Goal: Task Accomplishment & Management: Manage account settings

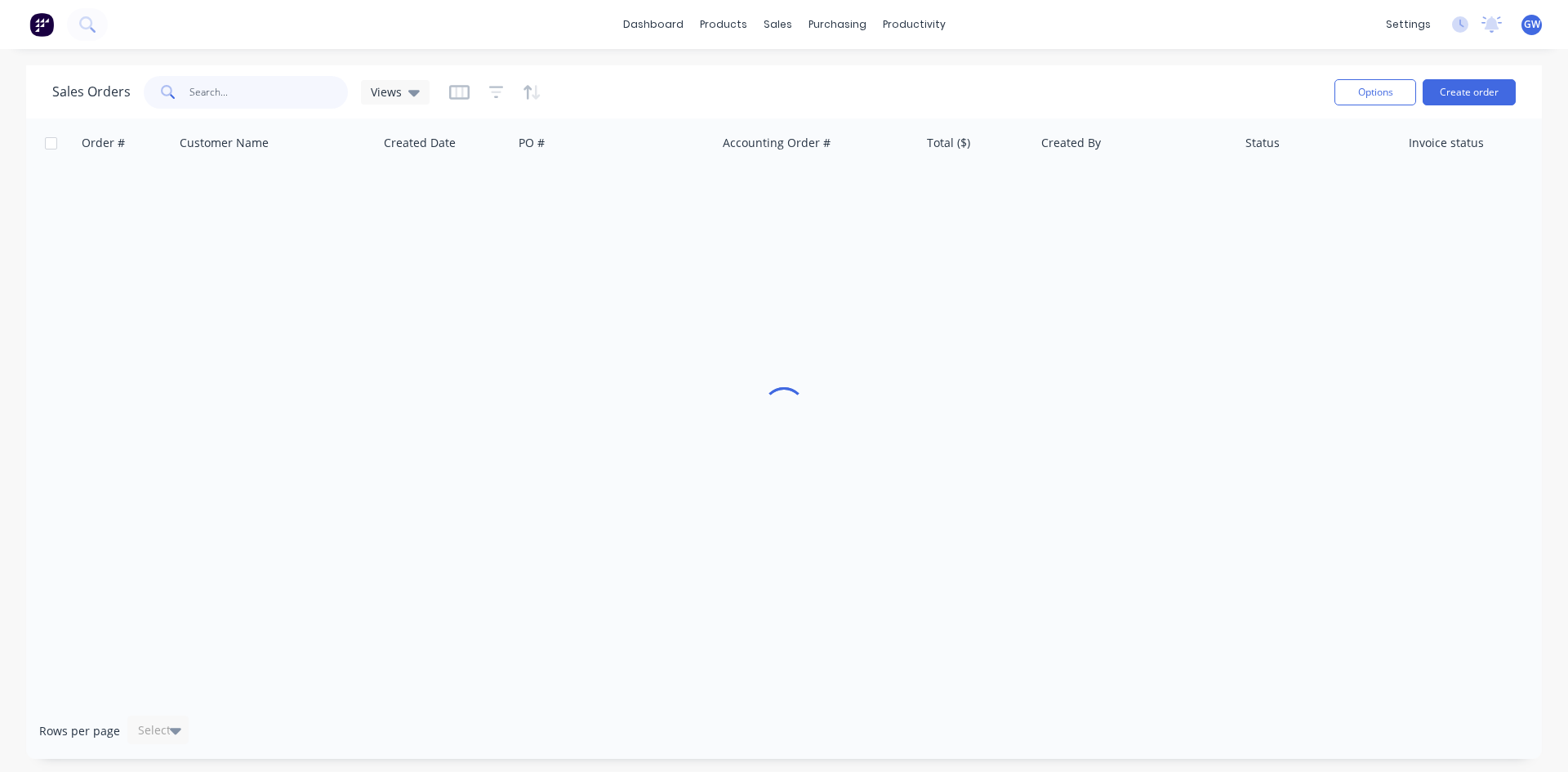
click at [262, 100] on input "text" at bounding box center [269, 92] width 159 height 33
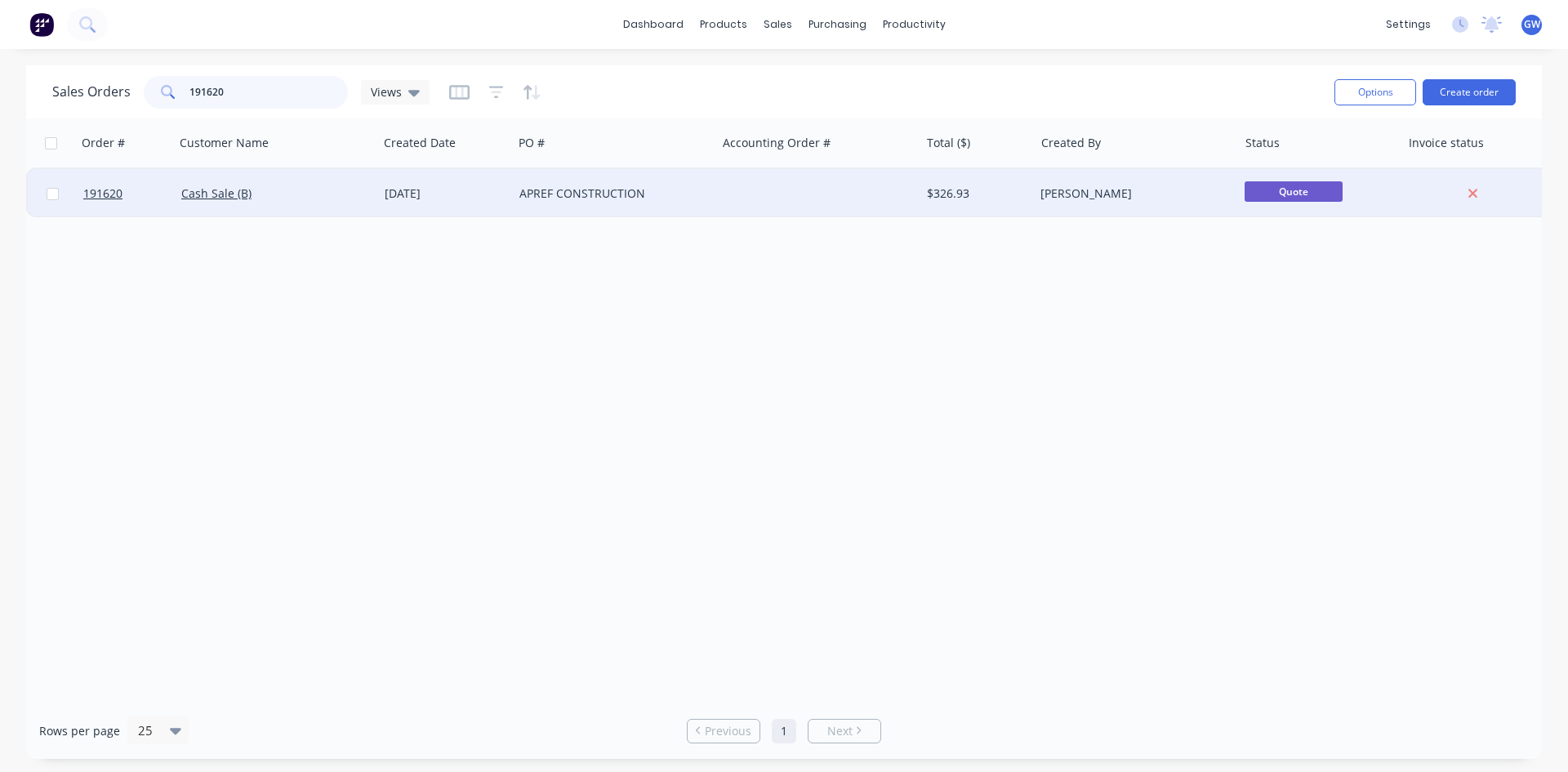
type input "191620"
click at [794, 190] on div at bounding box center [817, 193] width 203 height 49
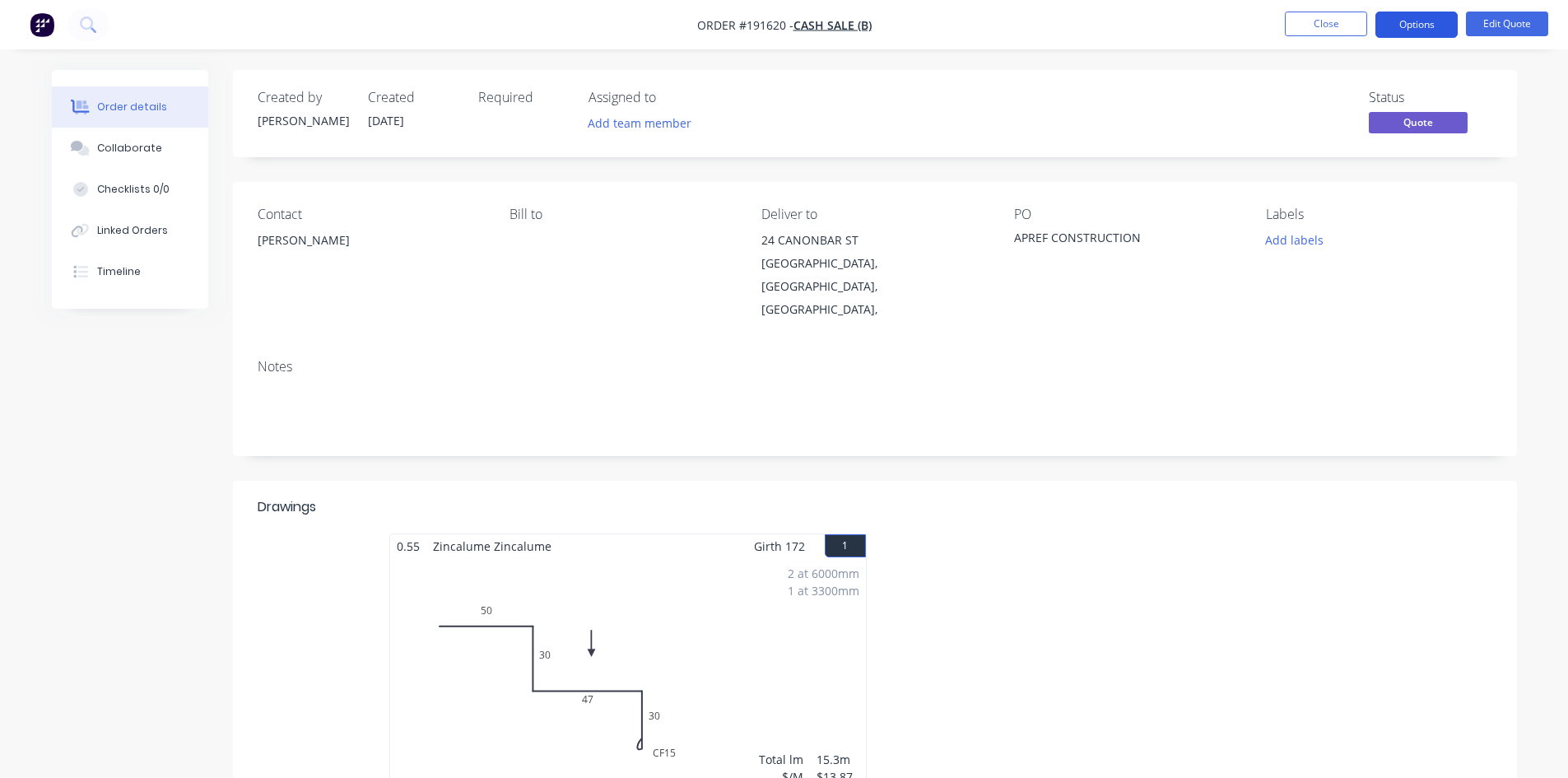
click at [1420, 15] on button "Options" at bounding box center [1417, 25] width 83 height 26
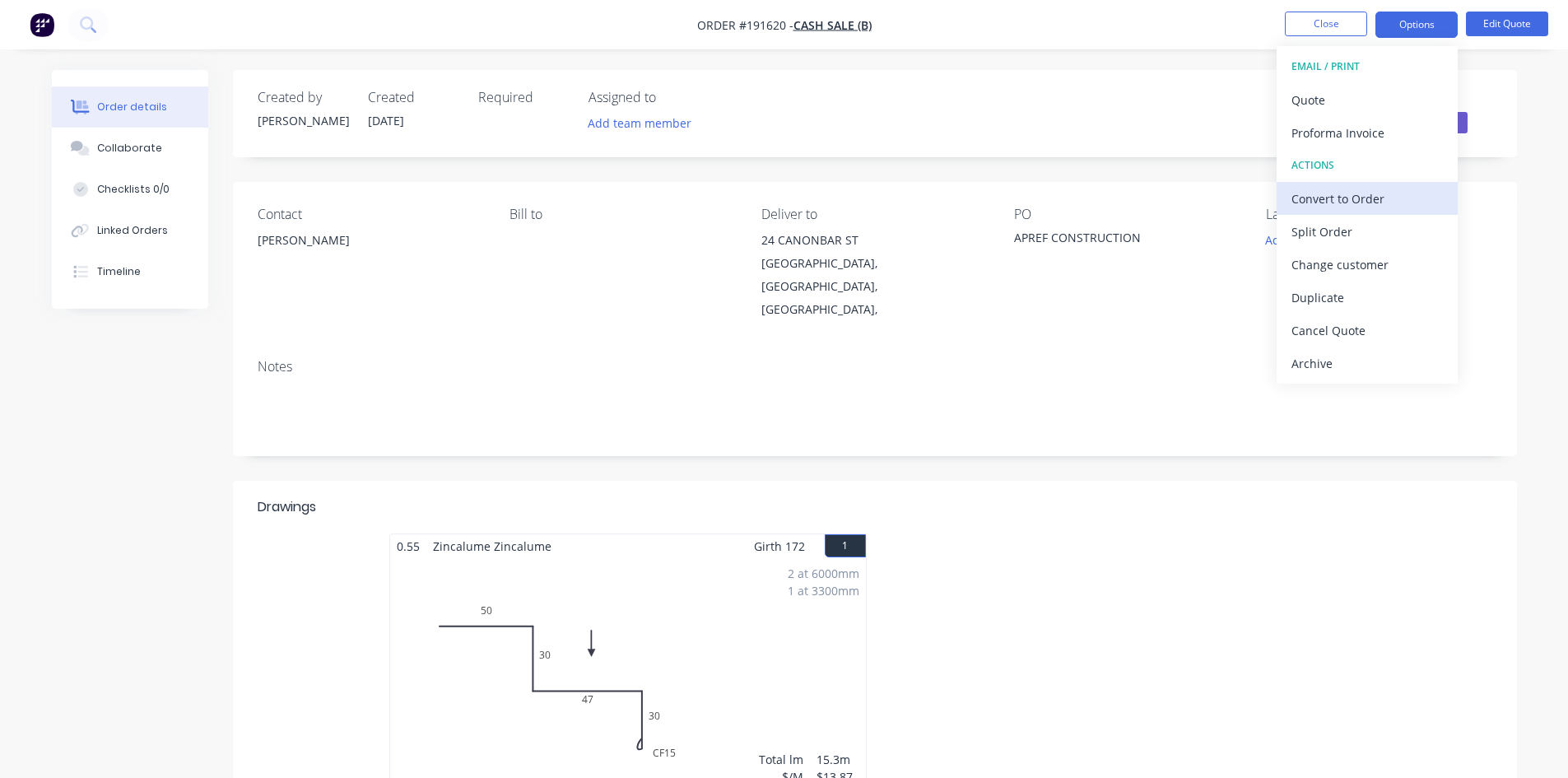
click at [1369, 187] on div "Convert to Order" at bounding box center [1367, 198] width 152 height 24
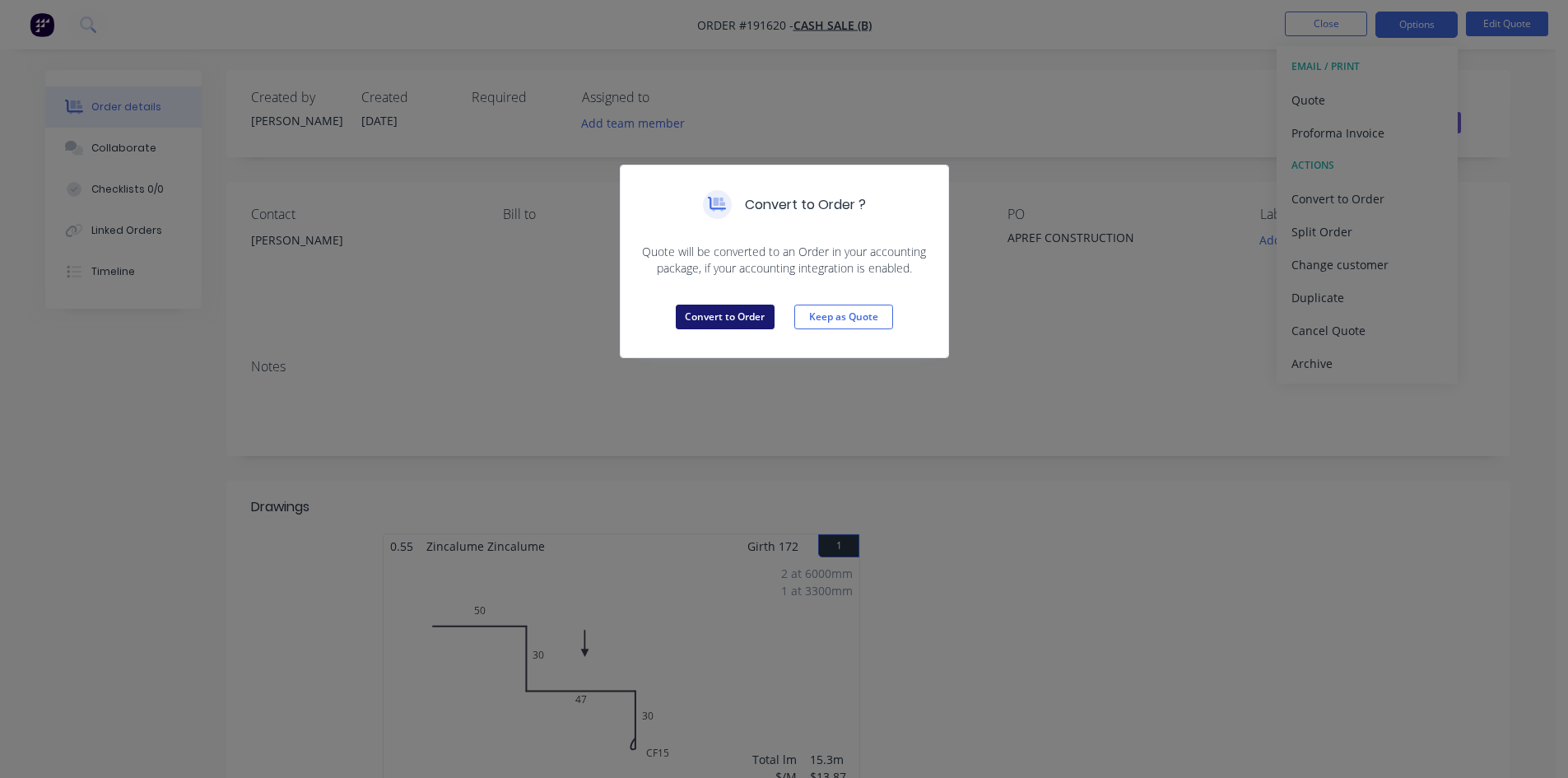
click at [737, 324] on button "Convert to Order" at bounding box center [725, 317] width 99 height 25
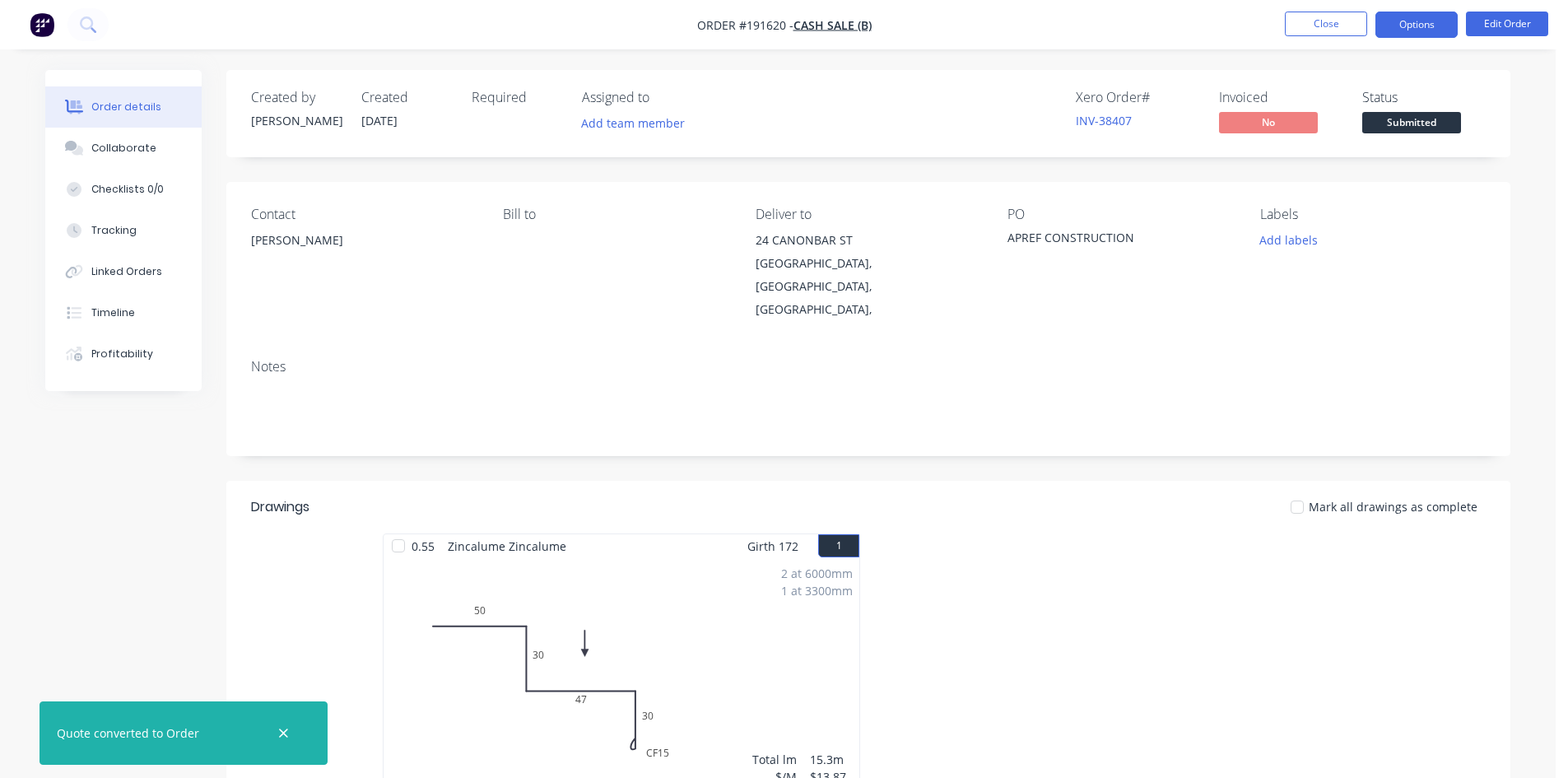
click at [1409, 24] on button "Options" at bounding box center [1417, 25] width 83 height 26
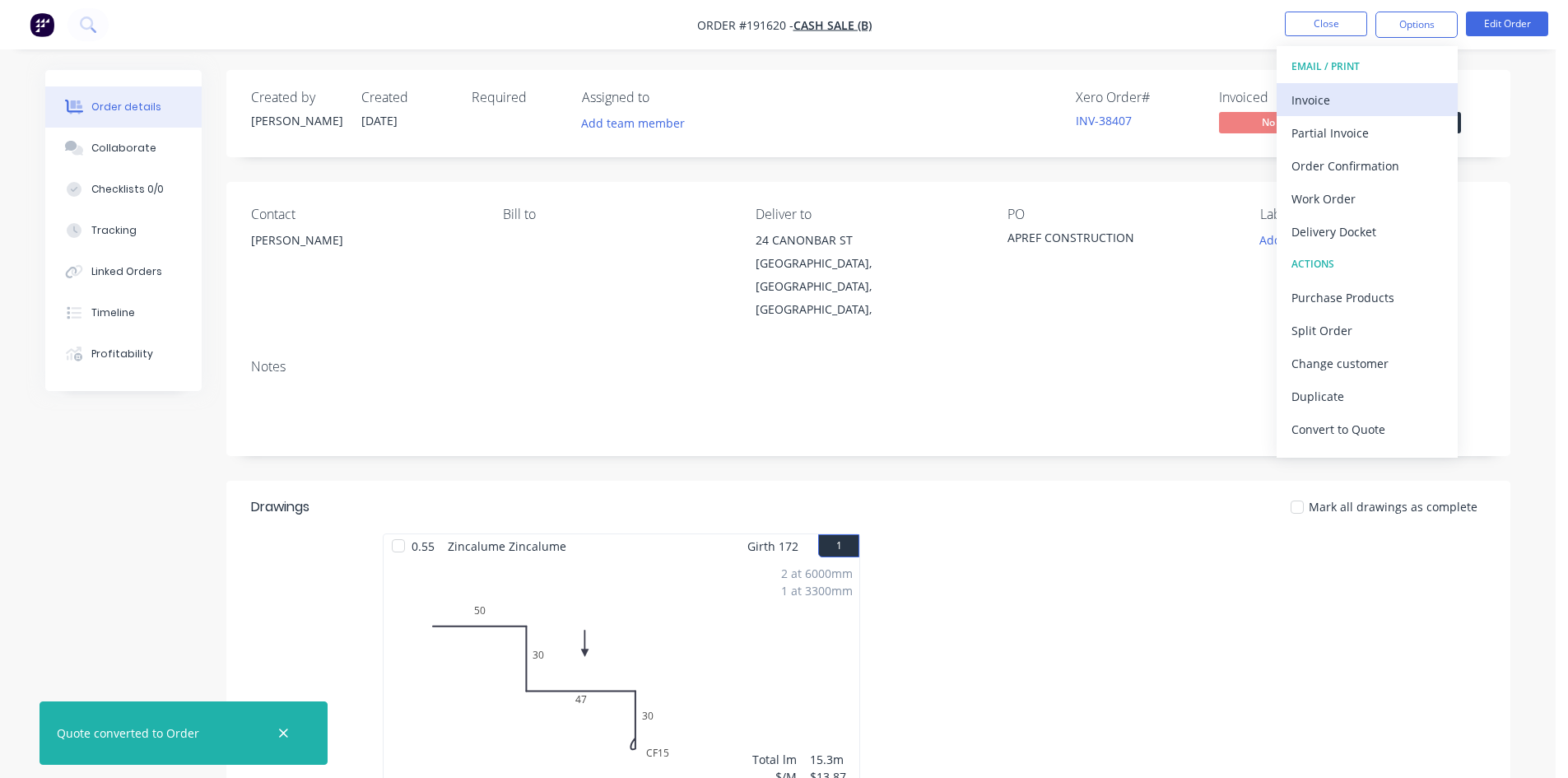
click at [1384, 98] on div "Invoice" at bounding box center [1367, 99] width 152 height 24
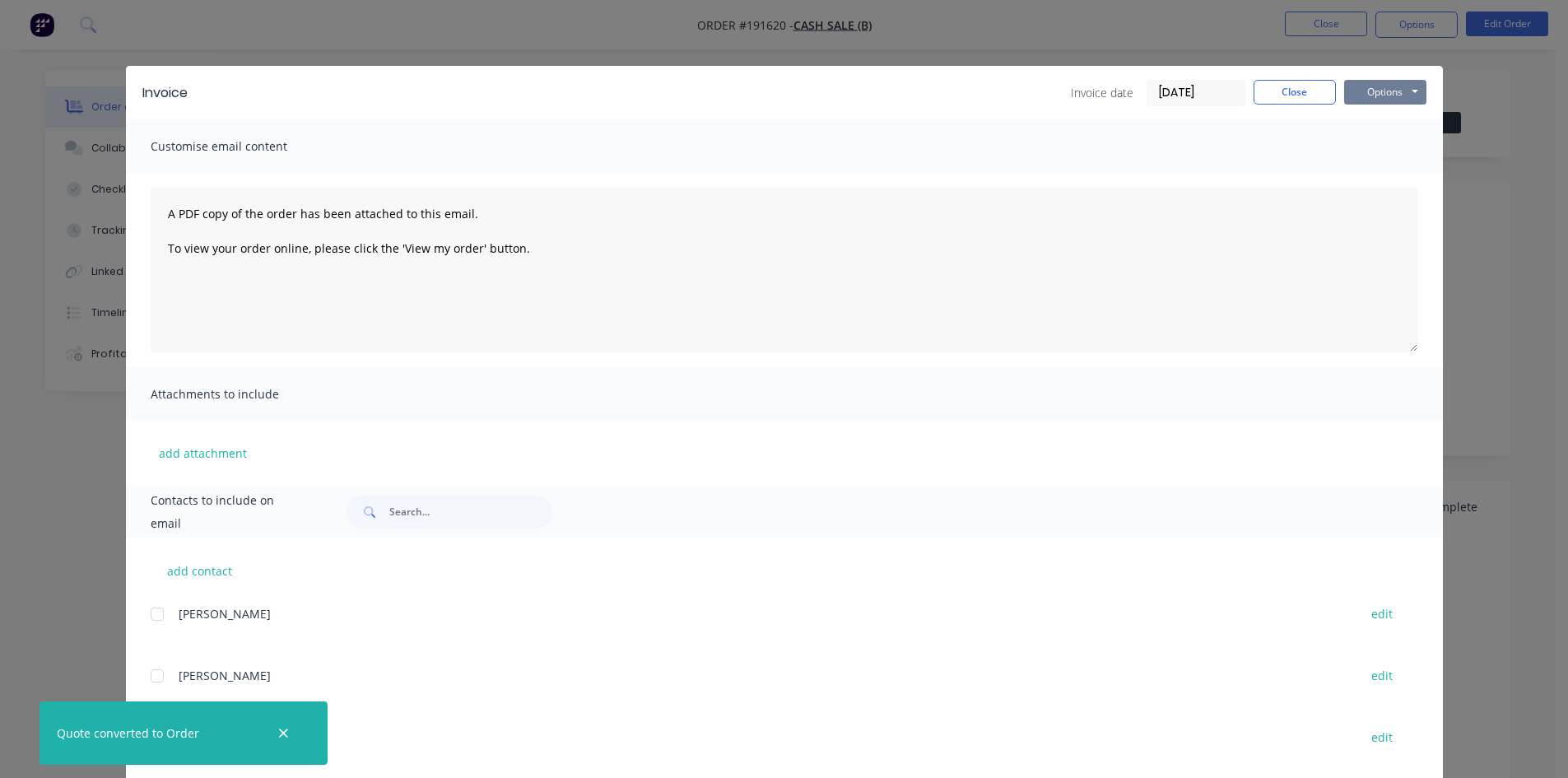
click at [1387, 97] on button "Options" at bounding box center [1385, 92] width 83 height 25
click at [1388, 145] on button "Print" at bounding box center [1397, 148] width 105 height 27
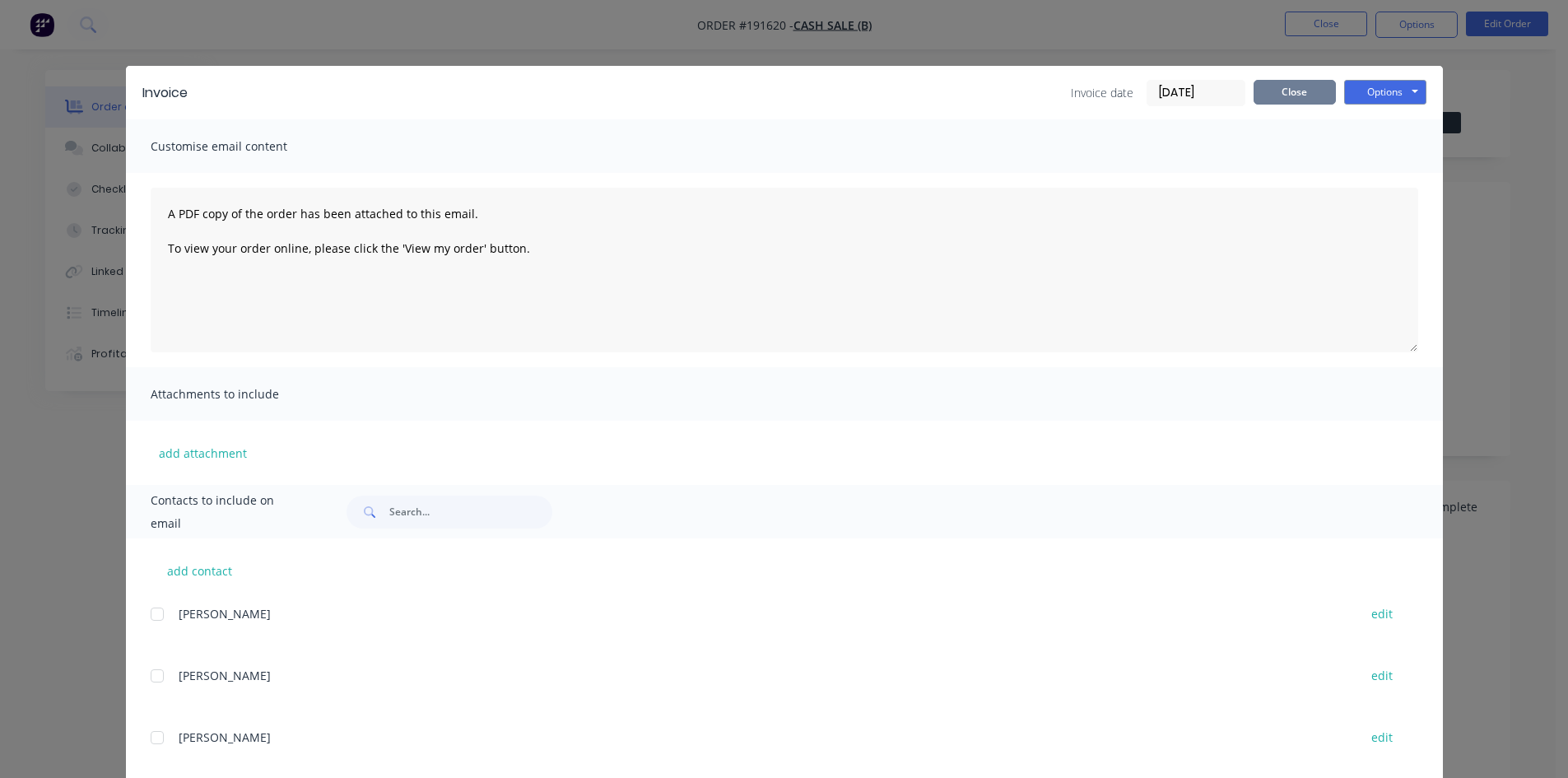
click at [1293, 86] on button "Close" at bounding box center [1295, 92] width 83 height 25
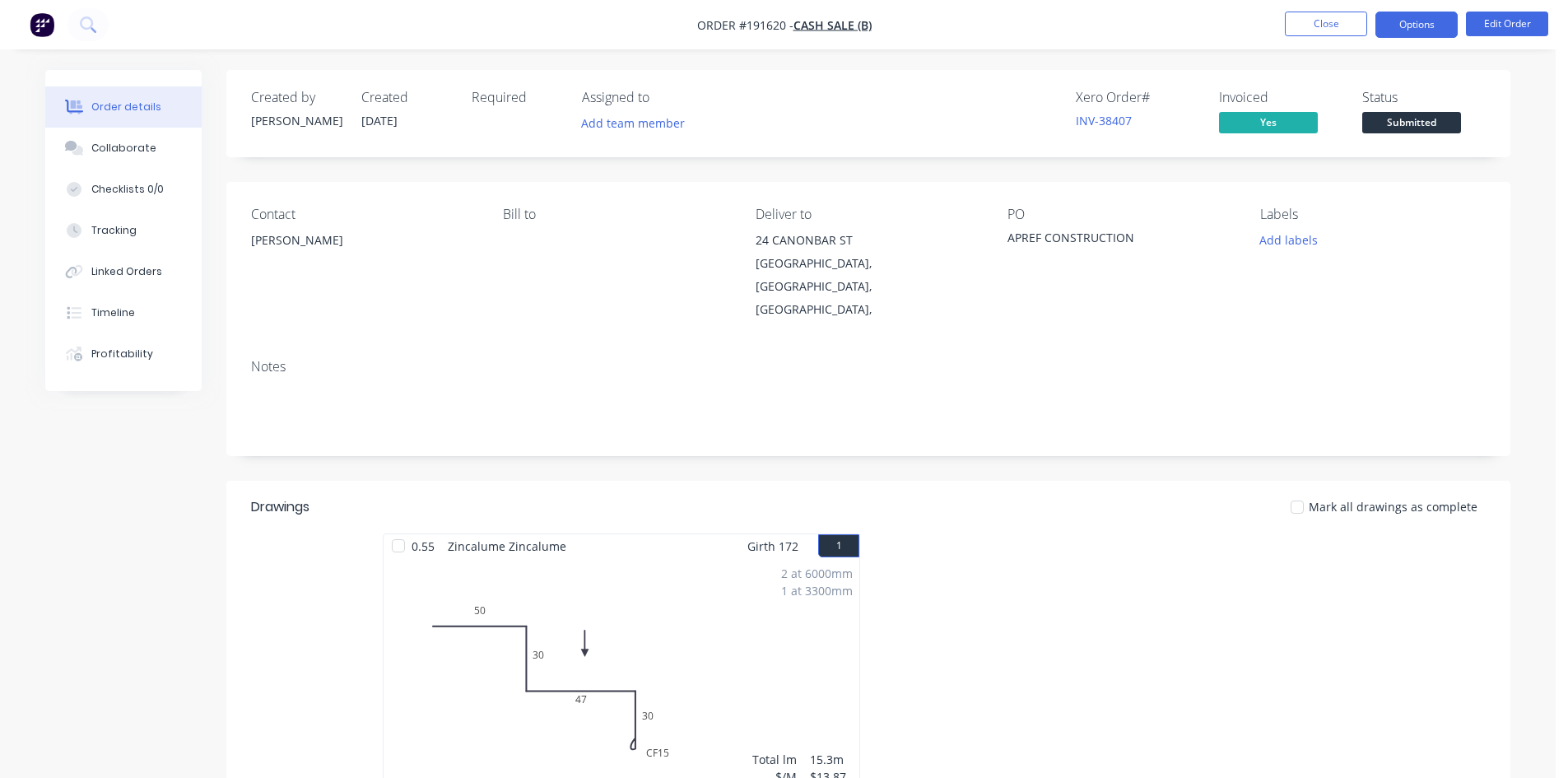
click at [1396, 26] on button "Options" at bounding box center [1417, 25] width 83 height 26
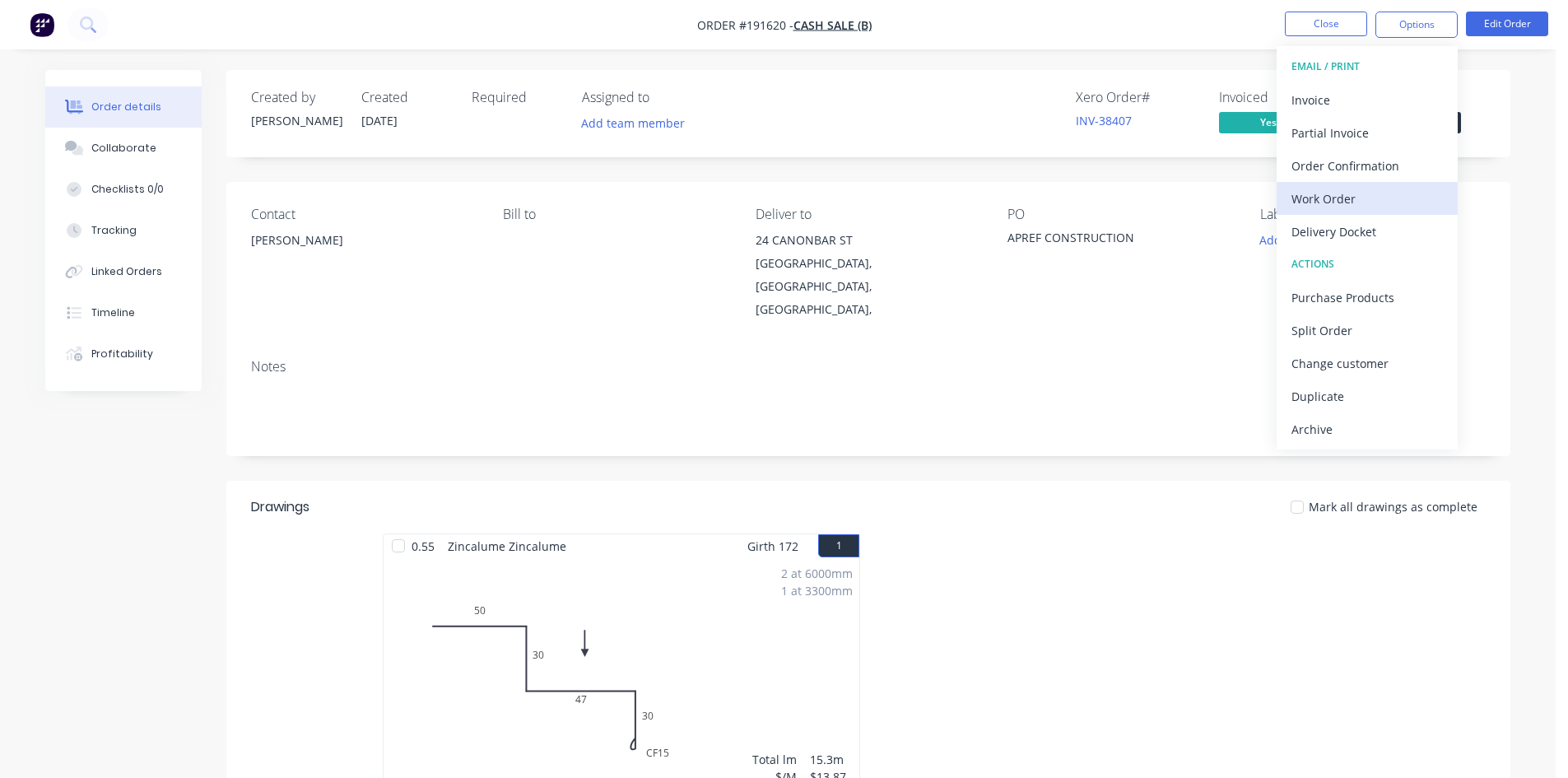
click at [1332, 184] on button "Work Order" at bounding box center [1367, 198] width 181 height 33
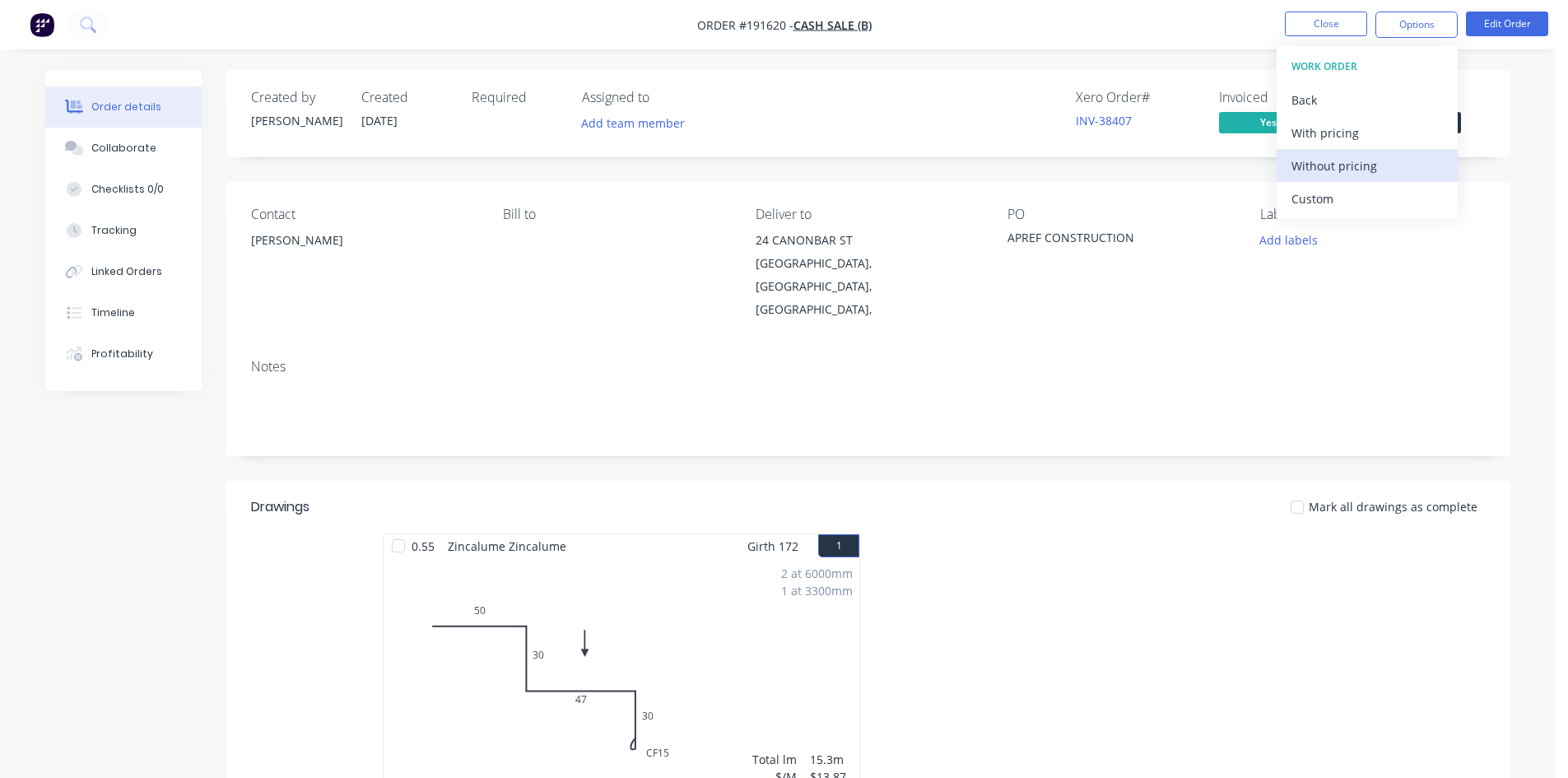
click at [1330, 167] on div "Without pricing" at bounding box center [1367, 165] width 152 height 24
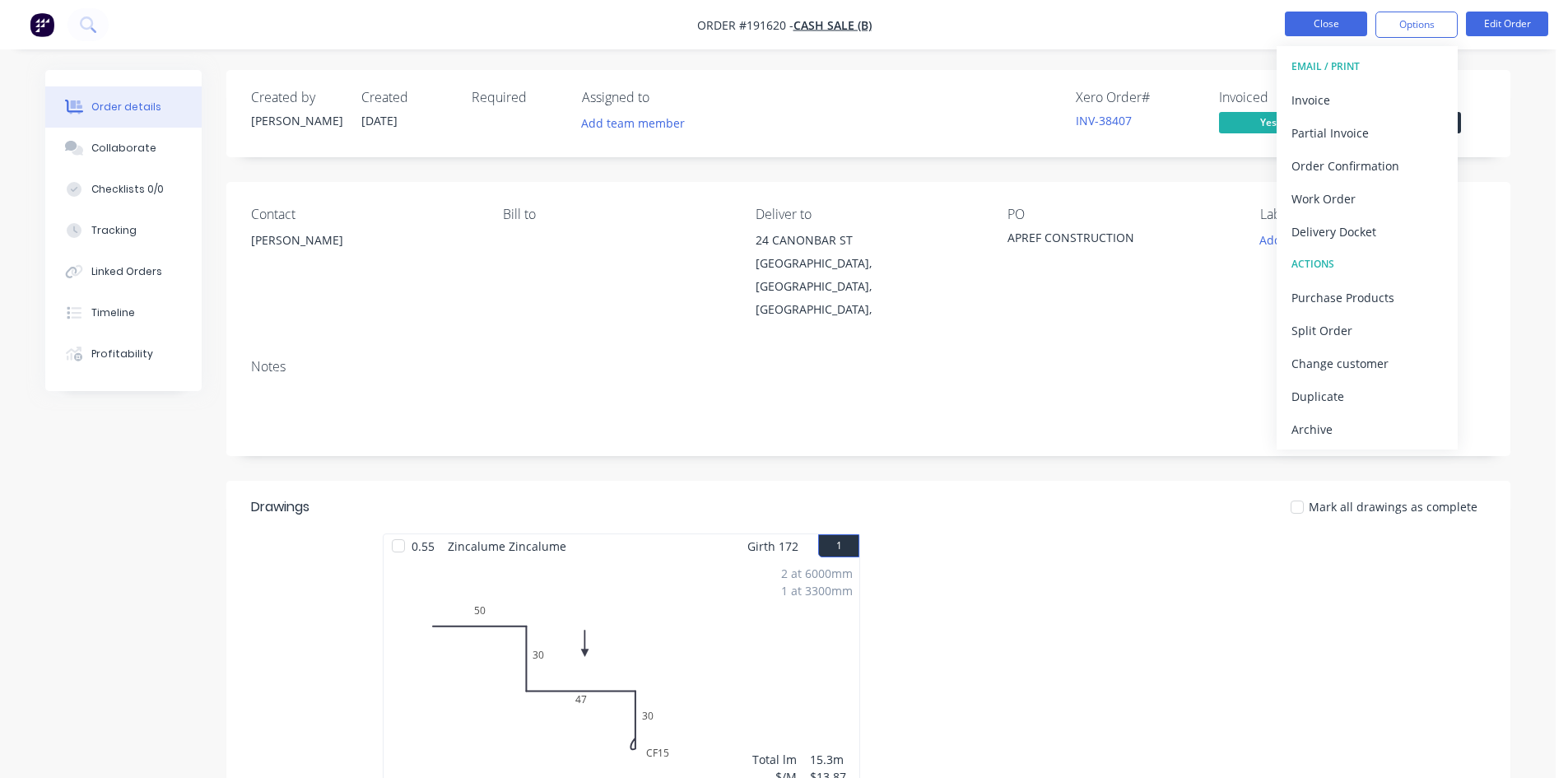
click at [1350, 28] on button "Close" at bounding box center [1327, 24] width 83 height 25
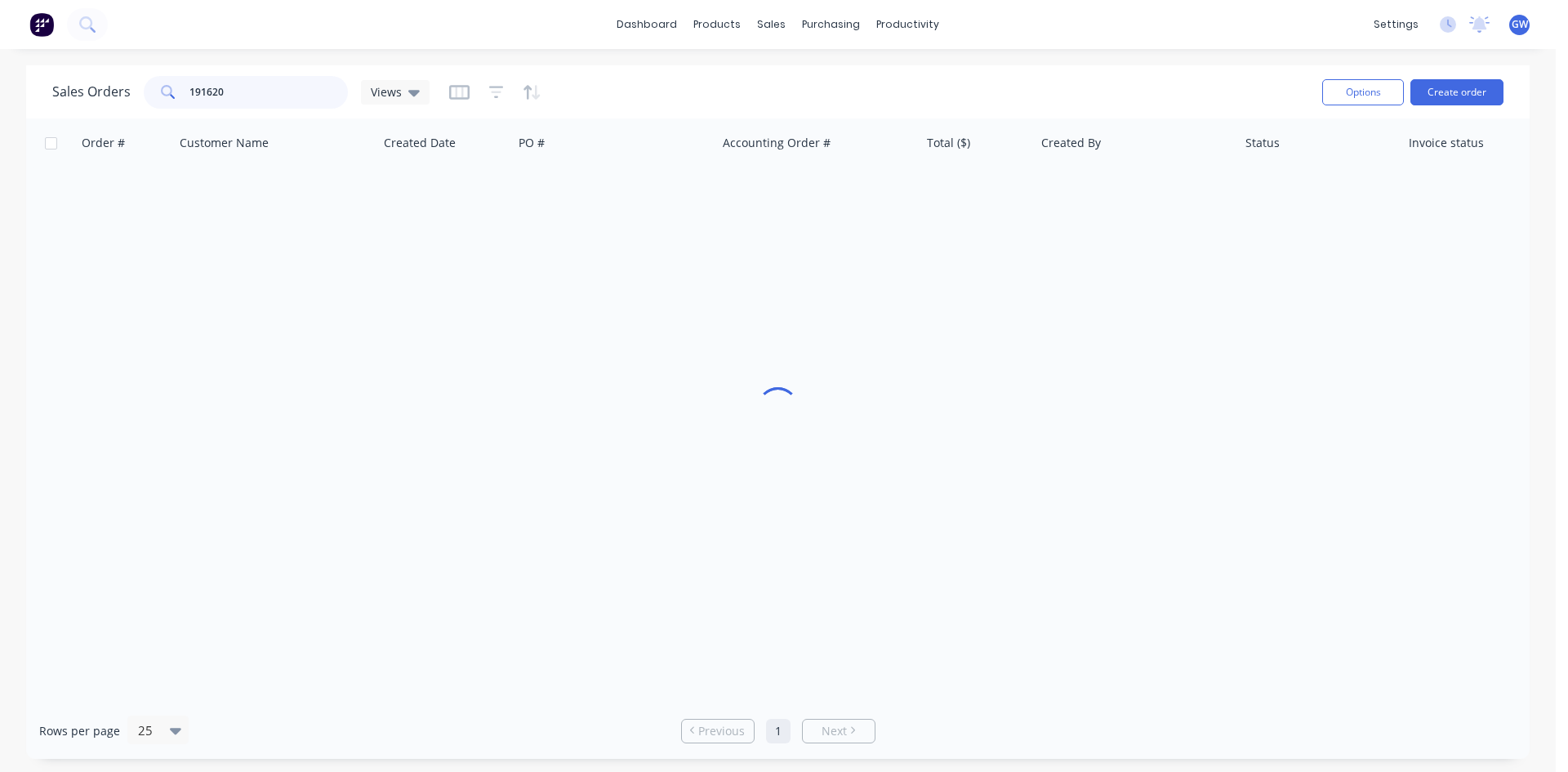
drag, startPoint x: 240, startPoint y: 89, endPoint x: 191, endPoint y: 98, distance: 49.8
click at [191, 98] on input "191620" at bounding box center [269, 92] width 159 height 33
type input "1"
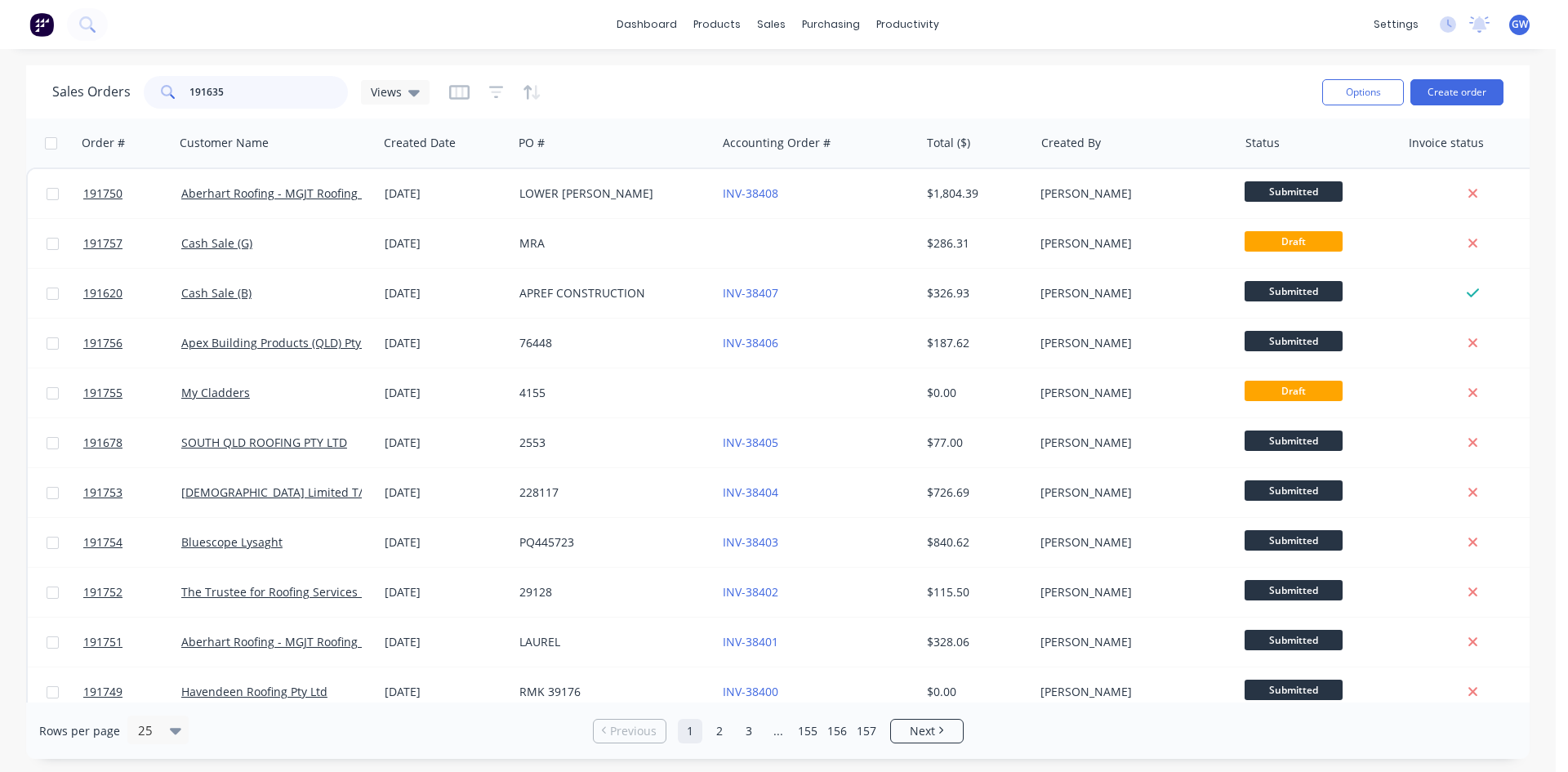
type input "191635"
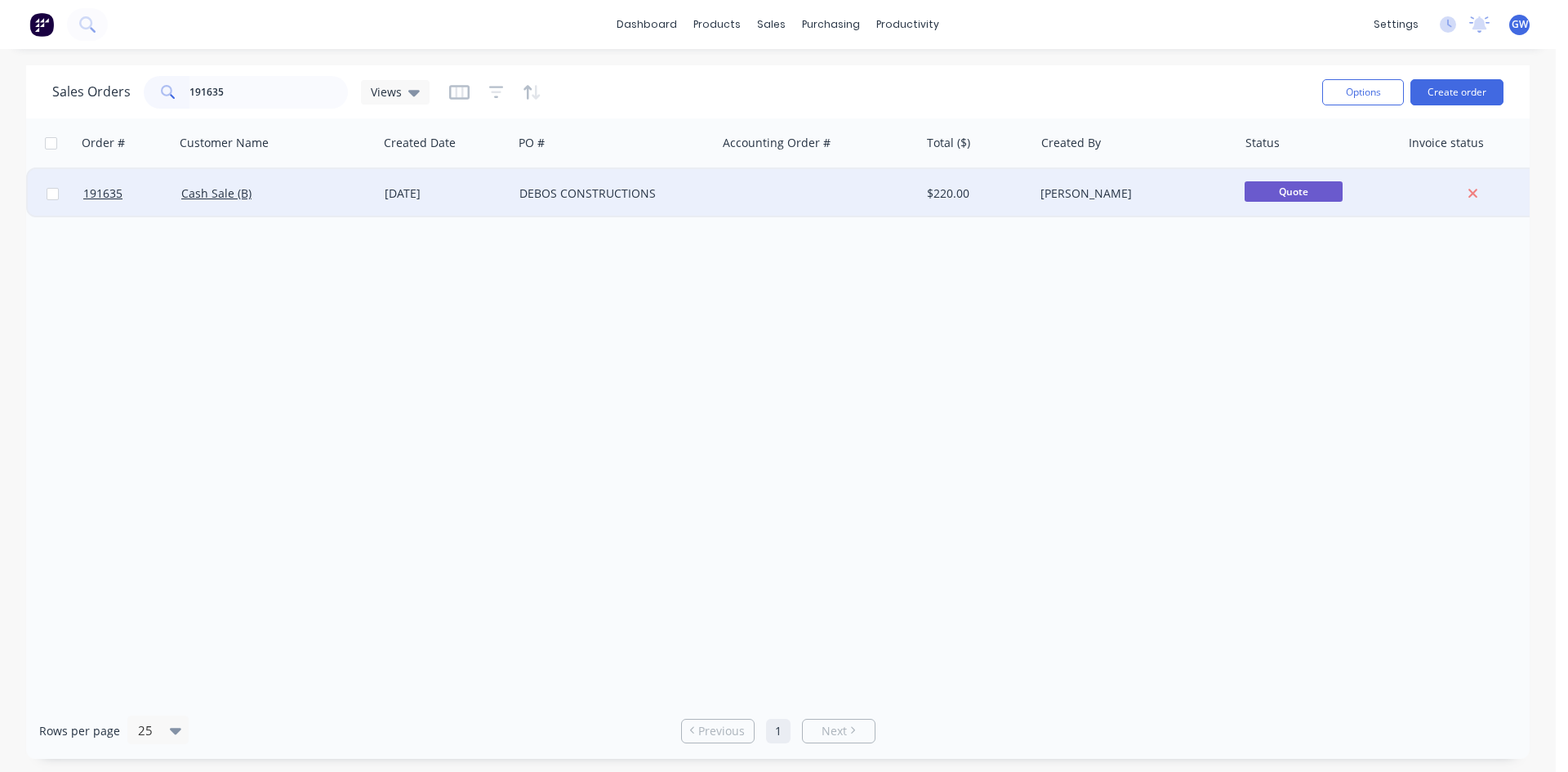
click at [807, 194] on div at bounding box center [817, 193] width 203 height 49
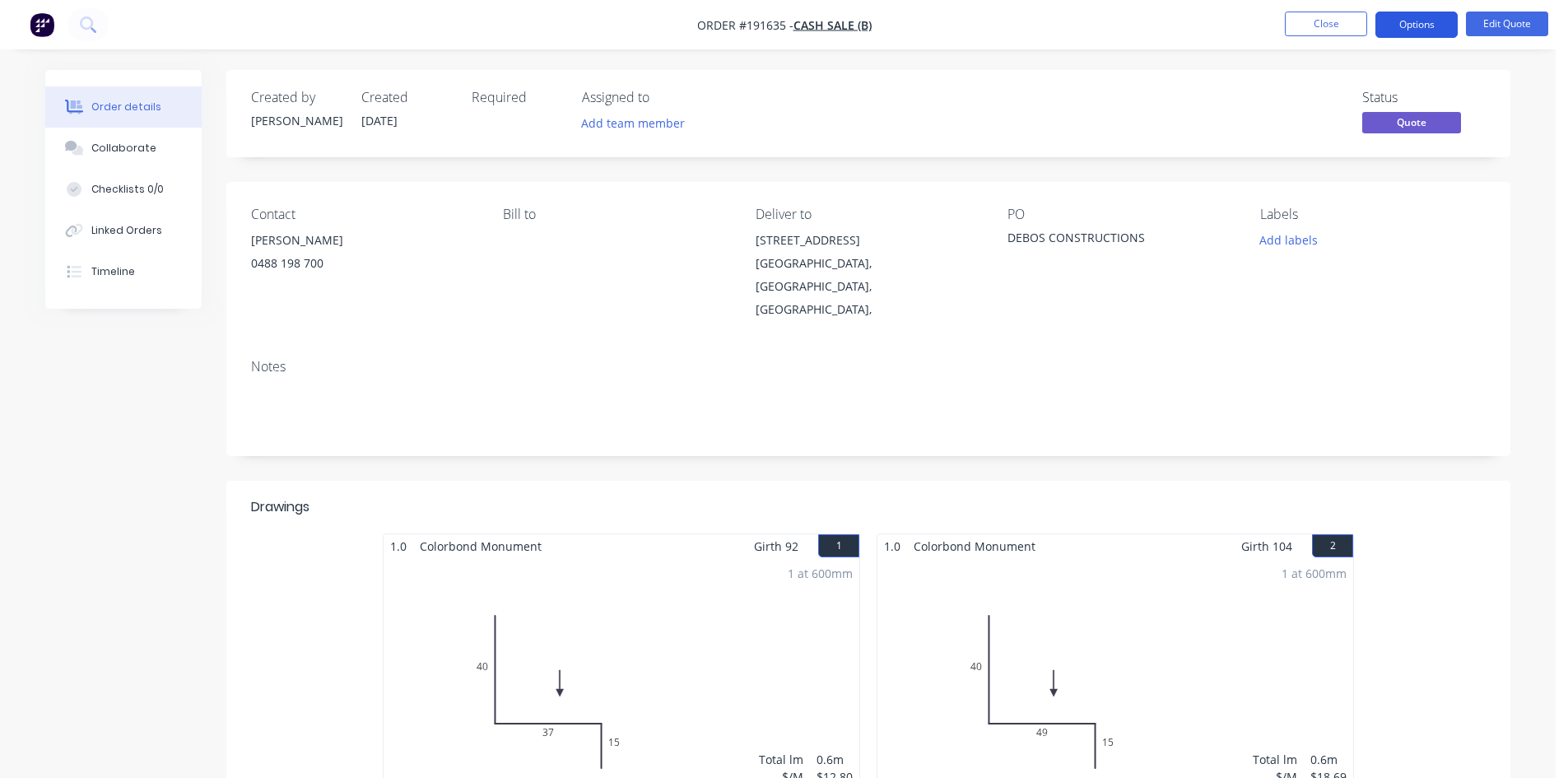
click at [1412, 23] on button "Options" at bounding box center [1417, 25] width 83 height 26
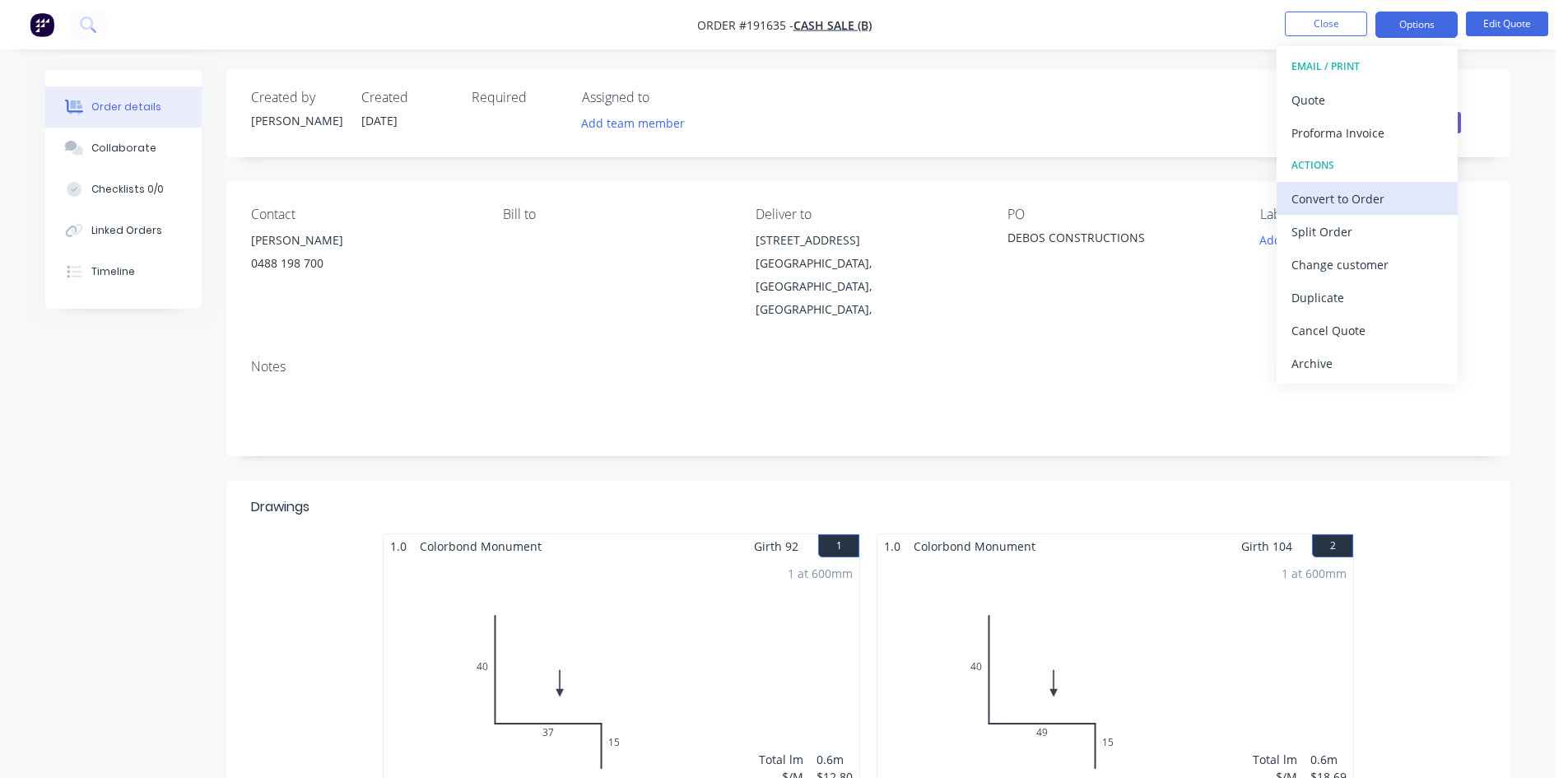
click at [1333, 193] on div "Convert to Order" at bounding box center [1367, 198] width 152 height 24
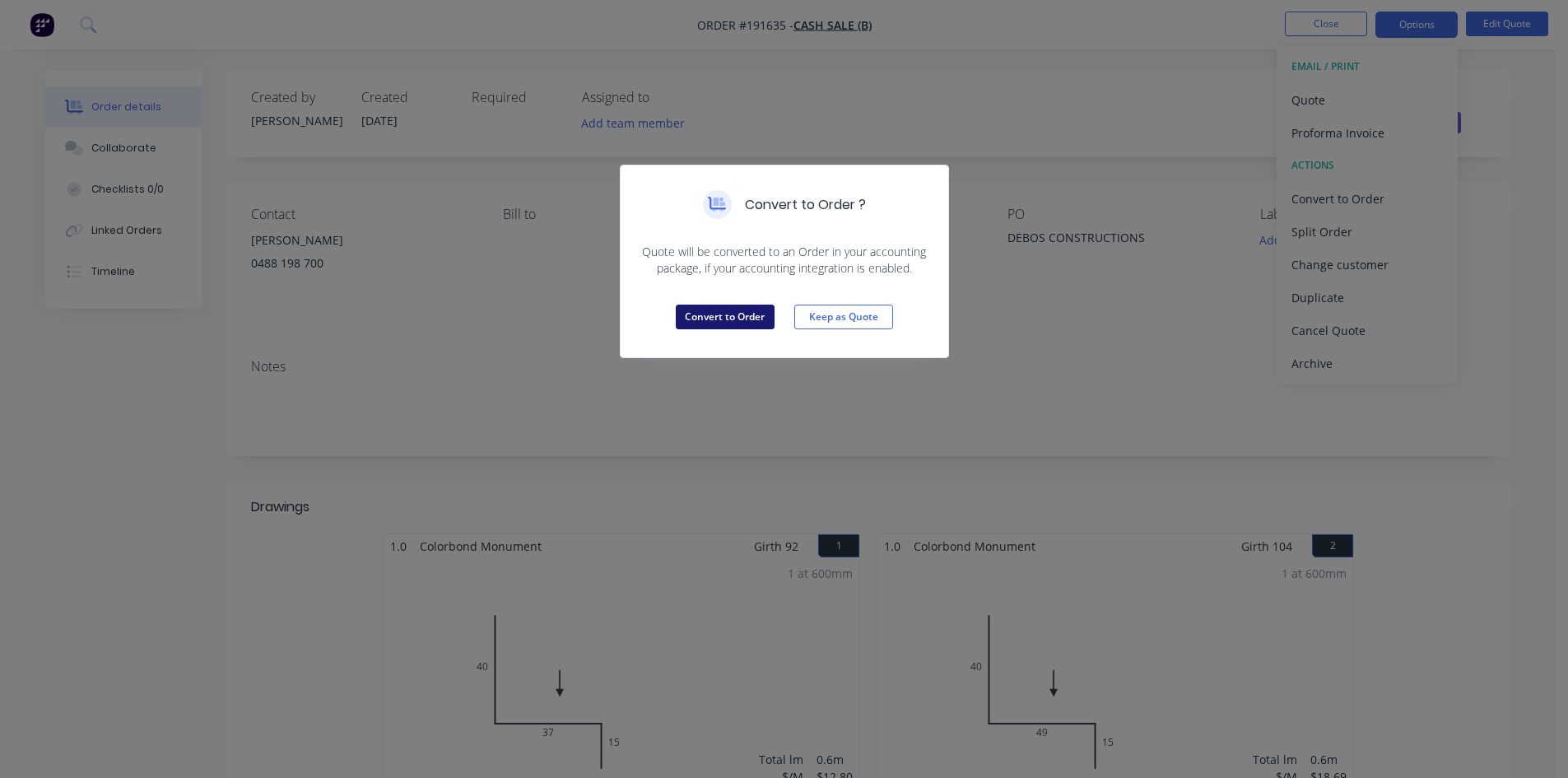
click at [715, 313] on button "Convert to Order" at bounding box center [725, 317] width 99 height 25
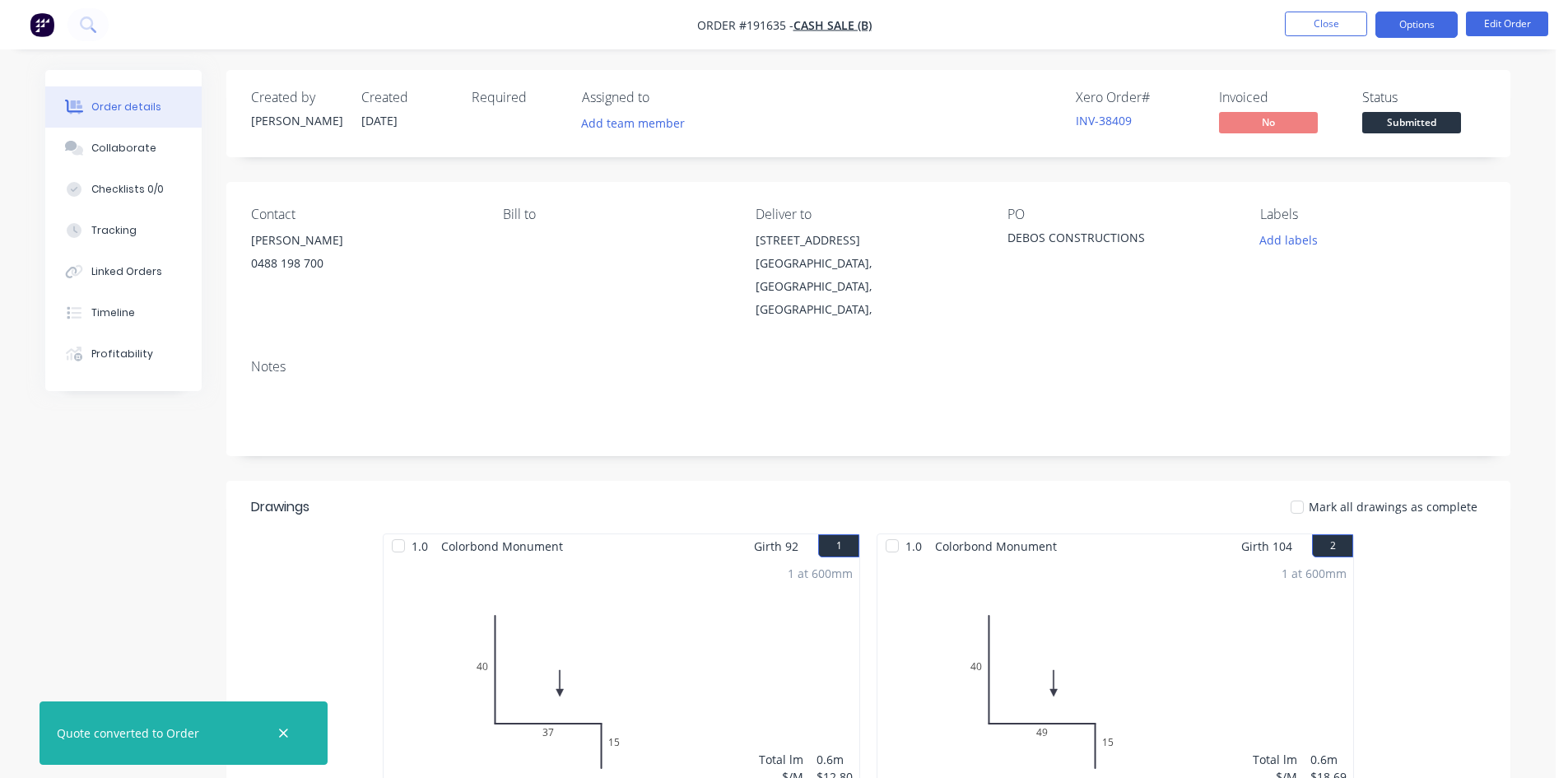
click at [1428, 34] on button "Options" at bounding box center [1417, 25] width 83 height 26
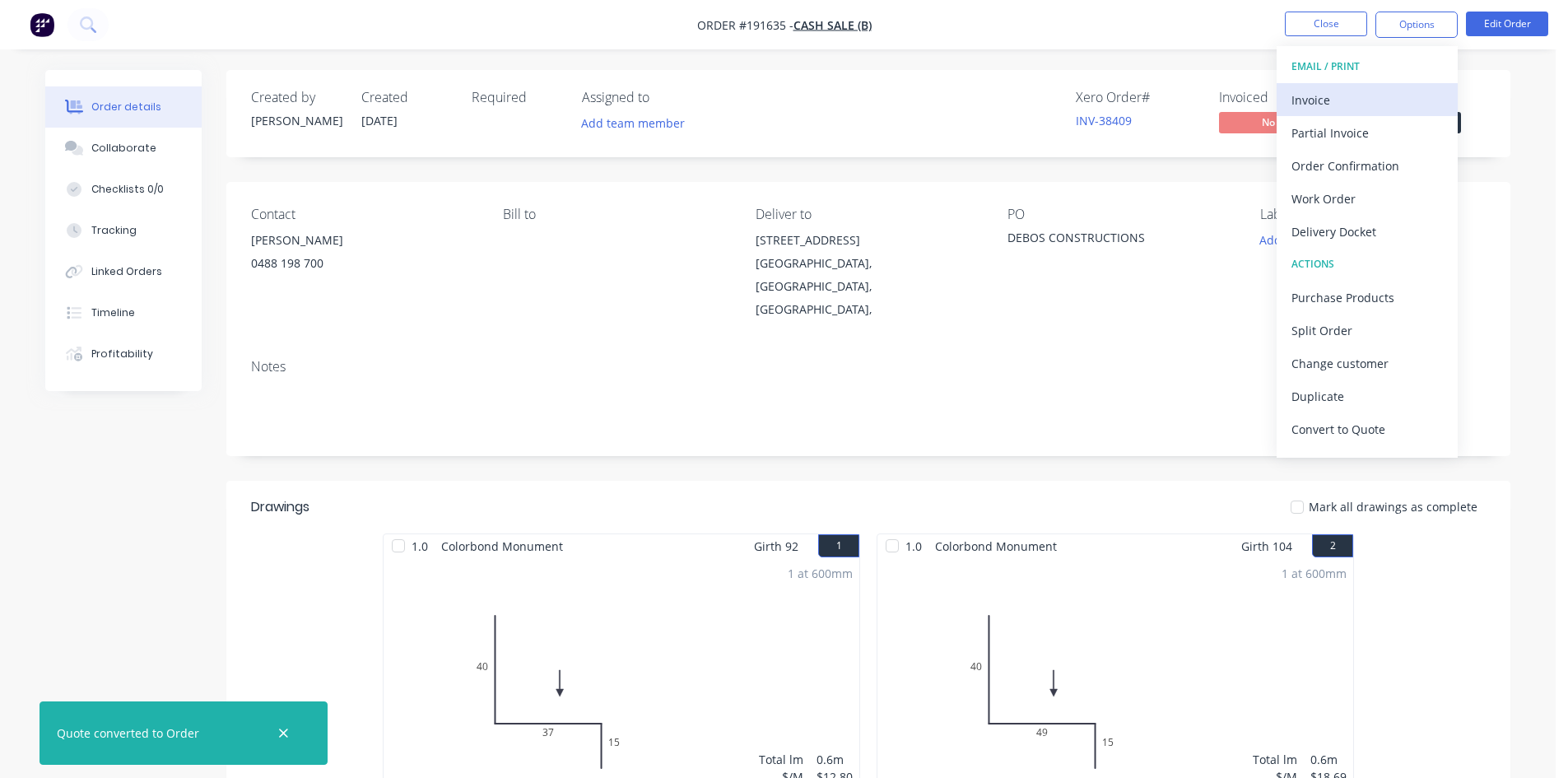
click at [1374, 91] on div "Invoice" at bounding box center [1367, 99] width 152 height 24
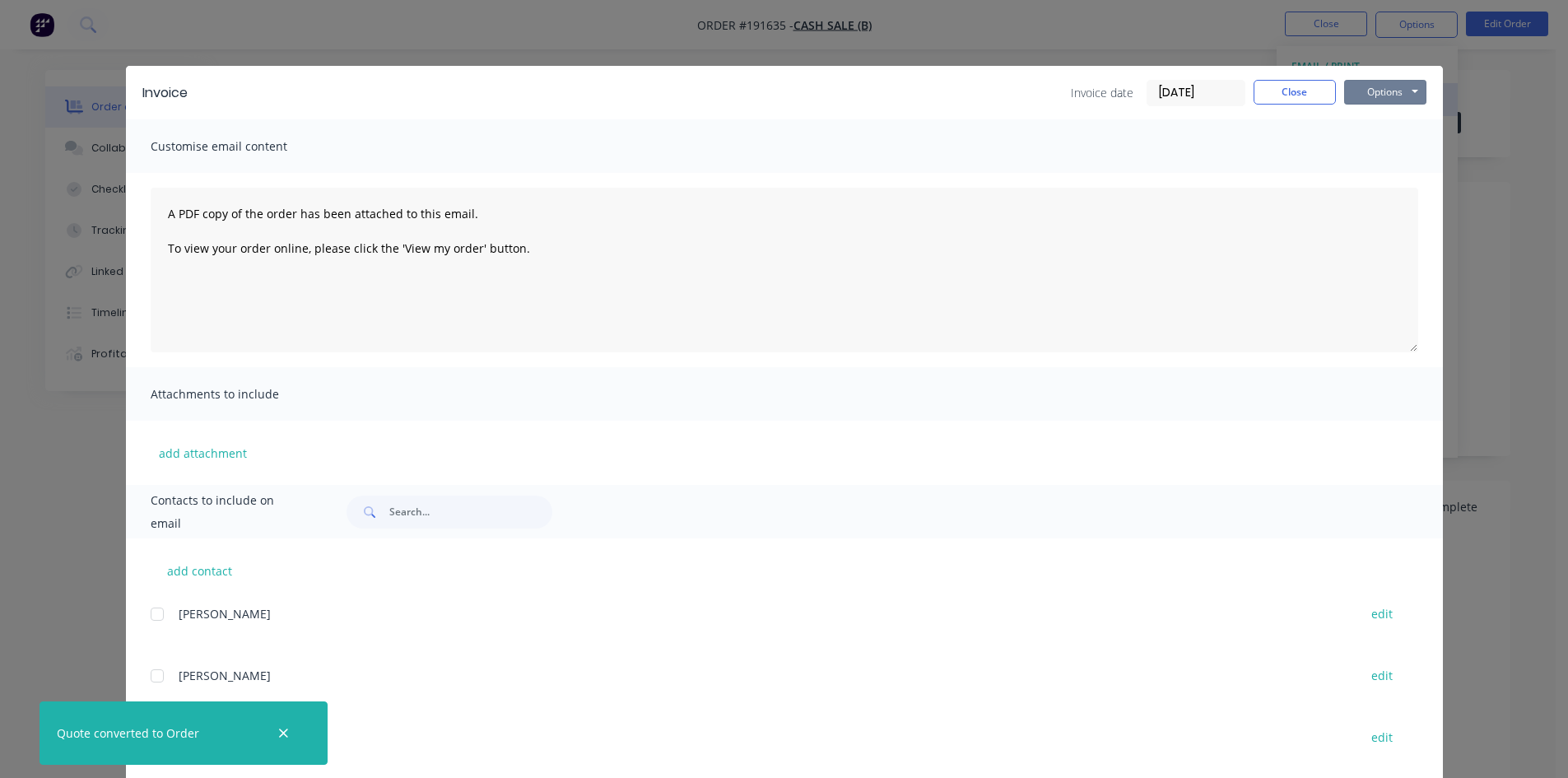
click at [1374, 91] on button "Options" at bounding box center [1385, 92] width 83 height 25
click at [1372, 150] on button "Print" at bounding box center [1397, 148] width 105 height 27
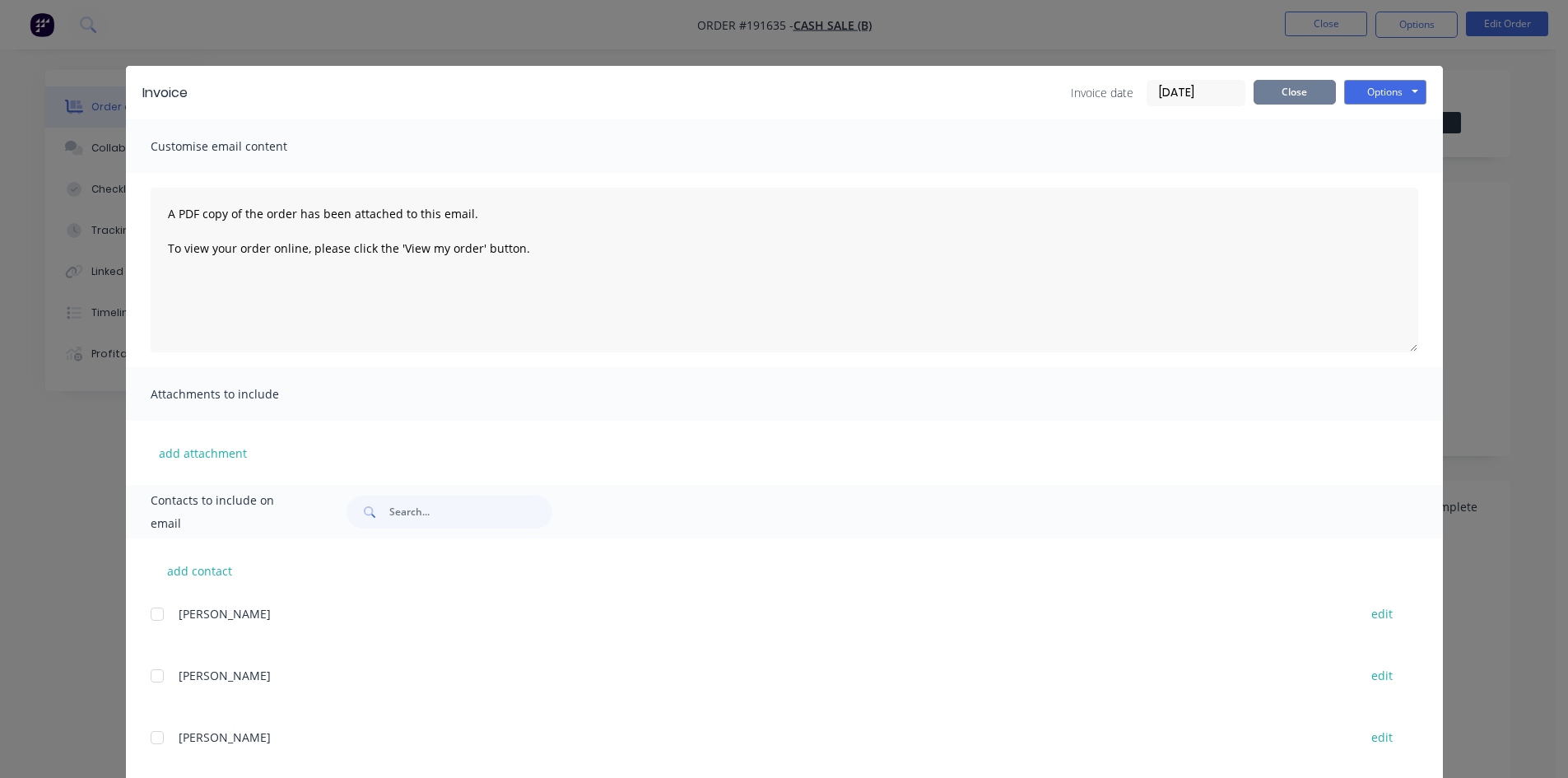
click at [1289, 90] on button "Close" at bounding box center [1295, 92] width 83 height 25
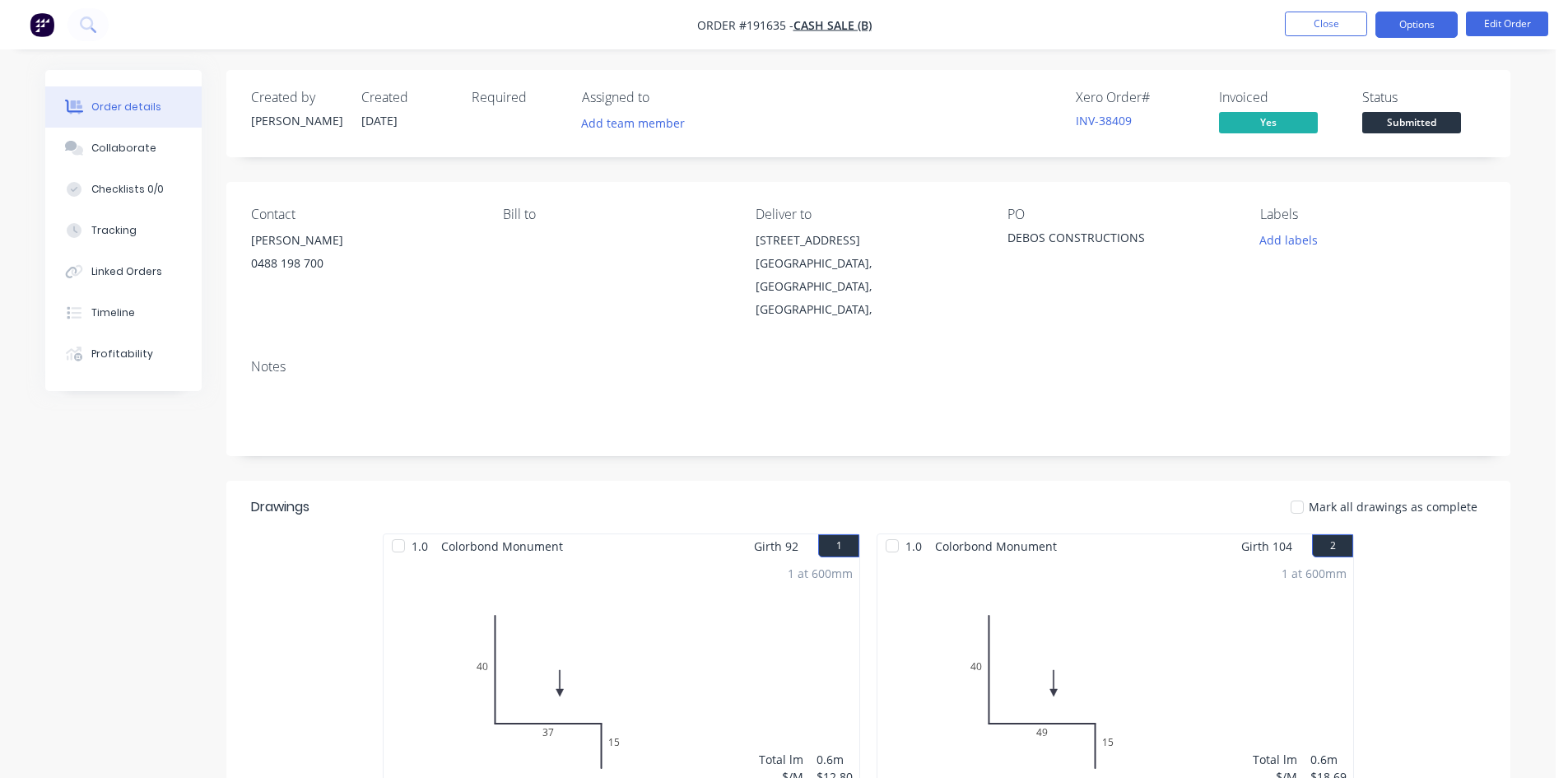
click at [1408, 20] on button "Options" at bounding box center [1417, 25] width 83 height 26
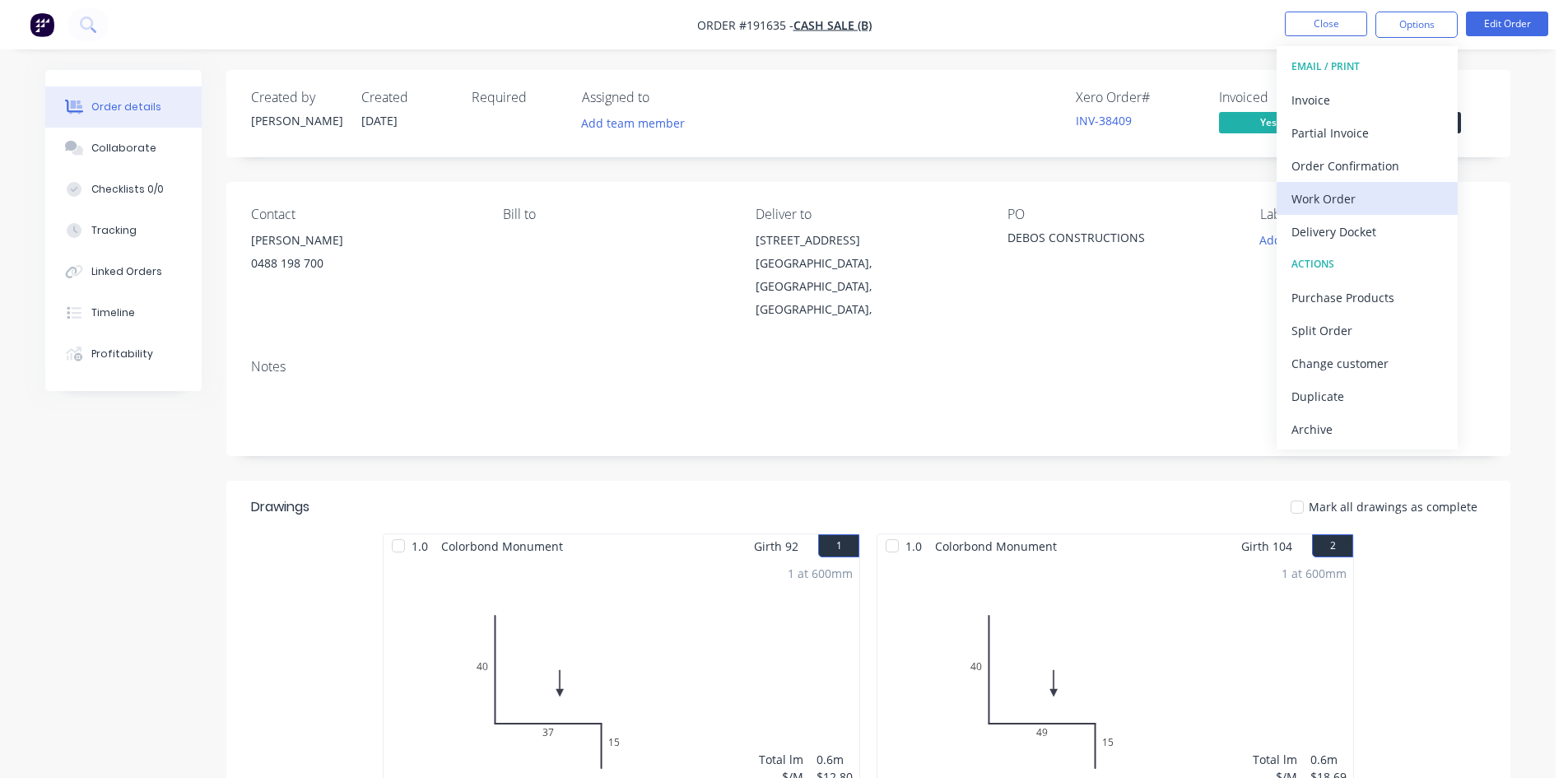
click at [1320, 198] on div "Work Order" at bounding box center [1367, 198] width 152 height 24
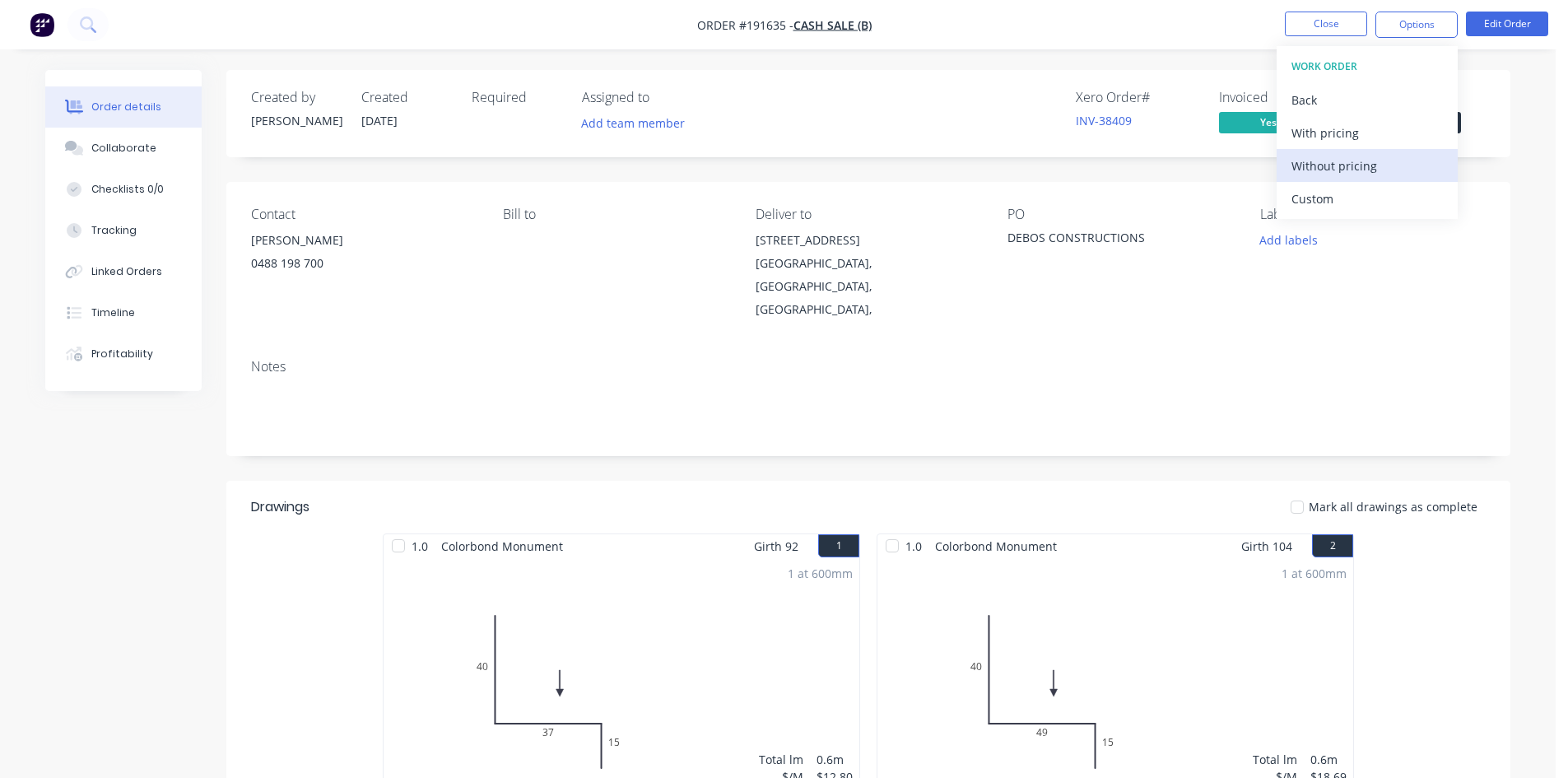
click at [1356, 168] on div "Without pricing" at bounding box center [1367, 165] width 152 height 24
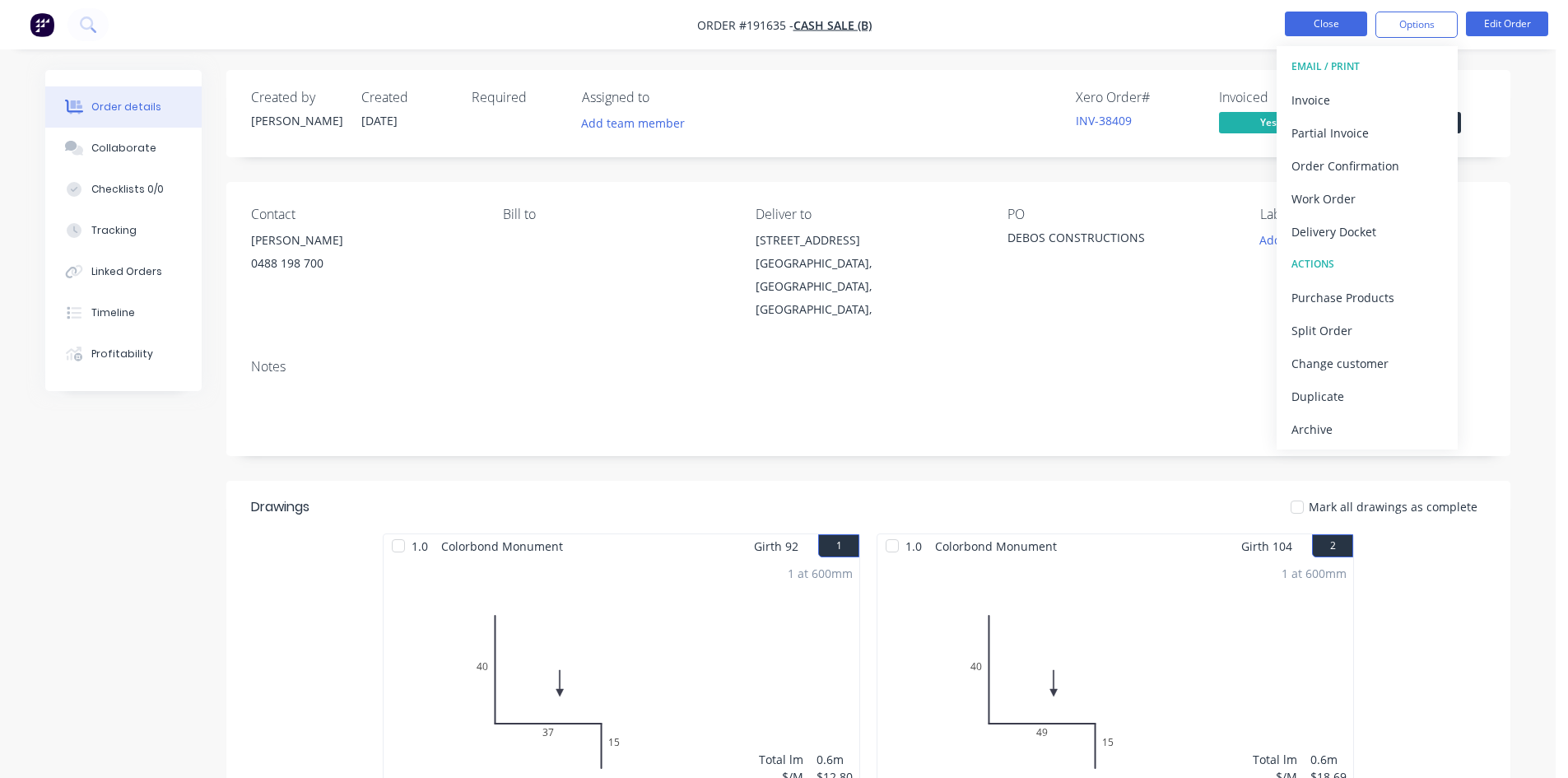
click at [1320, 25] on button "Close" at bounding box center [1327, 24] width 83 height 25
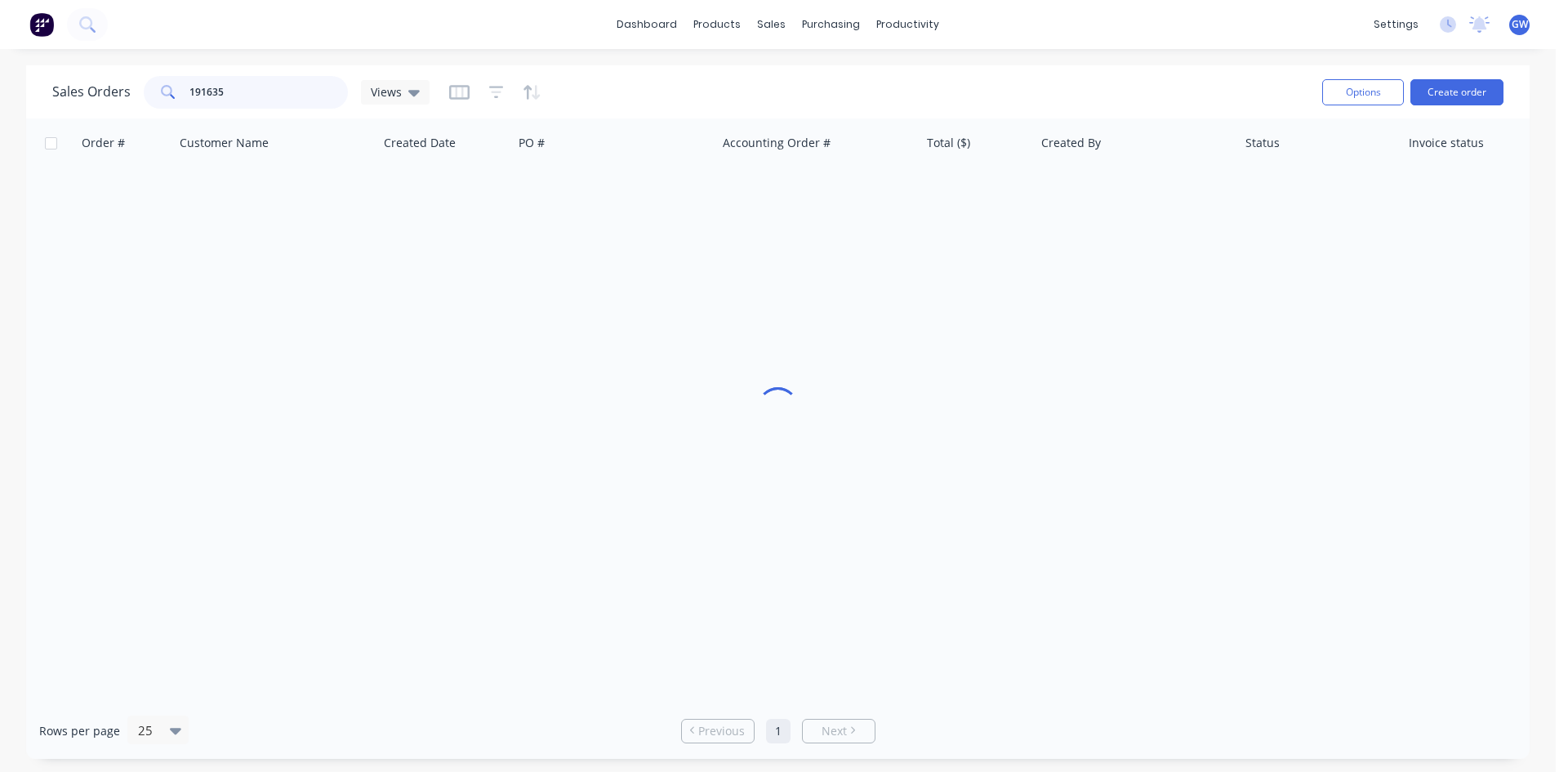
drag, startPoint x: 251, startPoint y: 101, endPoint x: 98, endPoint y: 68, distance: 156.5
click at [98, 68] on div "Sales Orders 191635 Views Options Create order" at bounding box center [778, 91] width 1504 height 53
type input "191685"
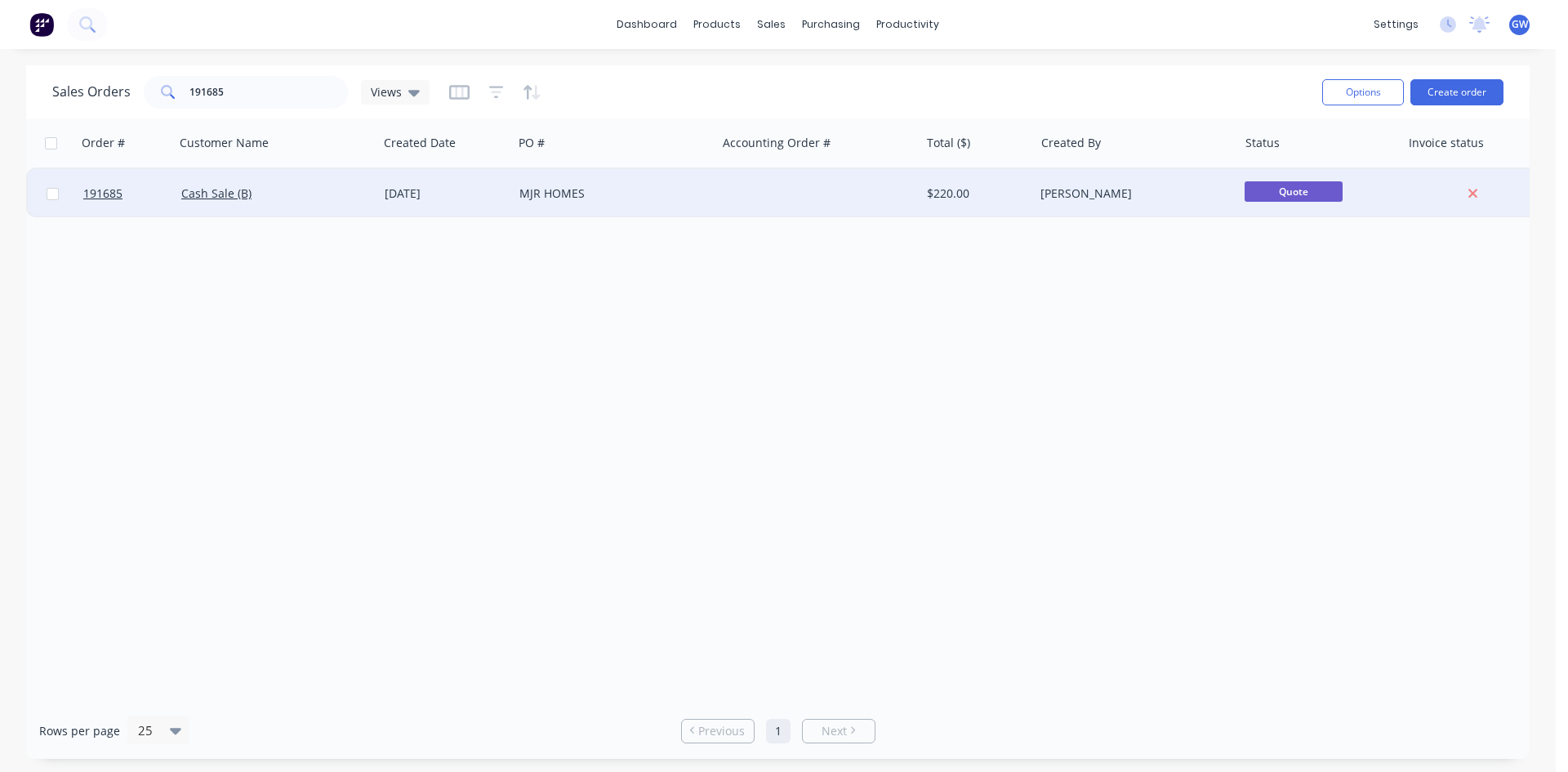
click at [634, 212] on div "MJR HOMES" at bounding box center [614, 193] width 203 height 49
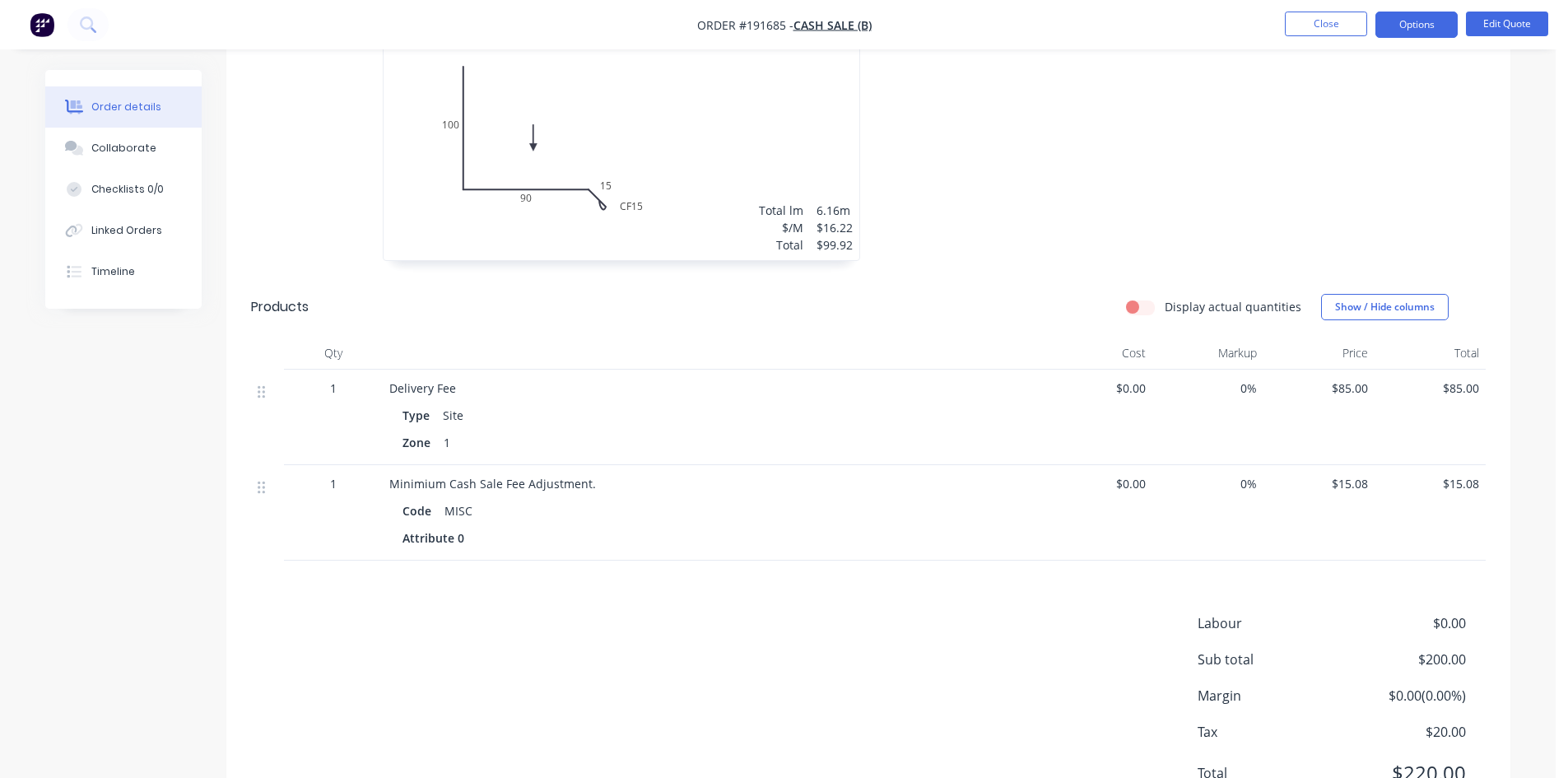
scroll to position [576, 0]
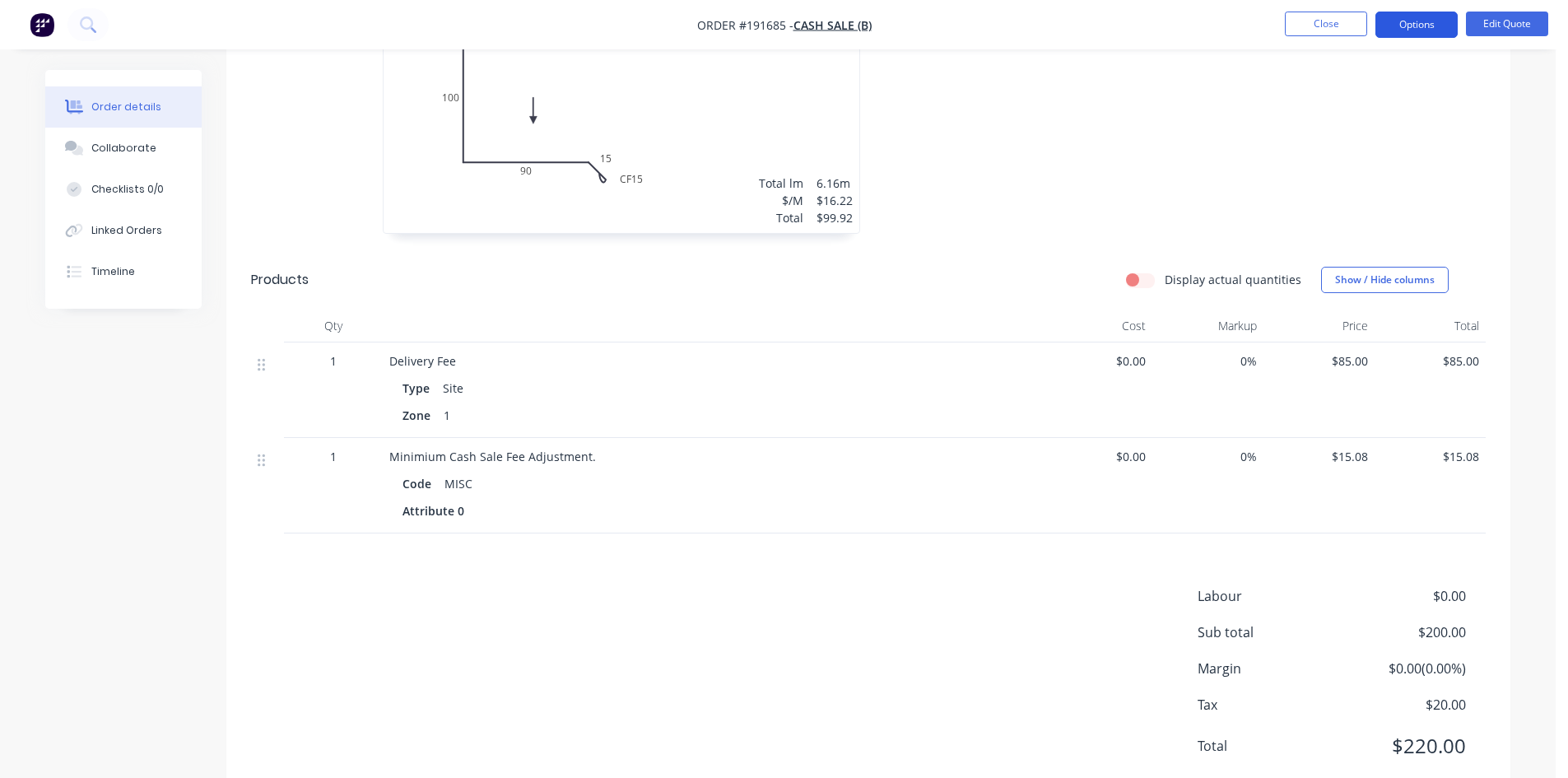
click at [1417, 18] on button "Options" at bounding box center [1417, 25] width 83 height 26
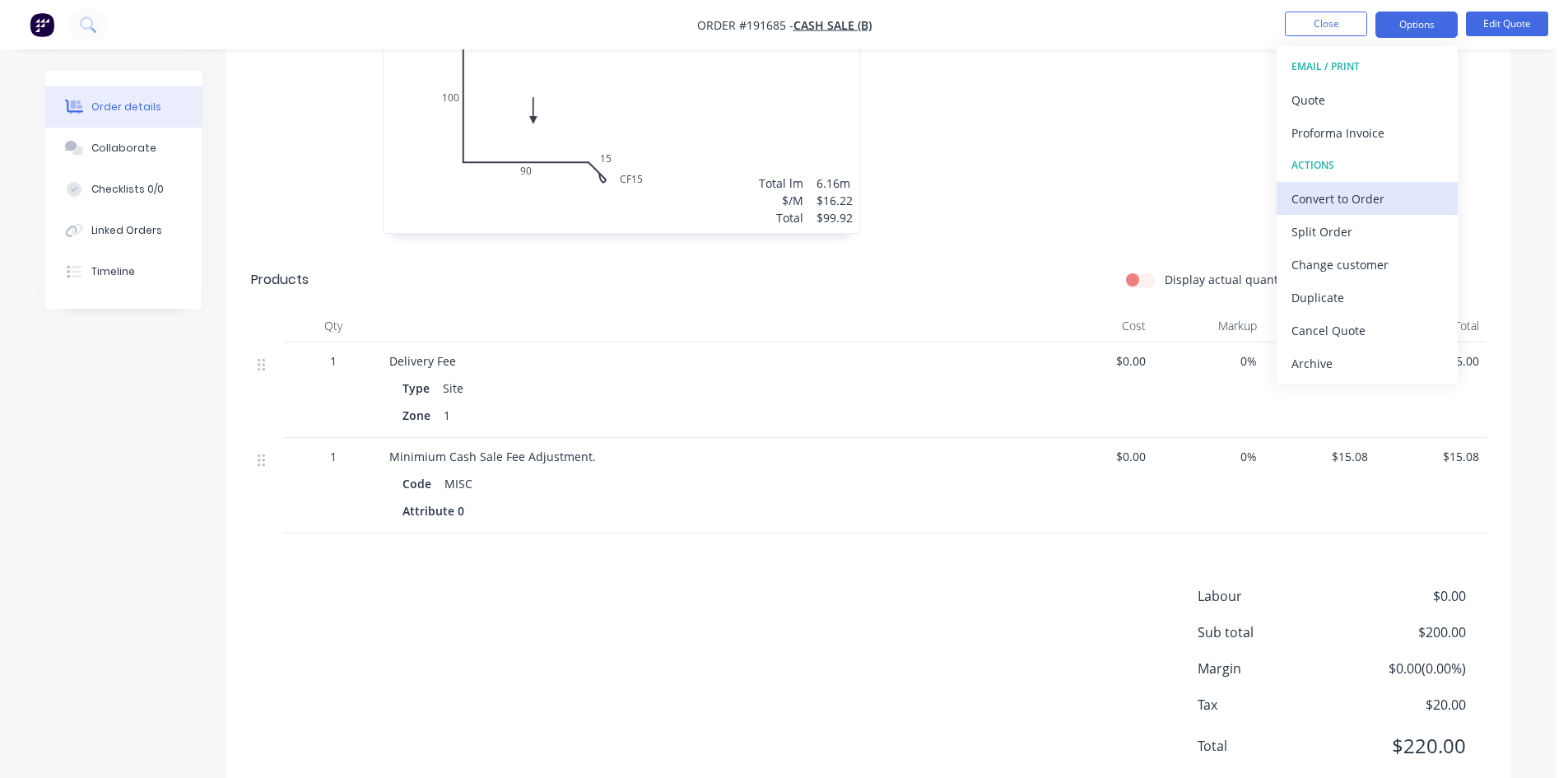
click at [1370, 206] on div "Convert to Order" at bounding box center [1367, 198] width 152 height 24
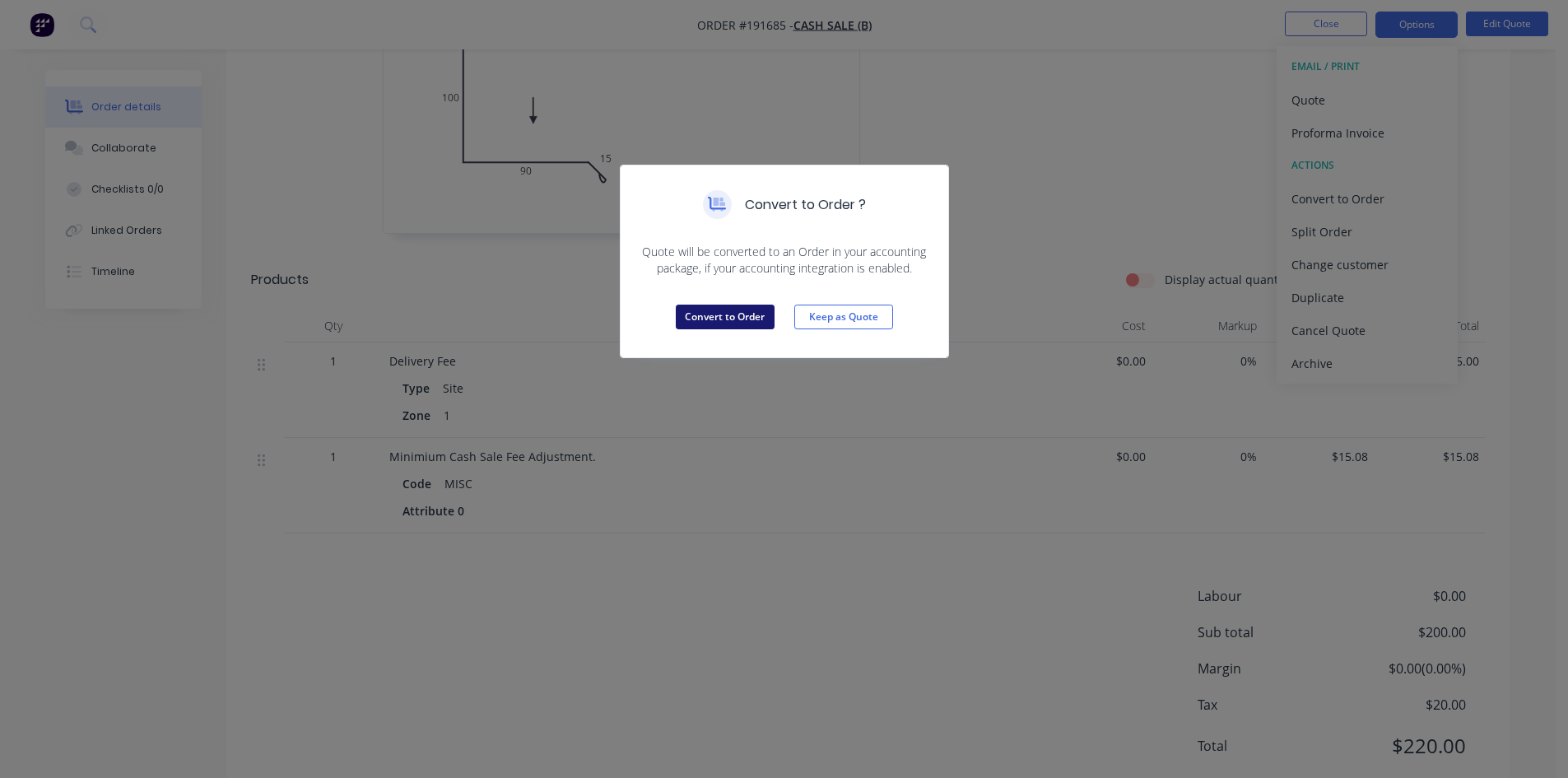
click at [759, 314] on button "Convert to Order" at bounding box center [725, 317] width 99 height 25
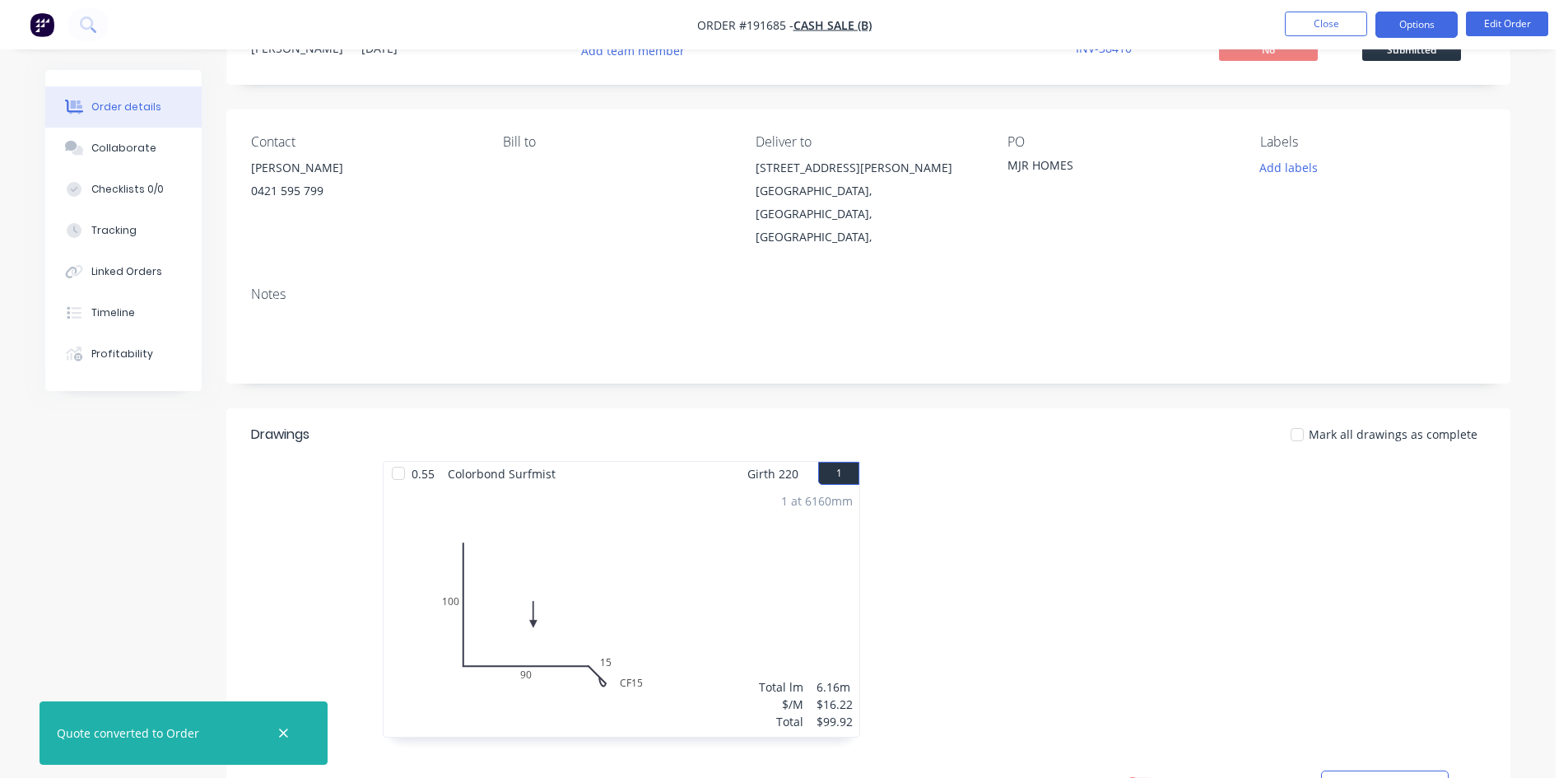
scroll to position [0, 0]
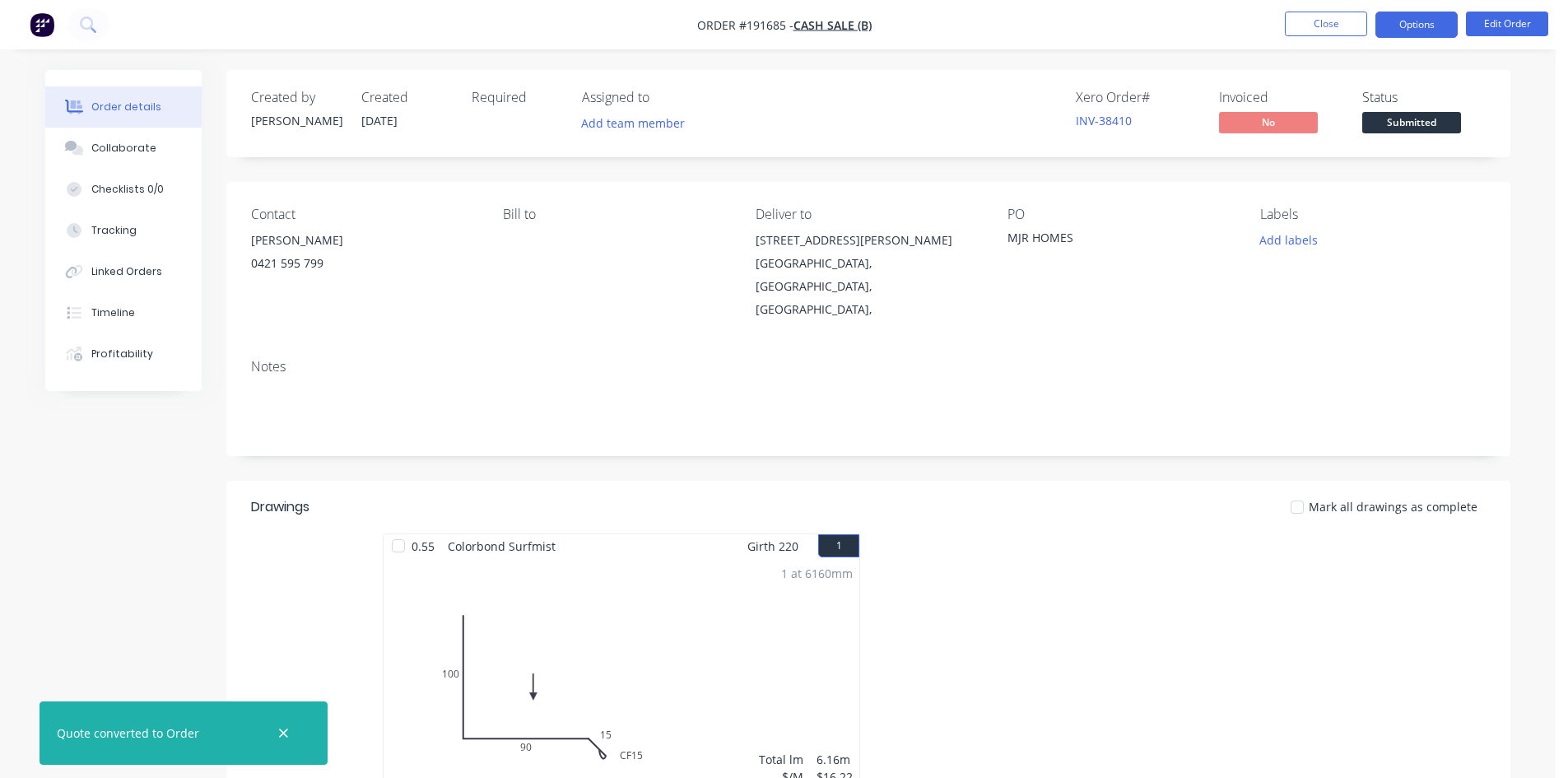
click at [1402, 26] on button "Options" at bounding box center [1417, 25] width 83 height 26
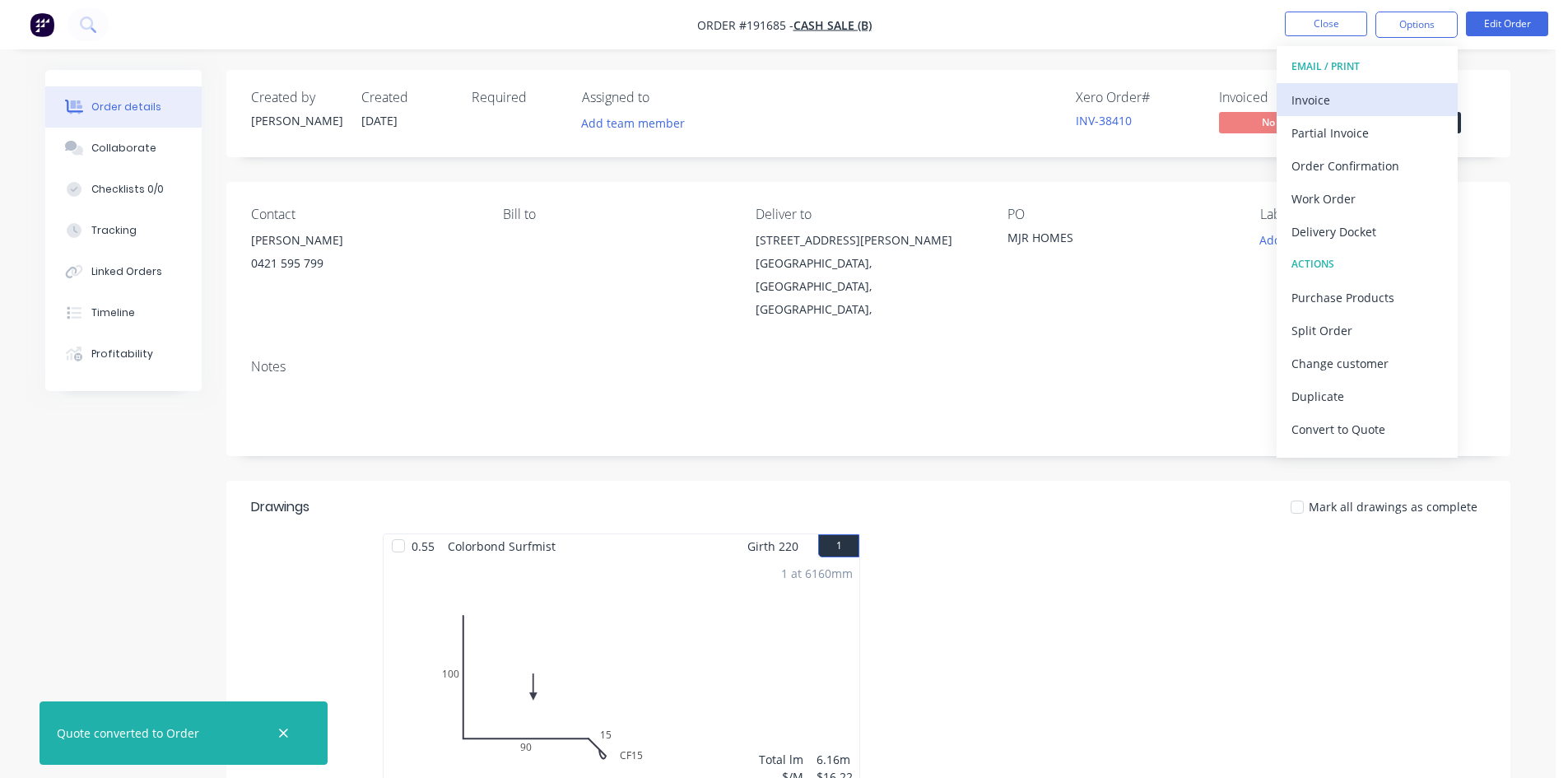
click at [1377, 111] on div "Invoice" at bounding box center [1367, 99] width 152 height 24
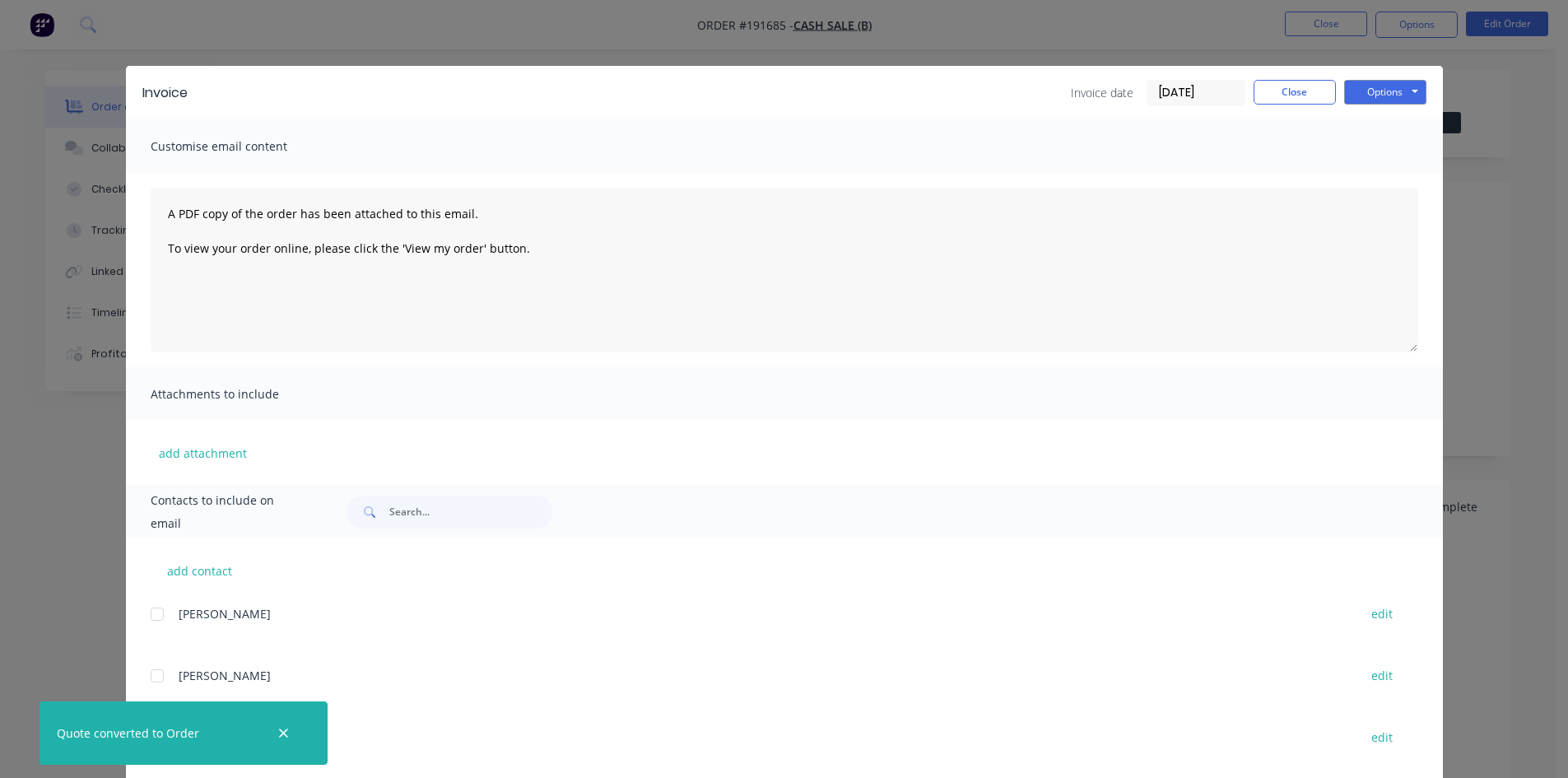
click at [1415, 84] on button "Options" at bounding box center [1385, 92] width 83 height 25
click at [1385, 145] on button "Print" at bounding box center [1397, 148] width 105 height 27
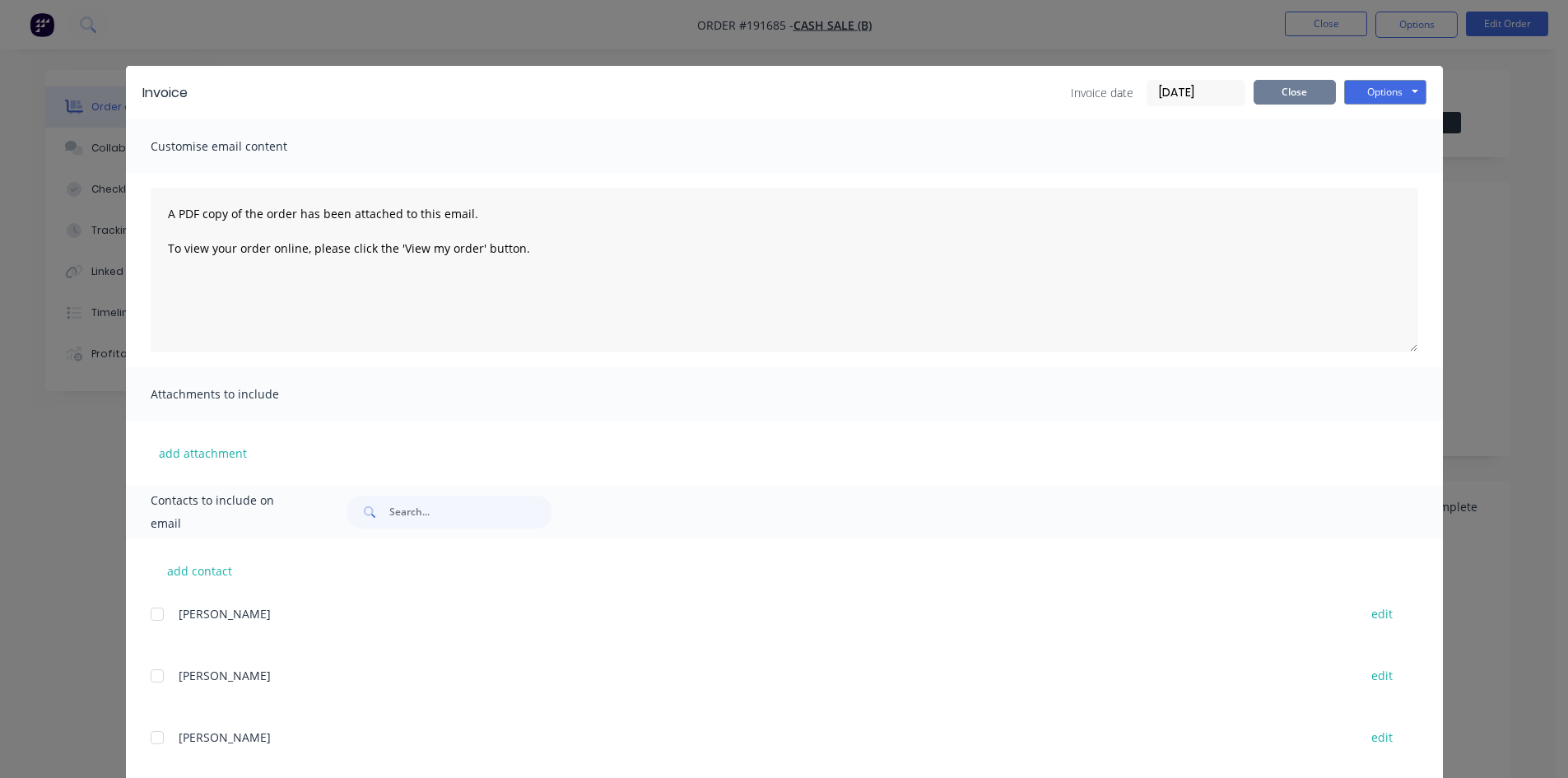
click at [1261, 97] on button "Close" at bounding box center [1295, 92] width 83 height 25
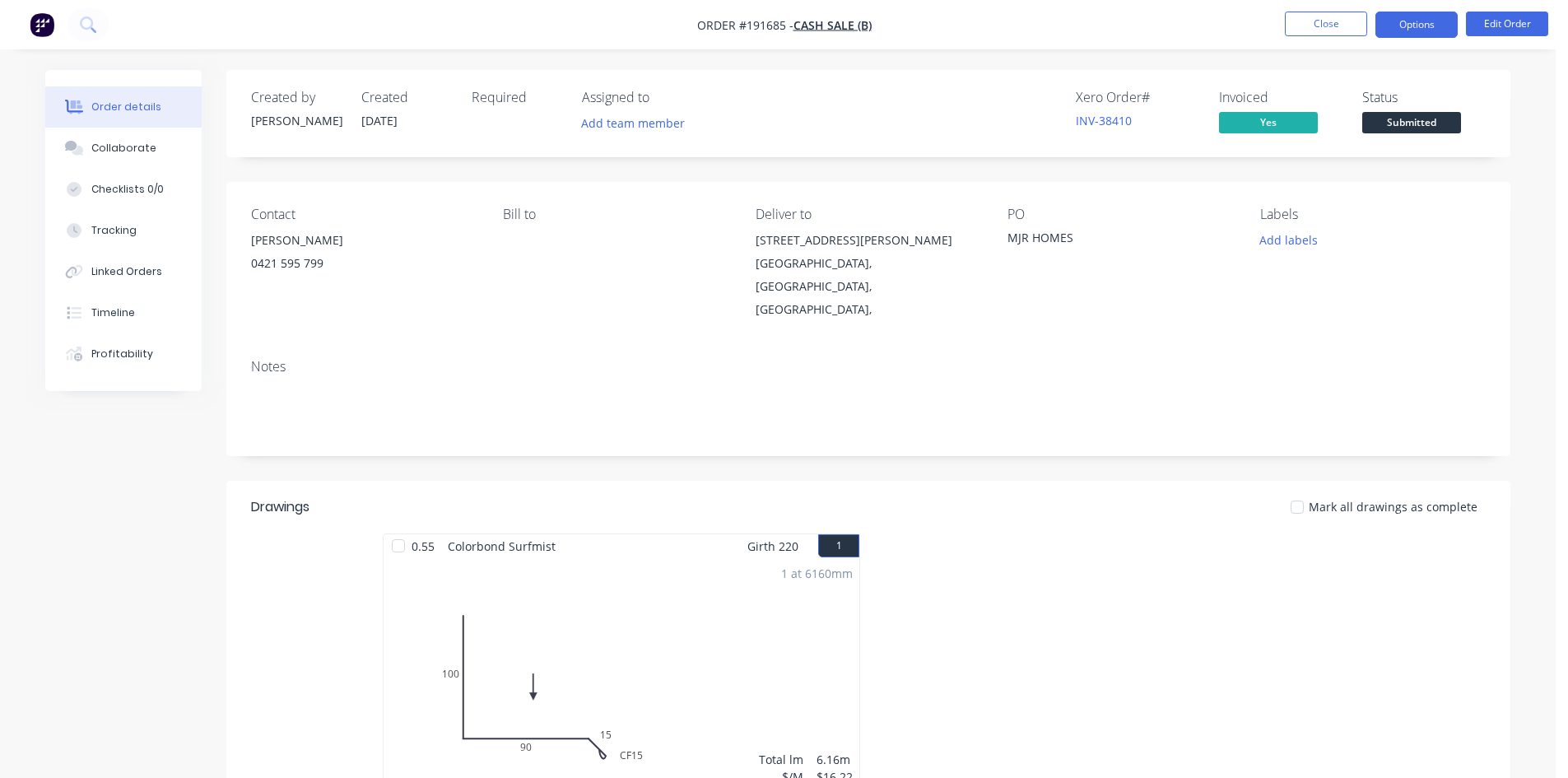
drag, startPoint x: 1432, startPoint y: 11, endPoint x: 1421, endPoint y: 20, distance: 14.2
click at [1423, 12] on nav "Order #191685 - Cash Sale (B) Close Options Edit Order" at bounding box center [784, 25] width 1568 height 49
click at [1421, 20] on button "Options" at bounding box center [1417, 25] width 83 height 26
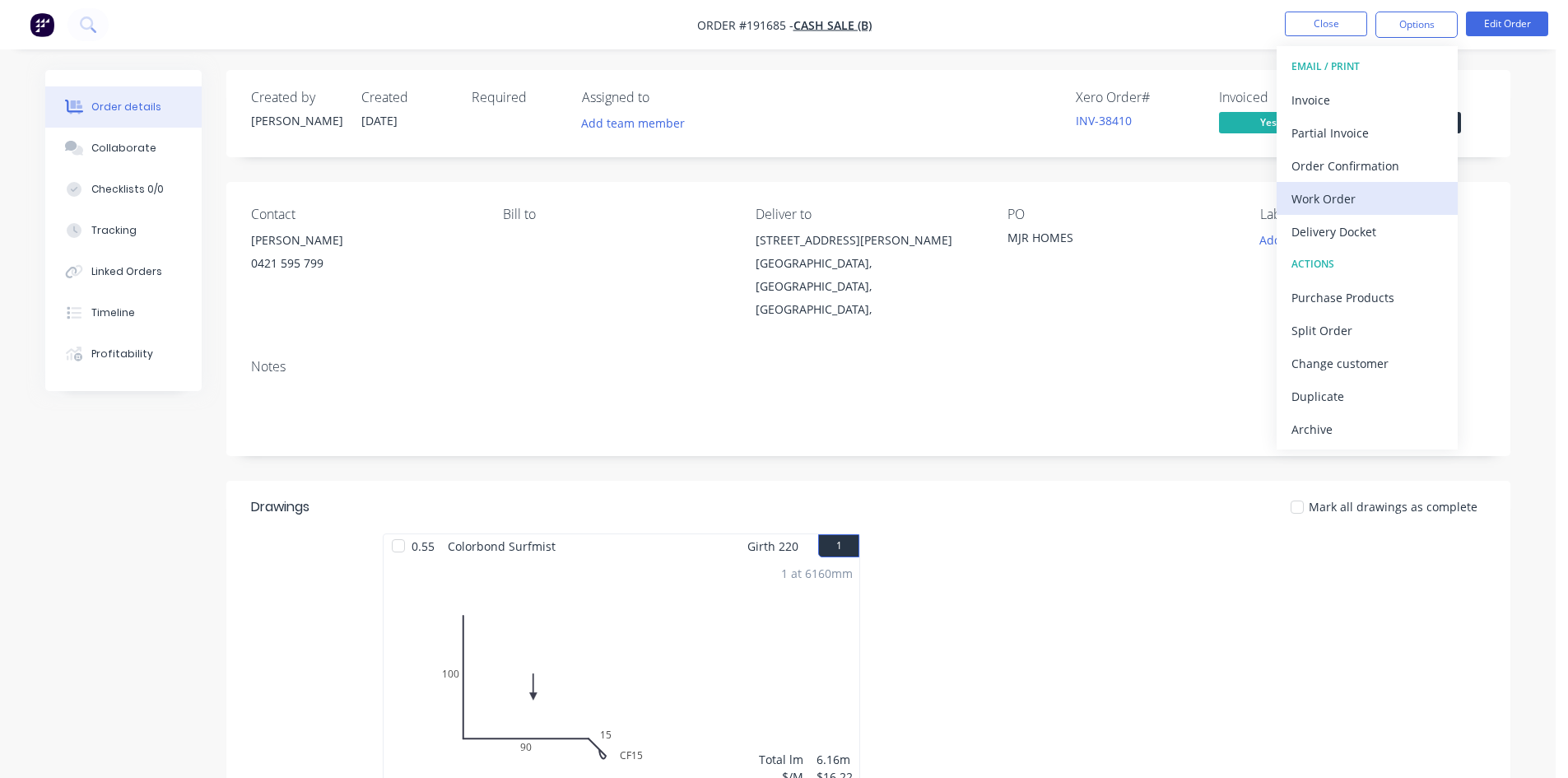
click at [1319, 193] on div "Work Order" at bounding box center [1367, 198] width 152 height 24
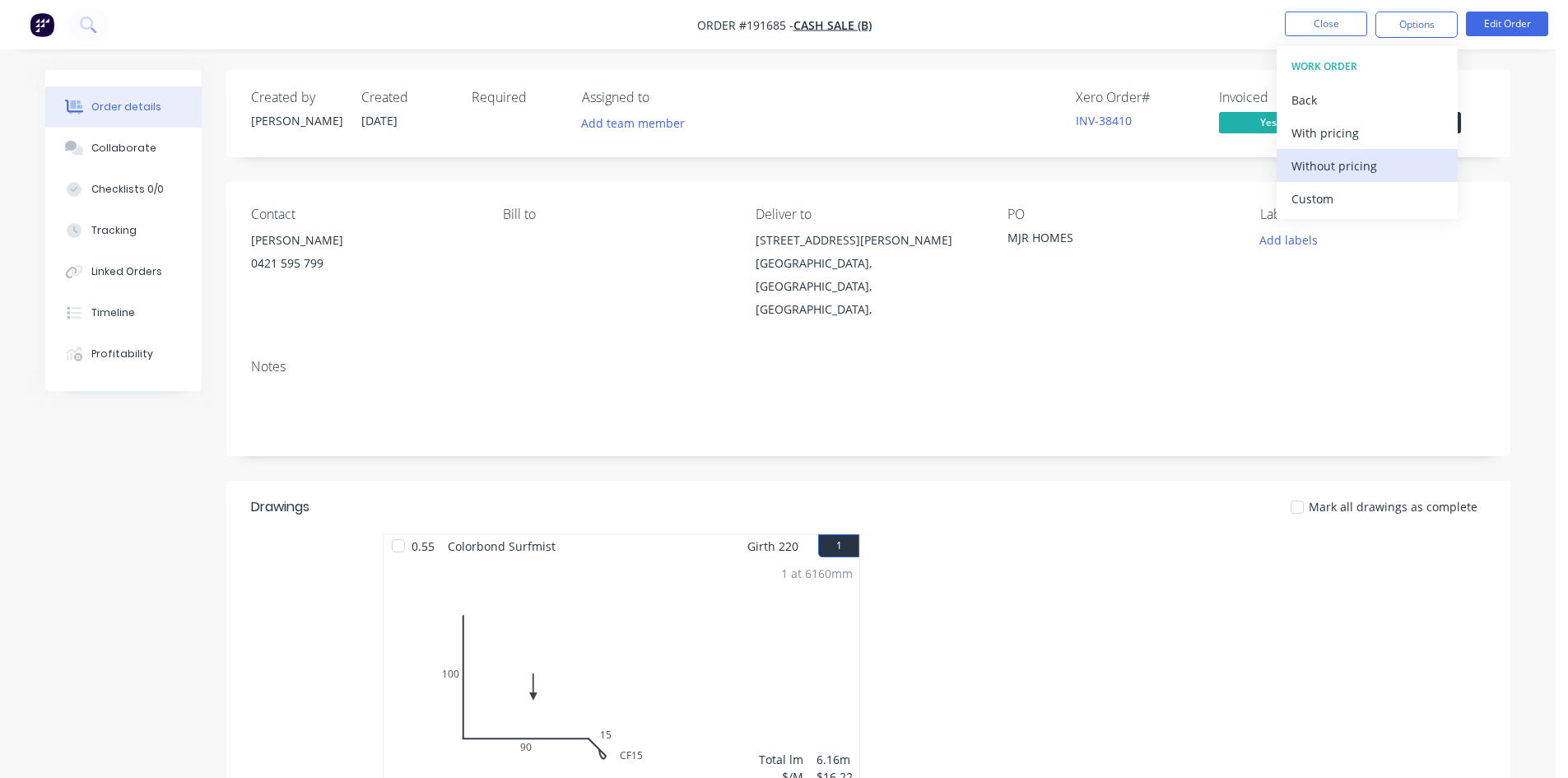
click at [1330, 160] on div "Without pricing" at bounding box center [1367, 165] width 152 height 24
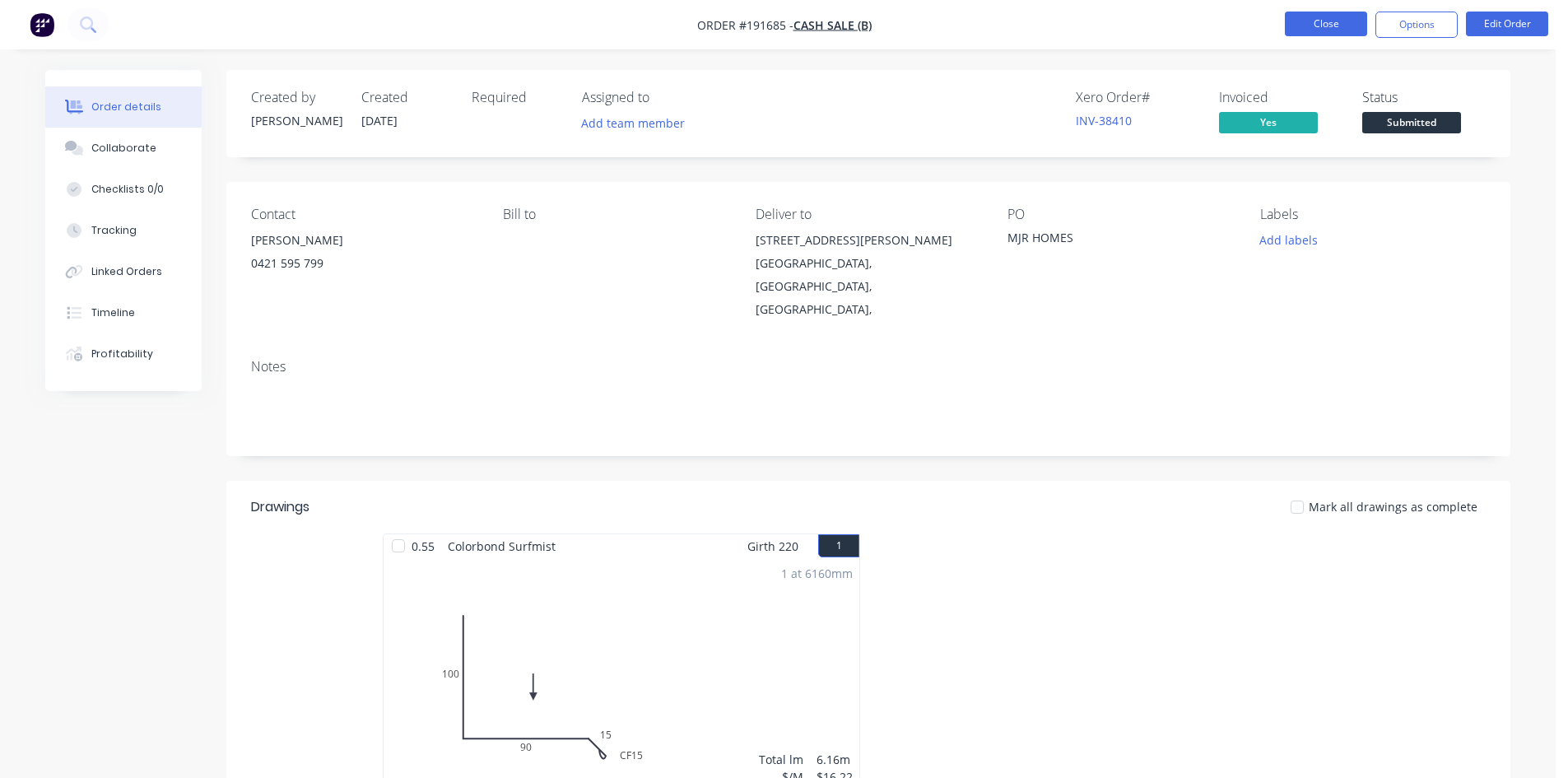
click at [1304, 30] on button "Close" at bounding box center [1327, 24] width 83 height 25
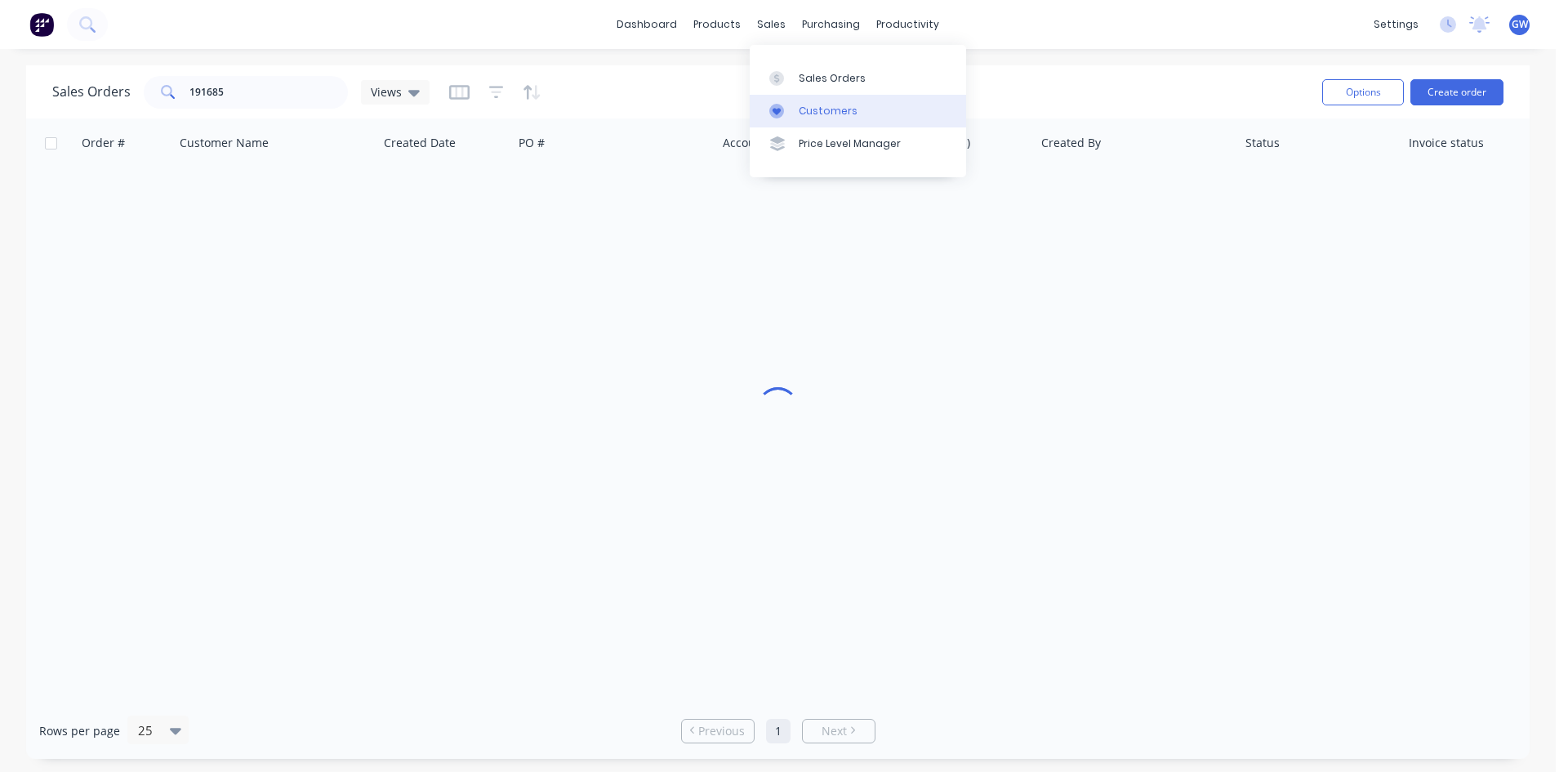
click at [807, 116] on div "Customers" at bounding box center [828, 111] width 59 height 15
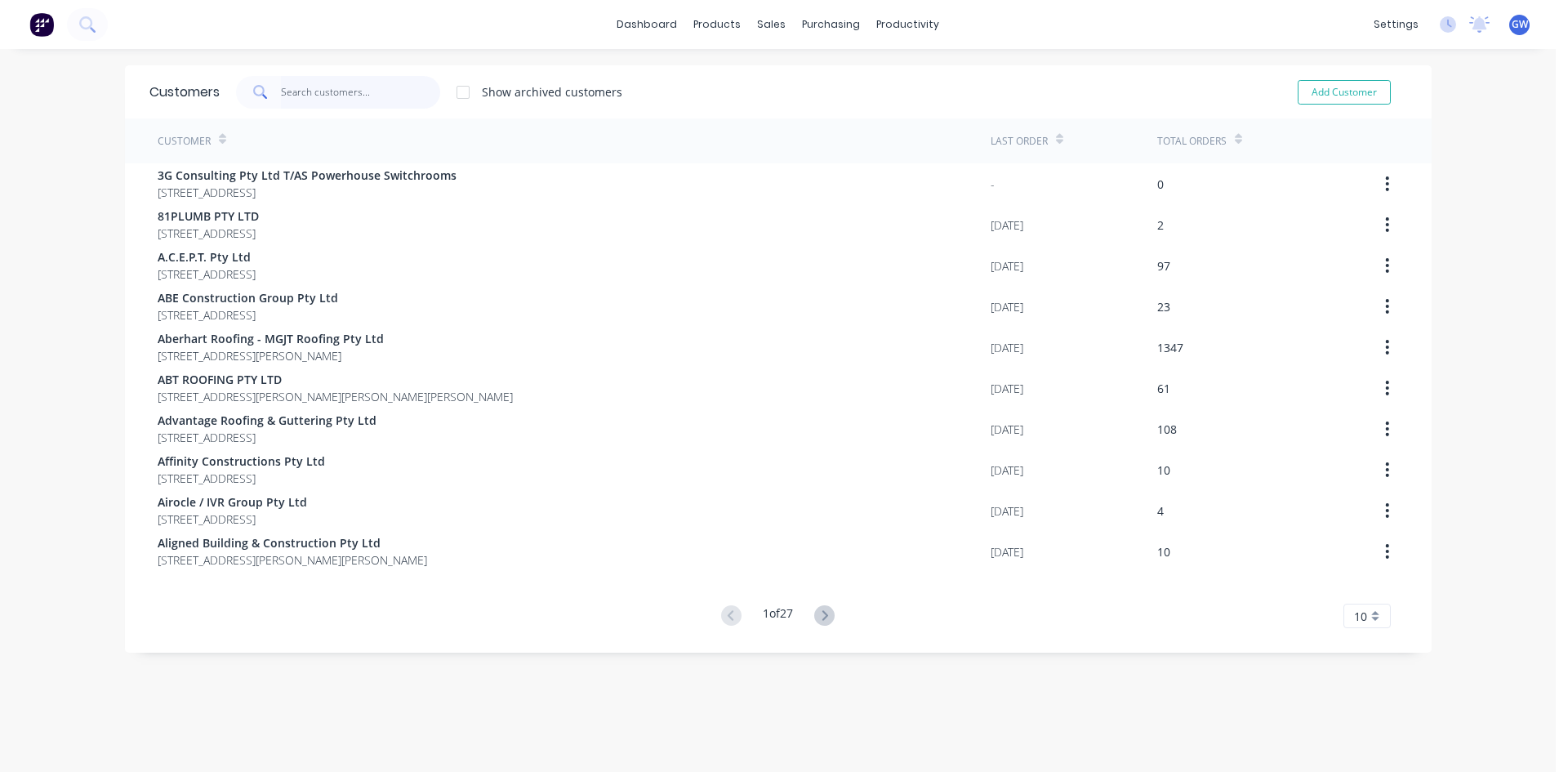
click at [342, 90] on input "text" at bounding box center [361, 92] width 159 height 33
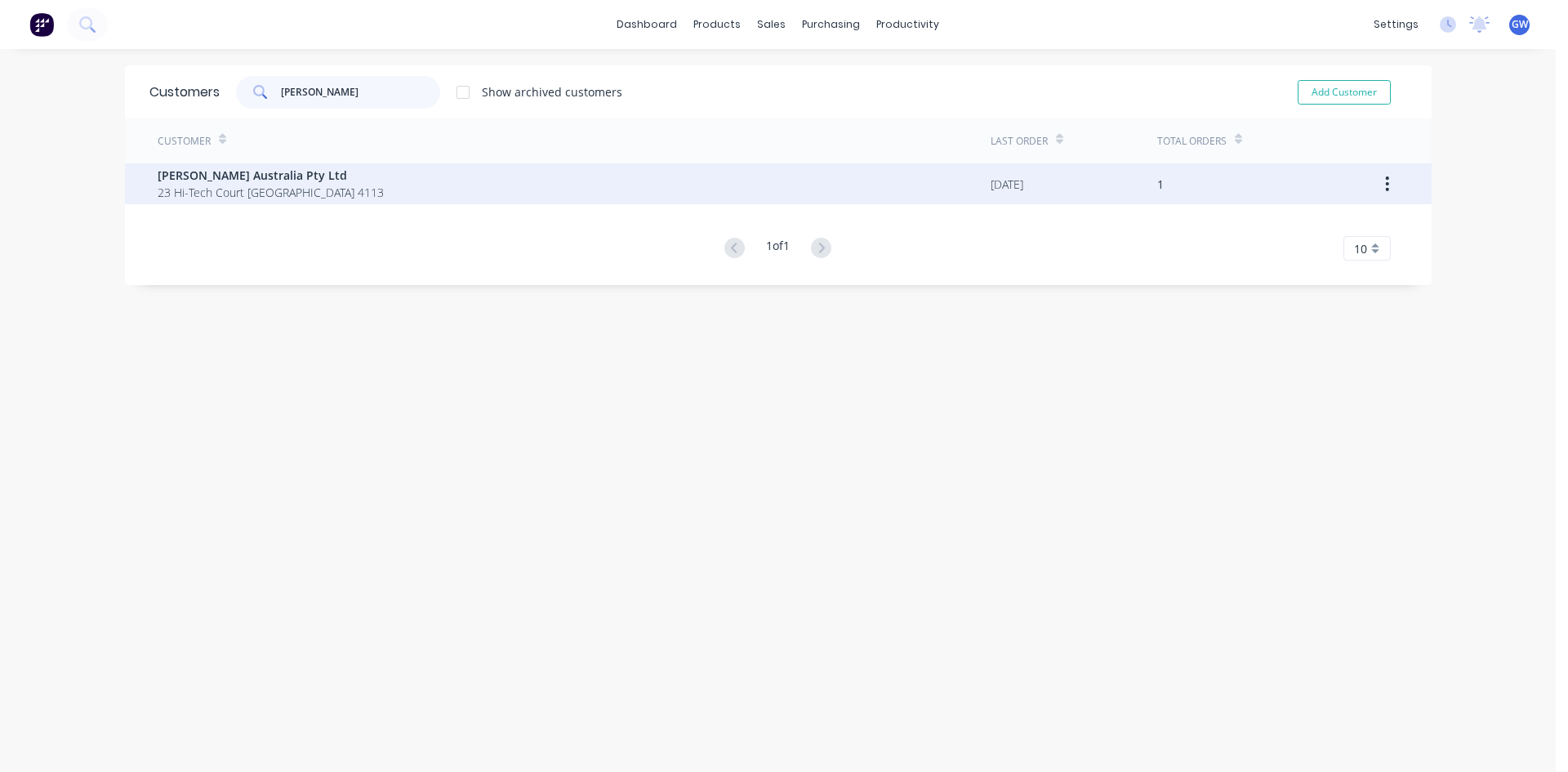
type input "[PERSON_NAME]"
click at [384, 185] on span "23 Hi-Tech Court [GEOGRAPHIC_DATA] 4113" at bounding box center [271, 193] width 226 height 17
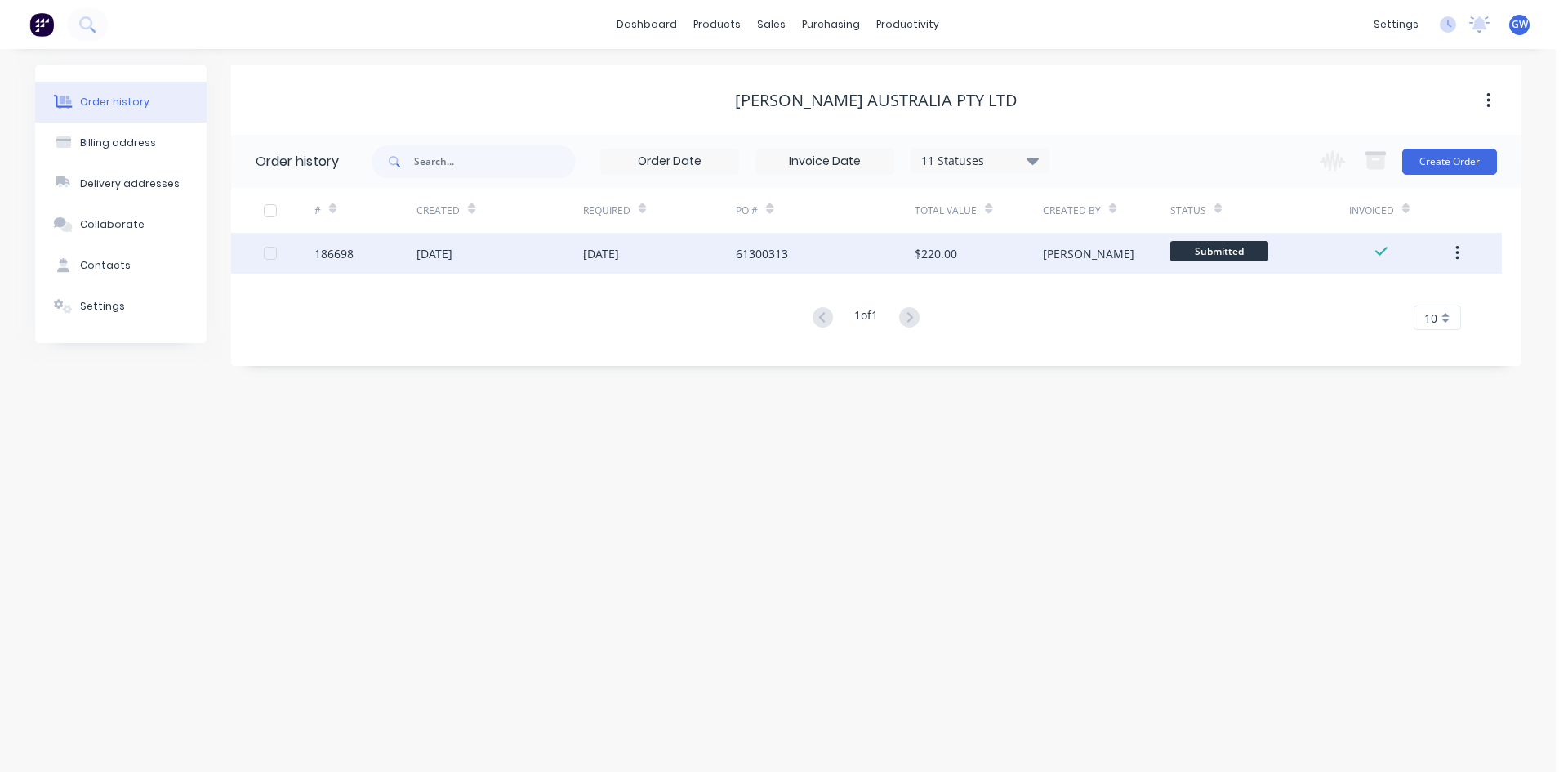
click at [263, 252] on div at bounding box center [271, 254] width 33 height 33
click at [1369, 157] on icon "button" at bounding box center [1375, 162] width 18 height 14
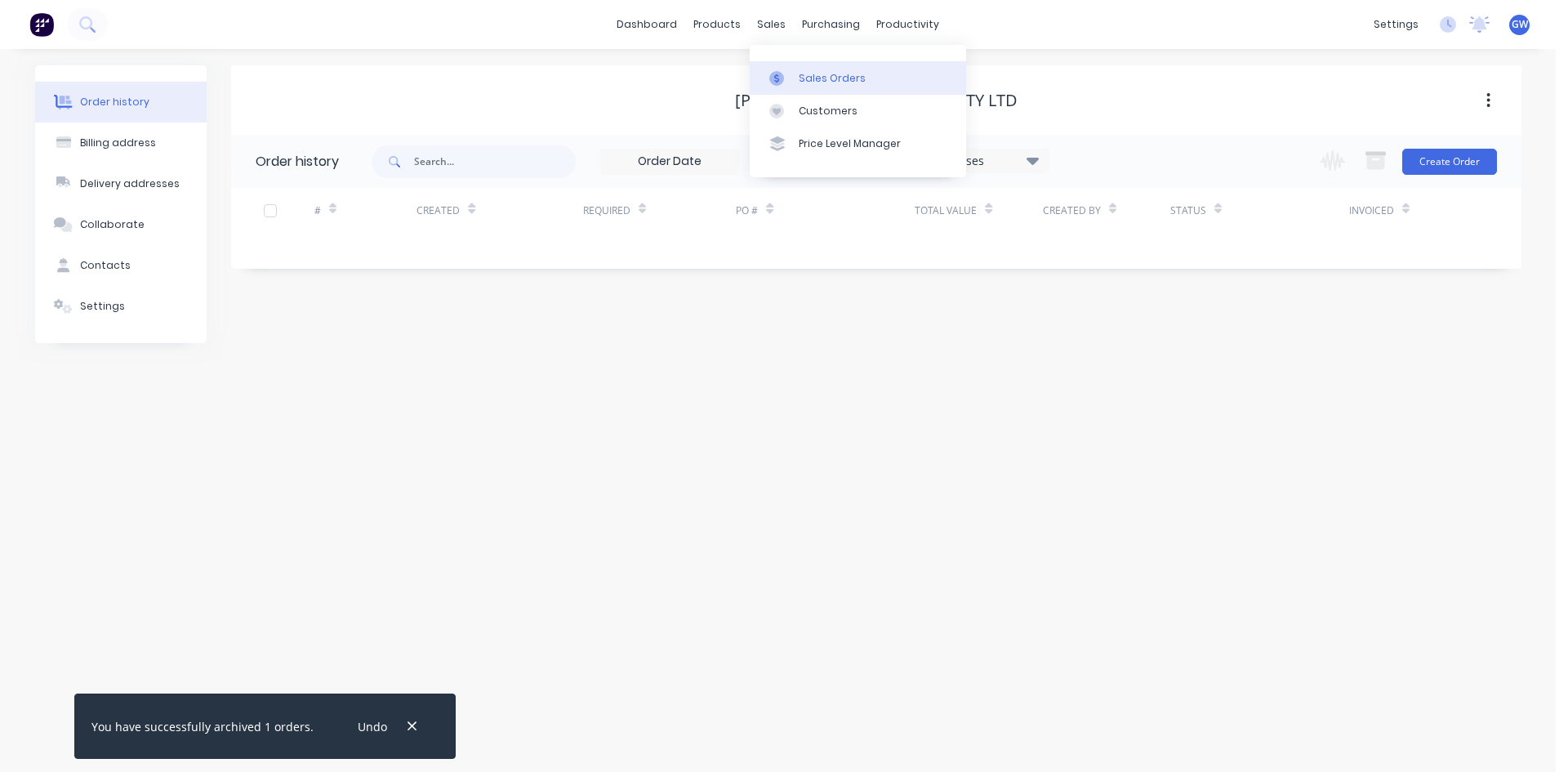
click at [807, 92] on link "Sales Orders" at bounding box center [858, 78] width 216 height 33
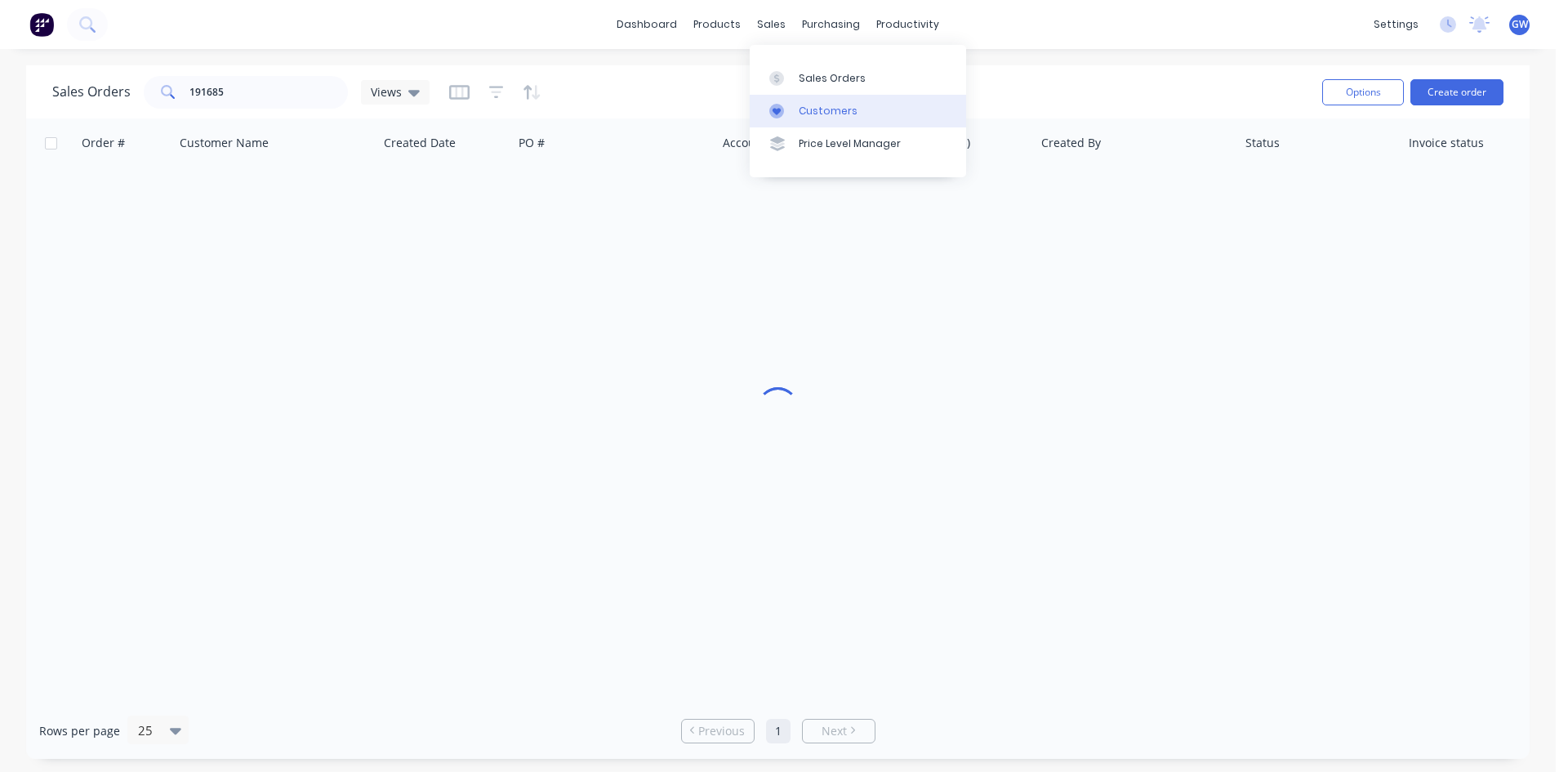
click at [801, 110] on div "Customers" at bounding box center [828, 111] width 59 height 15
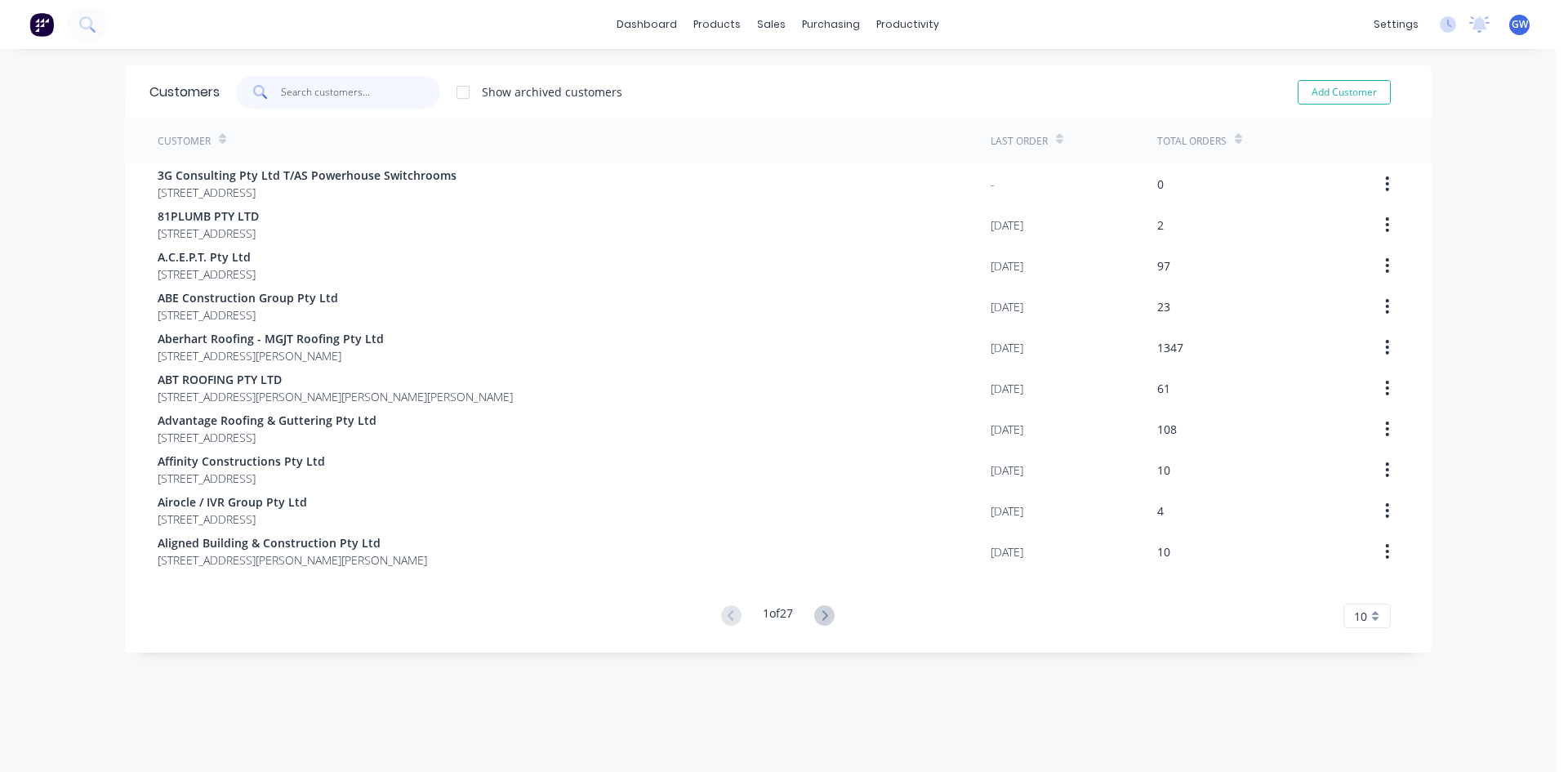
click at [350, 83] on input "text" at bounding box center [361, 92] width 159 height 33
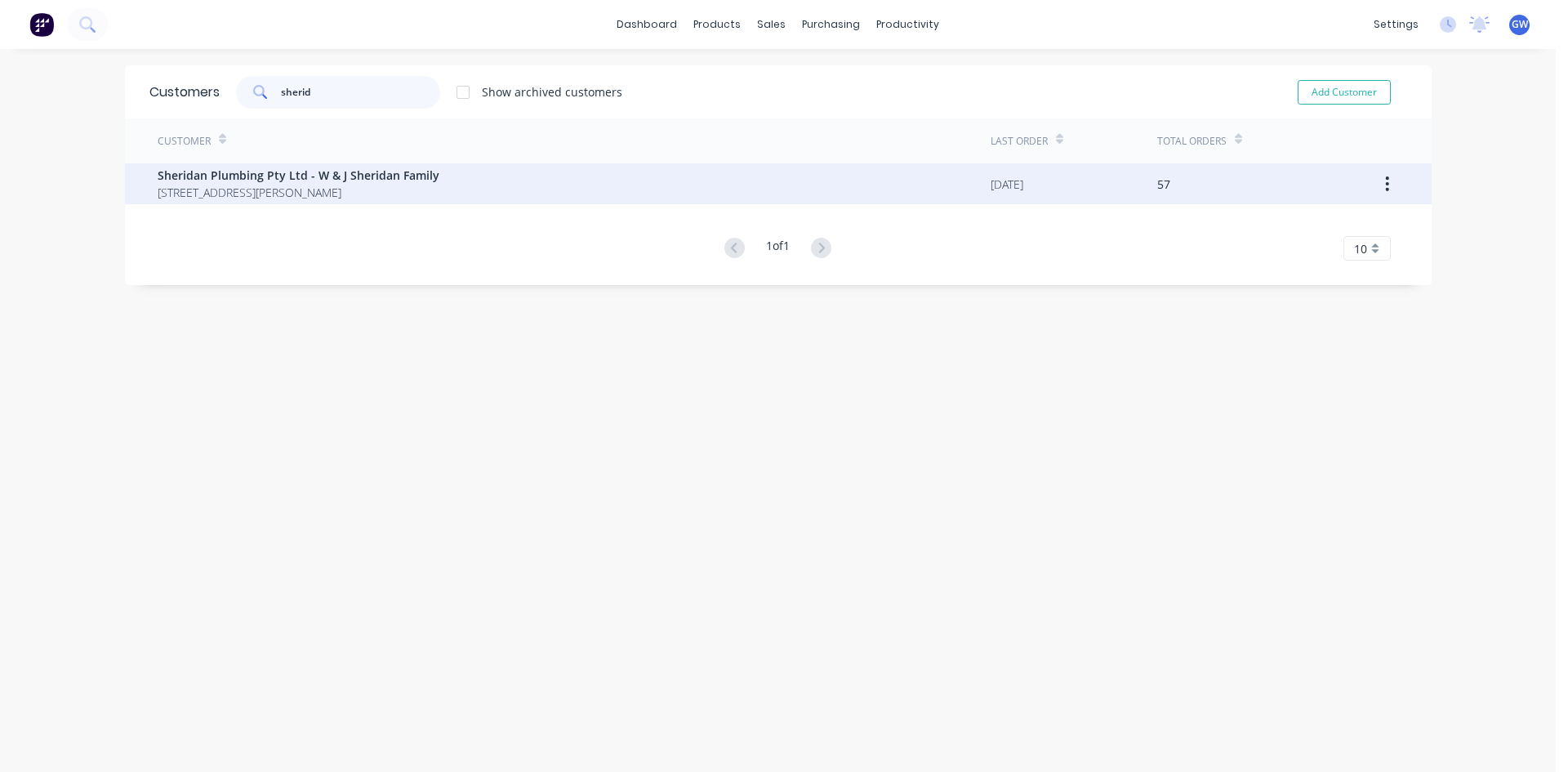
type input "sherid"
click at [362, 172] on span "Sheridan Plumbing Pty Ltd - W & J Sheridan Family" at bounding box center [299, 175] width 282 height 17
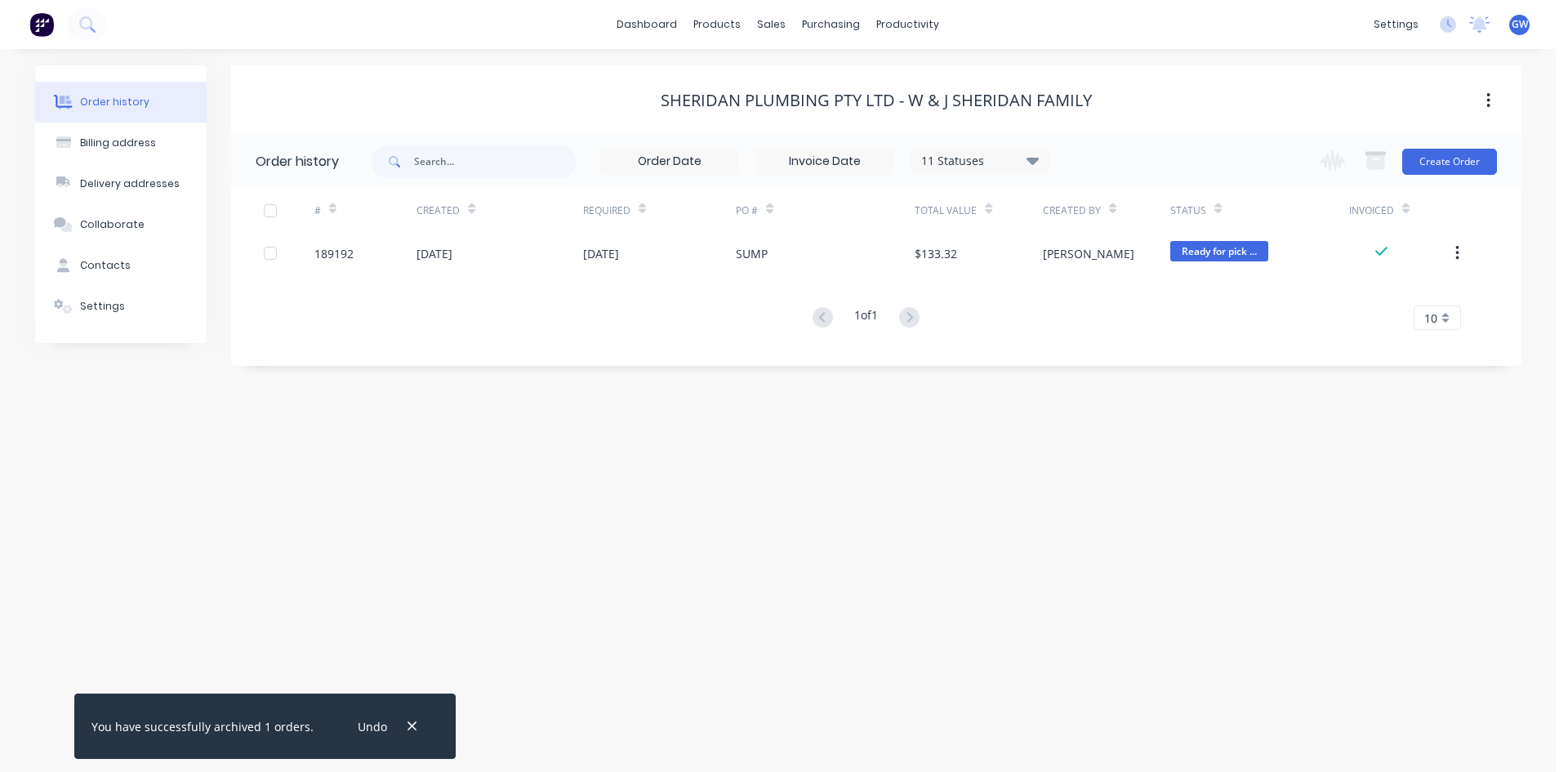
click at [273, 214] on div at bounding box center [271, 211] width 33 height 33
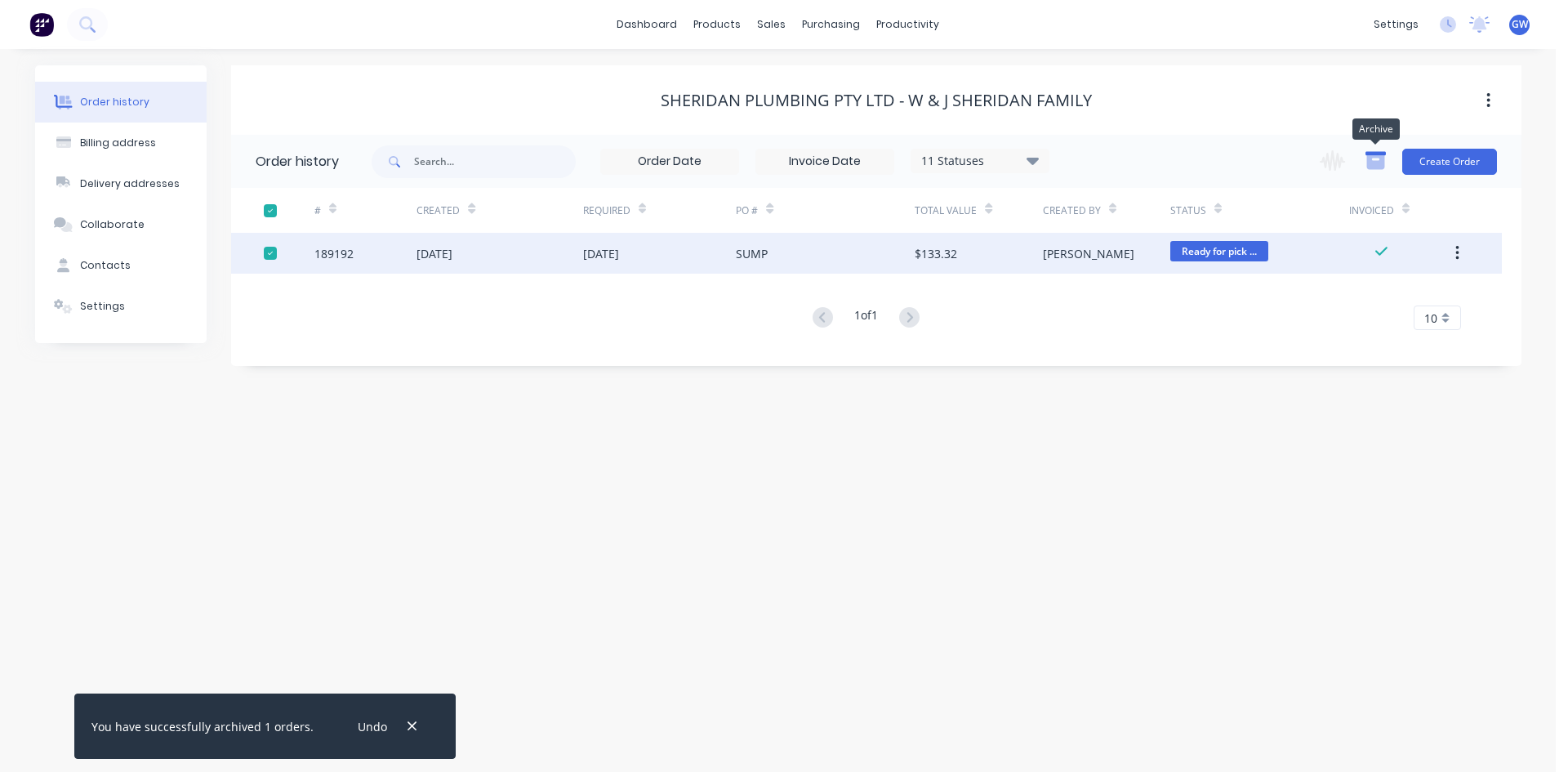
click at [1380, 163] on icon "button" at bounding box center [1375, 162] width 18 height 14
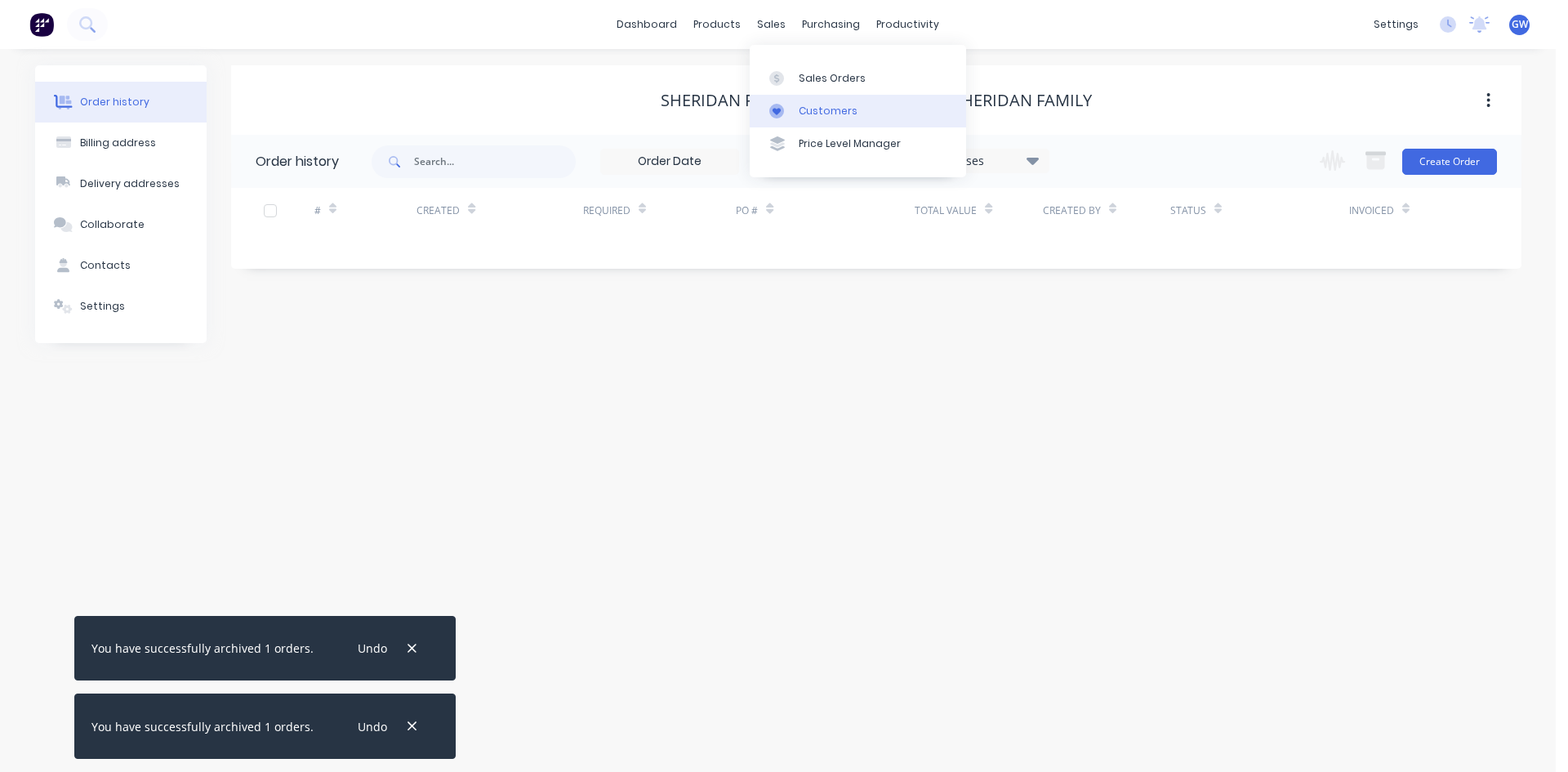
click at [792, 113] on div at bounding box center [781, 111] width 24 height 15
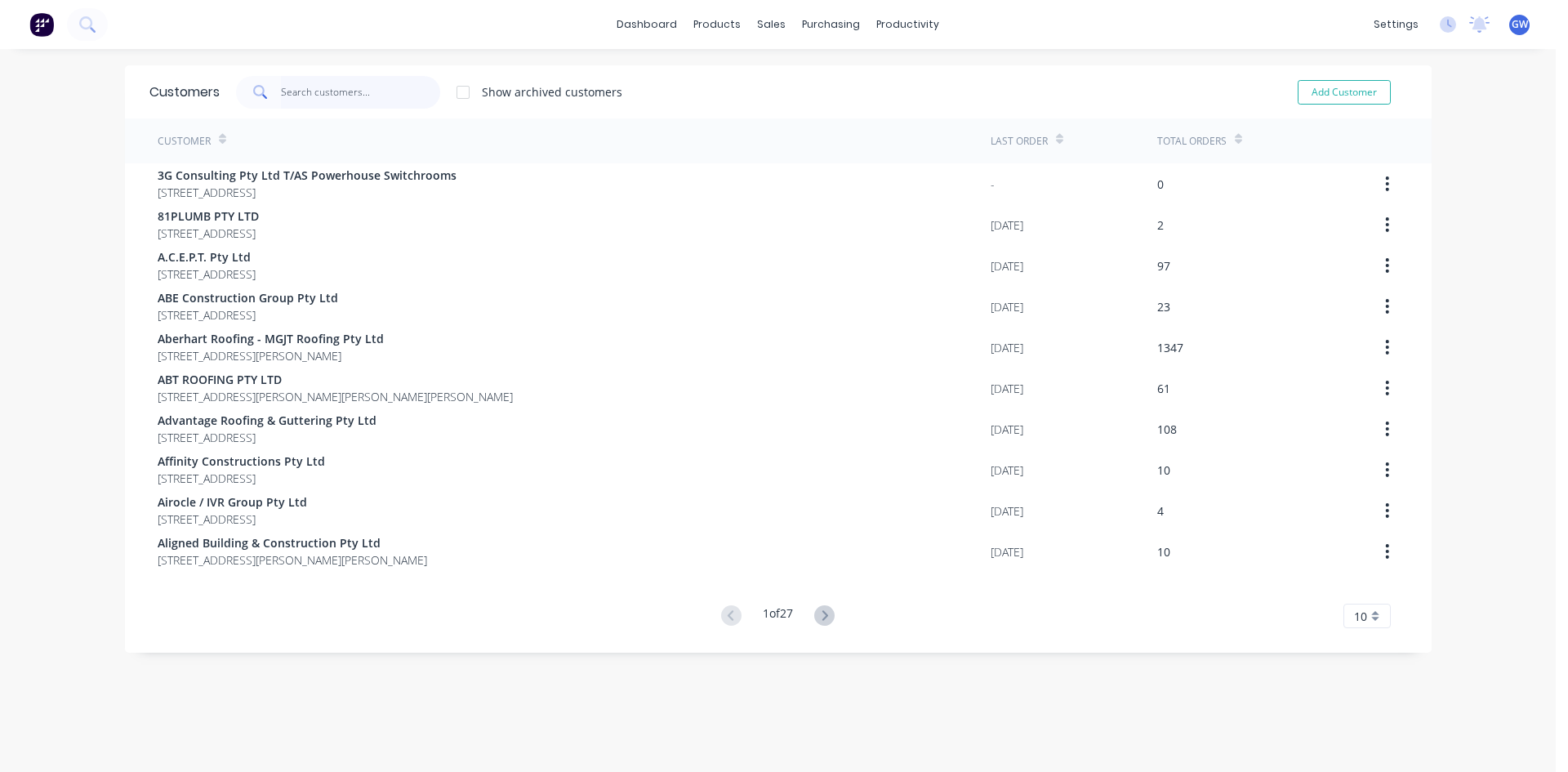
click at [413, 93] on input "text" at bounding box center [361, 92] width 159 height 33
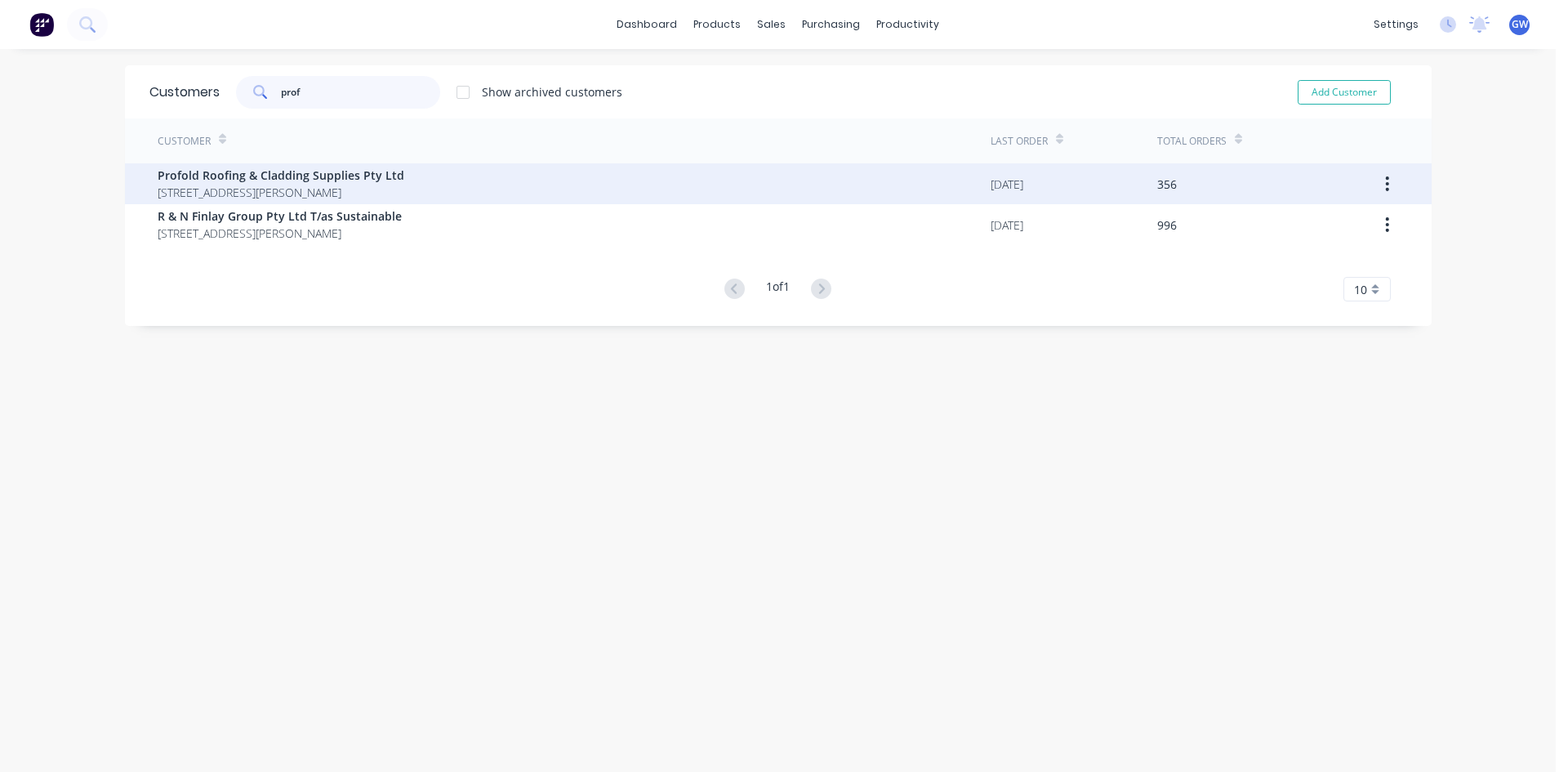
type input "prof"
click at [387, 181] on span "Profold Roofing & Cladding Supplies Pty Ltd" at bounding box center [280, 175] width 247 height 17
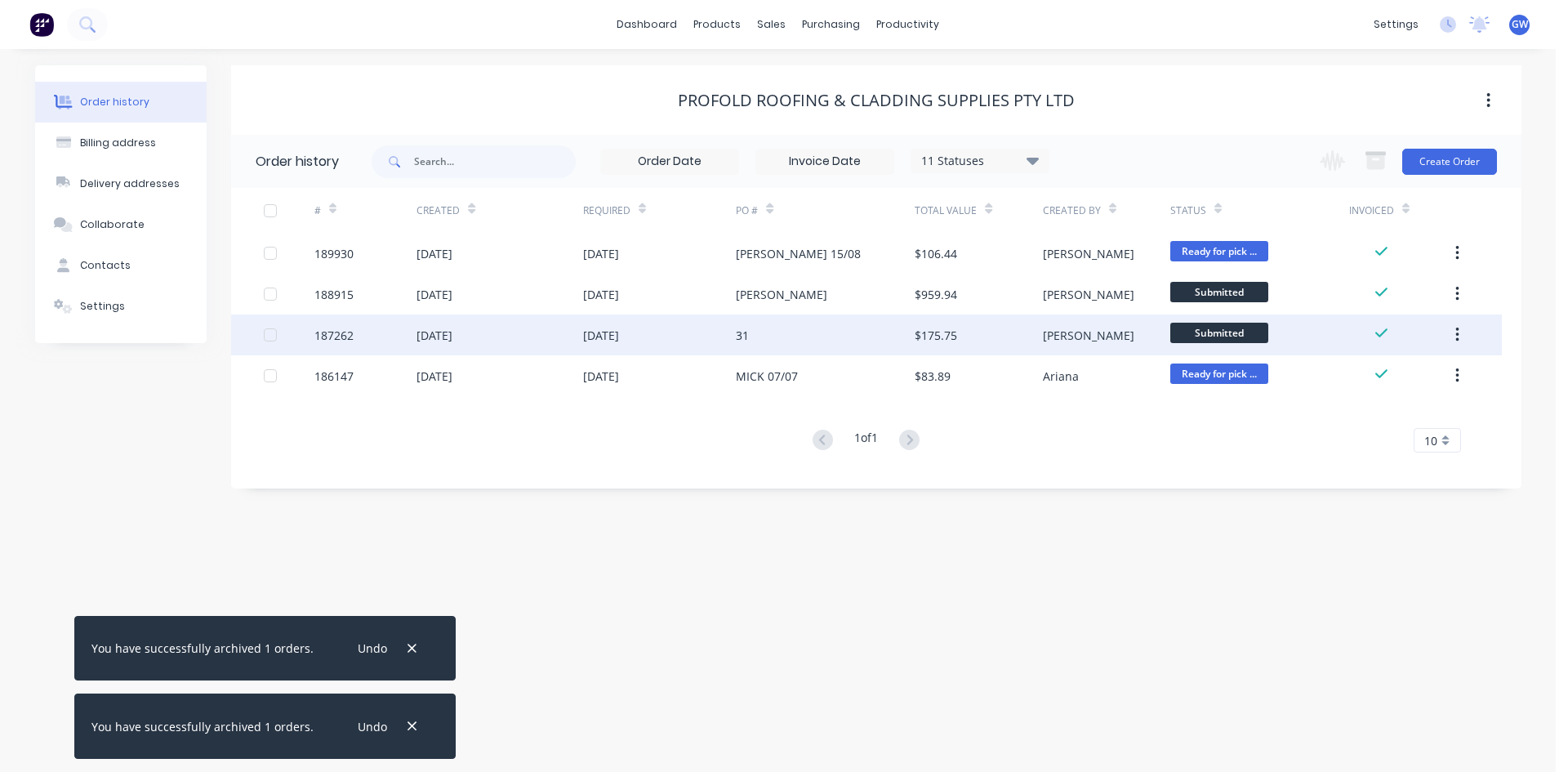
click at [269, 339] on div at bounding box center [271, 335] width 33 height 33
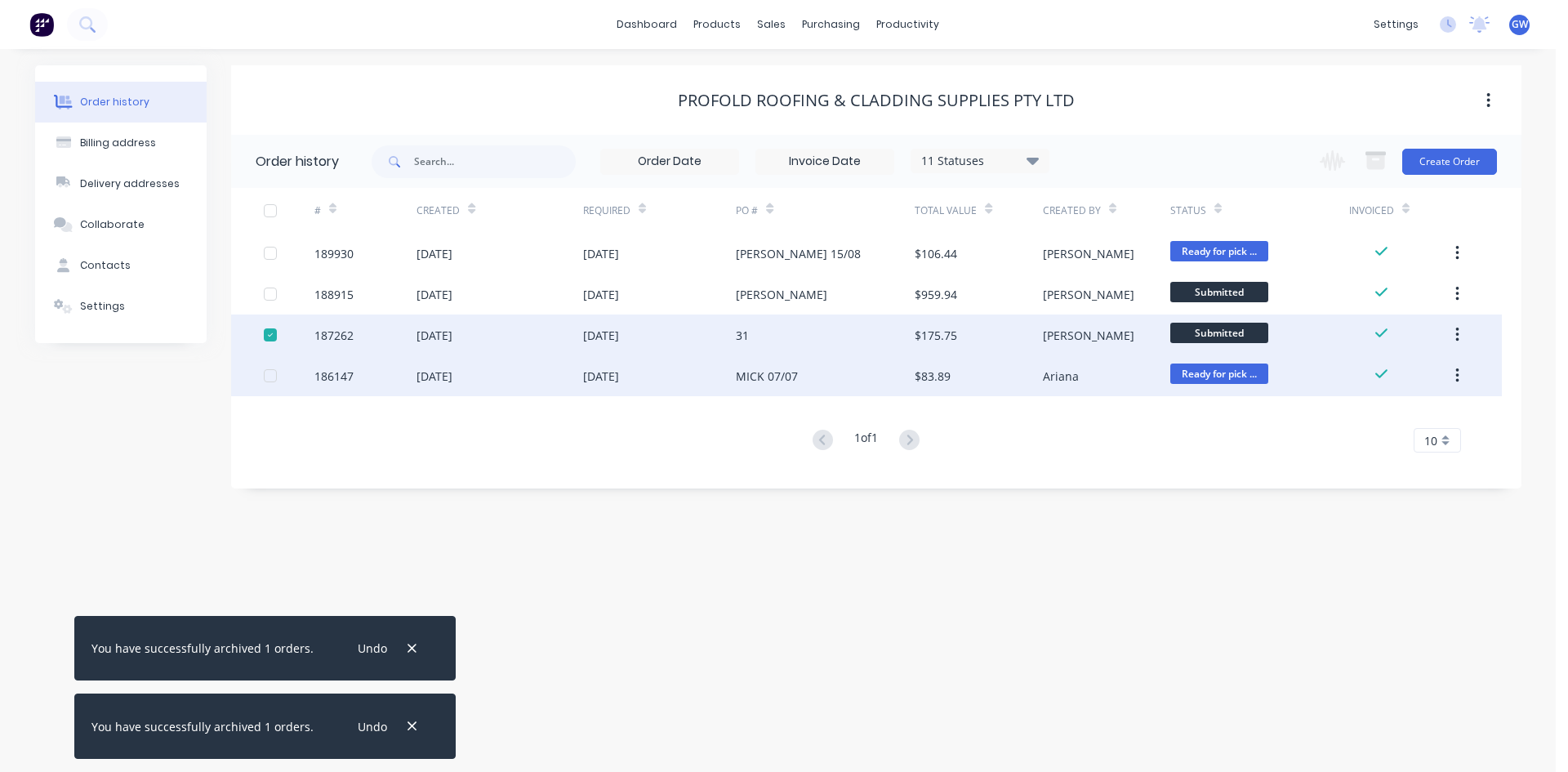
click at [267, 376] on div at bounding box center [271, 376] width 33 height 33
click at [1374, 151] on icon "button" at bounding box center [1375, 160] width 20 height 20
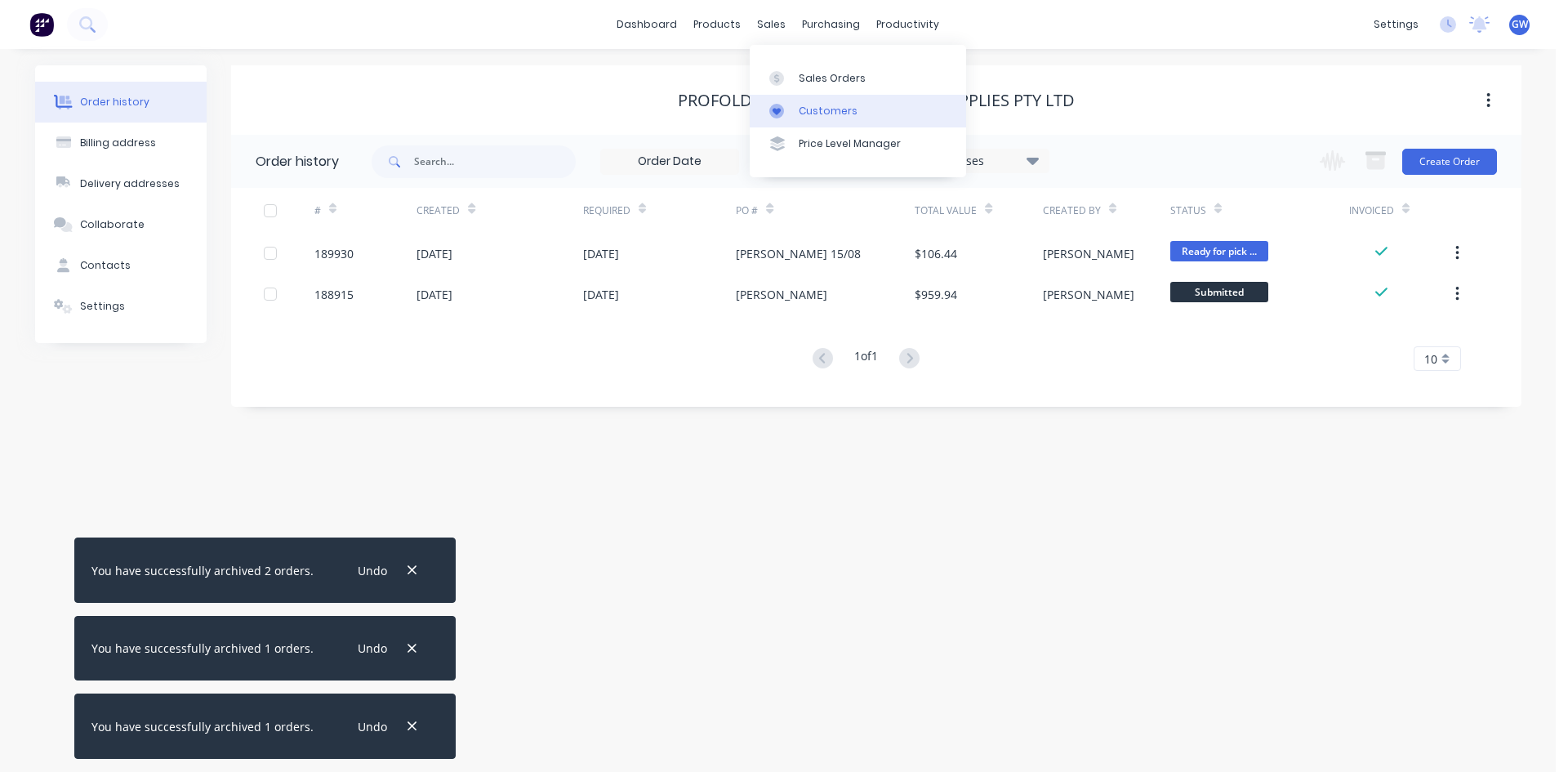
click at [806, 108] on div "Customers" at bounding box center [828, 111] width 59 height 15
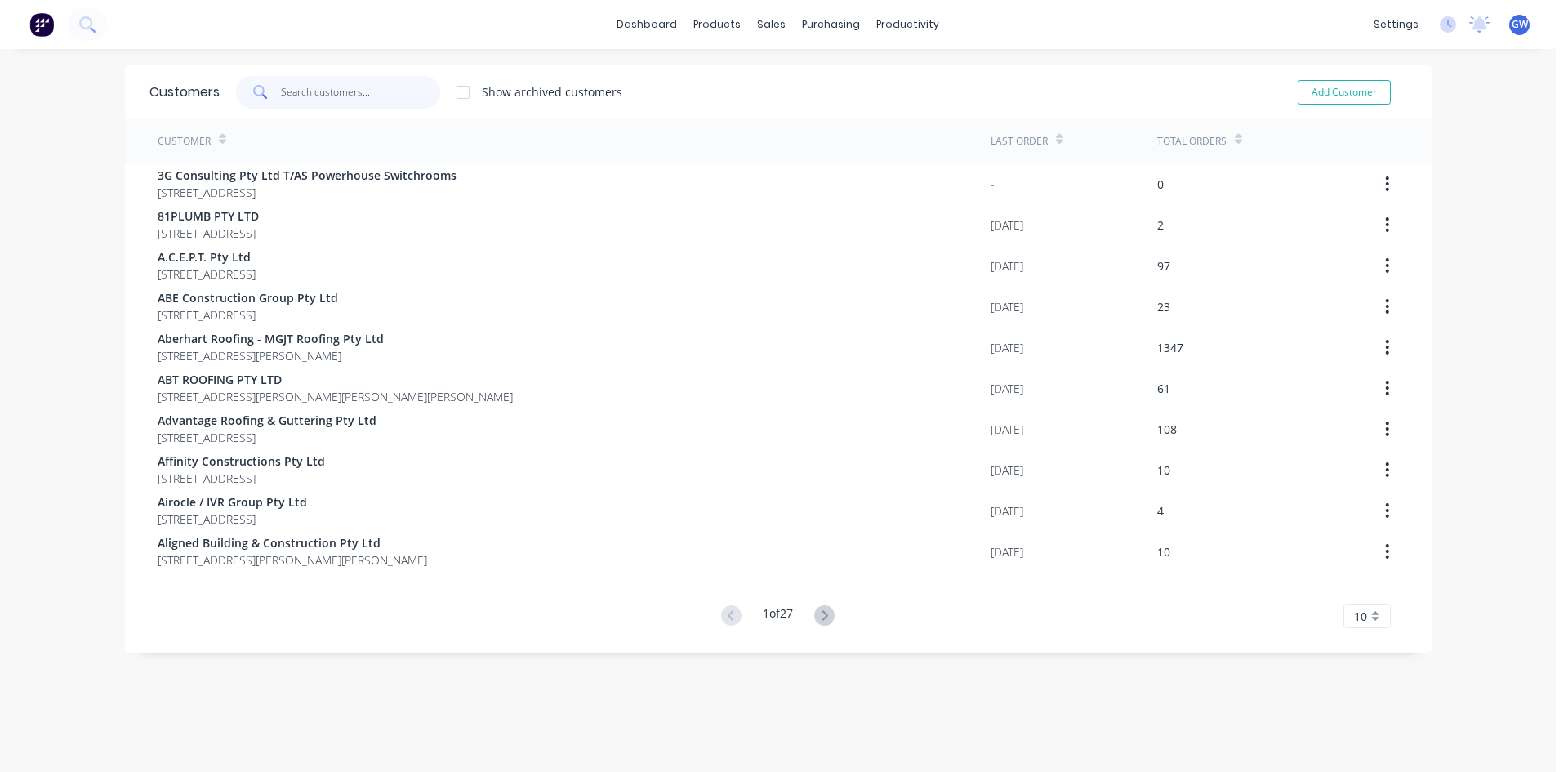
click at [324, 91] on input "text" at bounding box center [361, 92] width 159 height 33
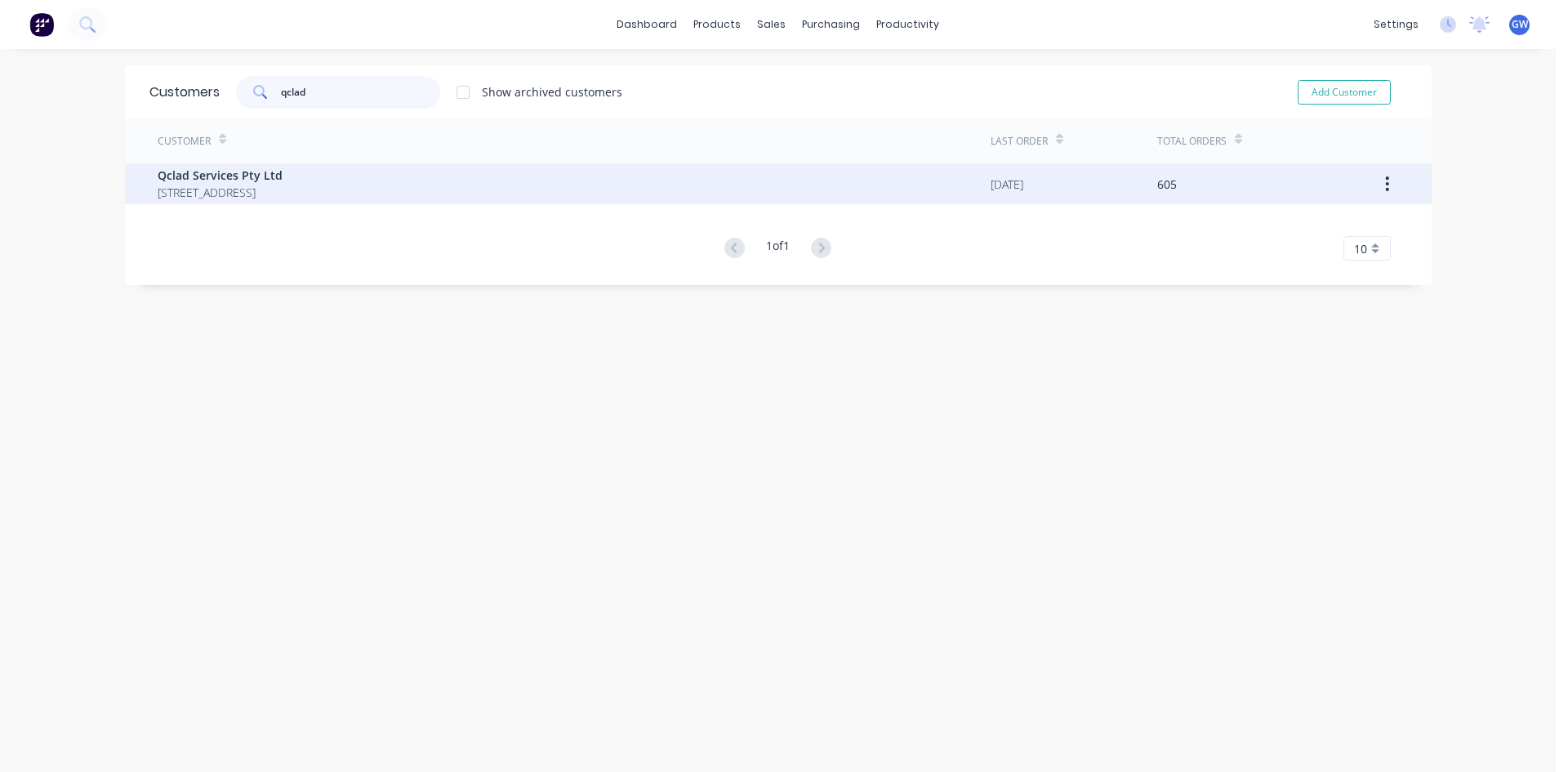
type input "qclad"
click at [282, 186] on span "[STREET_ADDRESS]" at bounding box center [220, 193] width 125 height 17
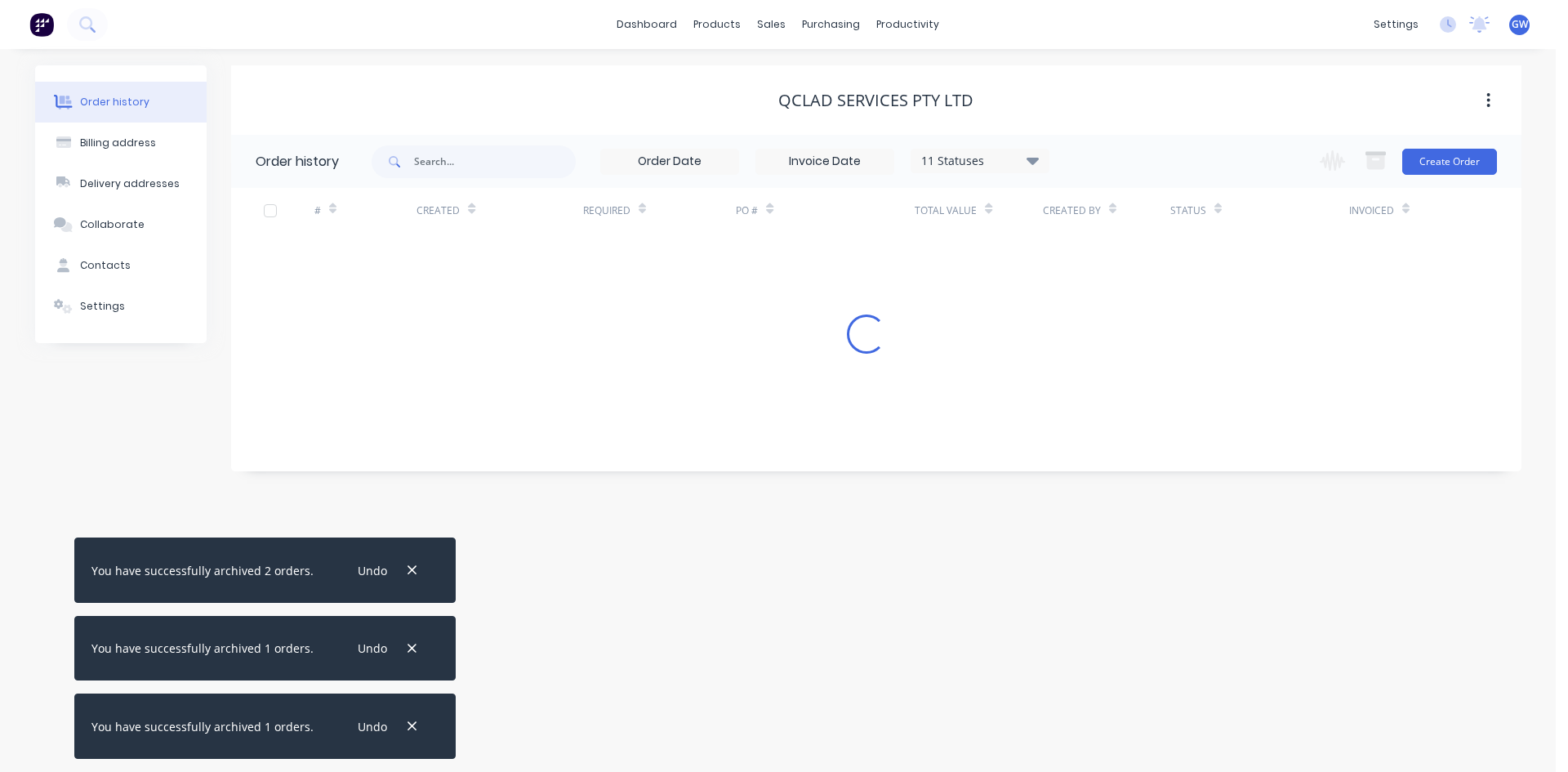
click at [820, 158] on input at bounding box center [825, 162] width 138 height 24
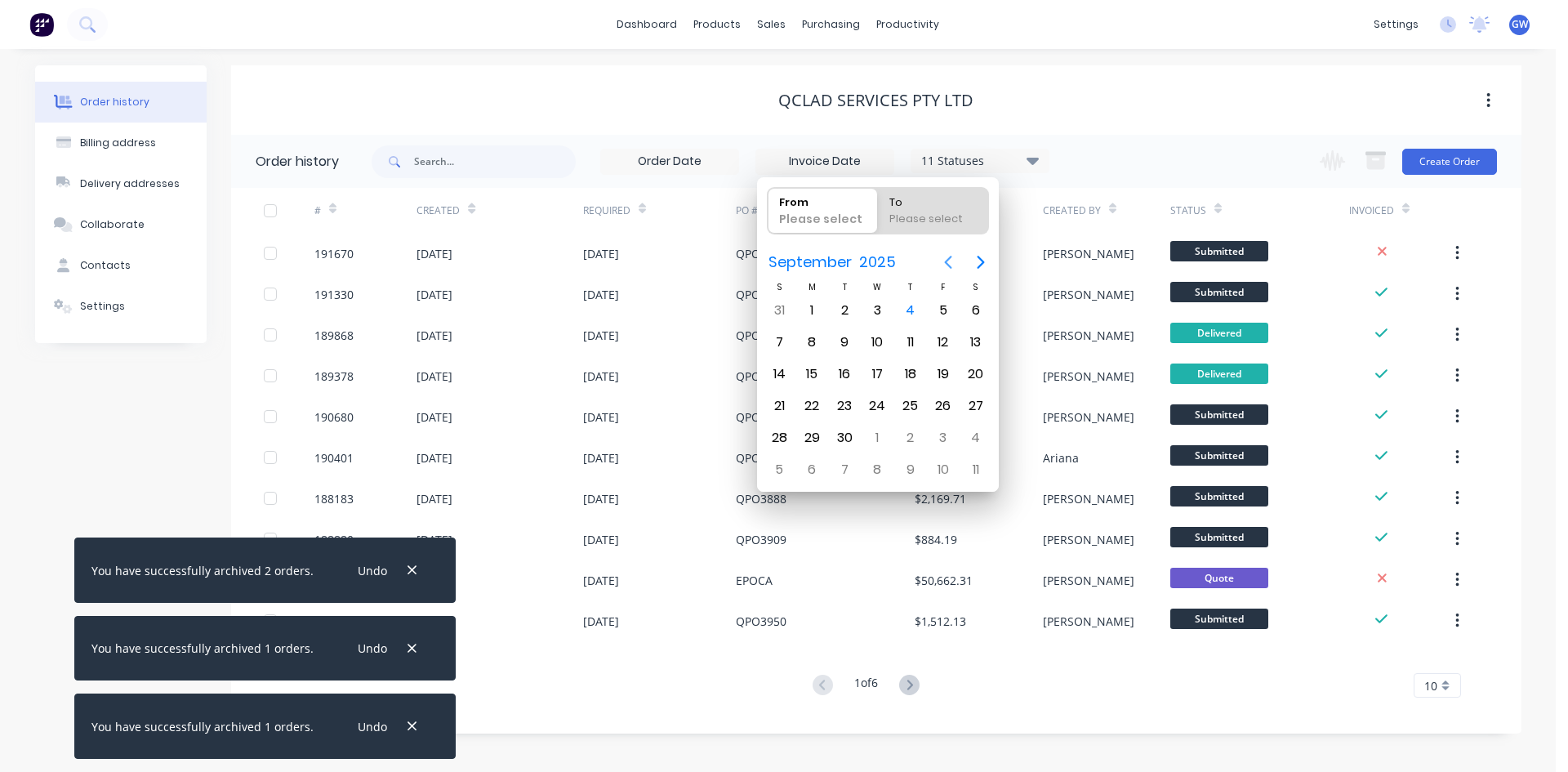
click at [945, 262] on icon "Previous page" at bounding box center [948, 262] width 7 height 13
click at [945, 261] on icon "Previous page" at bounding box center [948, 262] width 7 height 13
click at [843, 306] on div "1" at bounding box center [845, 310] width 24 height 24
type input "[DATE]"
radio input "false"
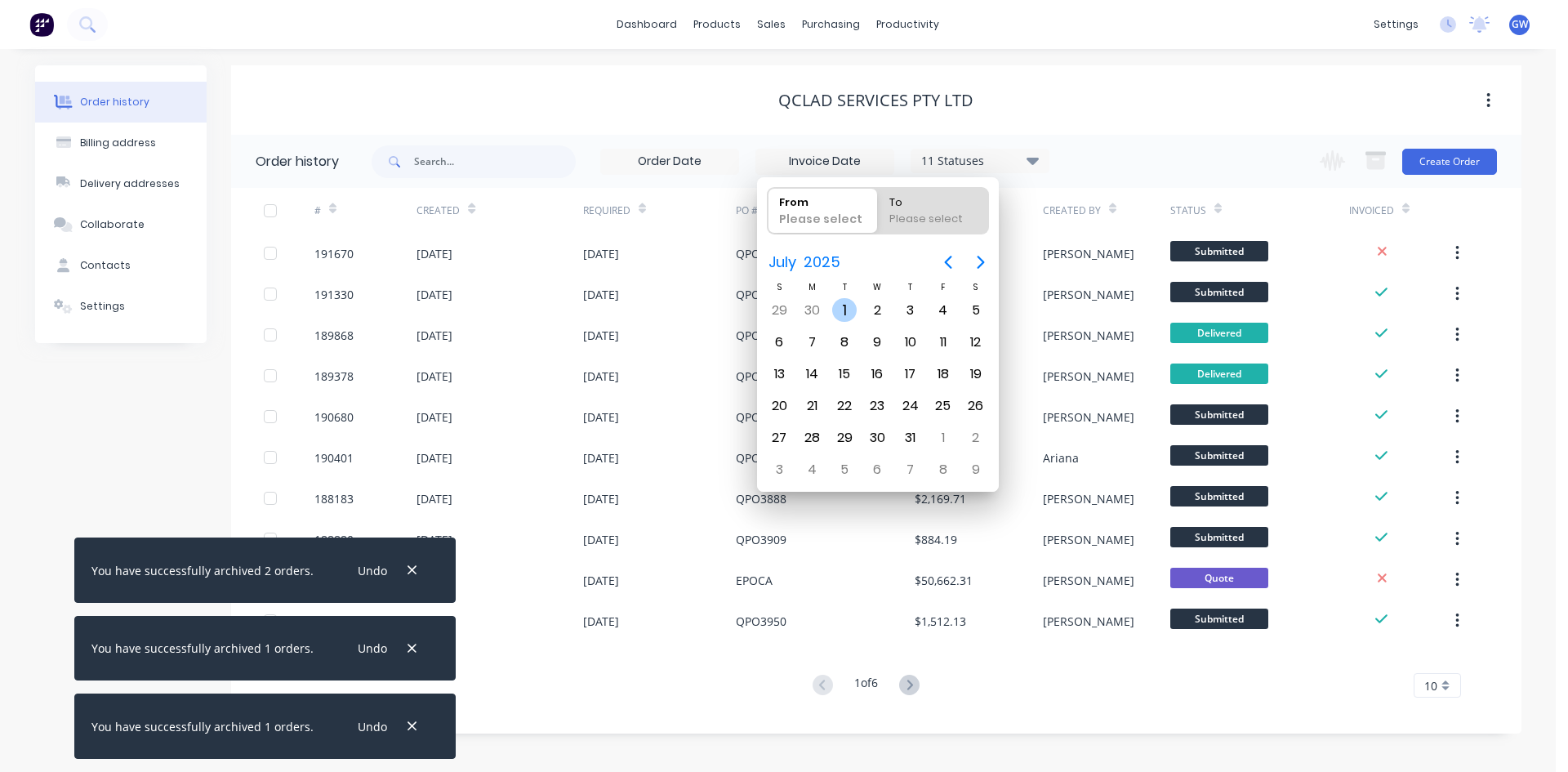
radio input "true"
click at [905, 435] on div "31" at bounding box center [911, 438] width 24 height 24
type input "[DATE] - [DATE]"
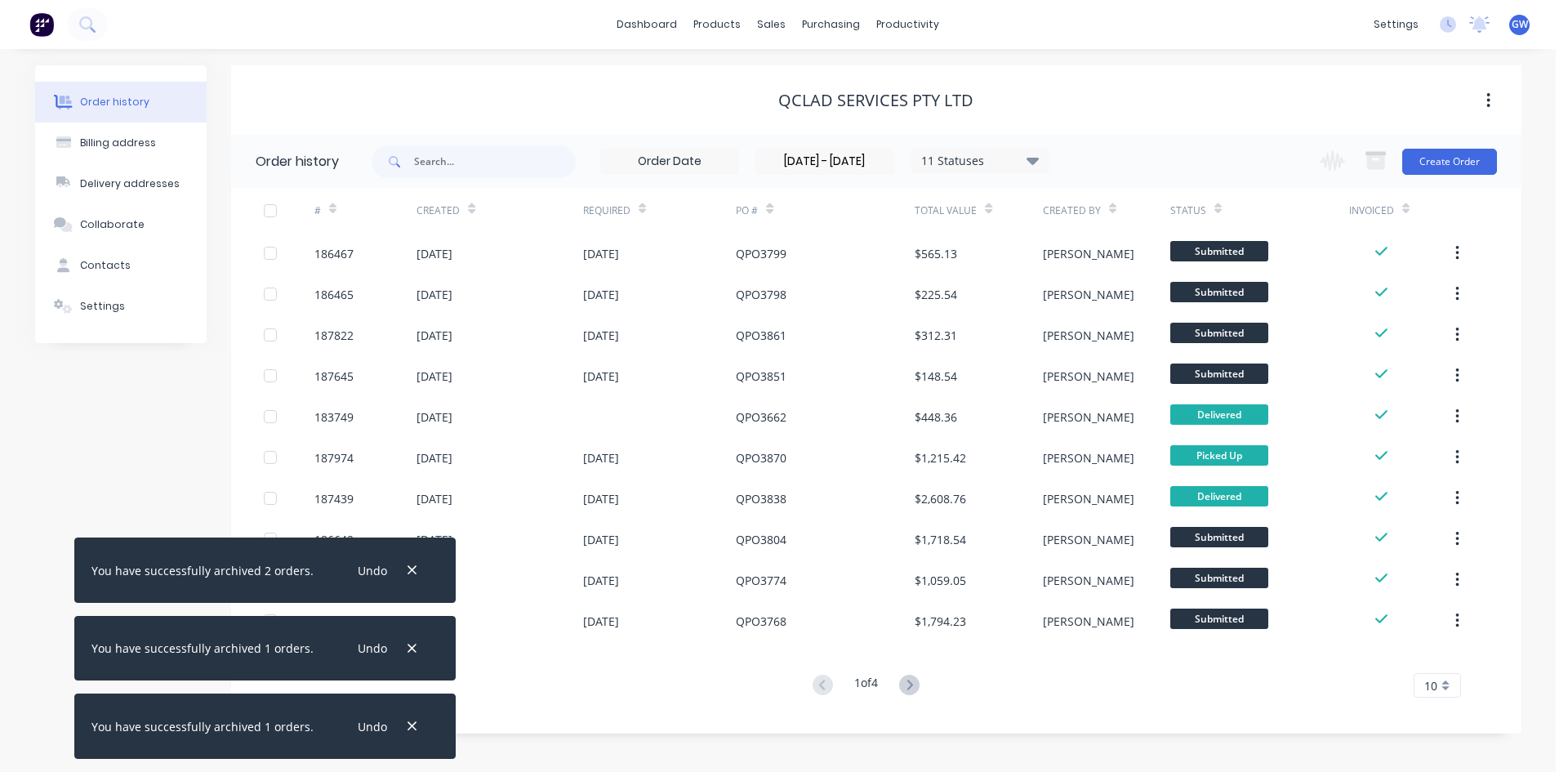
click at [1430, 686] on span "10" at bounding box center [1430, 686] width 13 height 17
click at [1434, 663] on div "35" at bounding box center [1437, 658] width 46 height 29
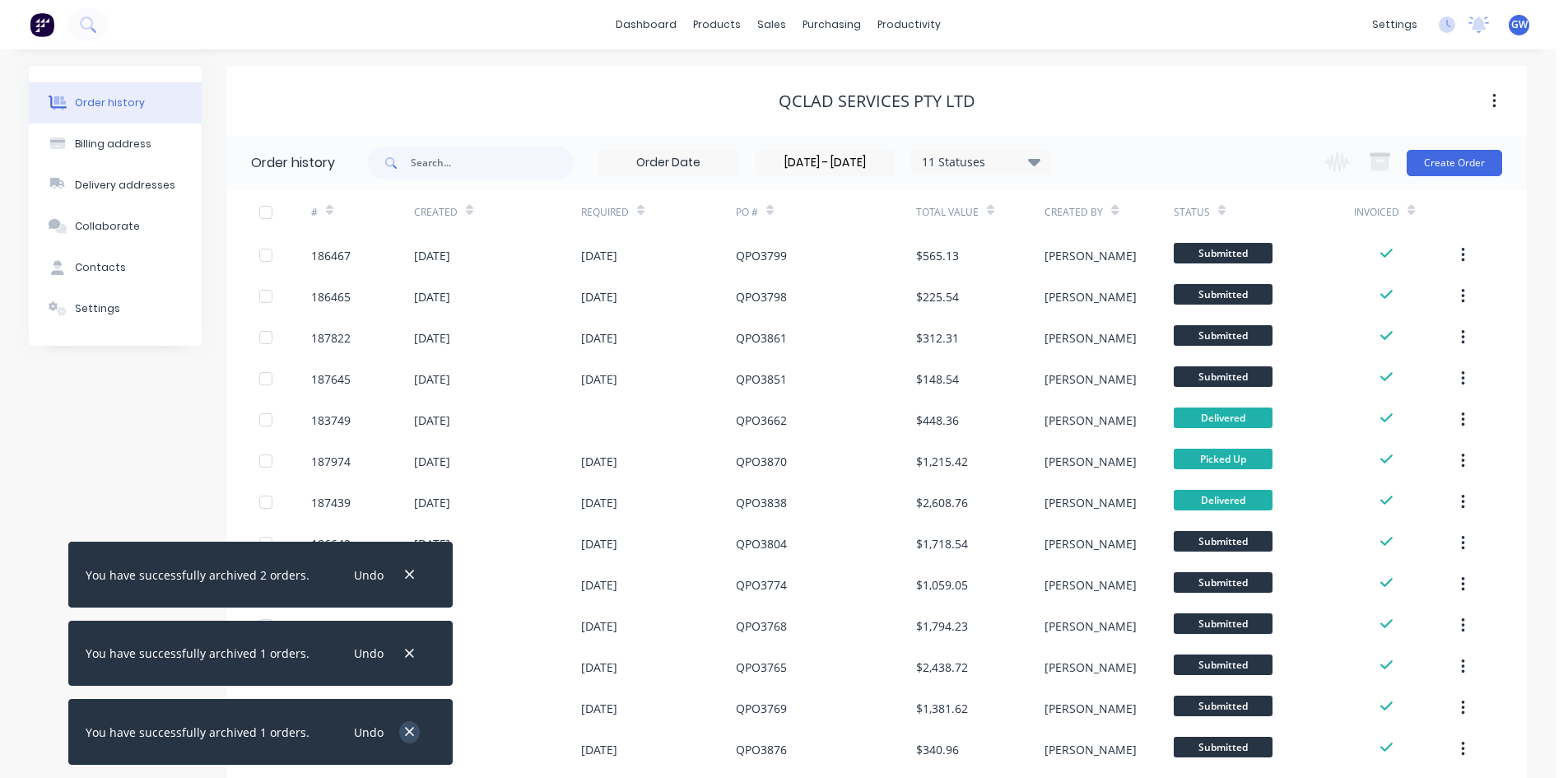
click at [404, 731] on icon "button" at bounding box center [409, 731] width 11 height 15
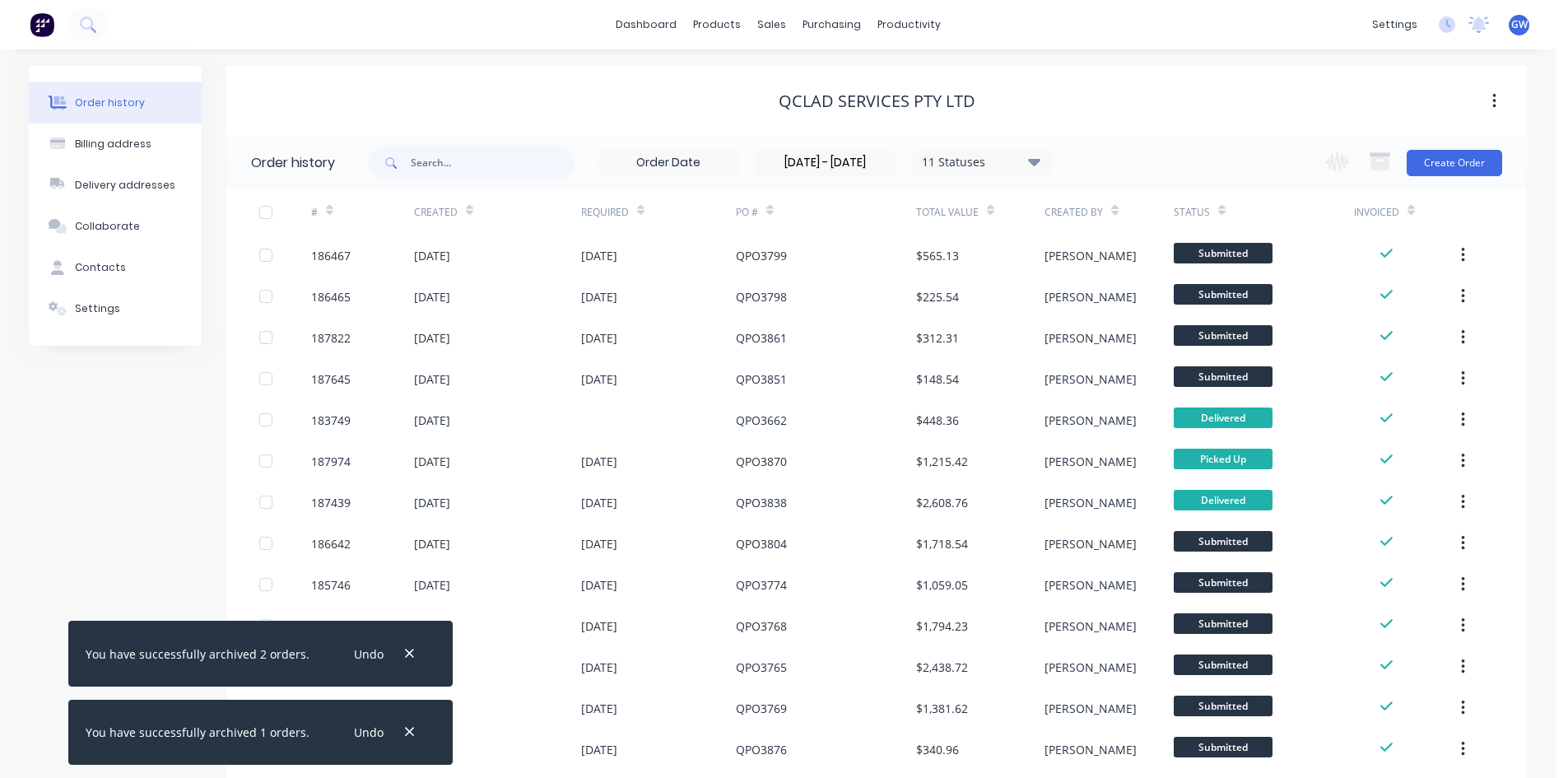
click at [404, 731] on icon "button" at bounding box center [409, 731] width 11 height 15
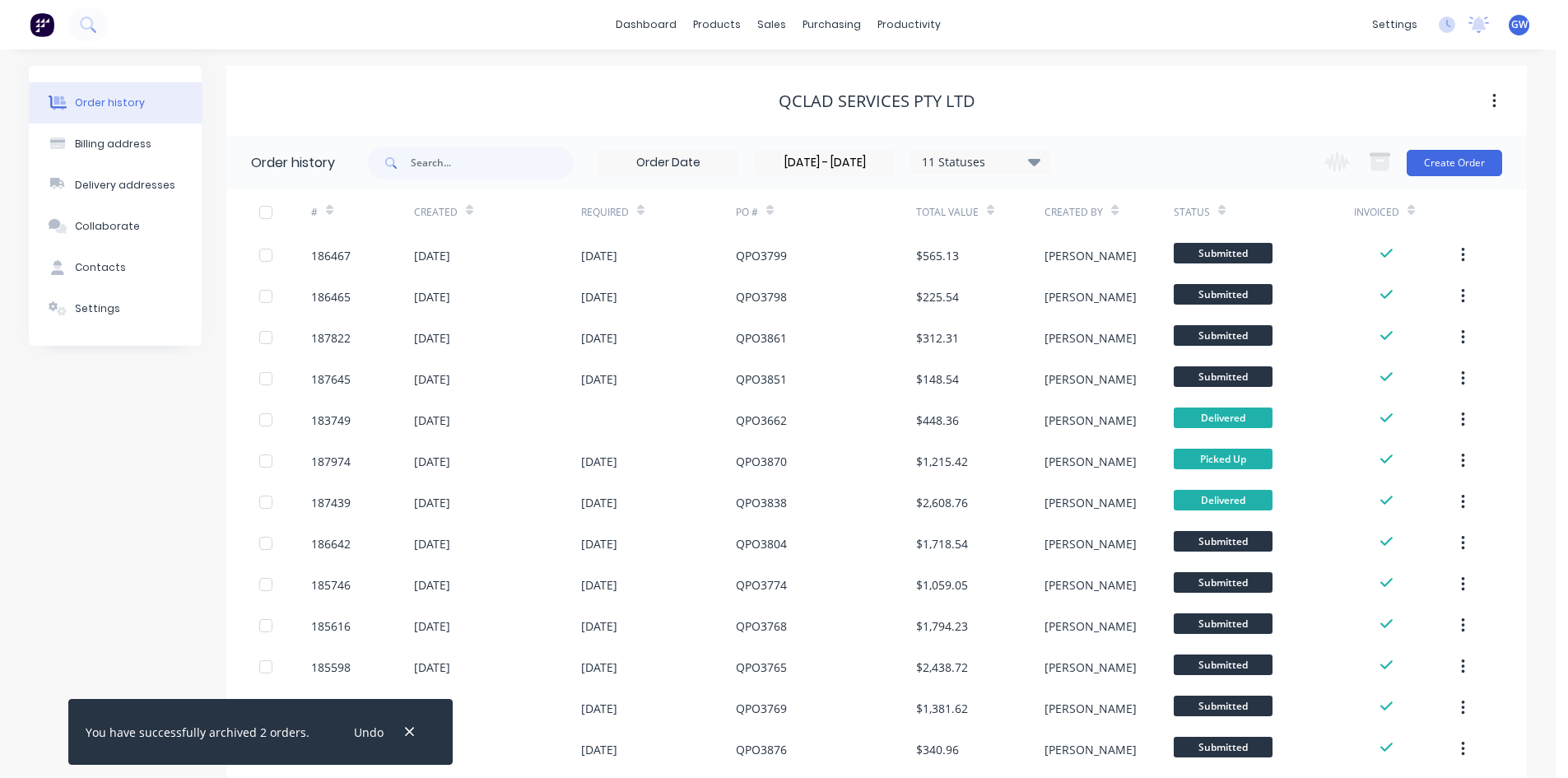
click at [404, 731] on icon "button" at bounding box center [409, 731] width 11 height 15
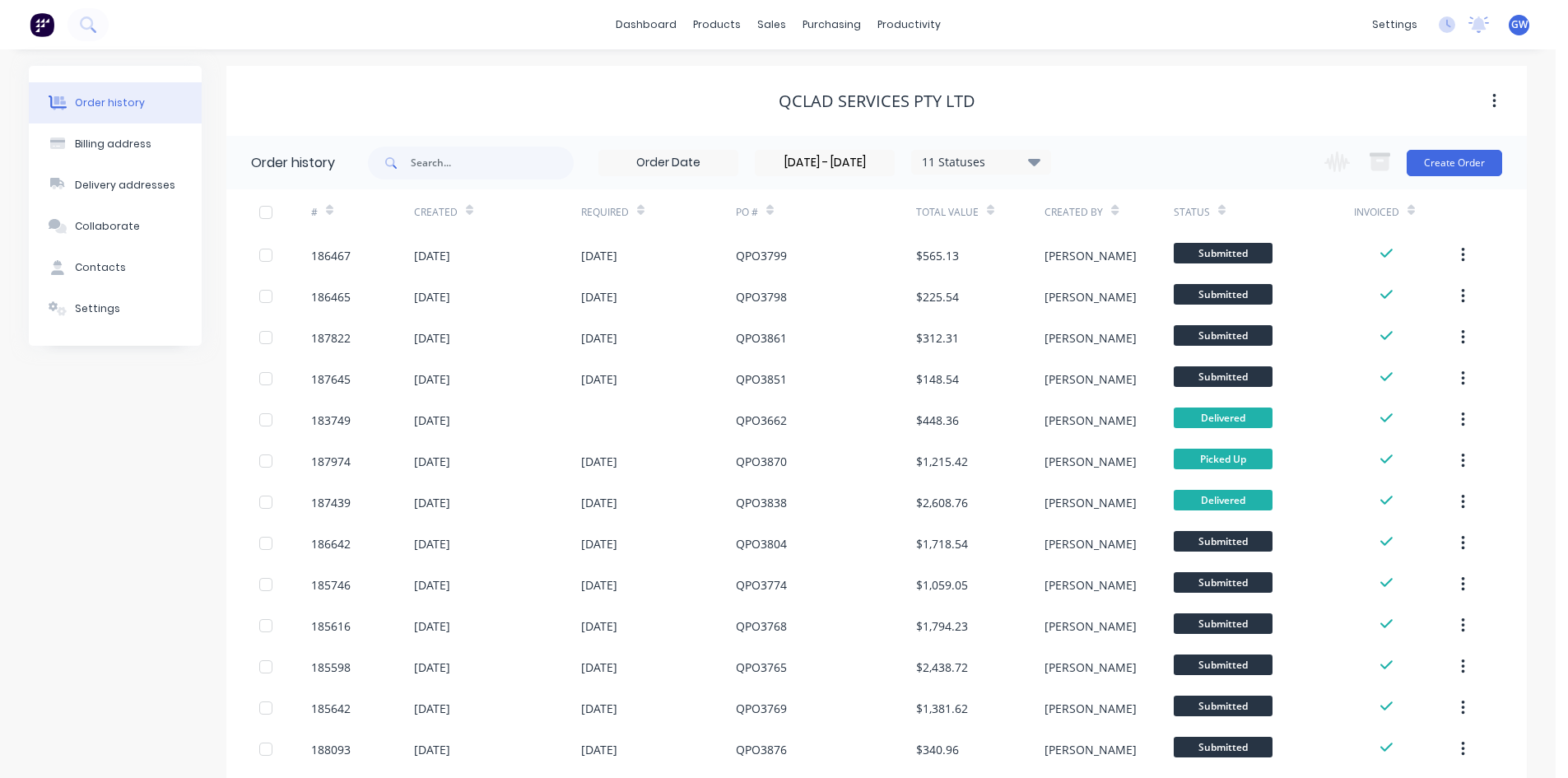
click at [260, 205] on div at bounding box center [266, 213] width 33 height 33
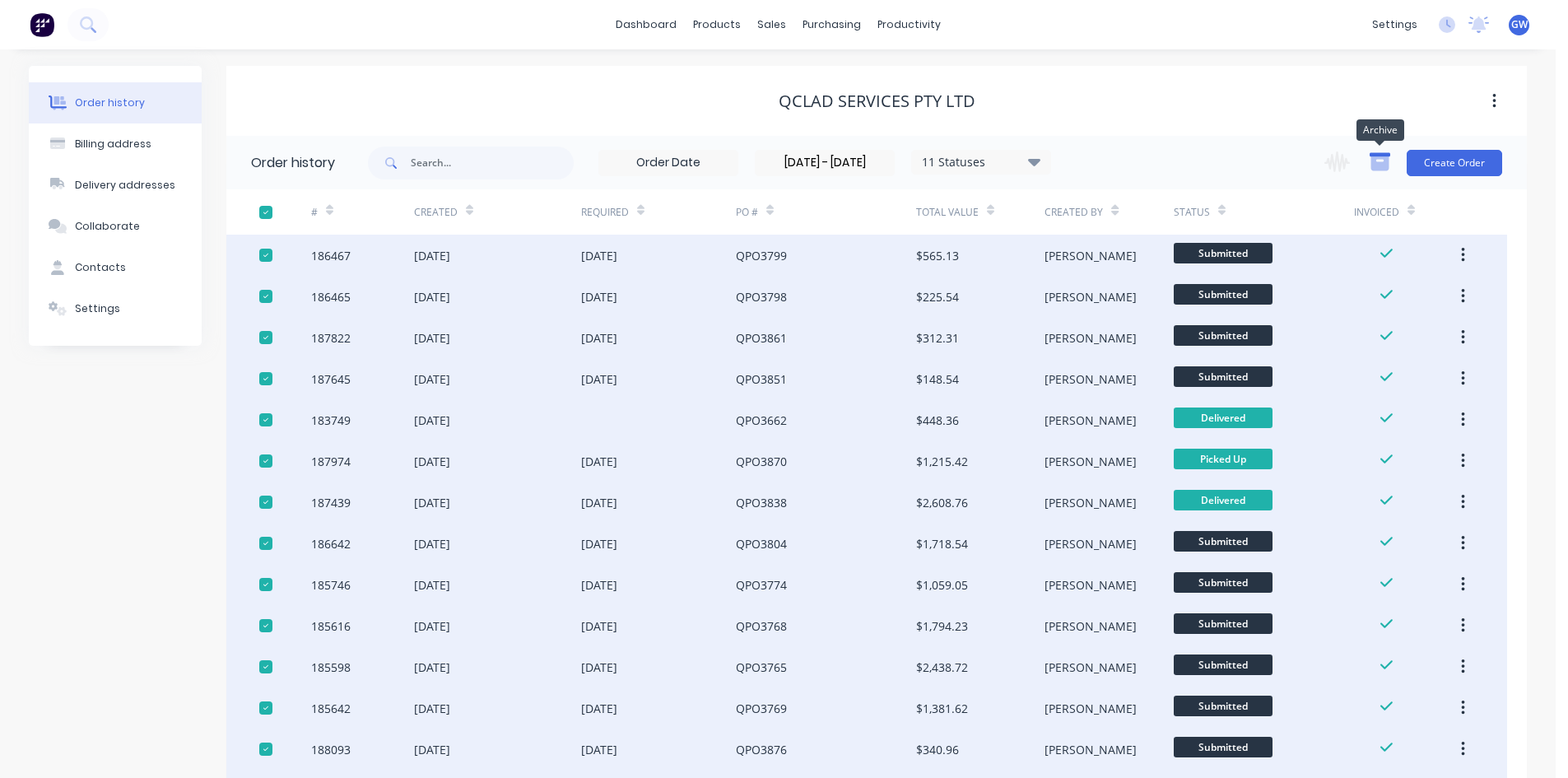
click at [1377, 165] on icon "button" at bounding box center [1380, 163] width 18 height 14
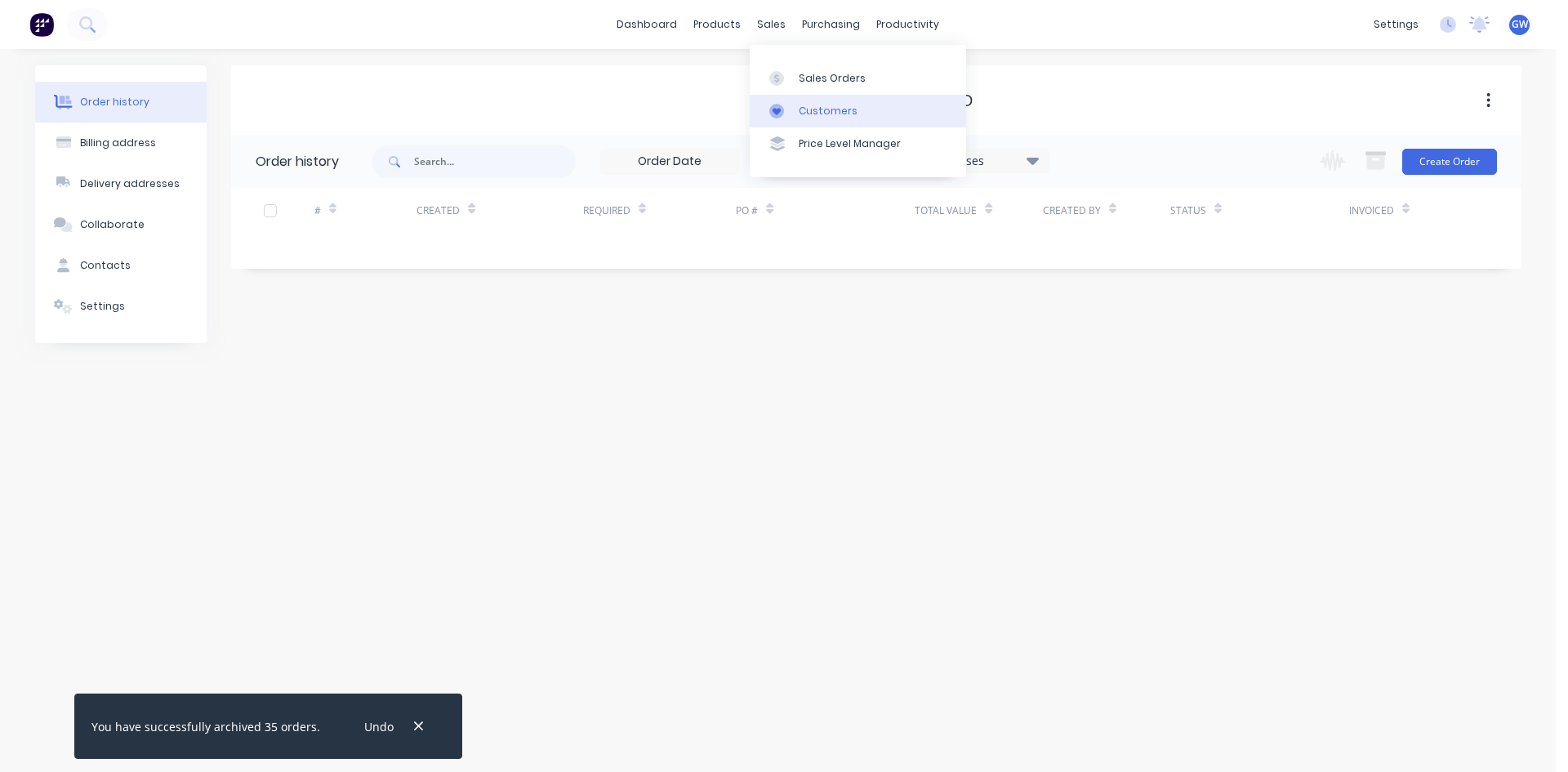
click at [794, 112] on link "Customers" at bounding box center [858, 112] width 216 height 33
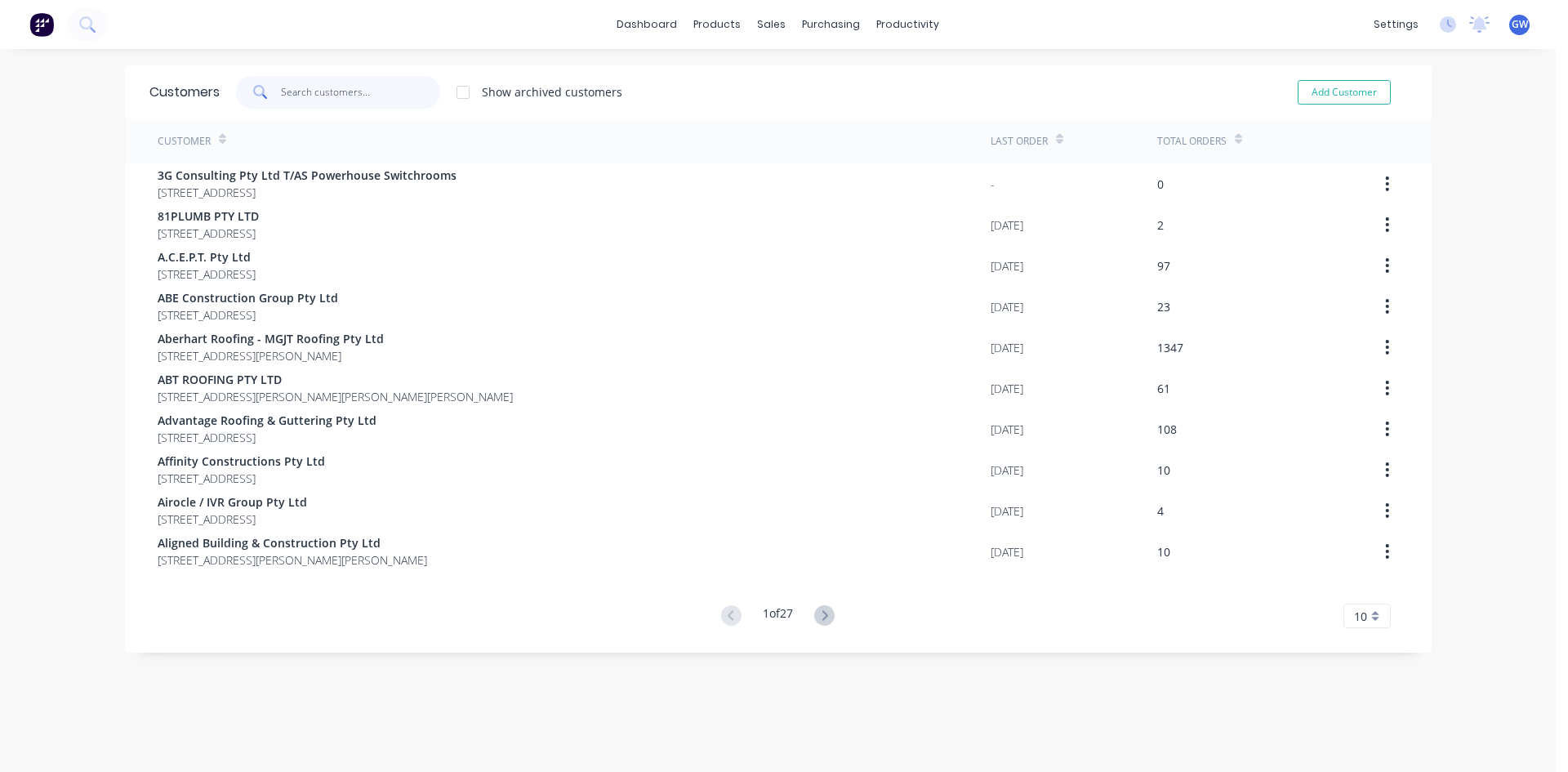
click at [402, 95] on input "text" at bounding box center [361, 92] width 159 height 33
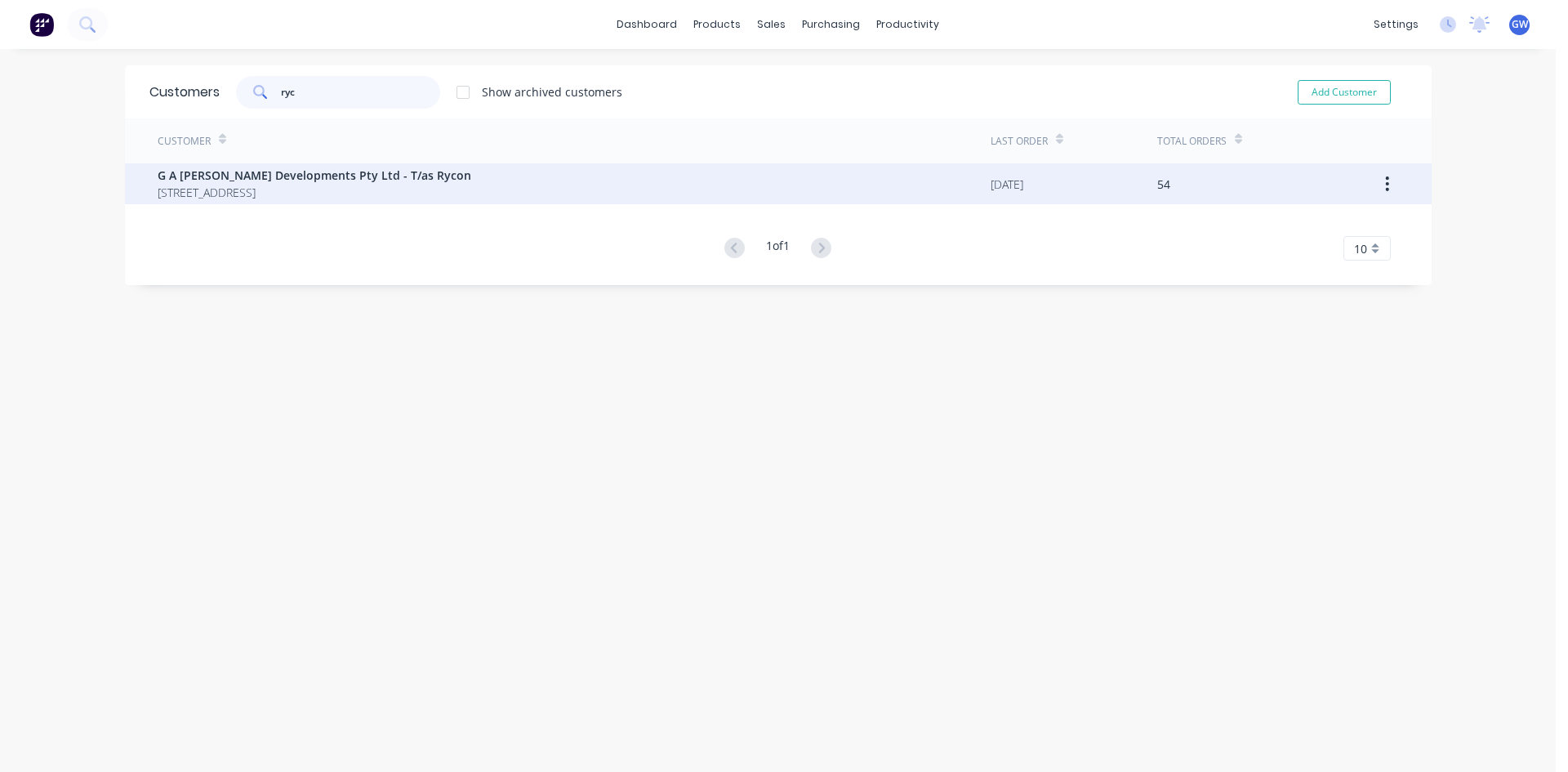
type input "ryc"
click at [472, 196] on div "G A [PERSON_NAME] Developments Pty Ltd - T/as [STREET_ADDRESS]" at bounding box center [574, 184] width 833 height 41
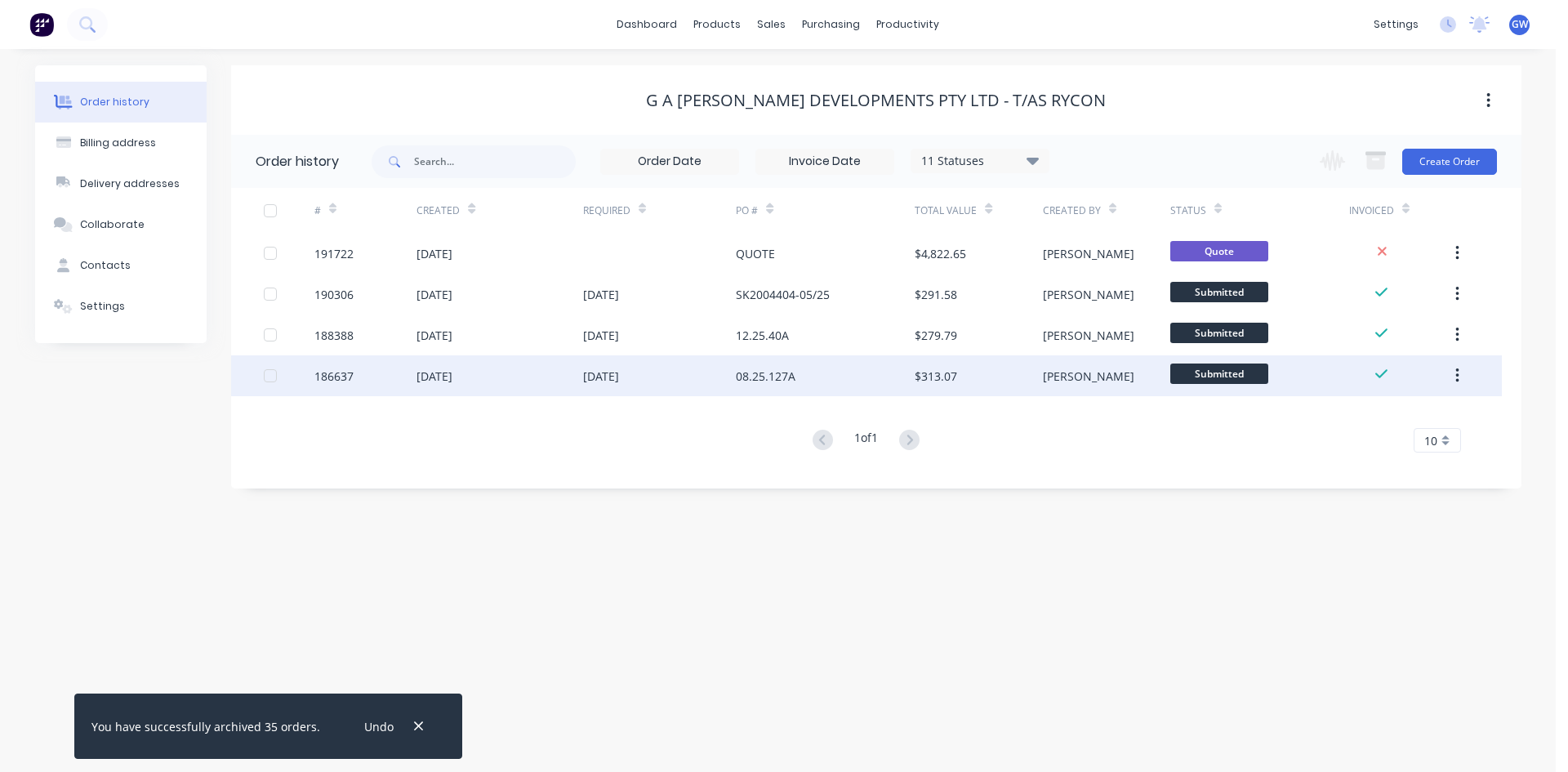
click at [268, 380] on div at bounding box center [271, 376] width 33 height 33
click at [1384, 161] on icon "button" at bounding box center [1375, 162] width 18 height 14
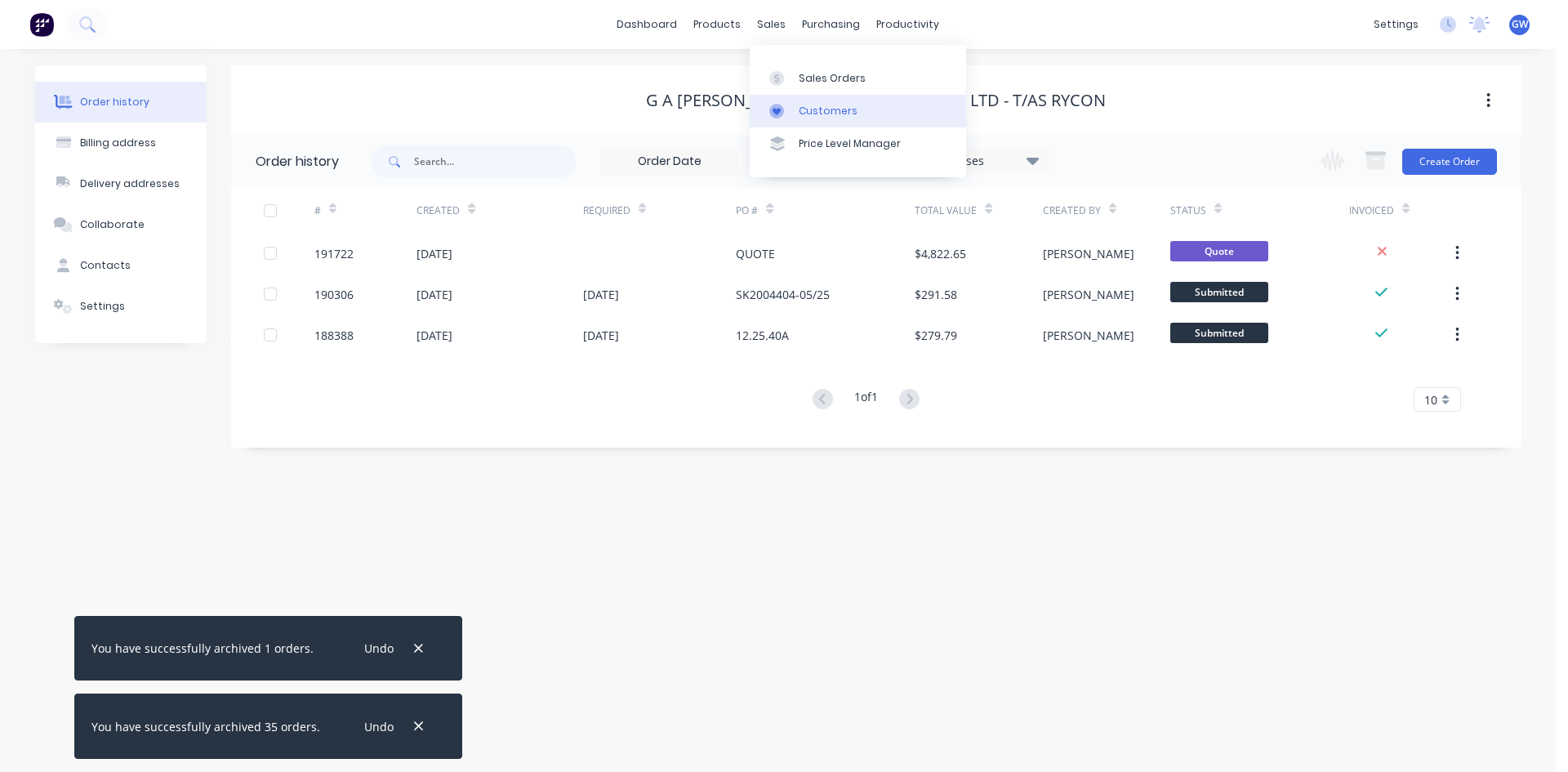
click at [782, 120] on link "Customers" at bounding box center [858, 112] width 216 height 33
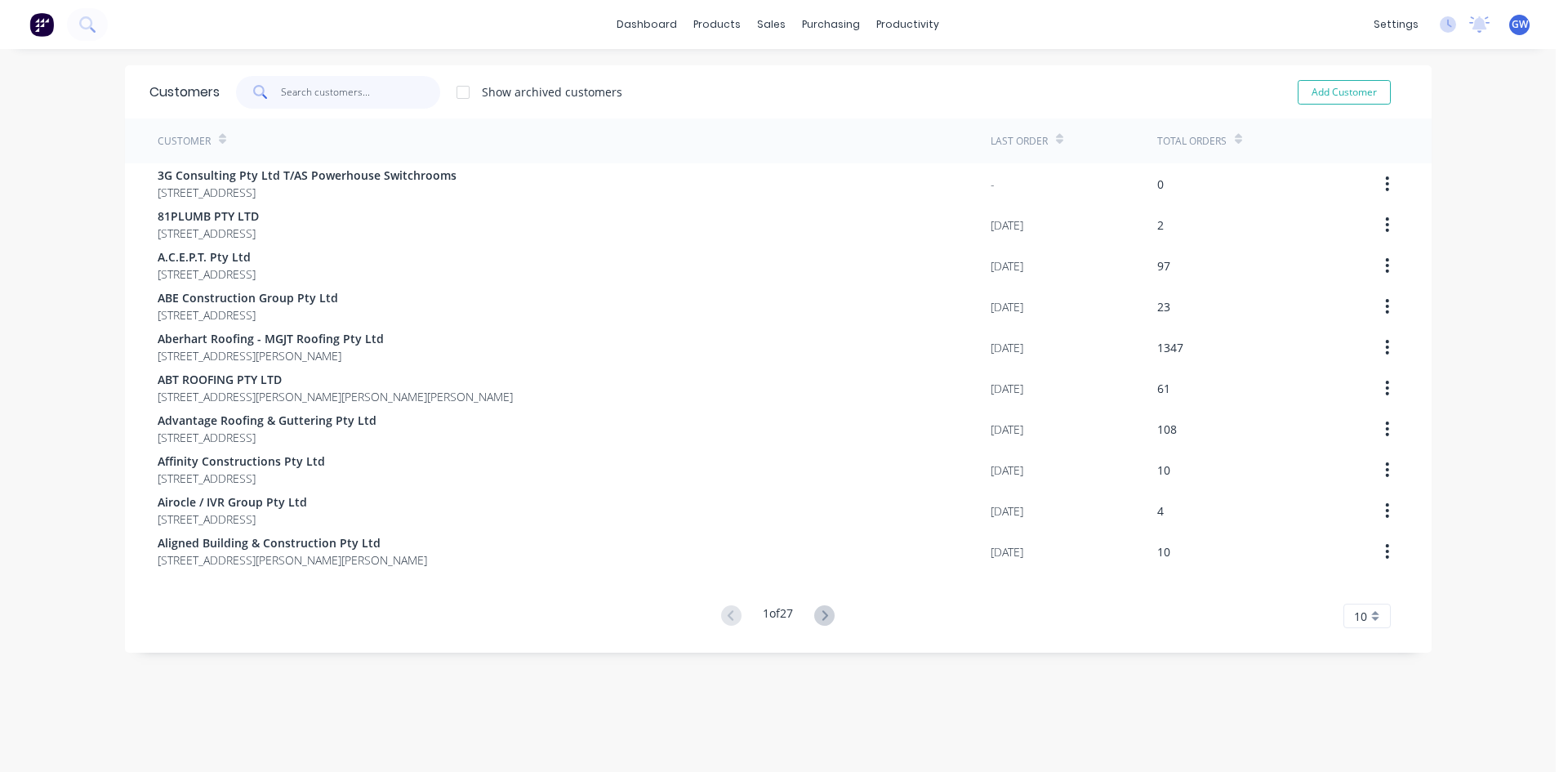
click at [406, 85] on input "text" at bounding box center [361, 92] width 159 height 33
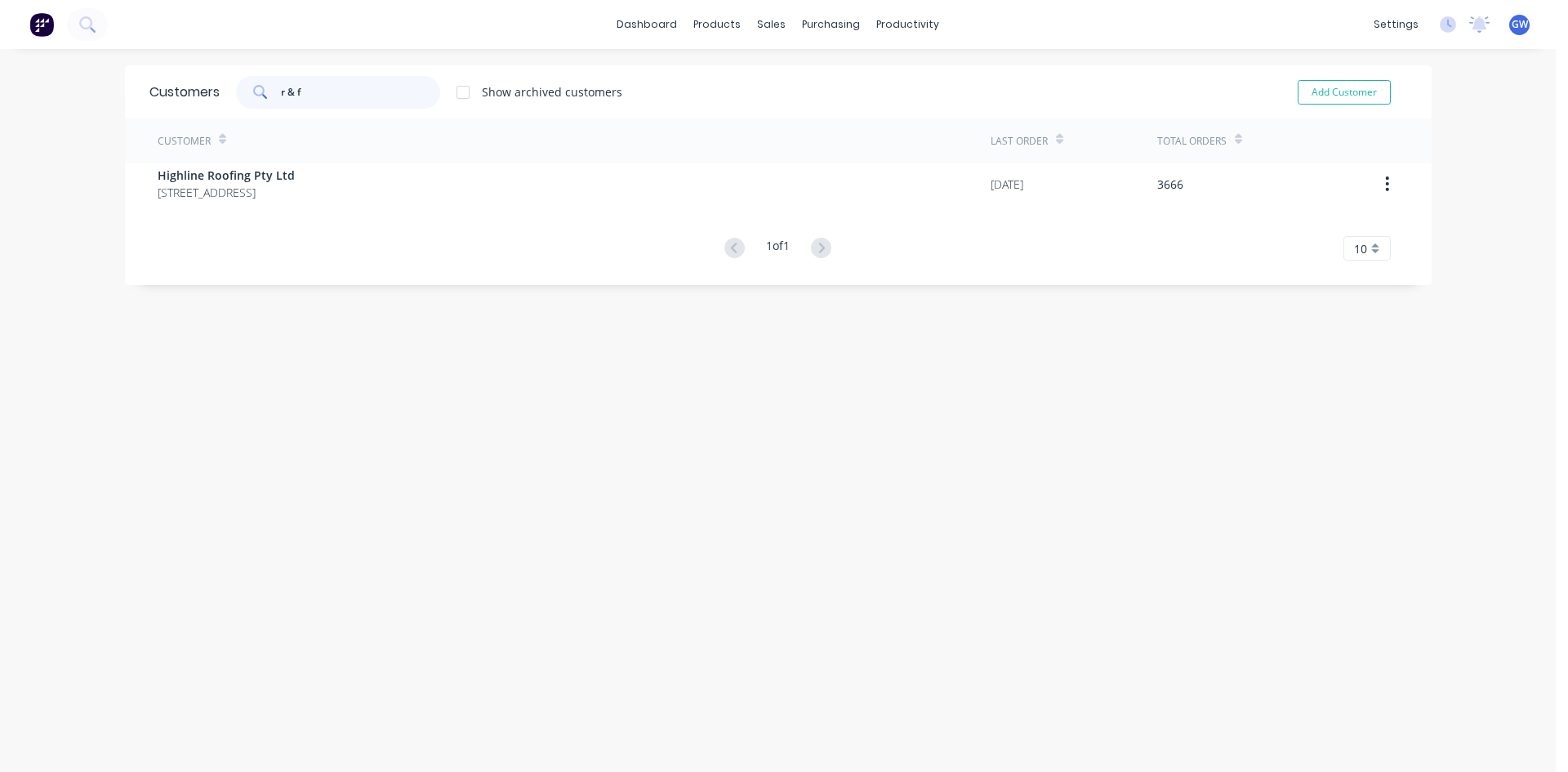
drag, startPoint x: 312, startPoint y: 95, endPoint x: 243, endPoint y: 102, distance: 69.4
click at [243, 102] on div "r & f" at bounding box center [338, 92] width 204 height 33
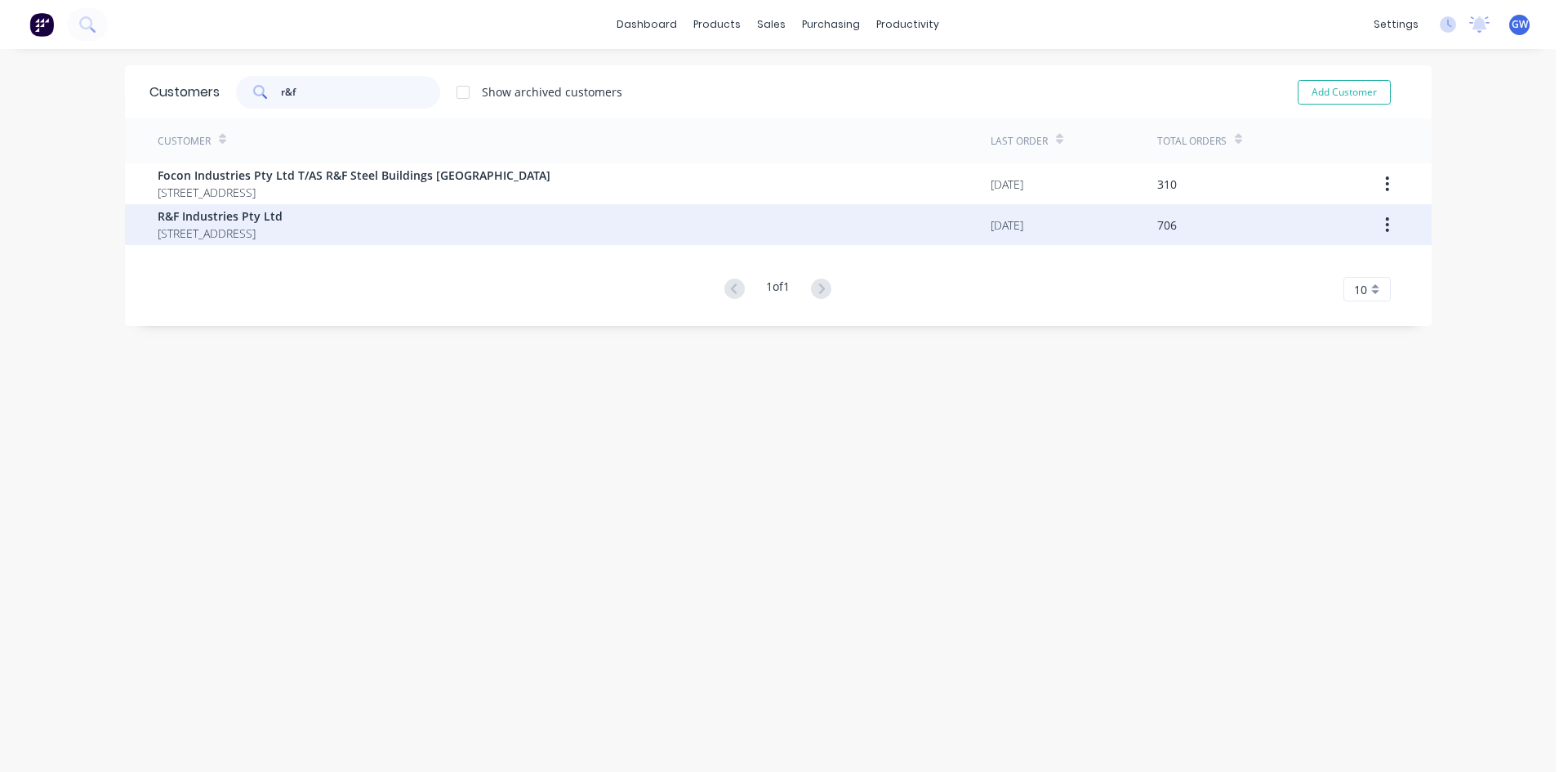
type input "r&f"
click at [261, 207] on span "R&F Industries Pty Ltd" at bounding box center [220, 216] width 125 height 17
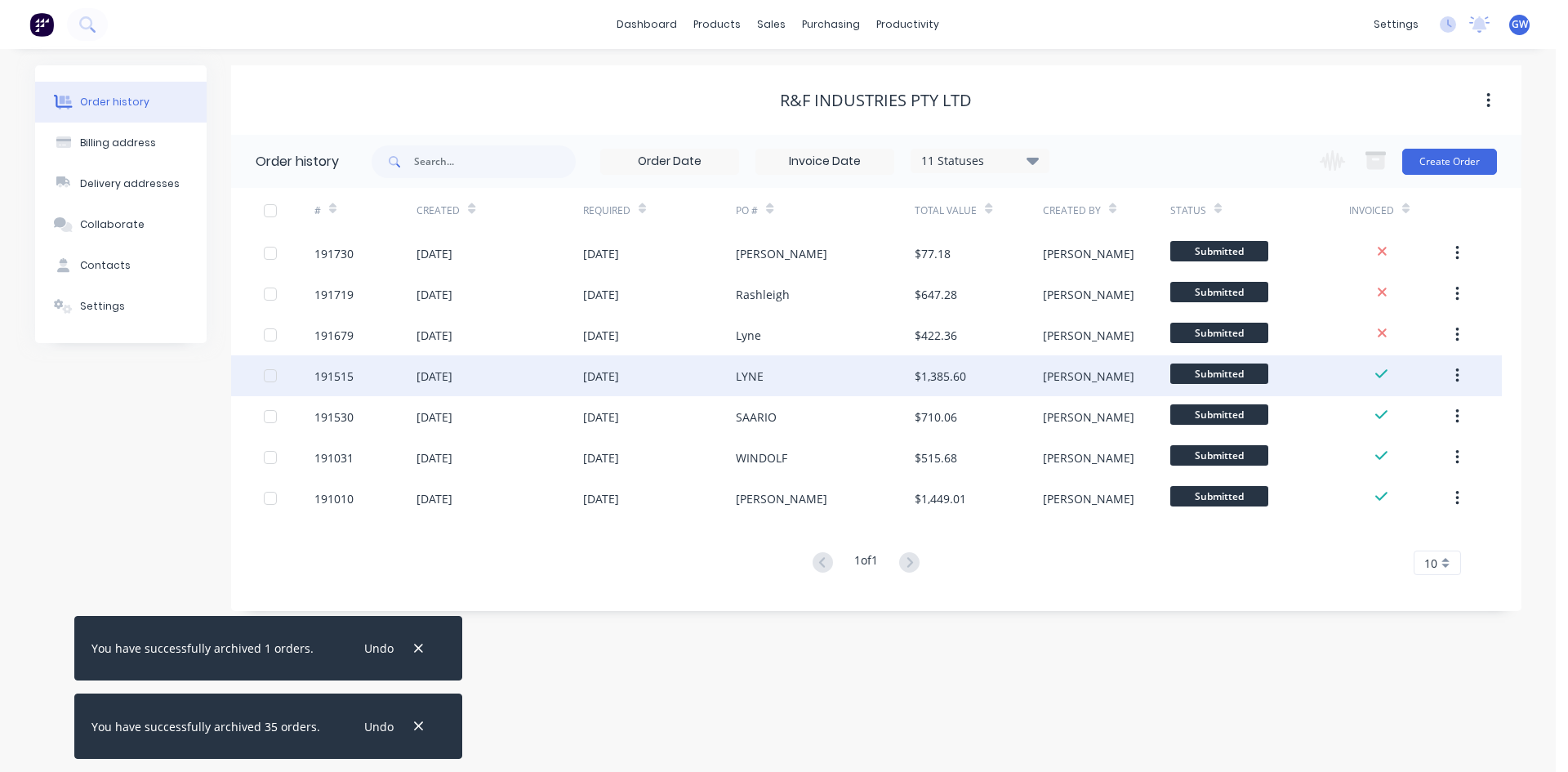
click at [269, 372] on div at bounding box center [271, 376] width 33 height 33
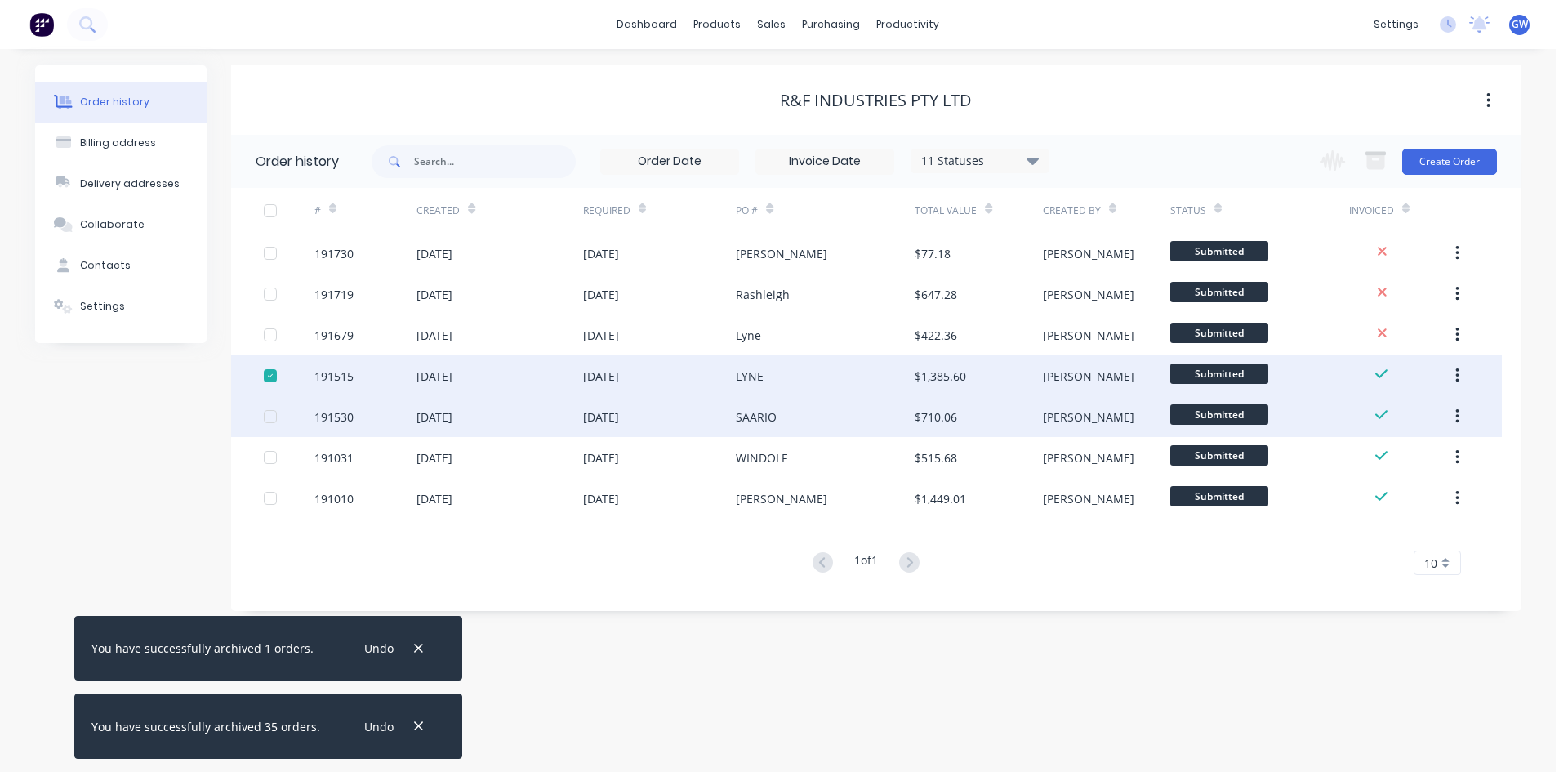
click at [270, 416] on div at bounding box center [271, 416] width 33 height 33
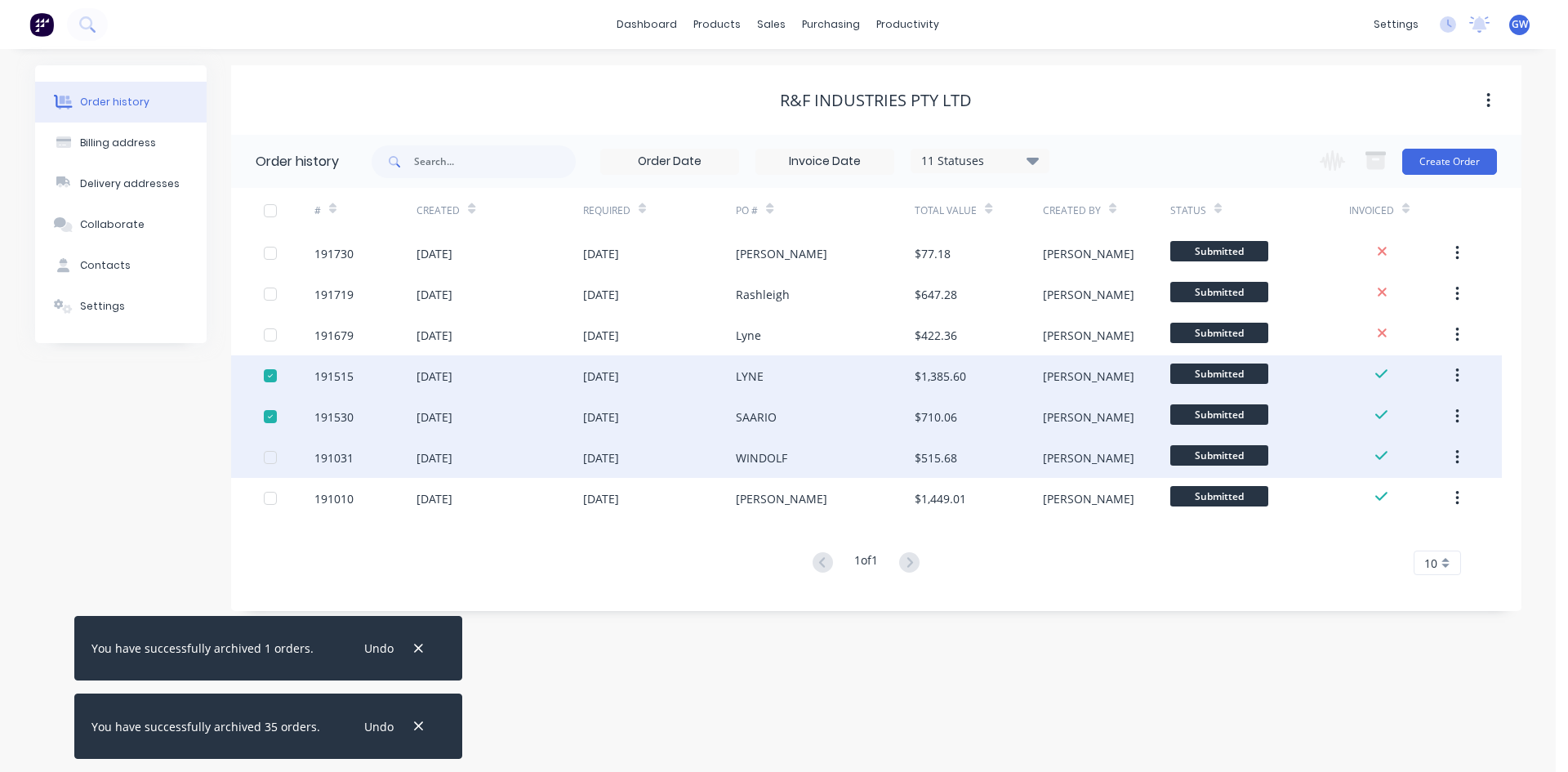
click at [270, 457] on div at bounding box center [271, 457] width 33 height 33
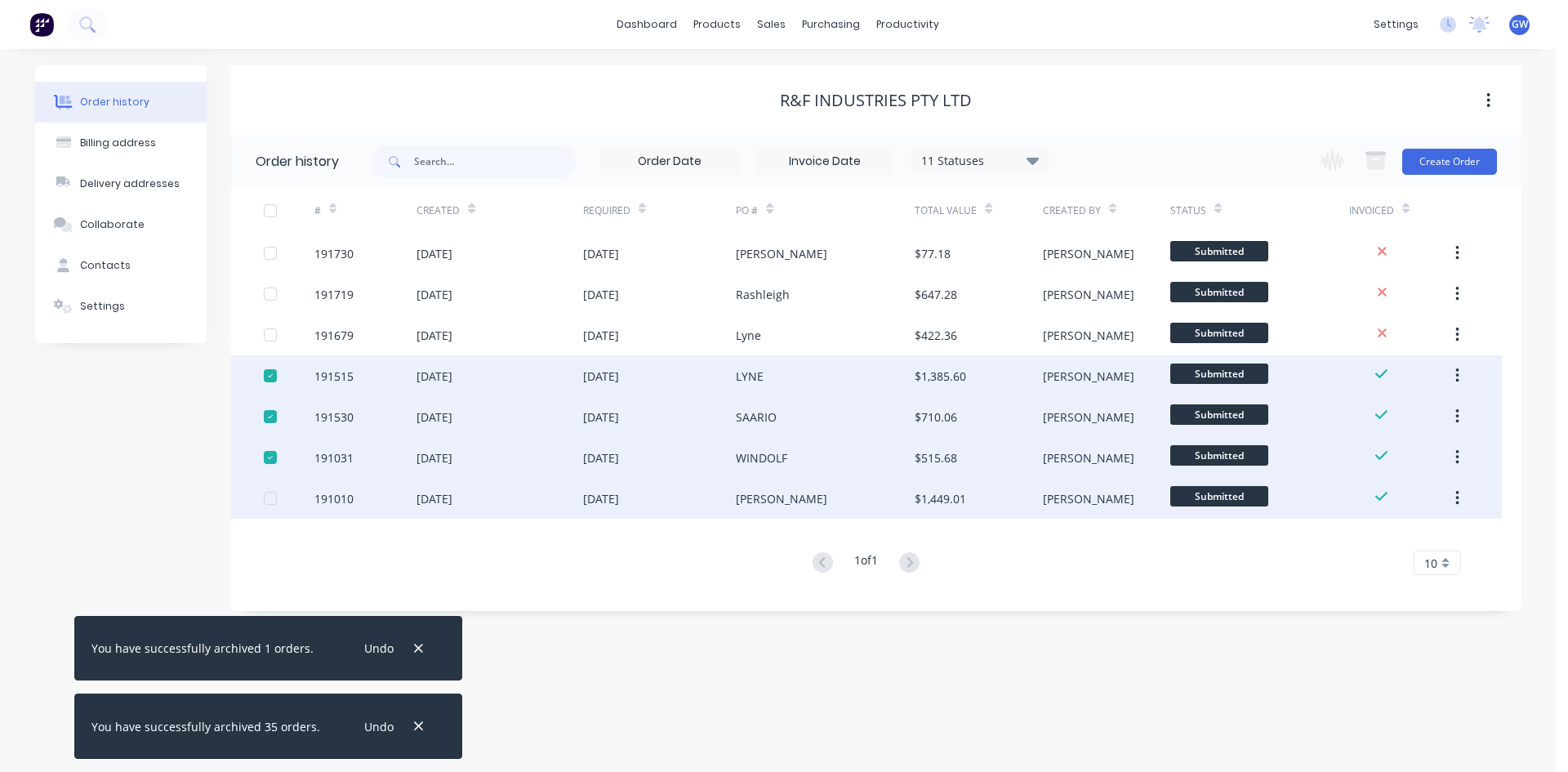
click at [272, 497] on div at bounding box center [271, 498] width 33 height 33
click at [1378, 160] on icon "button" at bounding box center [1375, 160] width 20 height 20
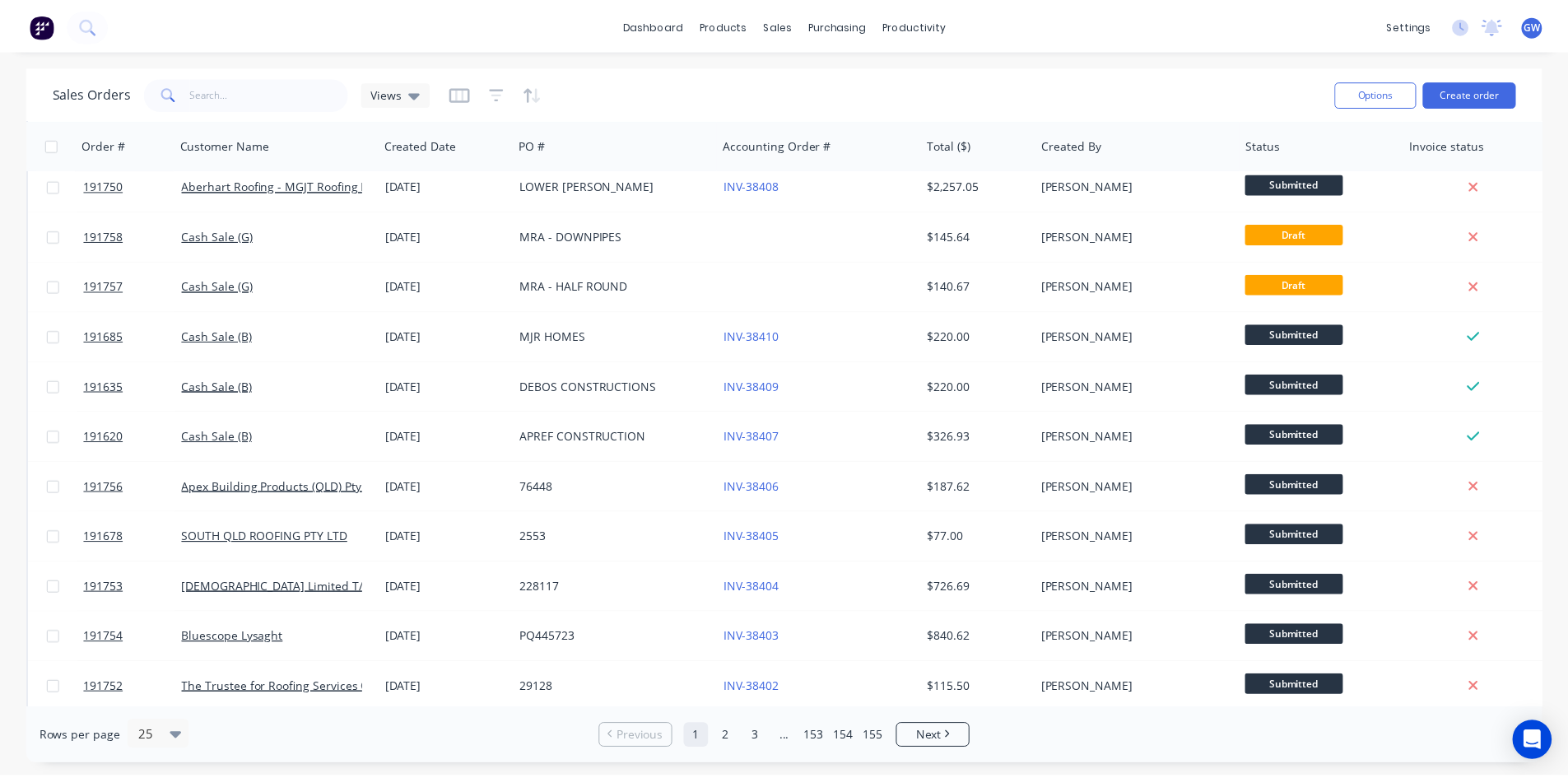
scroll to position [494, 0]
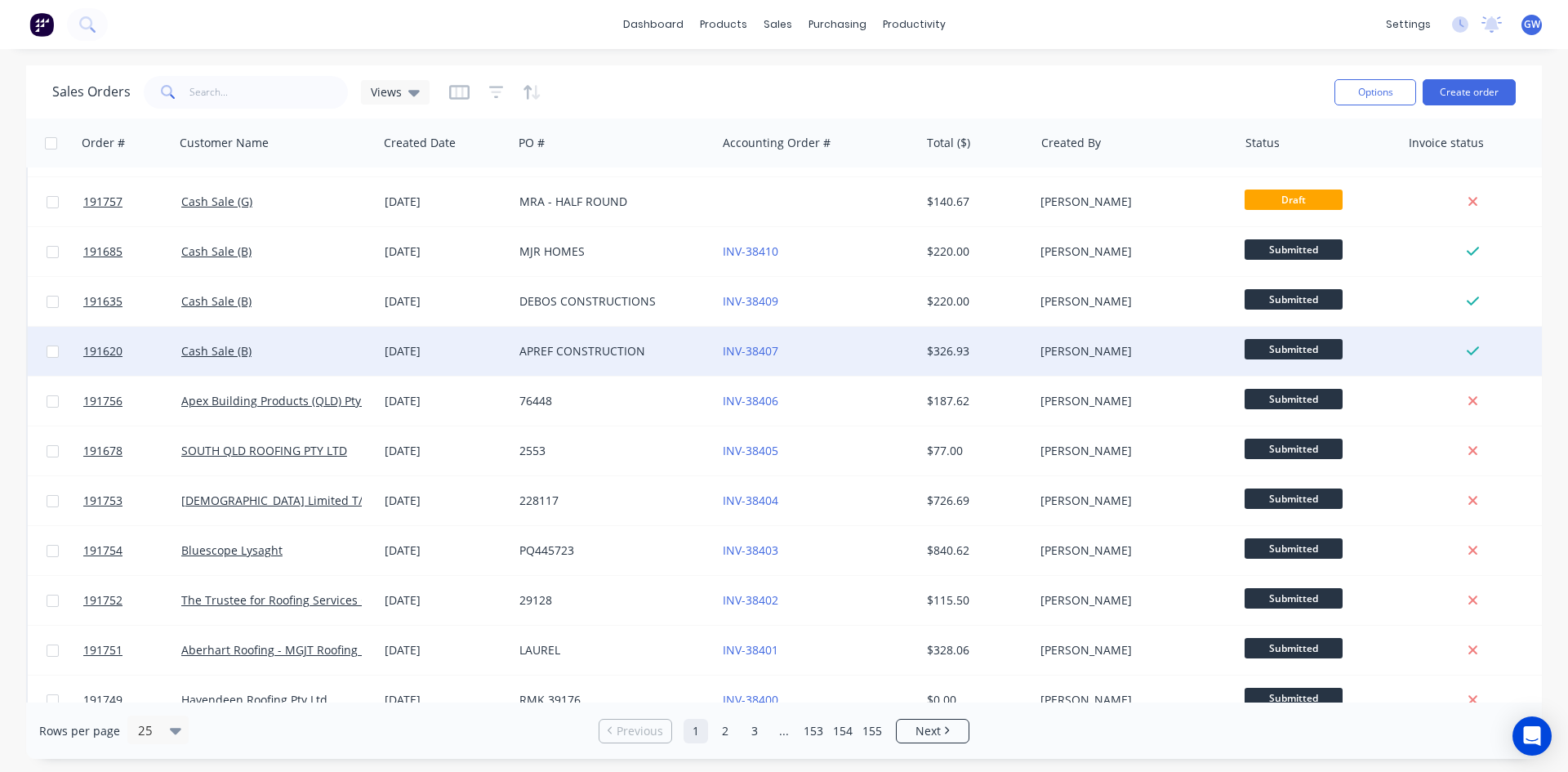
click at [855, 354] on div "INV-38407" at bounding box center [814, 351] width 181 height 17
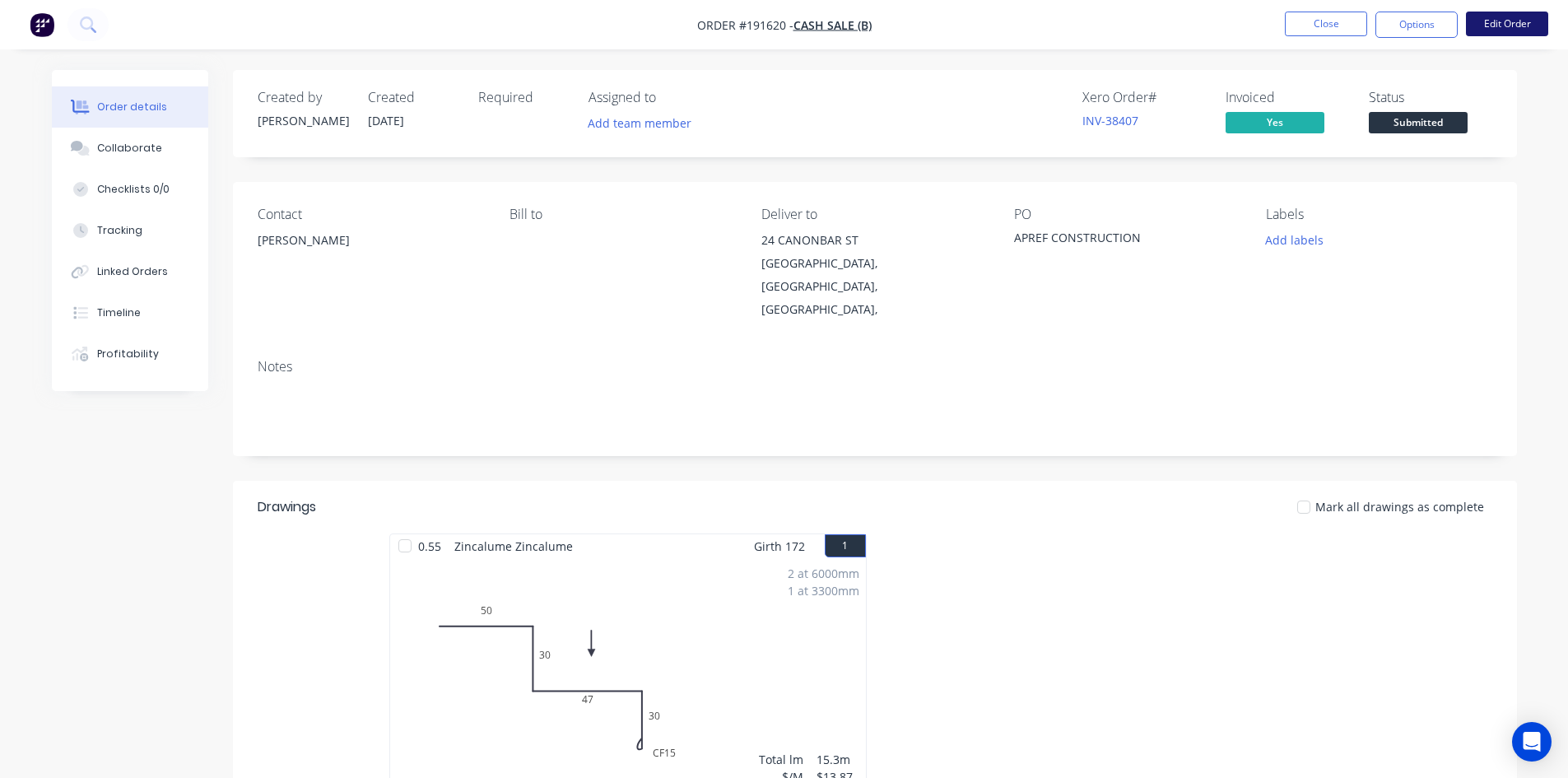
click at [1539, 25] on button "Edit Order" at bounding box center [1507, 24] width 83 height 25
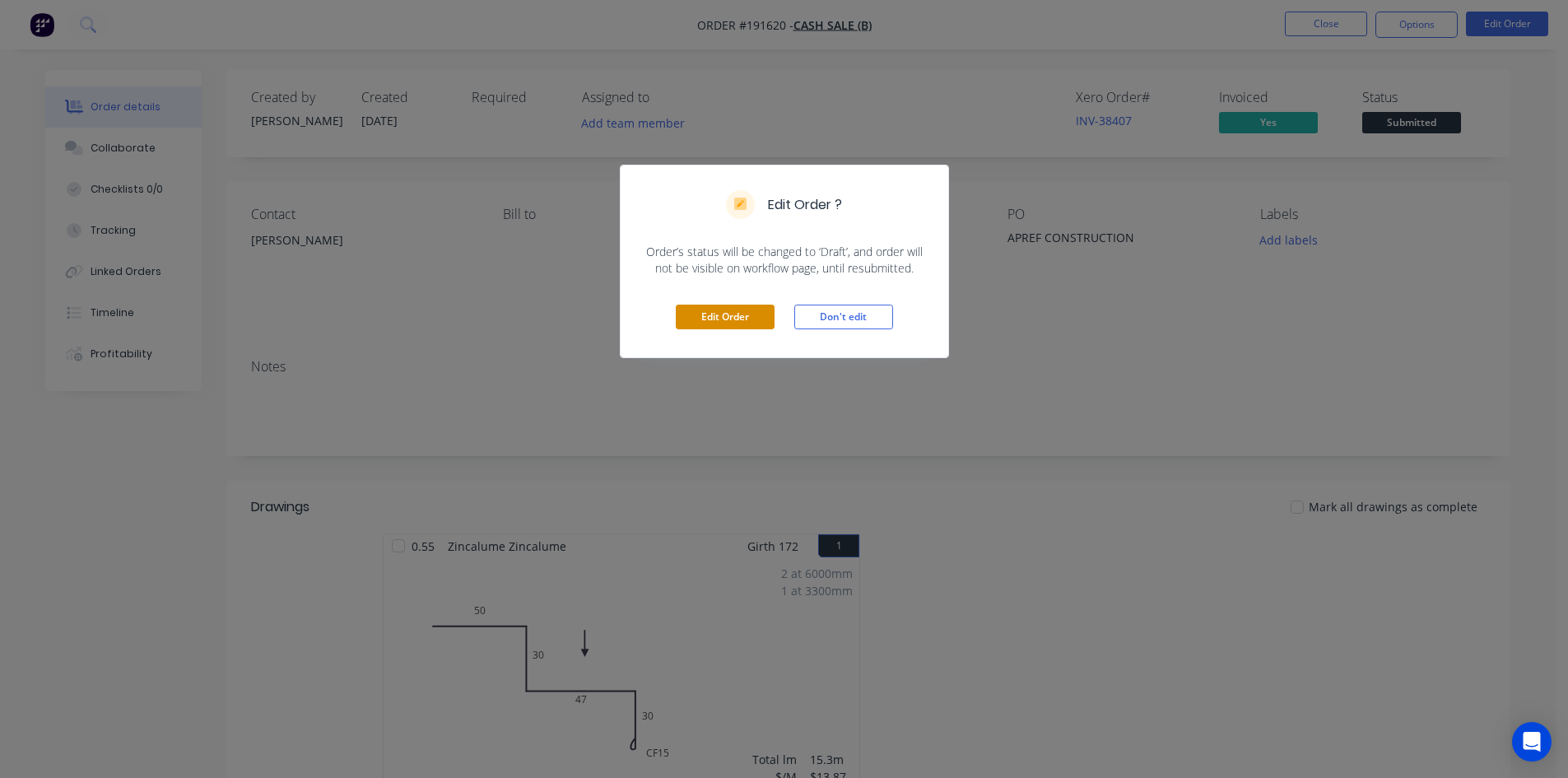
click at [745, 328] on button "Edit Order" at bounding box center [725, 317] width 99 height 25
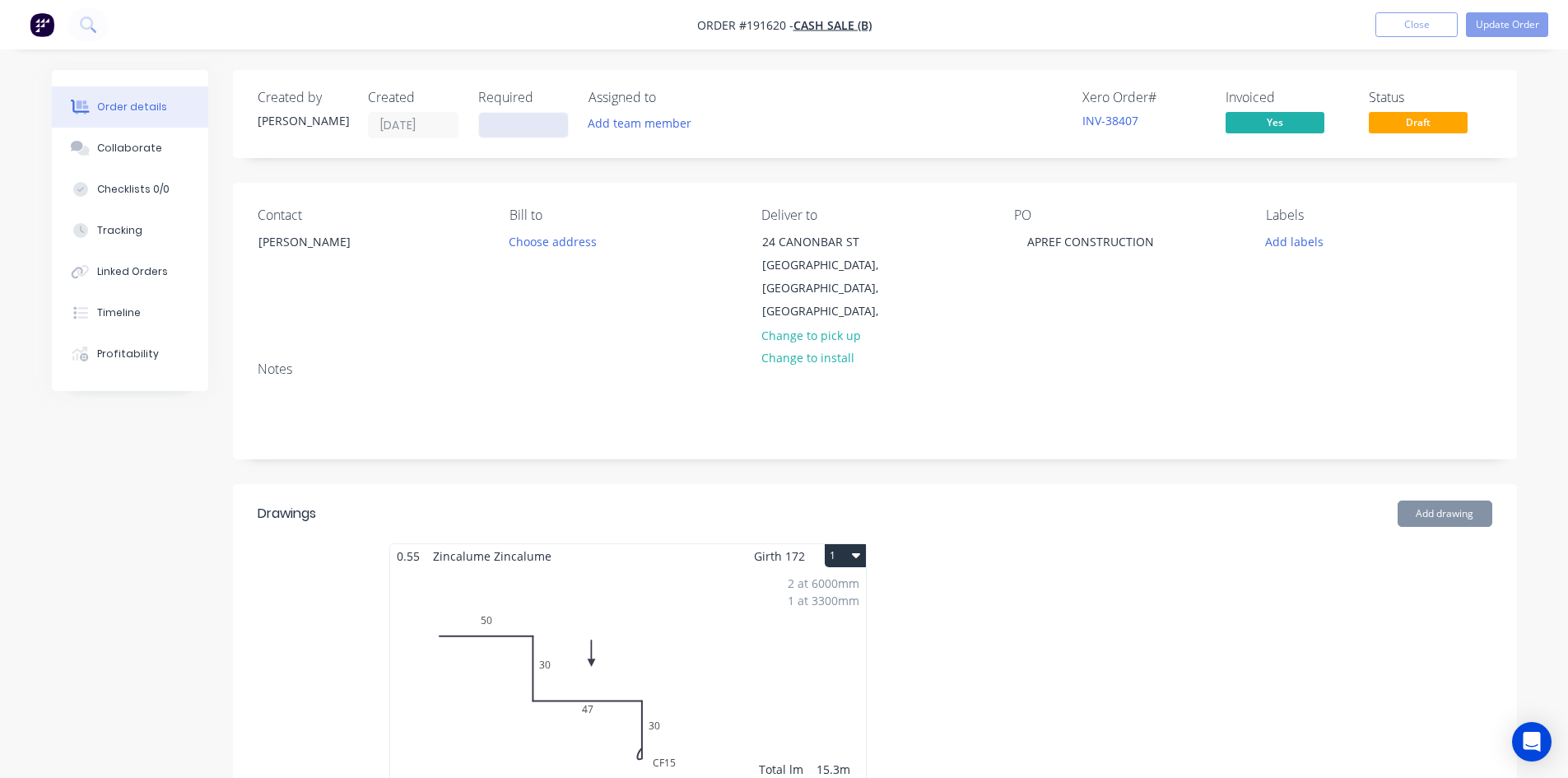
click at [524, 119] on input at bounding box center [523, 125] width 89 height 25
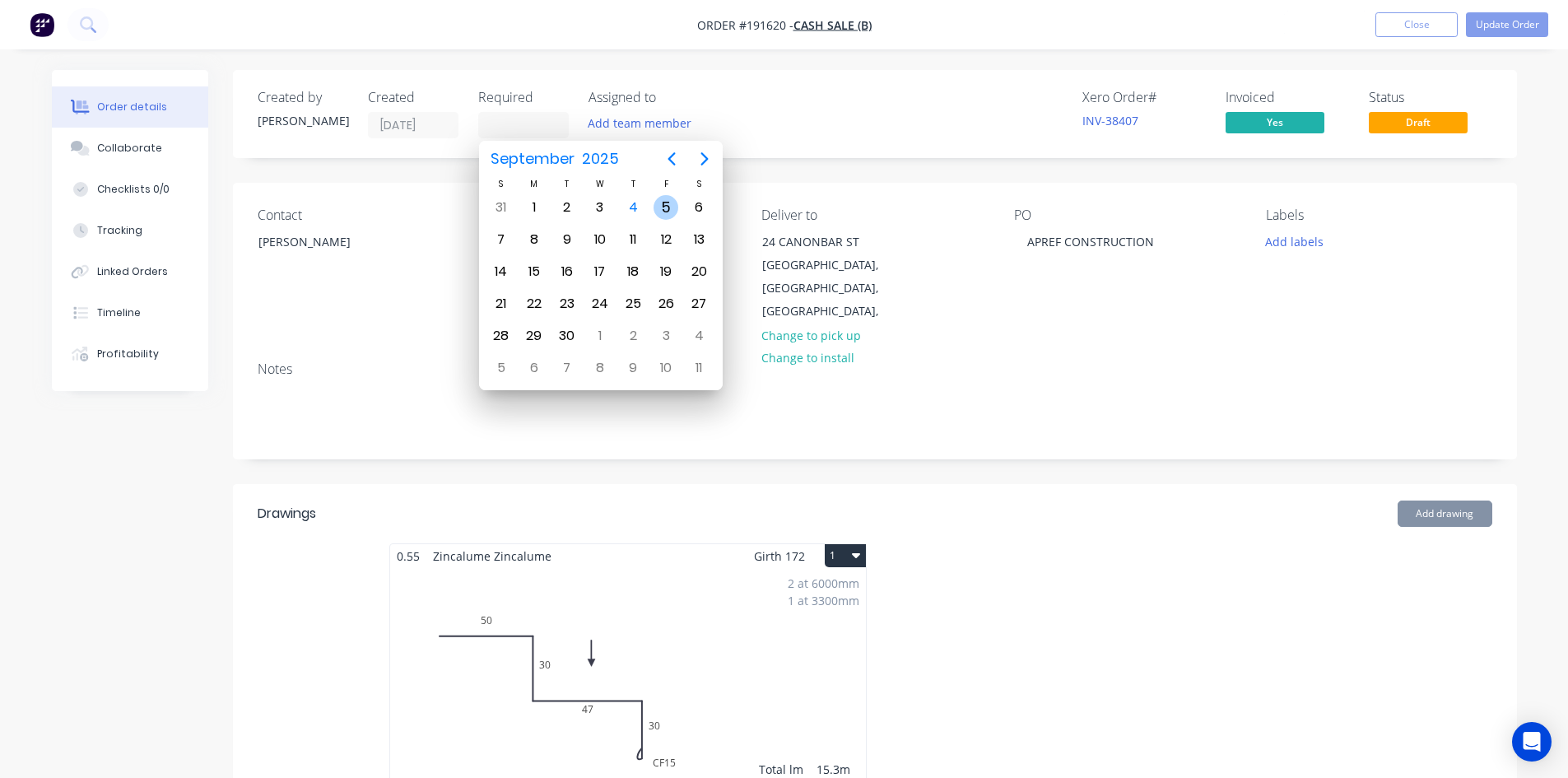
click at [670, 212] on div "5" at bounding box center [666, 207] width 25 height 25
type input "05/09/25"
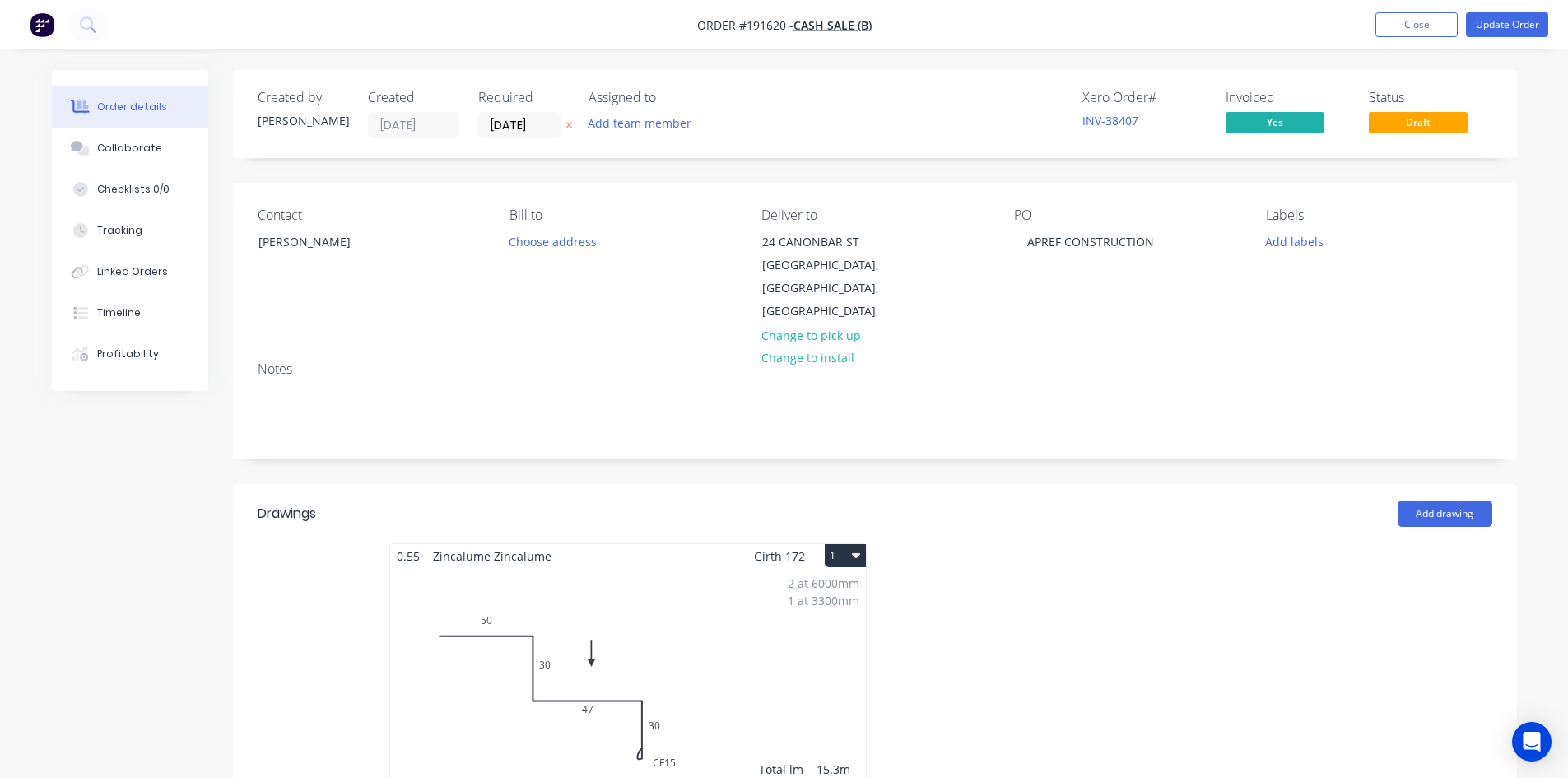
click at [655, 311] on div "Contact ADAM Bill to Choose address Deliver to 24 CANONBAR ST STAFFORD, Queensl…" at bounding box center [874, 265] width 1284 height 165
click at [1022, 454] on div "Created by Hayden Created 04/09/25 Required 05/09/25 Assigned to Add team membe…" at bounding box center [874, 774] width 1284 height 1409
click at [1511, 20] on button "Update Order" at bounding box center [1507, 25] width 83 height 25
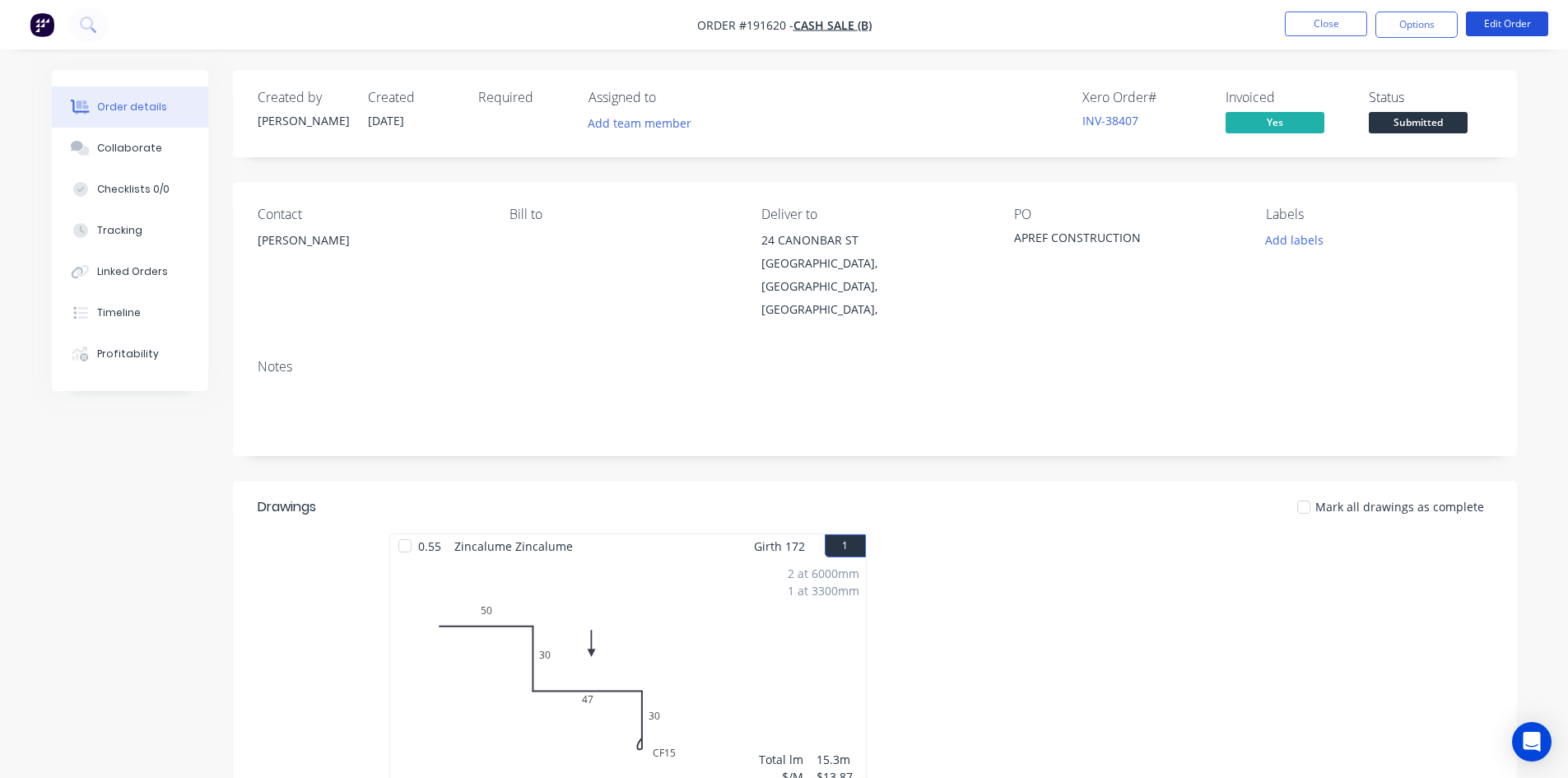
click at [1511, 20] on button "Edit Order" at bounding box center [1507, 24] width 83 height 25
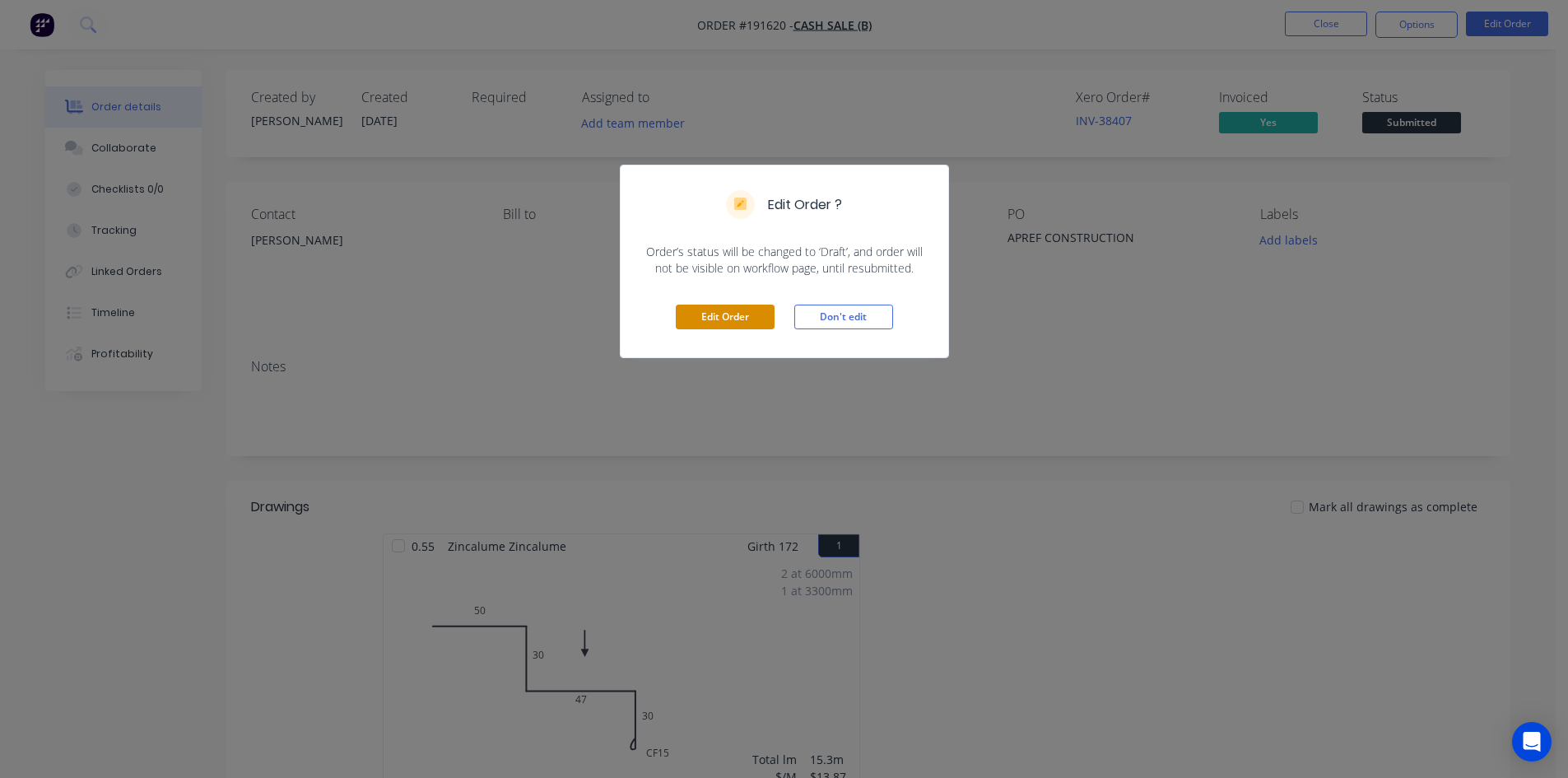
click at [735, 312] on button "Edit Order" at bounding box center [725, 317] width 99 height 25
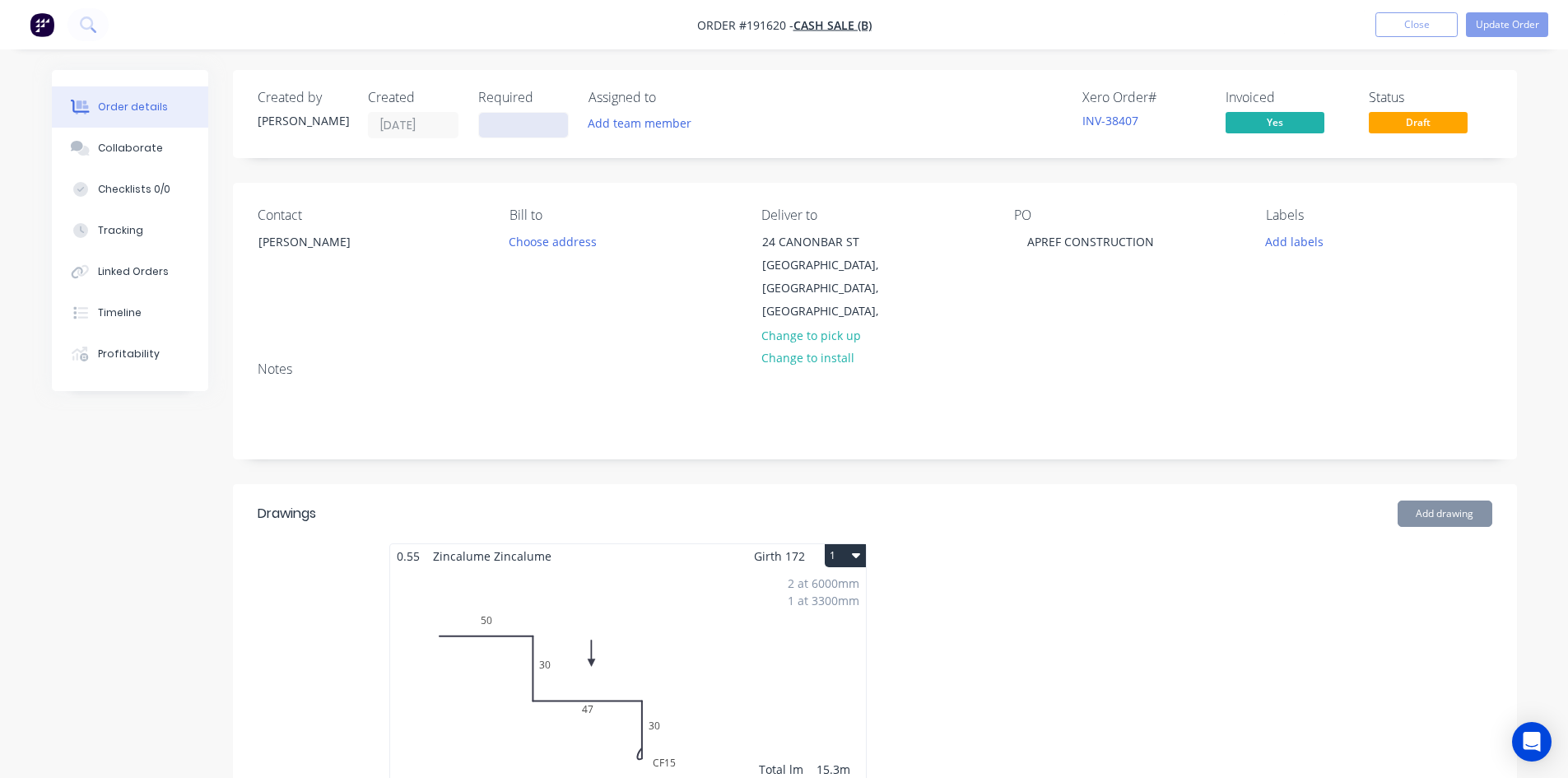
click at [544, 132] on input at bounding box center [523, 125] width 89 height 25
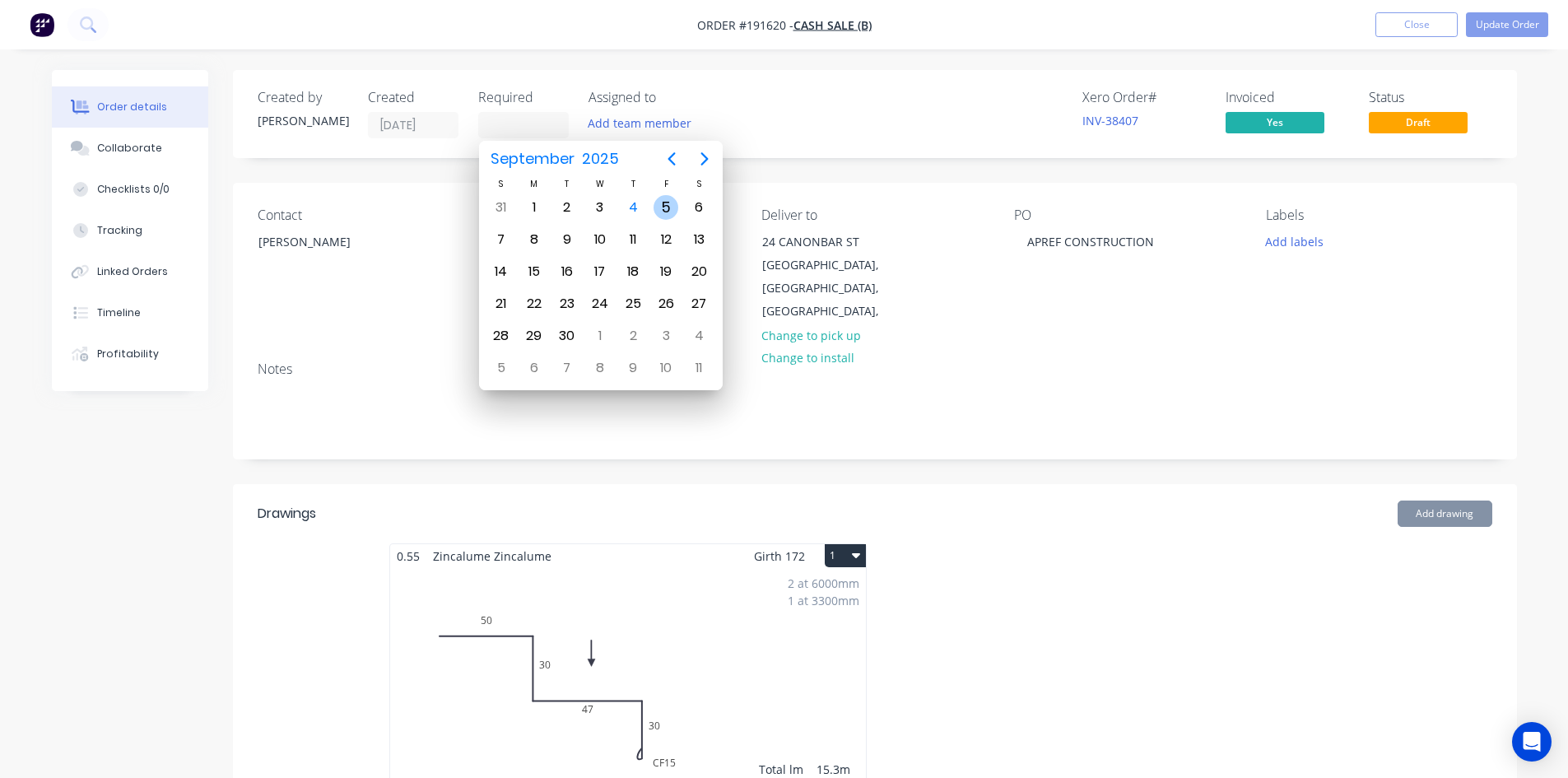
click at [651, 205] on div "5" at bounding box center [666, 207] width 33 height 32
type input "05/09/25"
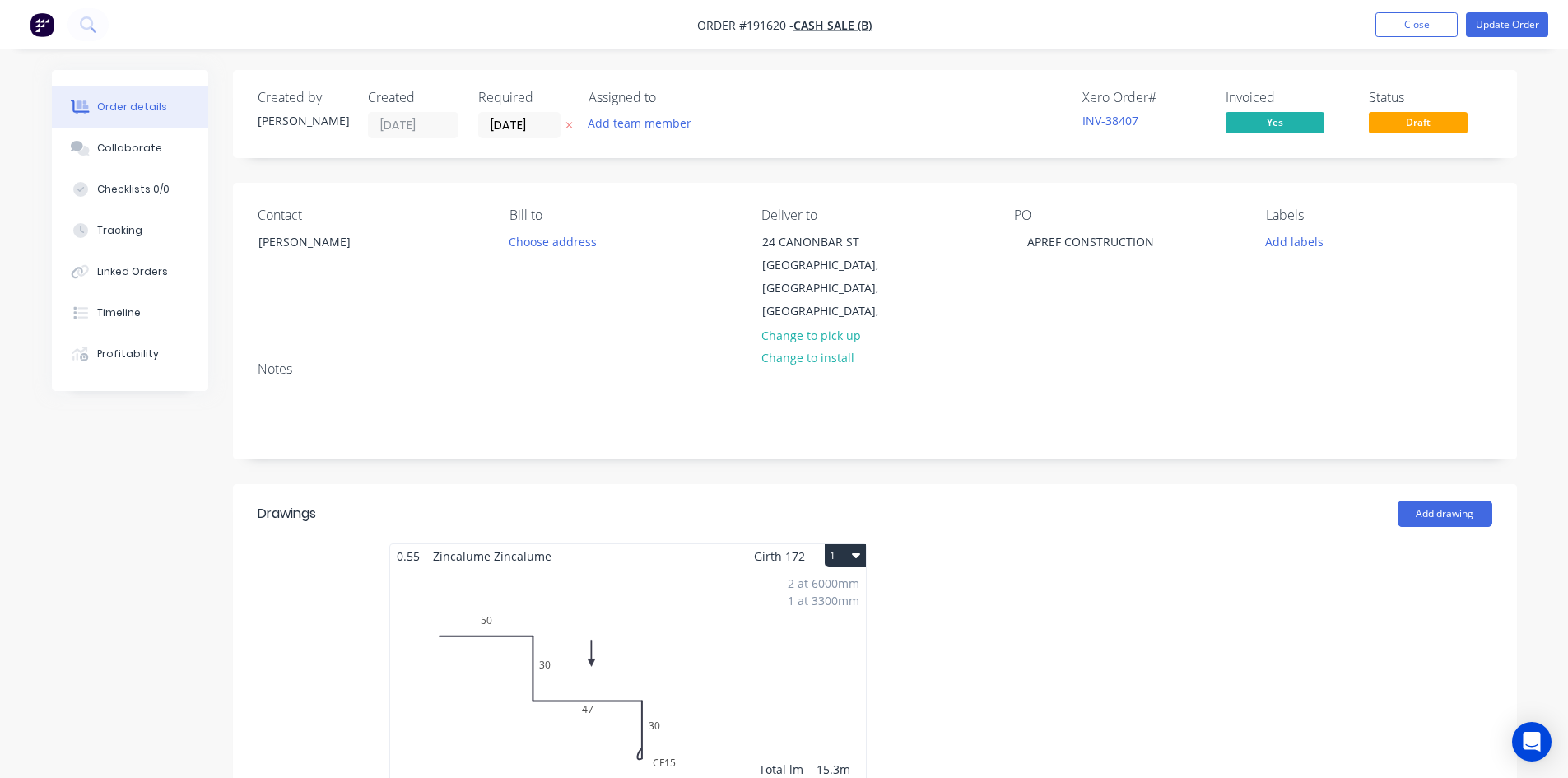
click at [658, 349] on div "Notes" at bounding box center [874, 404] width 1284 height 111
click at [1156, 241] on div "APREF CONSTRUCTION" at bounding box center [1090, 241] width 153 height 24
click at [909, 142] on div "Created by Hayden Created 04/09/25 Required 05/09/25 Assigned to Add team membe…" at bounding box center [874, 114] width 1284 height 88
click at [1487, 23] on button "Update Order" at bounding box center [1507, 25] width 83 height 25
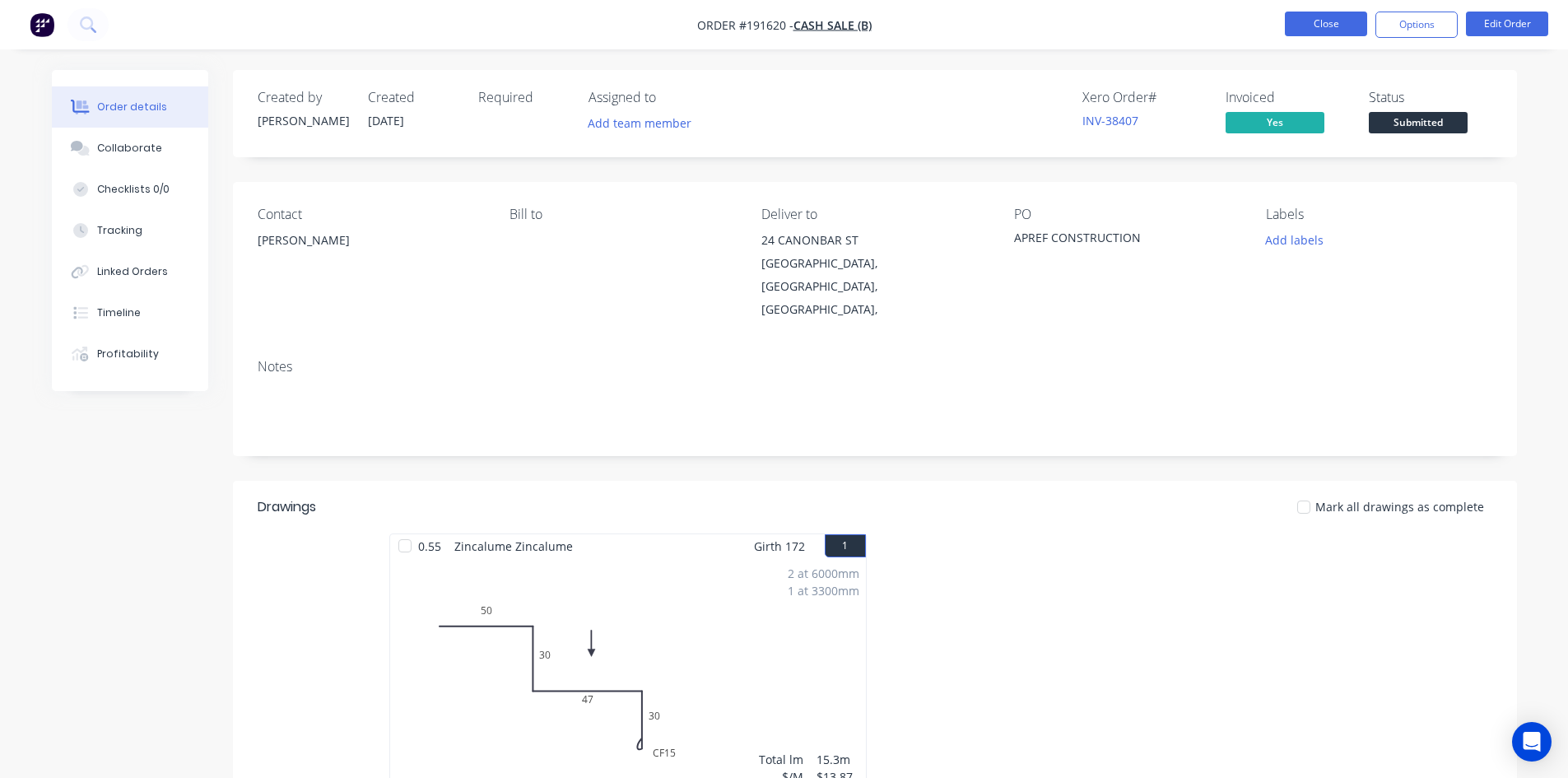
click at [1315, 23] on button "Close" at bounding box center [1327, 24] width 83 height 25
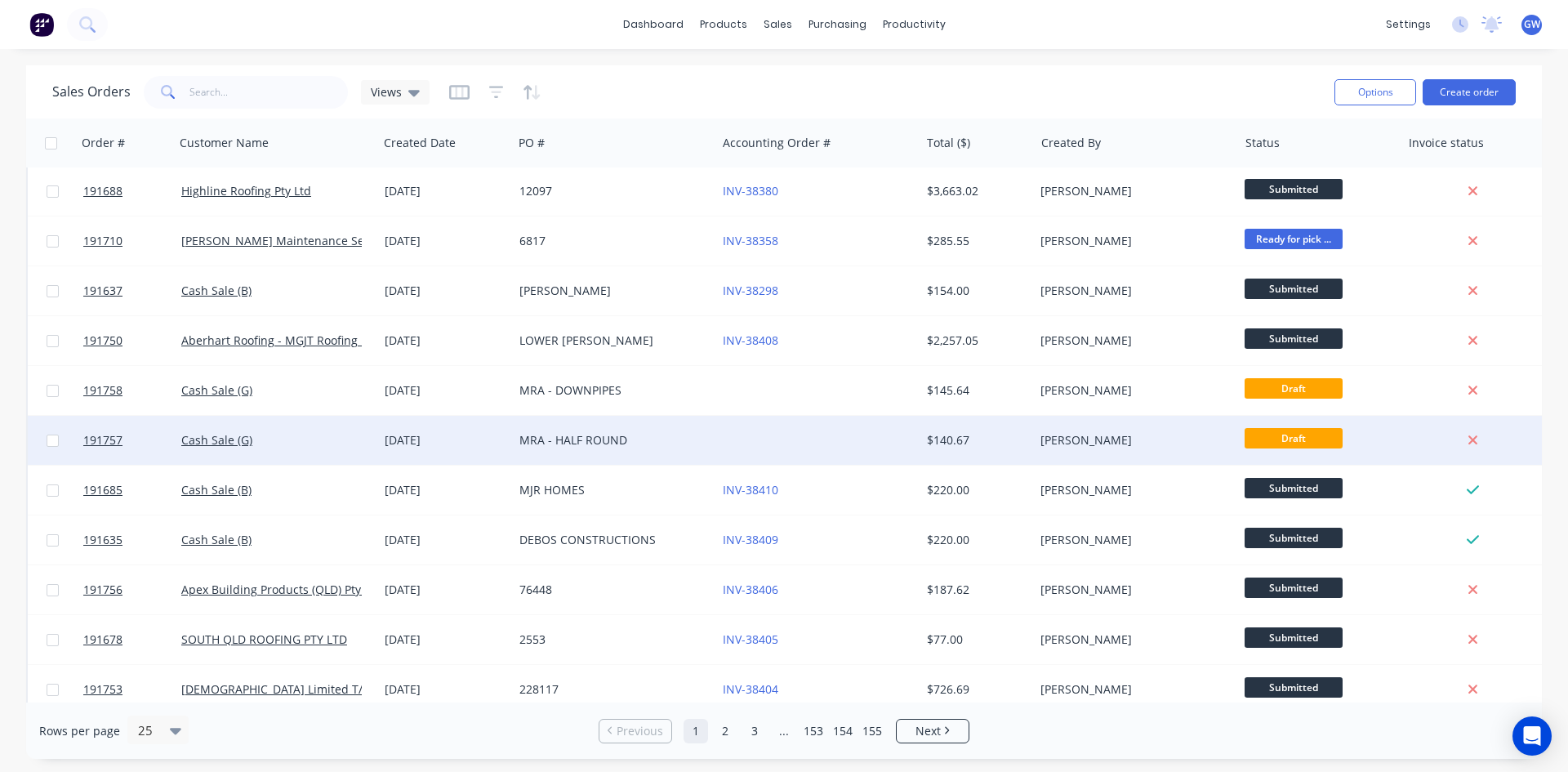
scroll to position [327, 0]
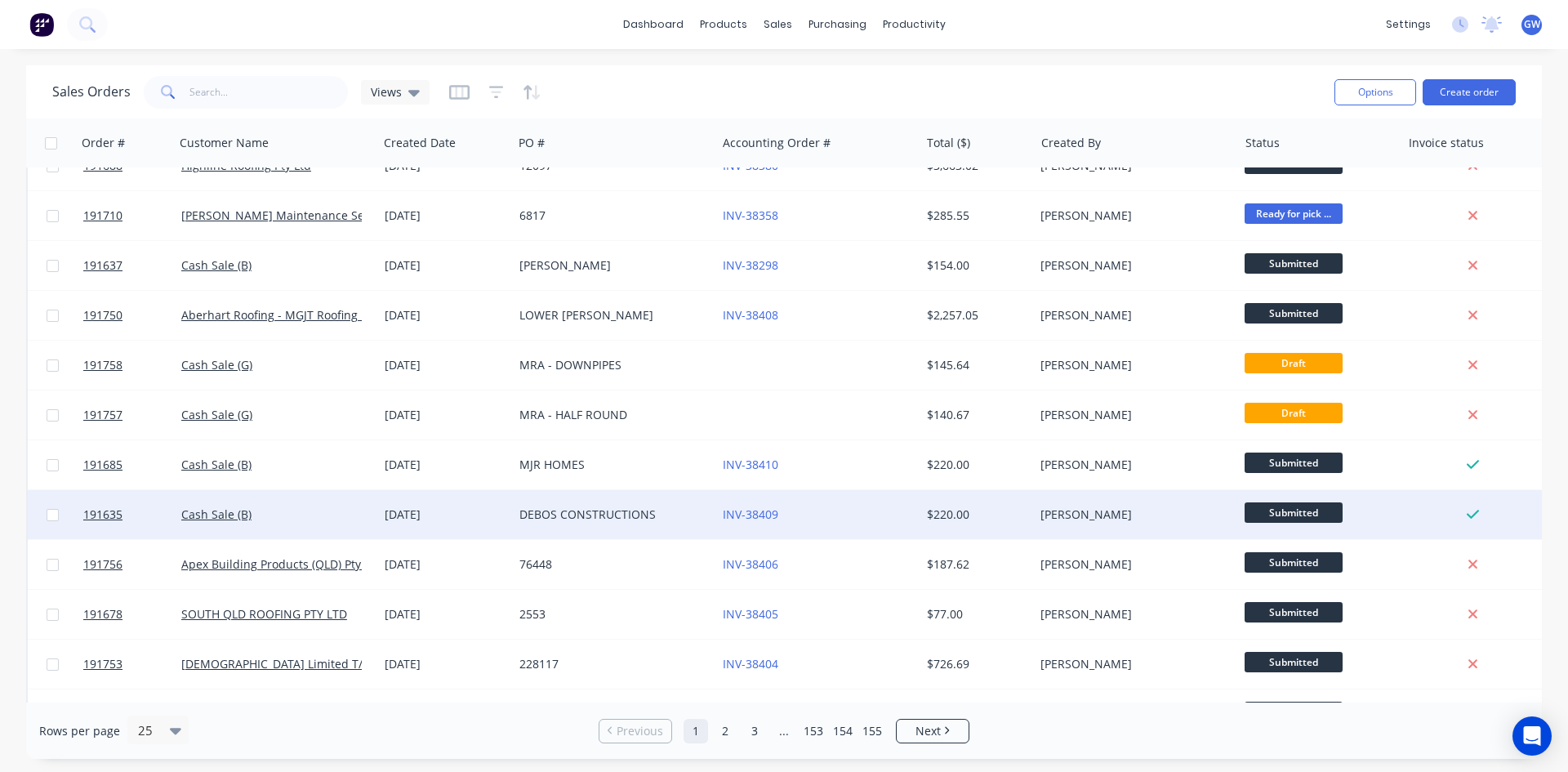
click at [804, 511] on div "INV-38409" at bounding box center [814, 514] width 181 height 17
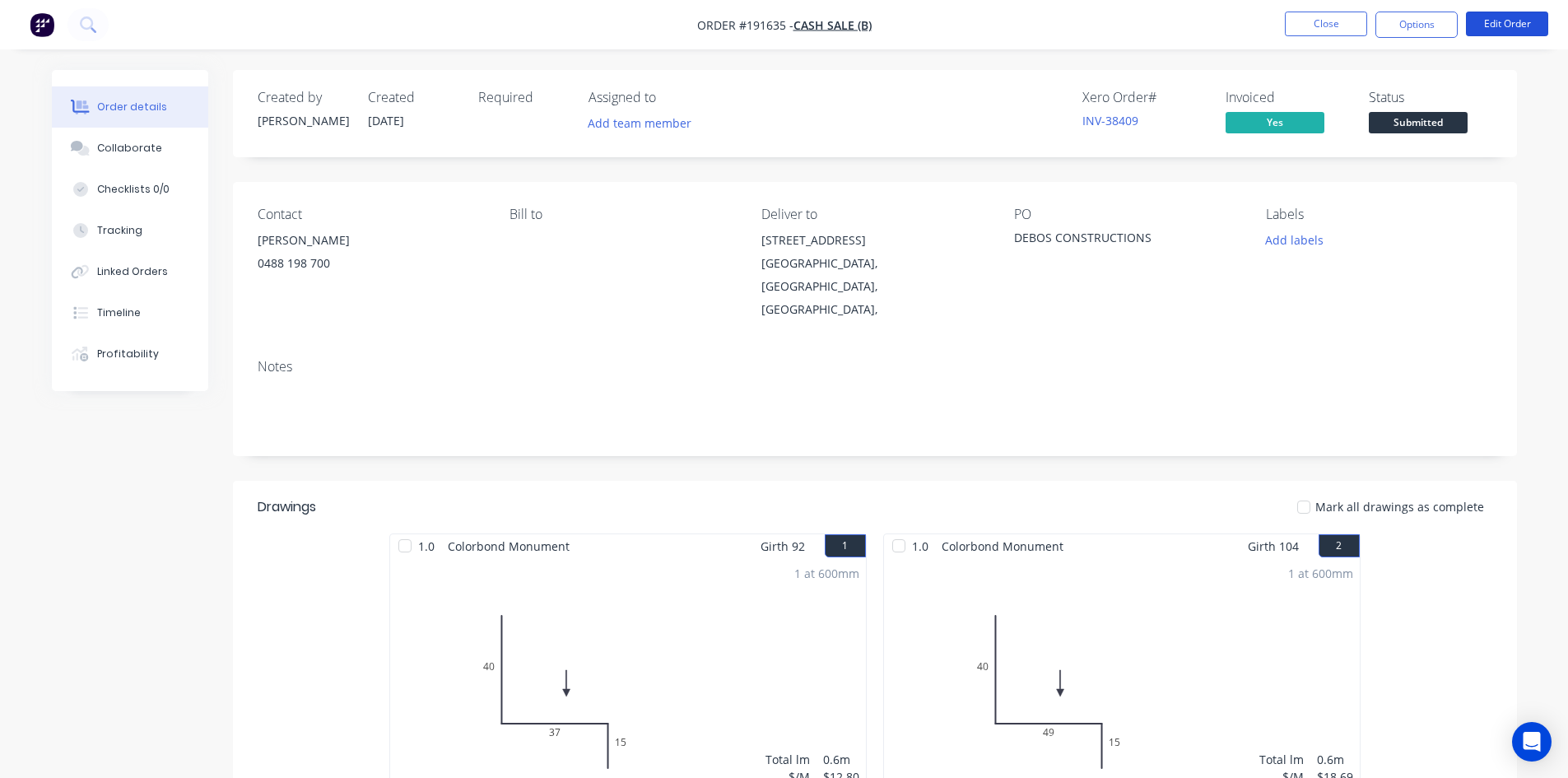
click at [1507, 25] on button "Edit Order" at bounding box center [1507, 24] width 83 height 25
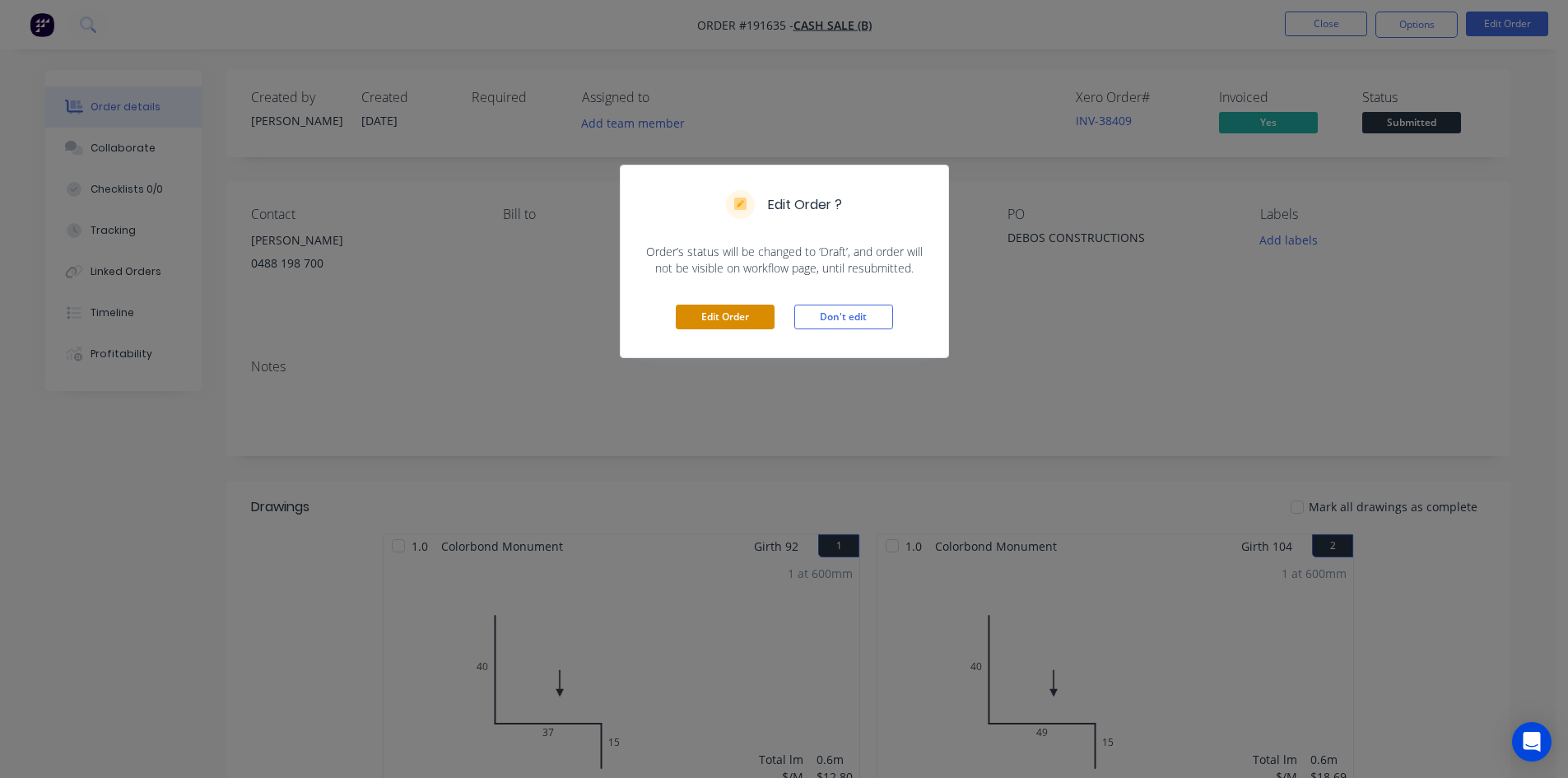
click at [755, 315] on button "Edit Order" at bounding box center [725, 317] width 99 height 25
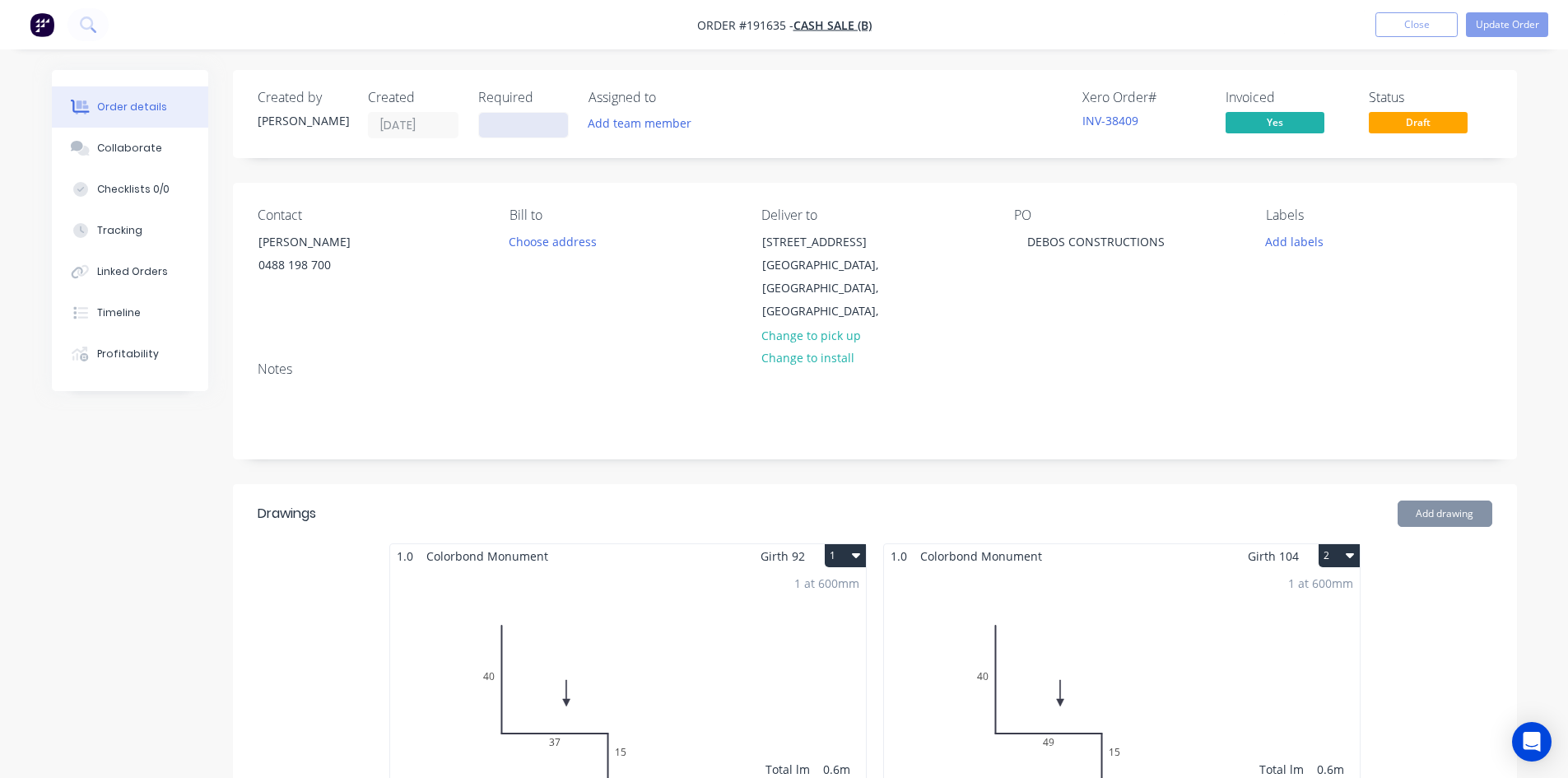
click at [558, 128] on input at bounding box center [523, 125] width 89 height 25
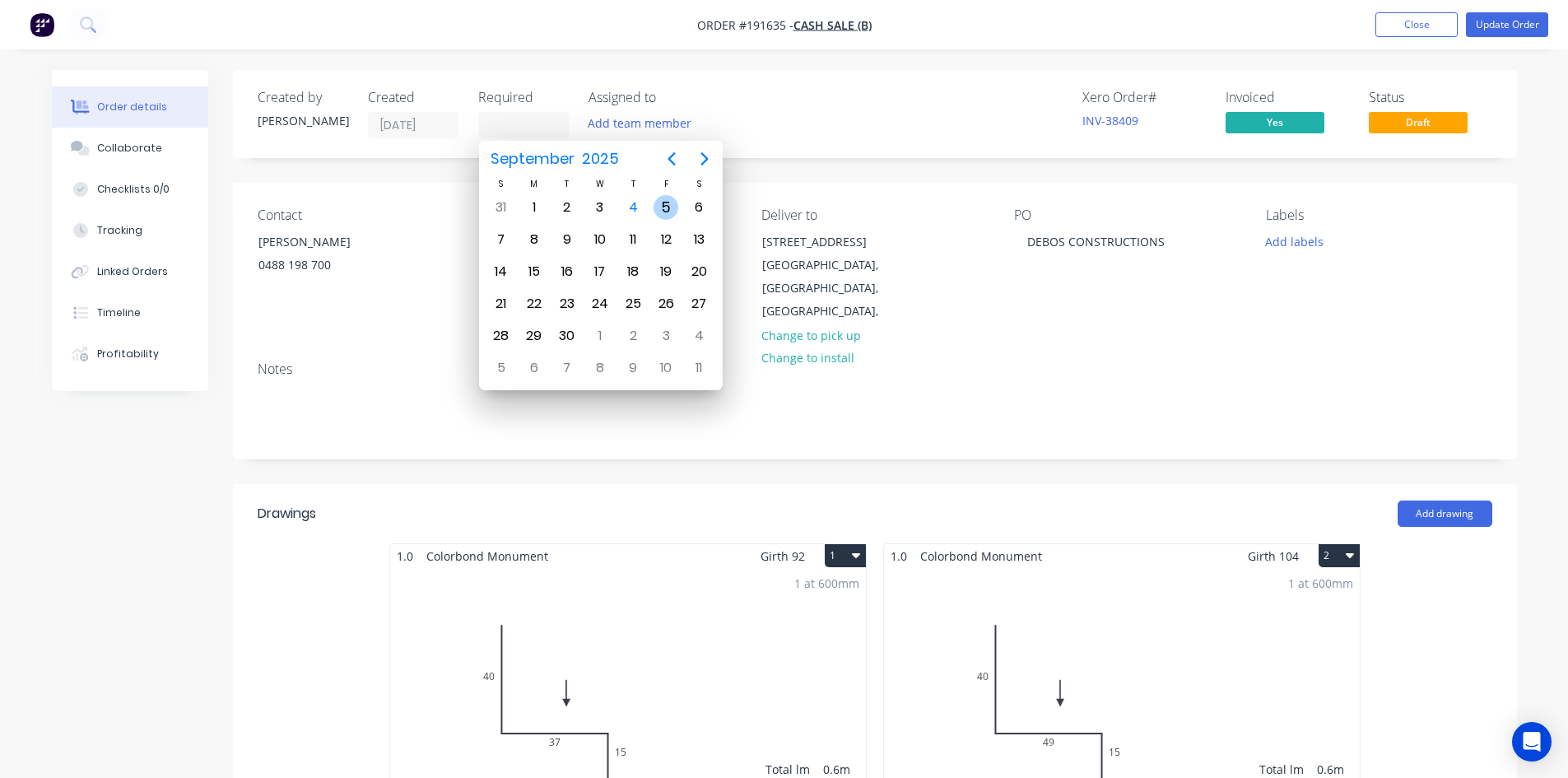
click at [664, 212] on div "5" at bounding box center [666, 207] width 25 height 25
type input "05/09/25"
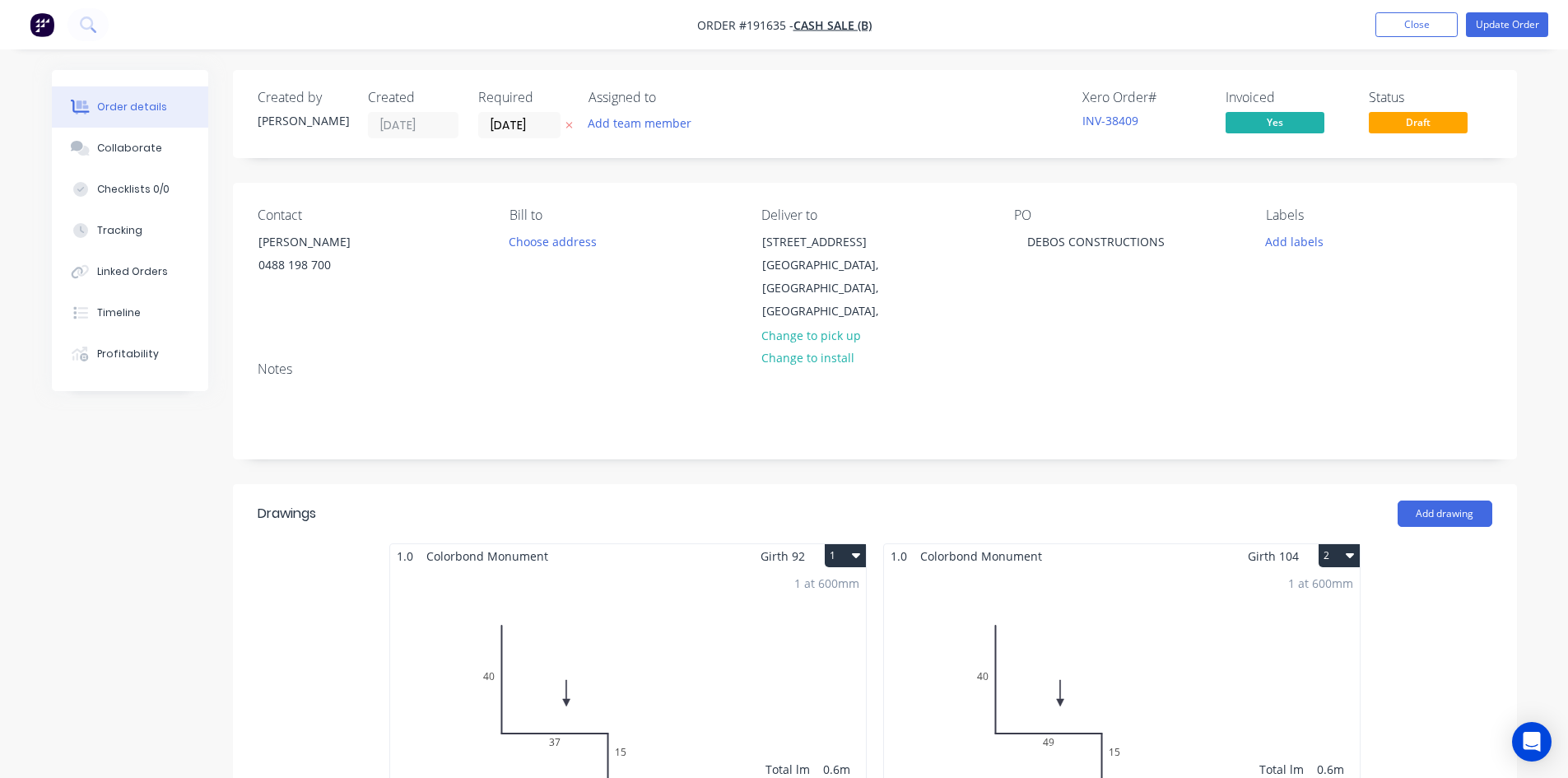
click at [573, 124] on button at bounding box center [570, 126] width 18 height 19
click at [546, 123] on input at bounding box center [523, 125] width 89 height 25
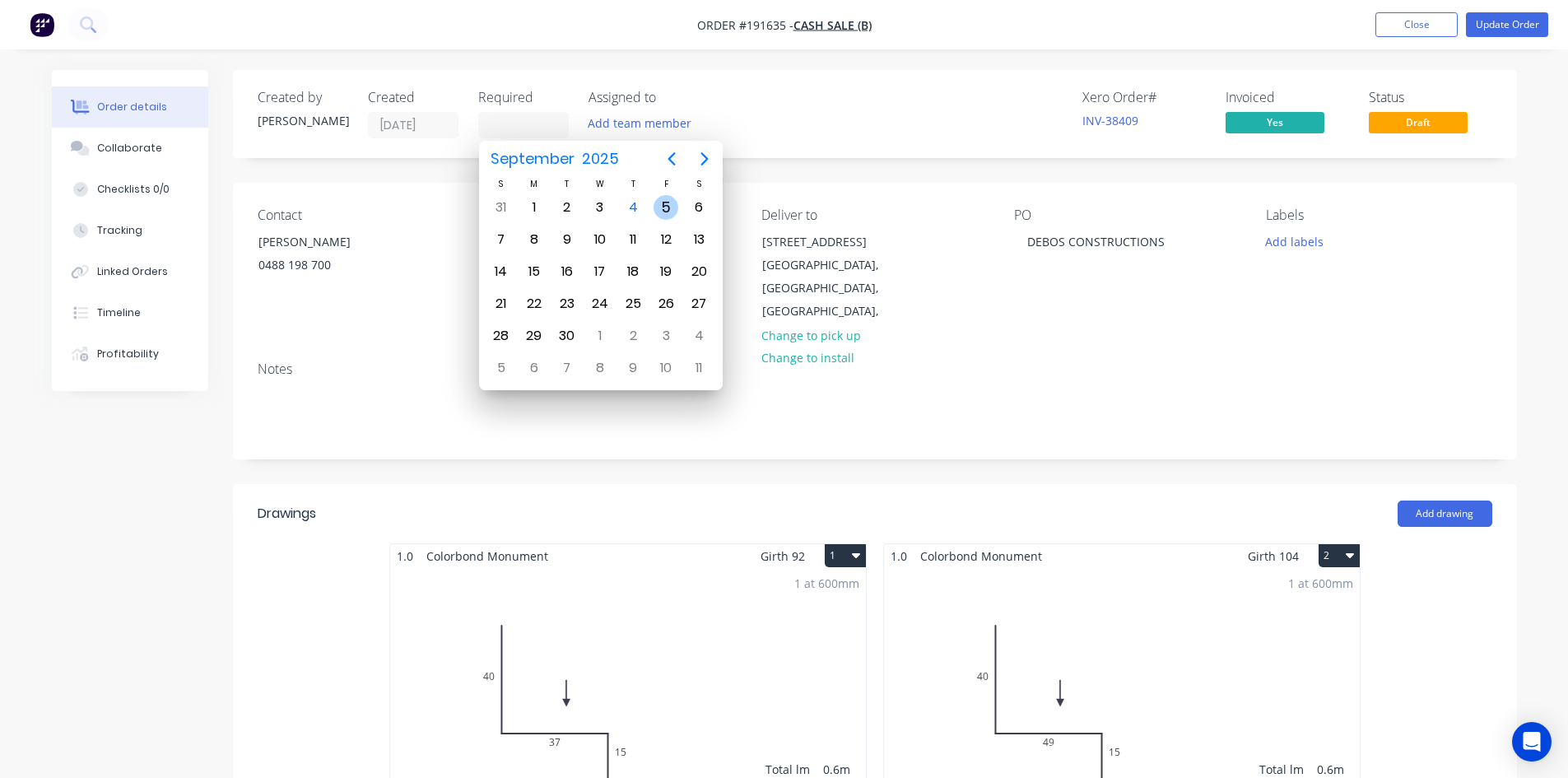
click at [662, 210] on div "5" at bounding box center [666, 207] width 25 height 25
type input "05/09/25"
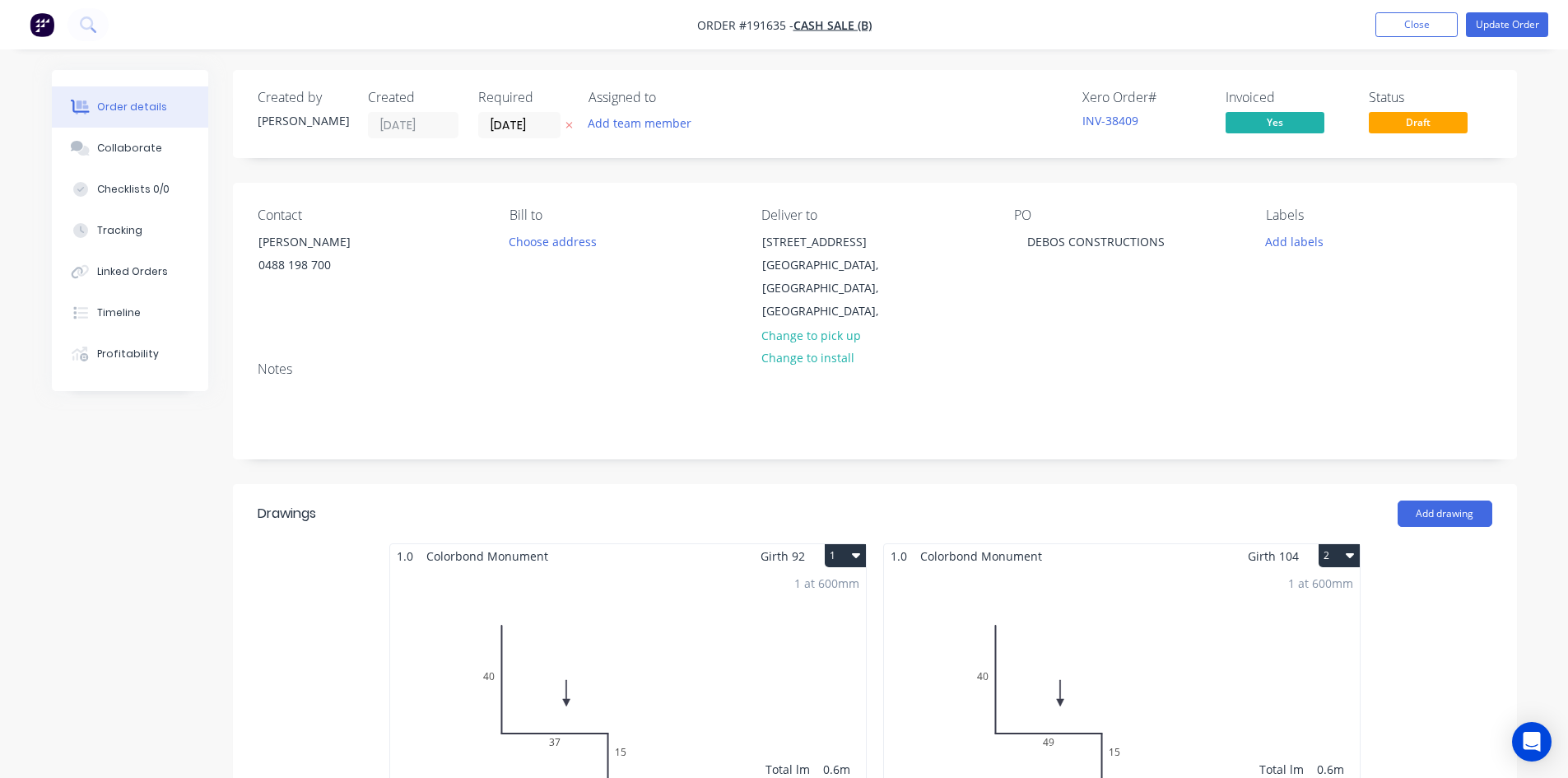
click at [1485, 13] on button "Update Order" at bounding box center [1507, 25] width 83 height 25
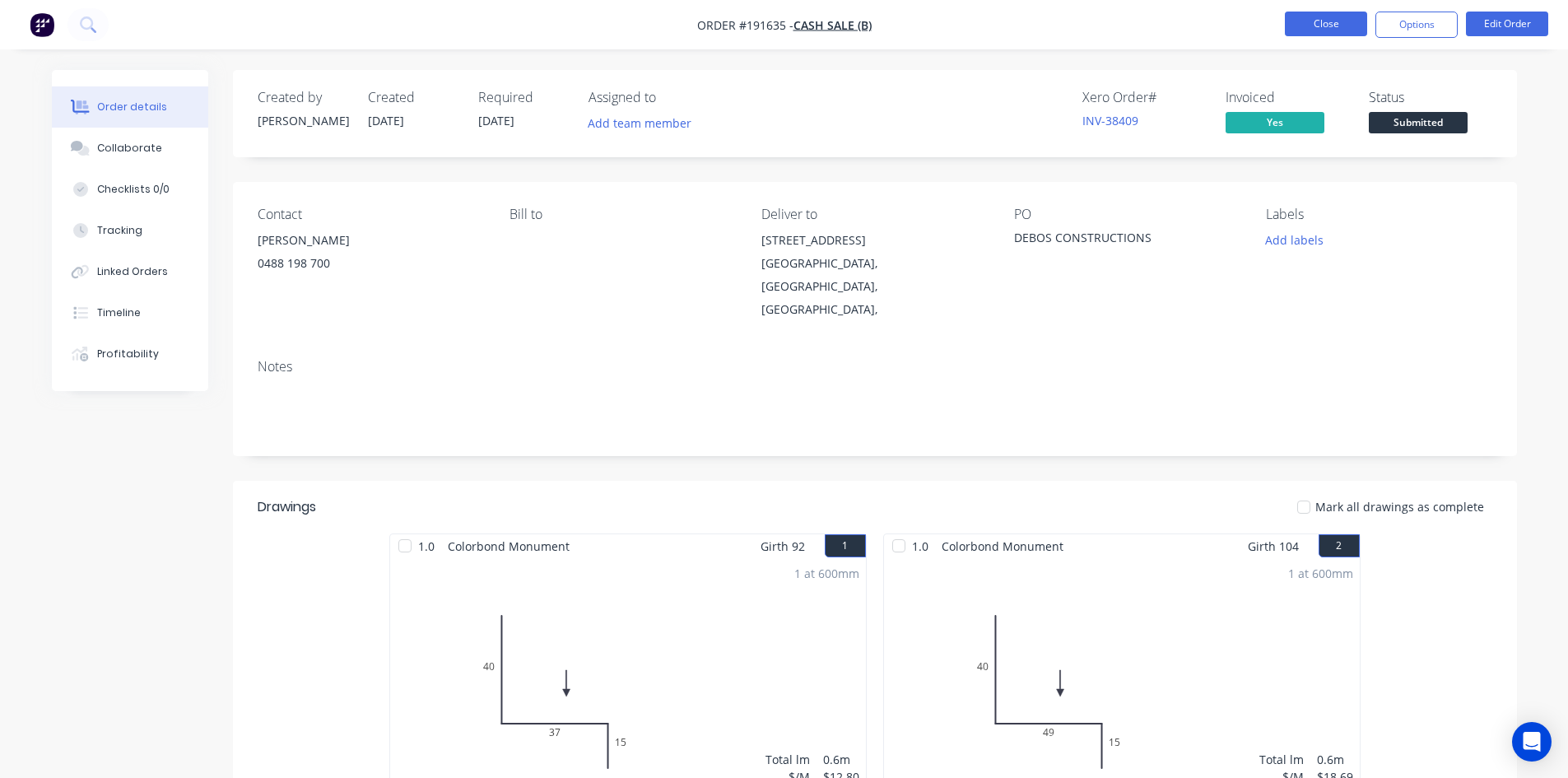
click at [1334, 27] on button "Close" at bounding box center [1327, 24] width 83 height 25
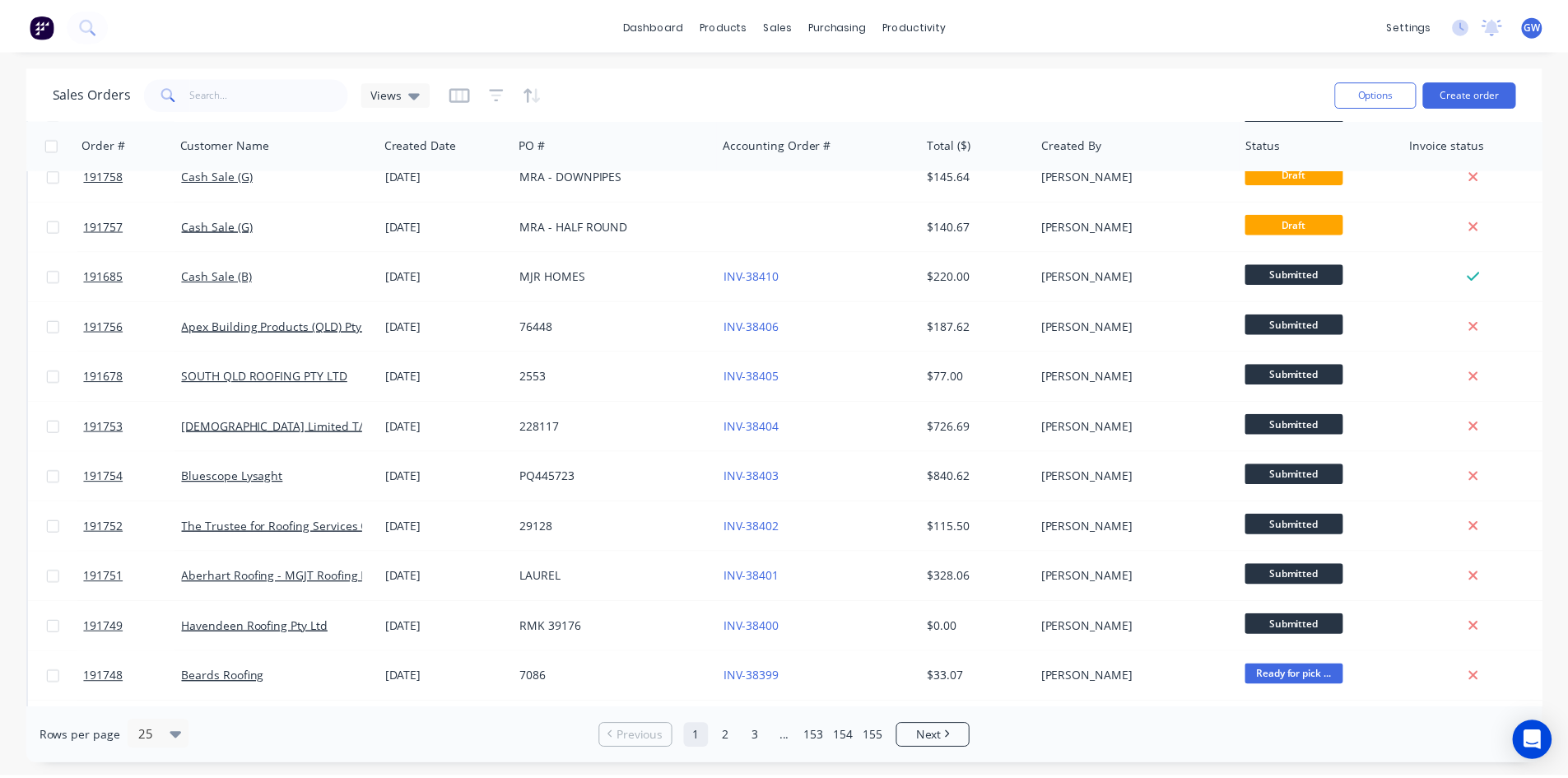
scroll to position [585, 0]
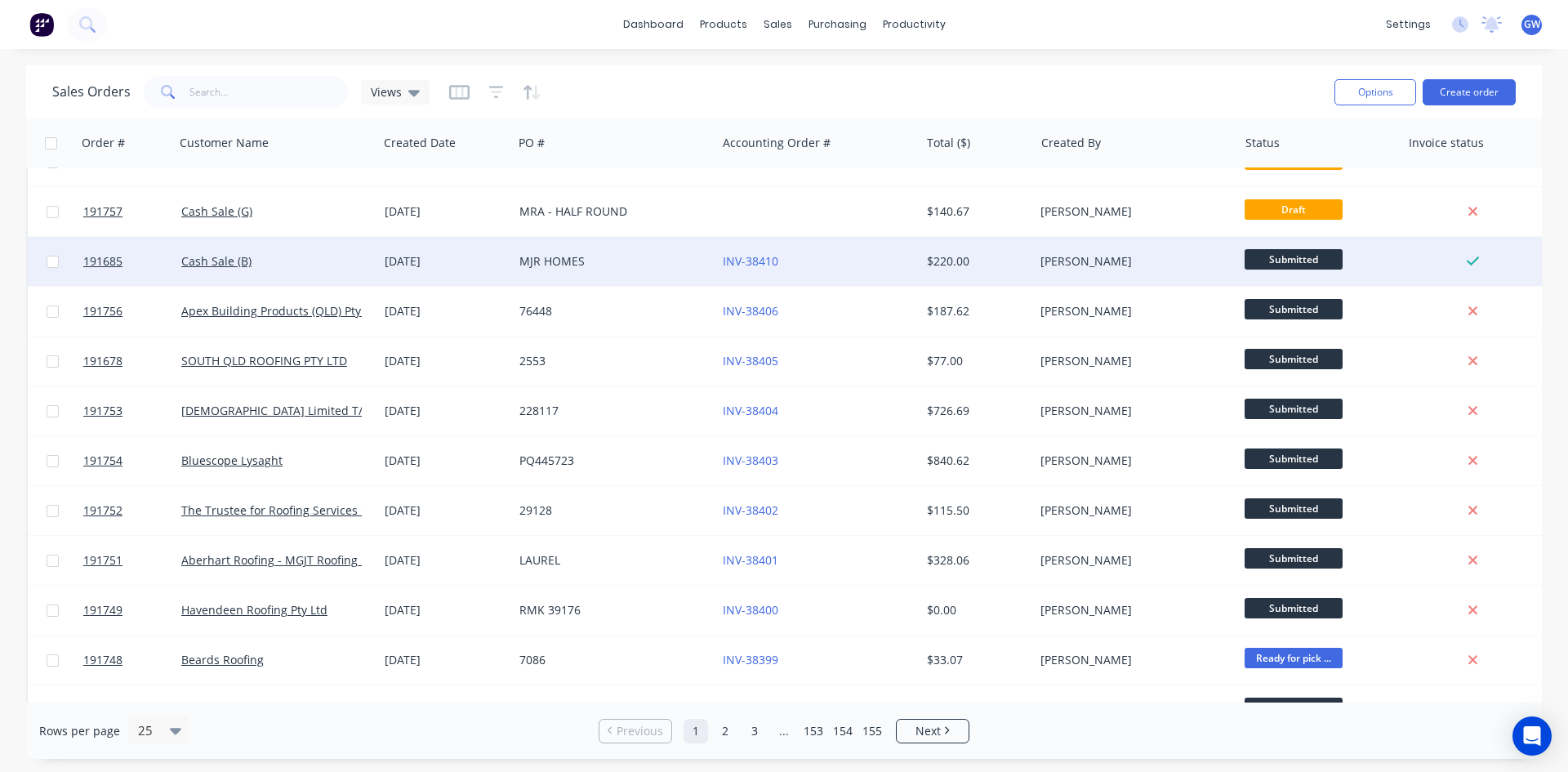
click at [785, 267] on div "INV-38410" at bounding box center [814, 261] width 181 height 17
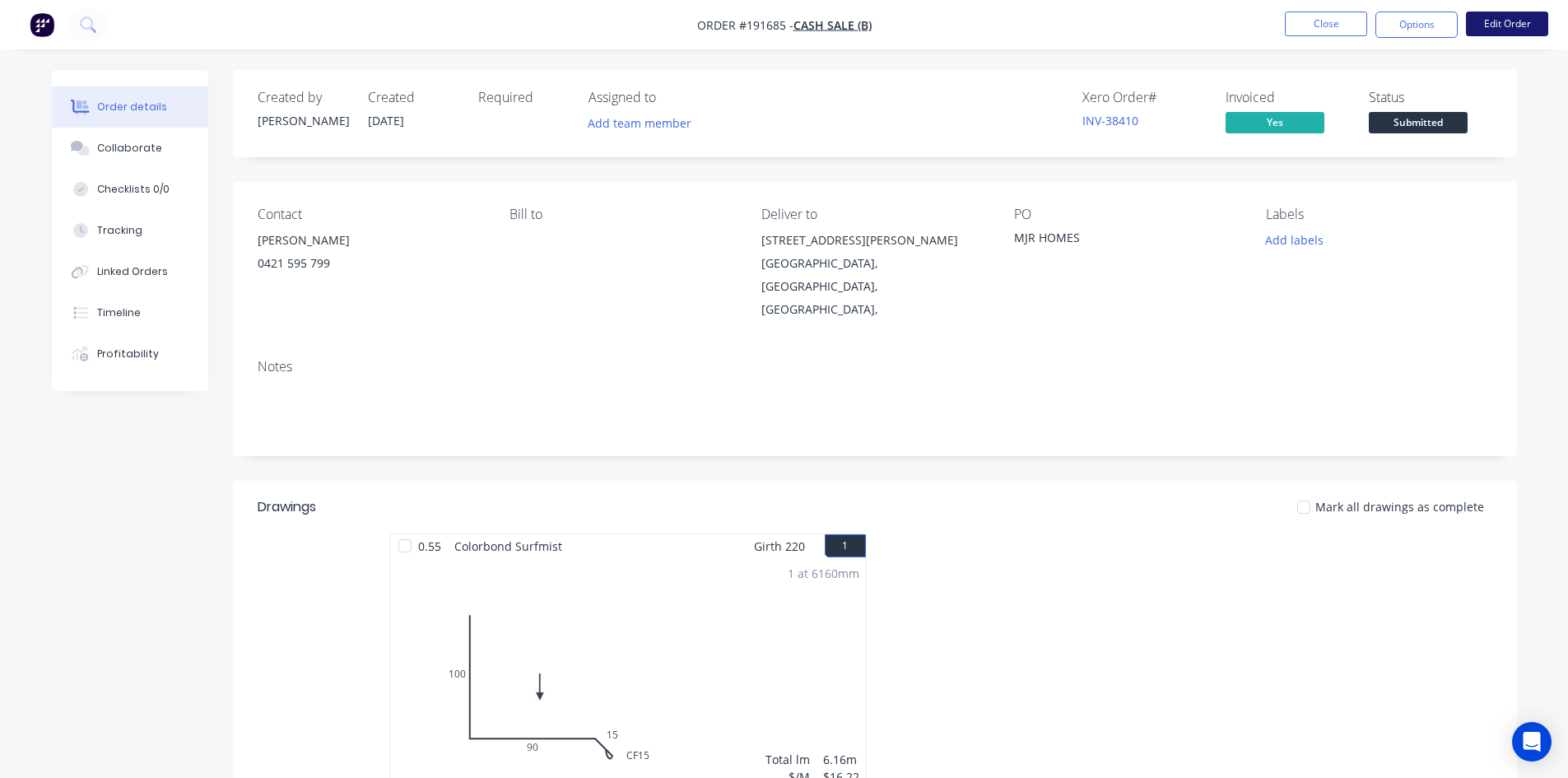
click at [1522, 21] on button "Edit Order" at bounding box center [1507, 24] width 83 height 25
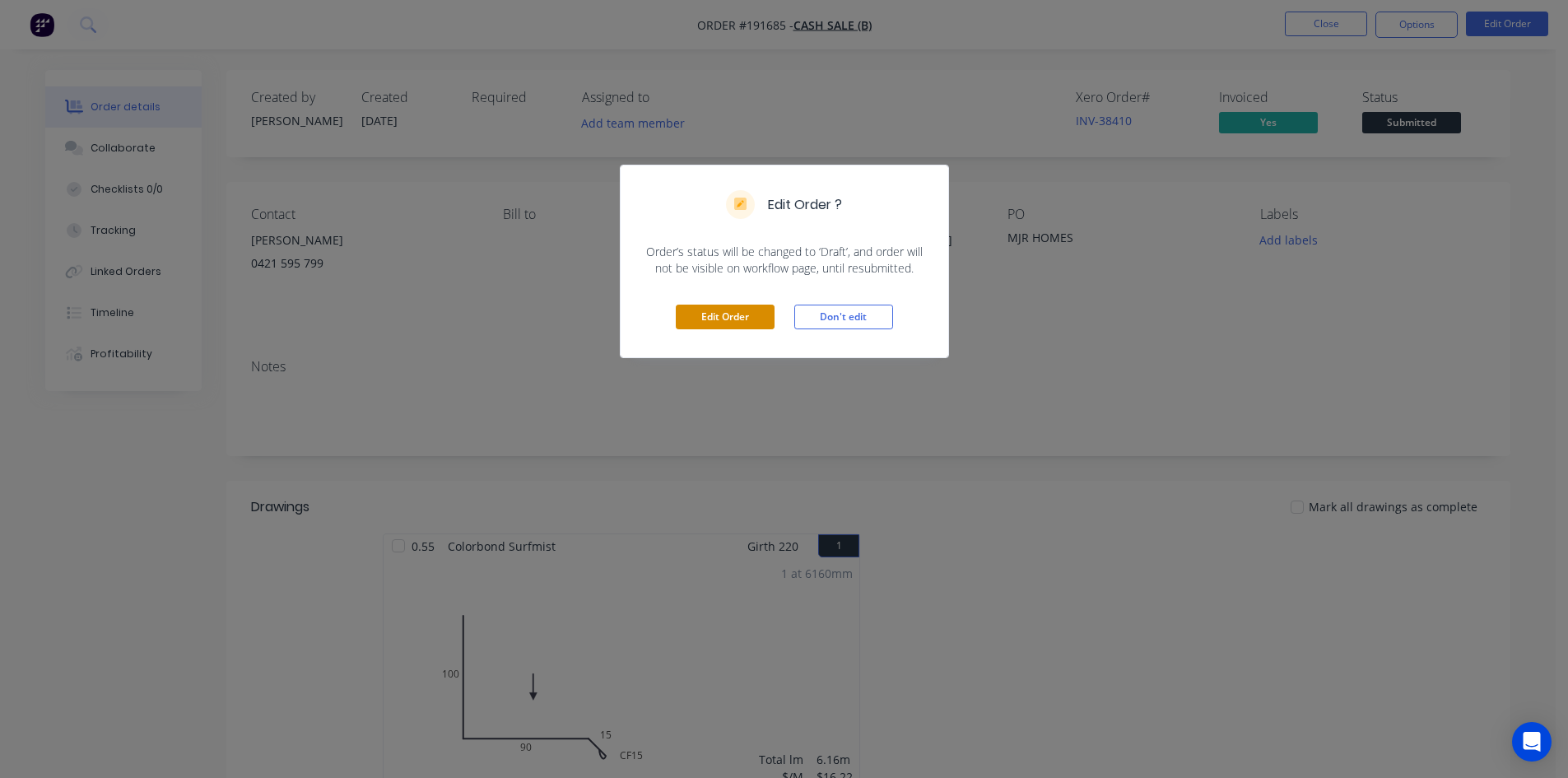
click at [756, 322] on button "Edit Order" at bounding box center [725, 317] width 99 height 25
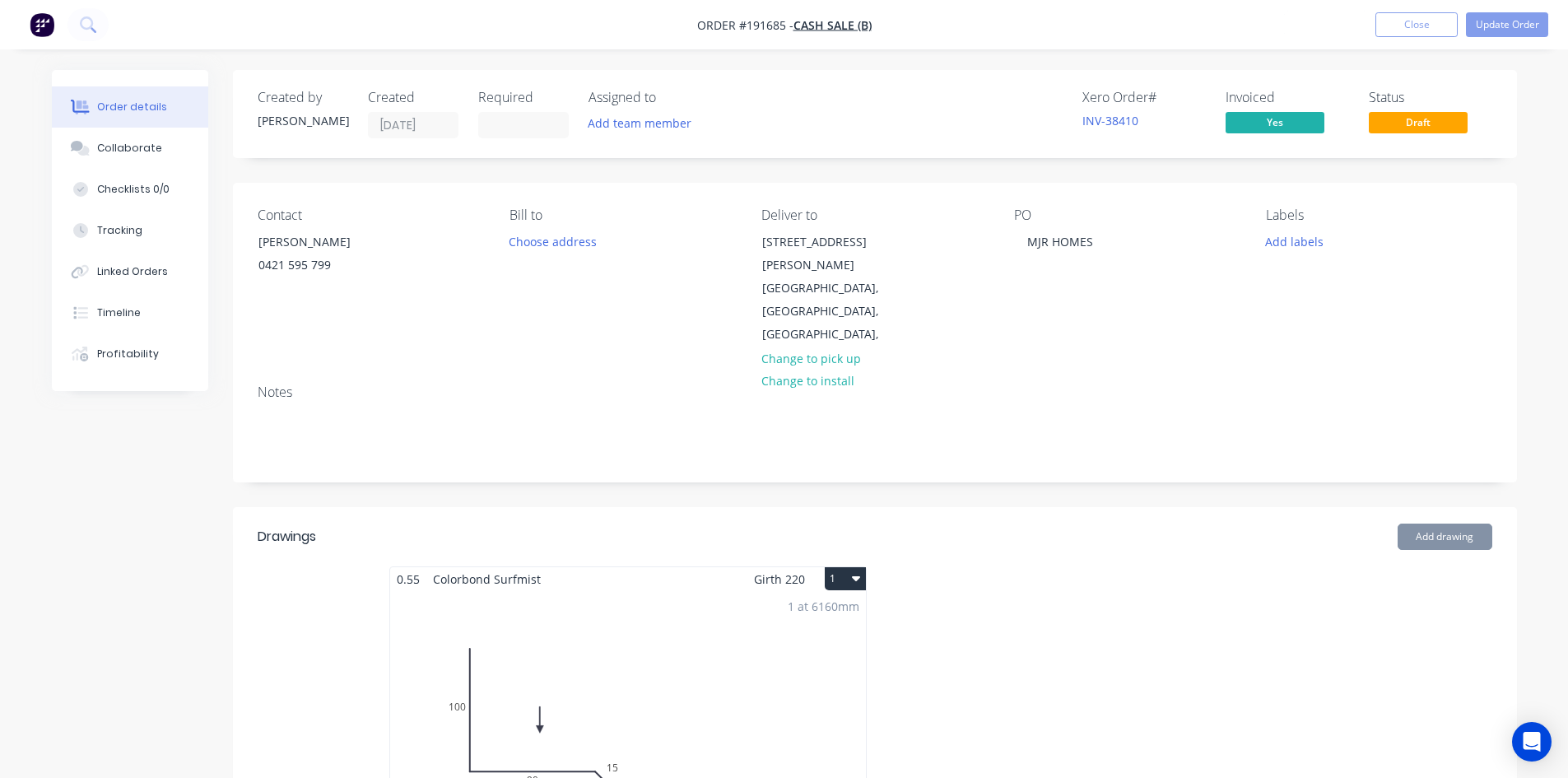
click at [507, 112] on label at bounding box center [523, 126] width 90 height 26
click at [507, 112] on input at bounding box center [523, 125] width 89 height 25
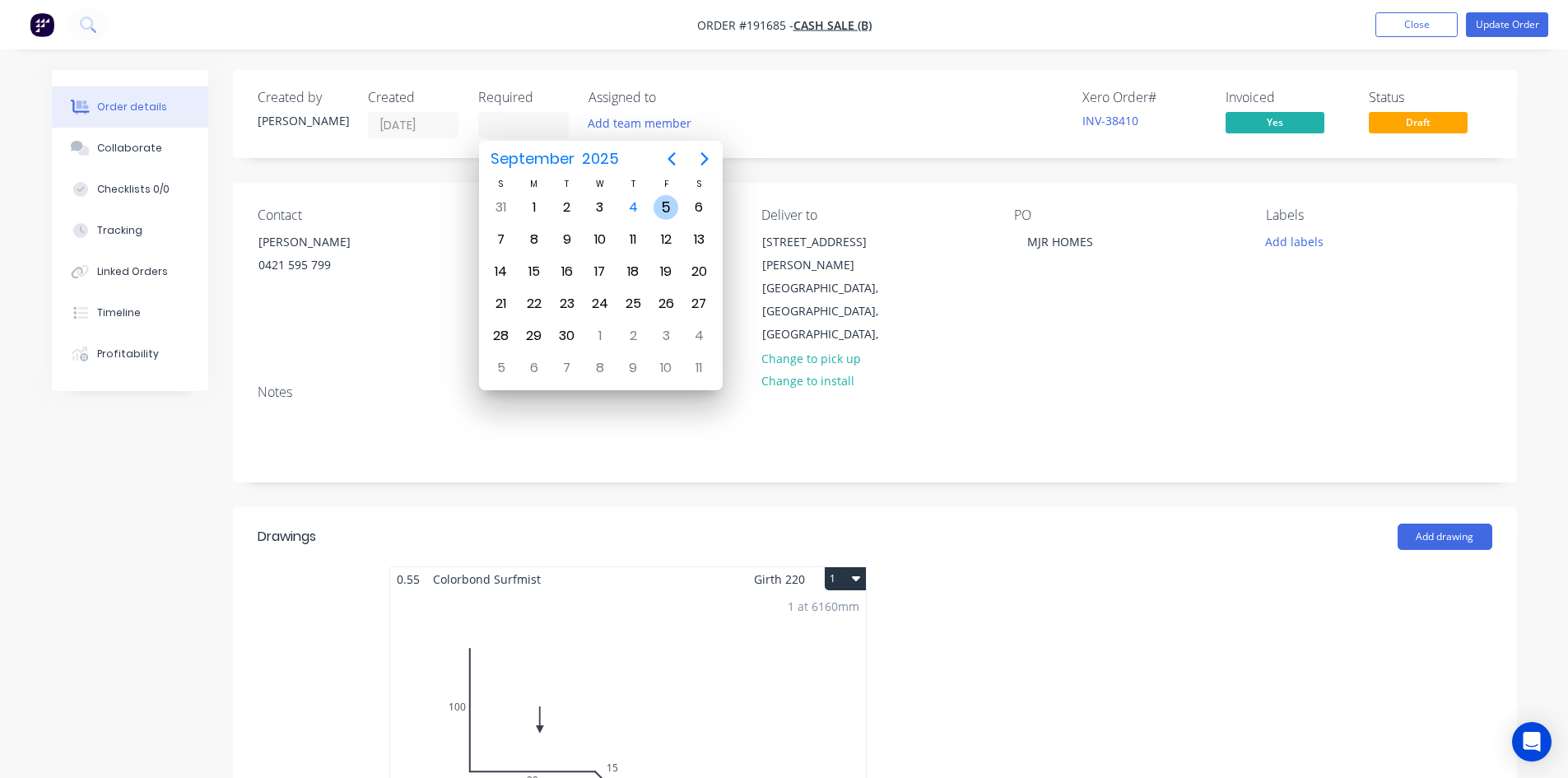
click at [672, 212] on div "5" at bounding box center [666, 207] width 25 height 25
type input "05/09/25"
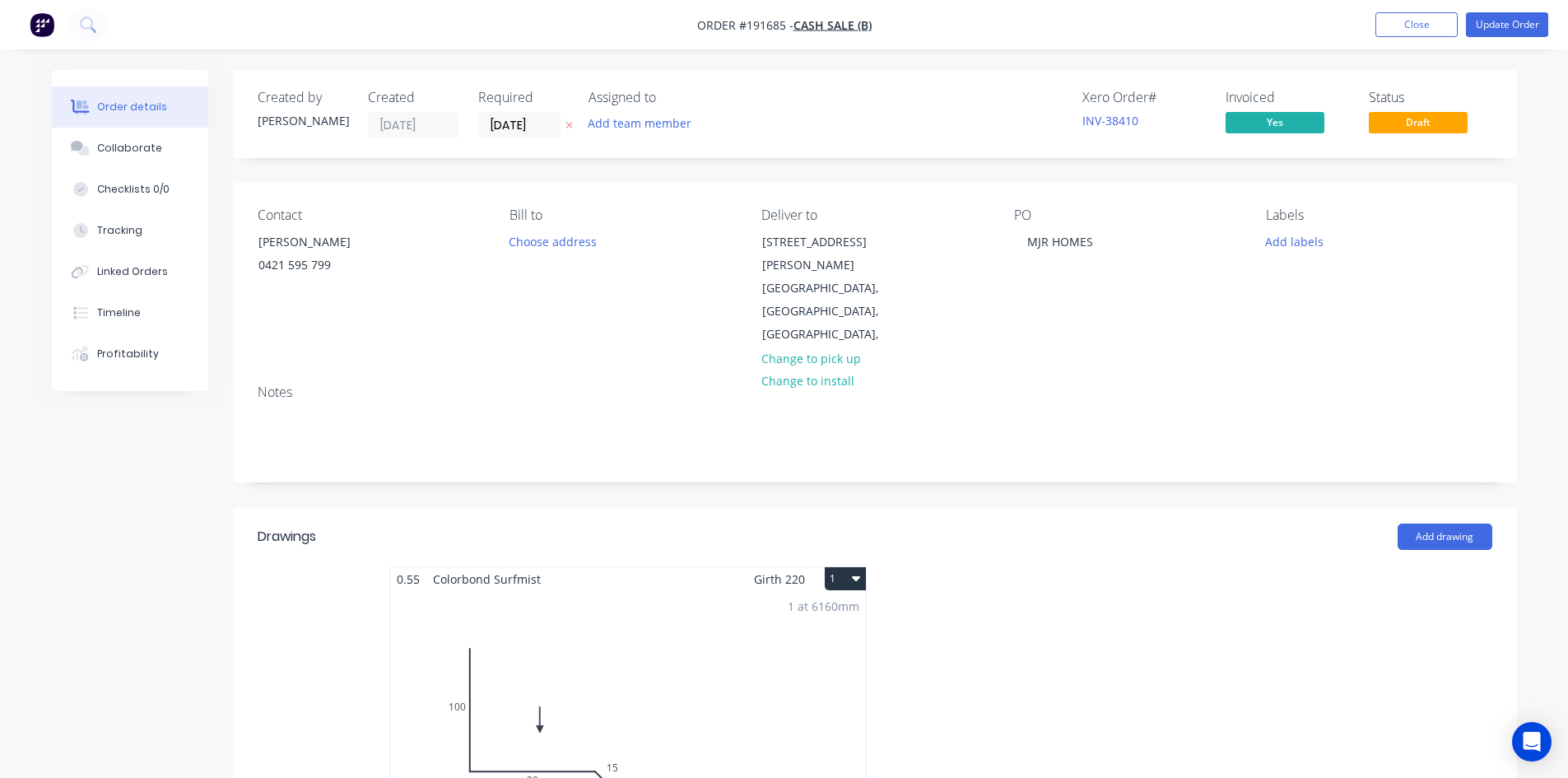
click at [574, 128] on button at bounding box center [570, 126] width 18 height 19
click at [543, 119] on input at bounding box center [523, 125] width 89 height 25
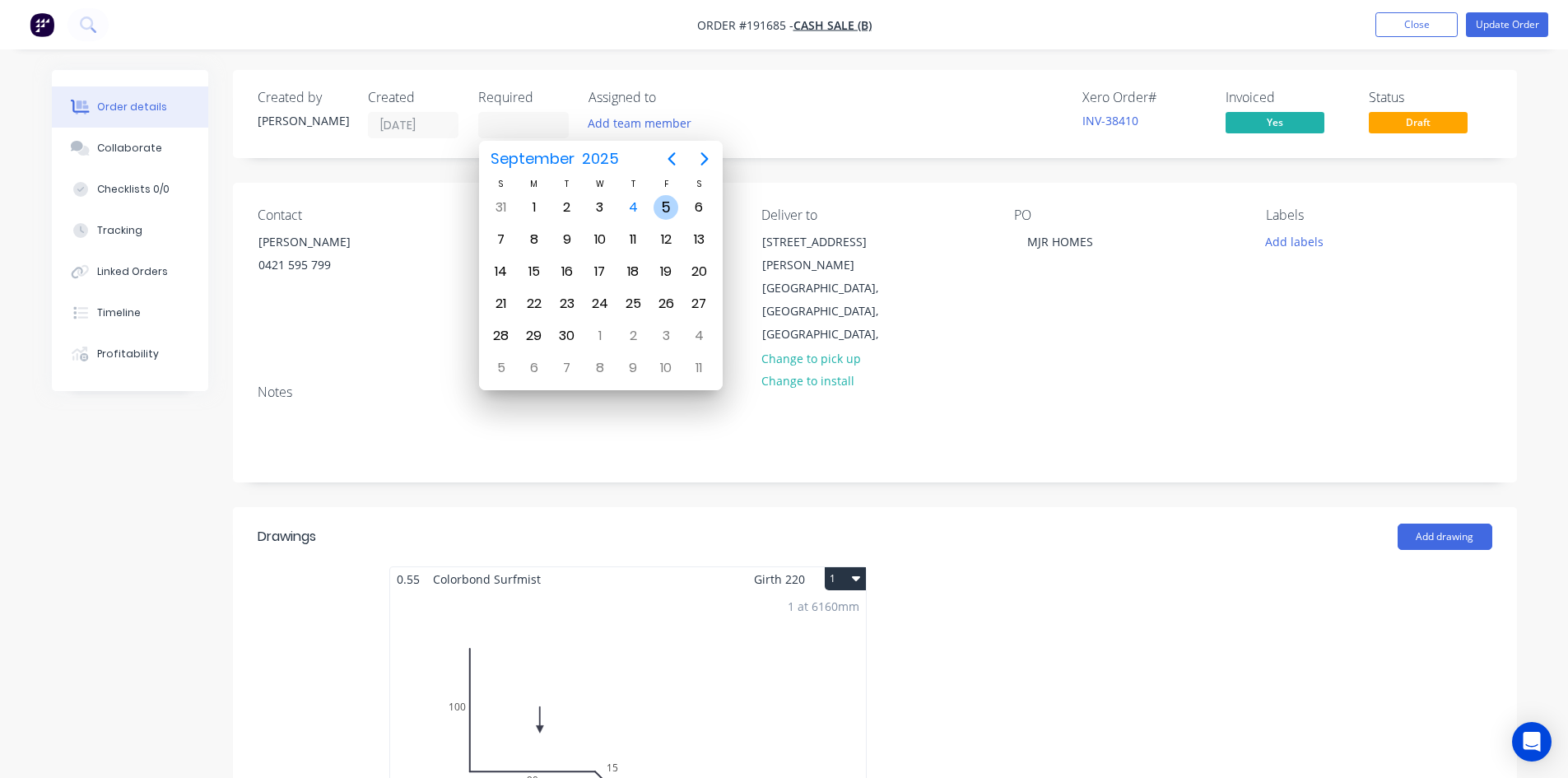
click at [675, 202] on div "5" at bounding box center [666, 207] width 25 height 25
type input "05/09/25"
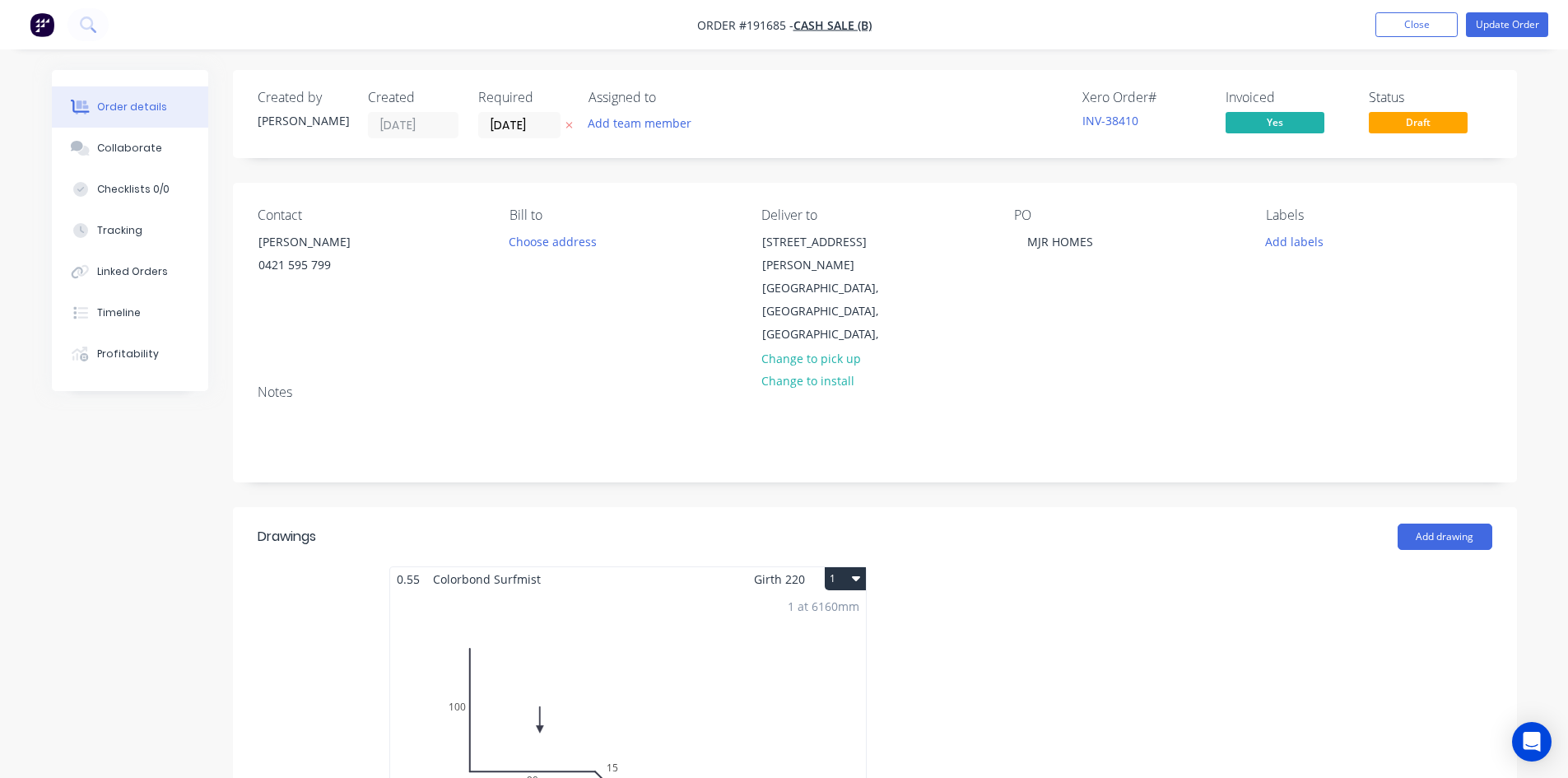
click at [917, 145] on div "Created by Hayden Created 04/09/25 Required 05/09/25 Assigned to Add team membe…" at bounding box center [874, 114] width 1284 height 88
click at [1518, 26] on button "Update Order" at bounding box center [1507, 25] width 83 height 25
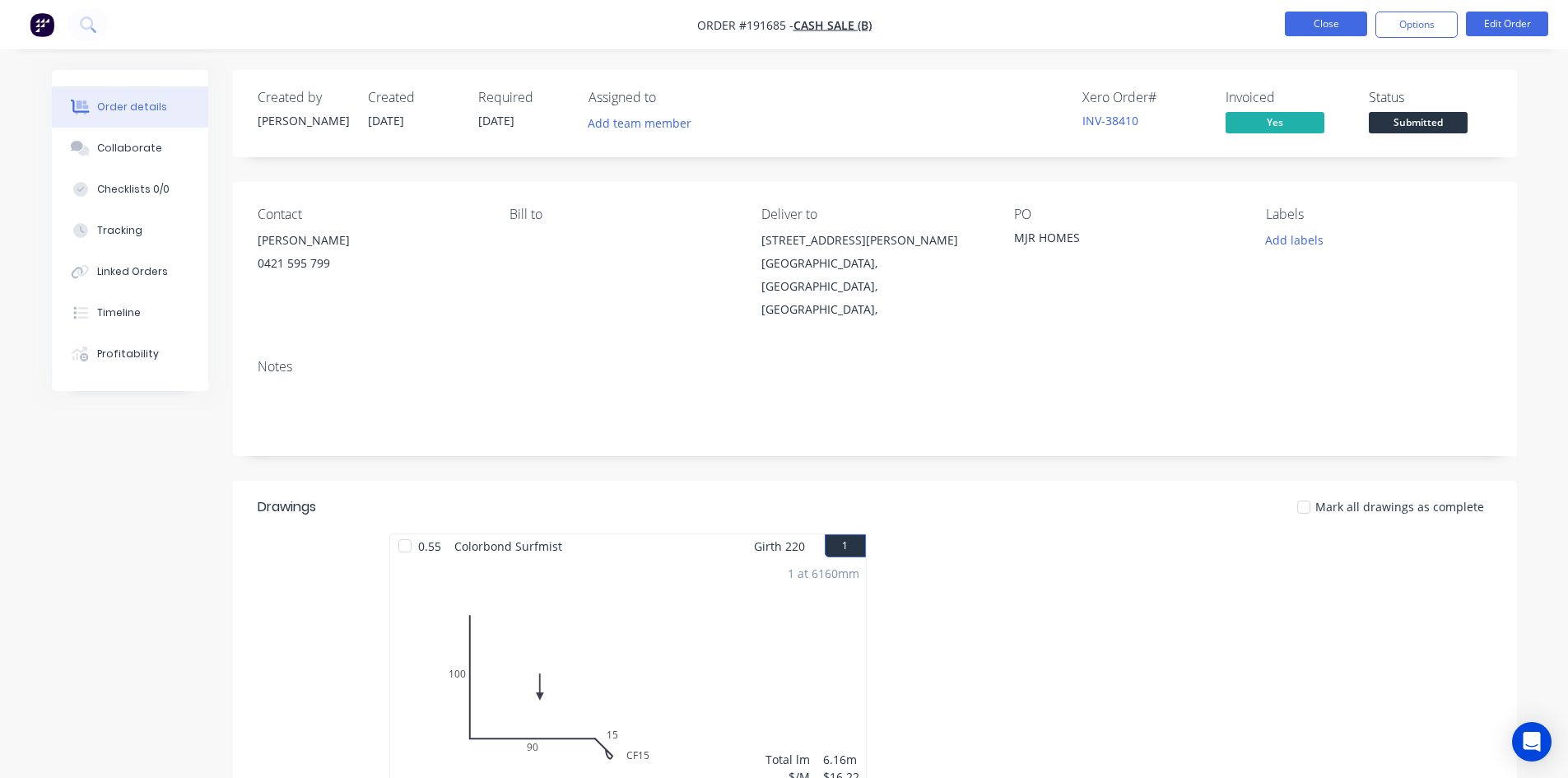
click at [1319, 29] on button "Close" at bounding box center [1327, 24] width 83 height 25
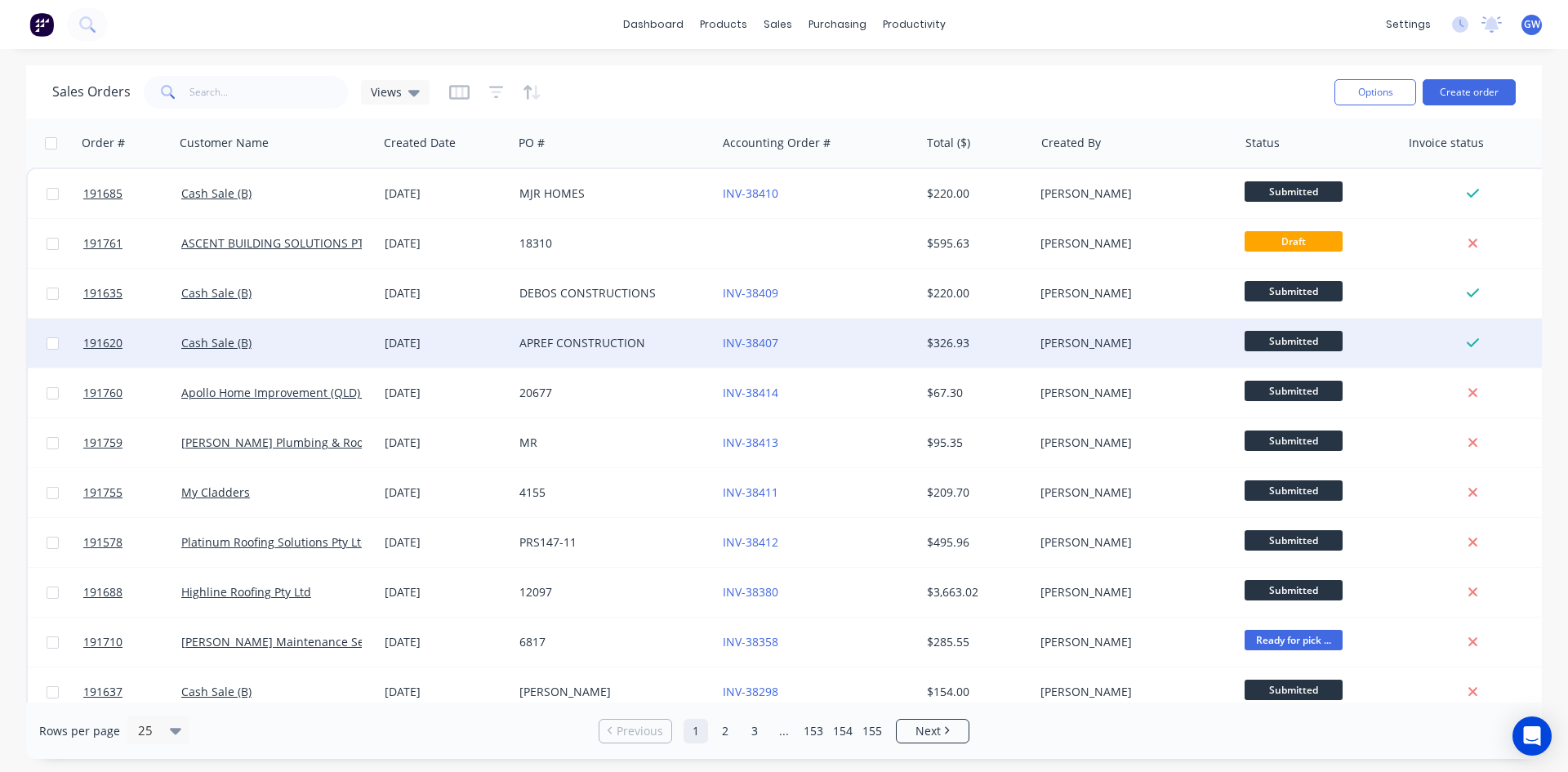
click at [953, 354] on div "$326.93" at bounding box center [977, 343] width 114 height 49
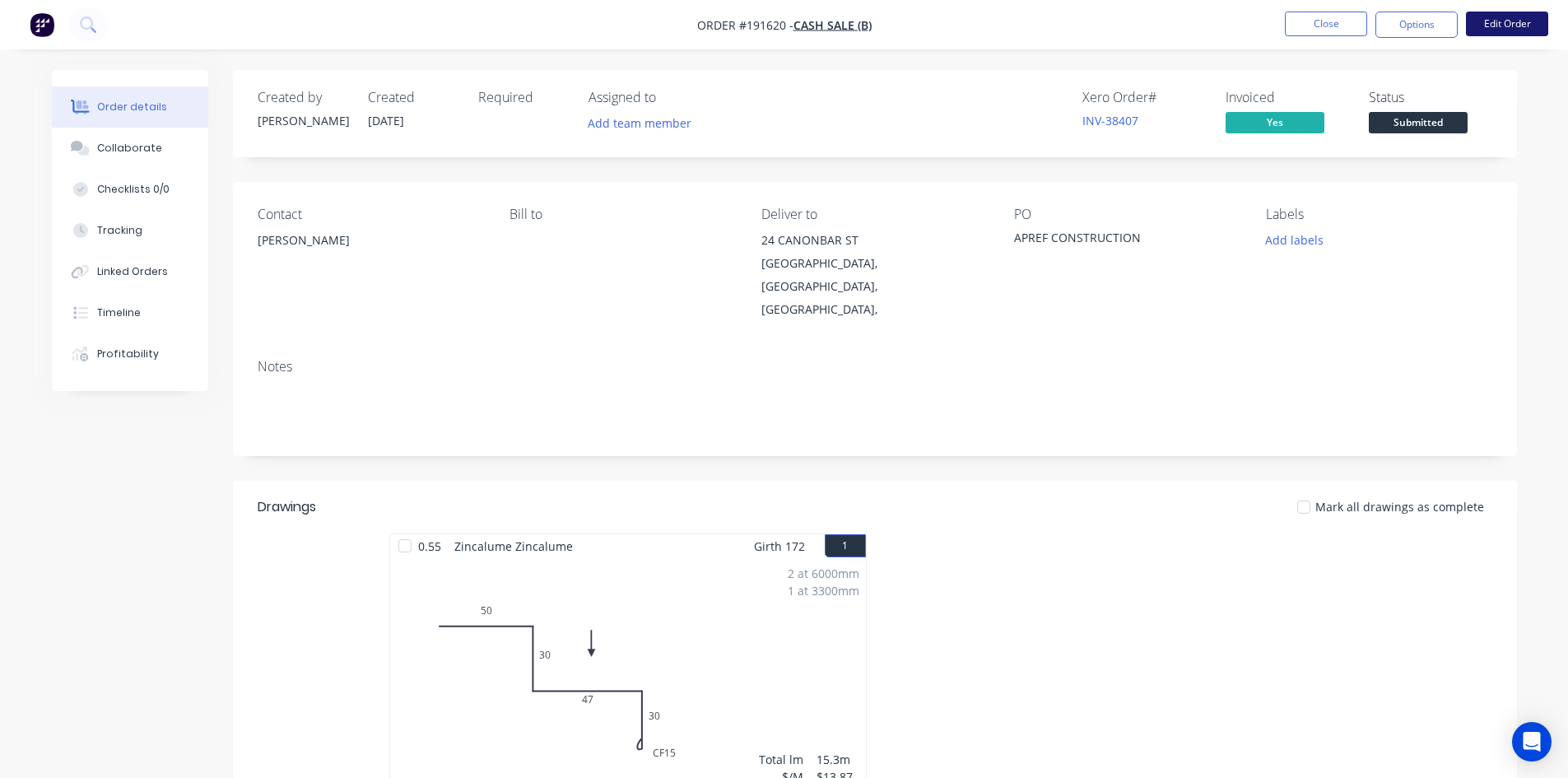
click at [1527, 29] on button "Edit Order" at bounding box center [1507, 24] width 83 height 25
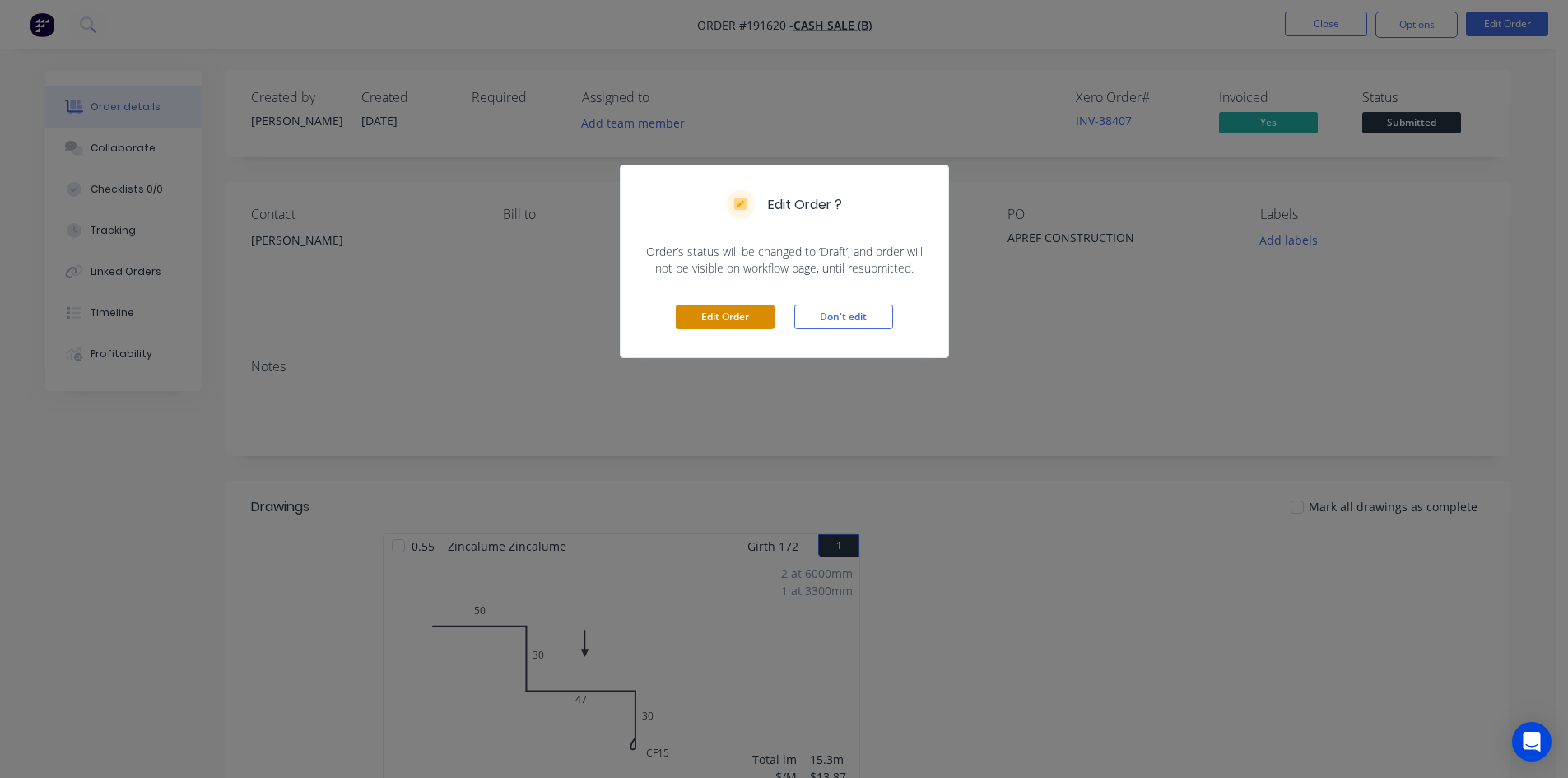
click at [712, 323] on button "Edit Order" at bounding box center [725, 317] width 99 height 25
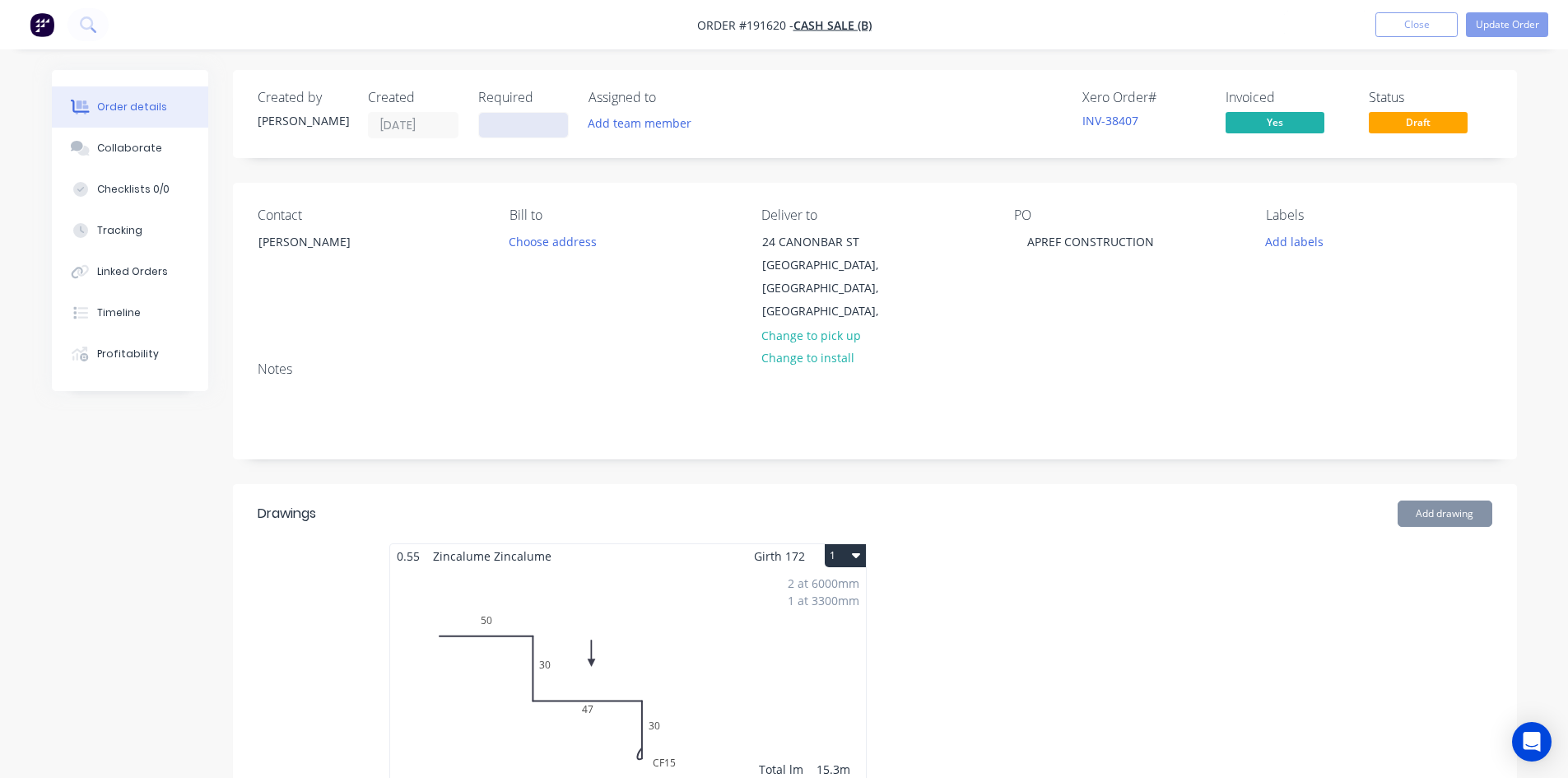
click at [509, 119] on input at bounding box center [523, 125] width 89 height 25
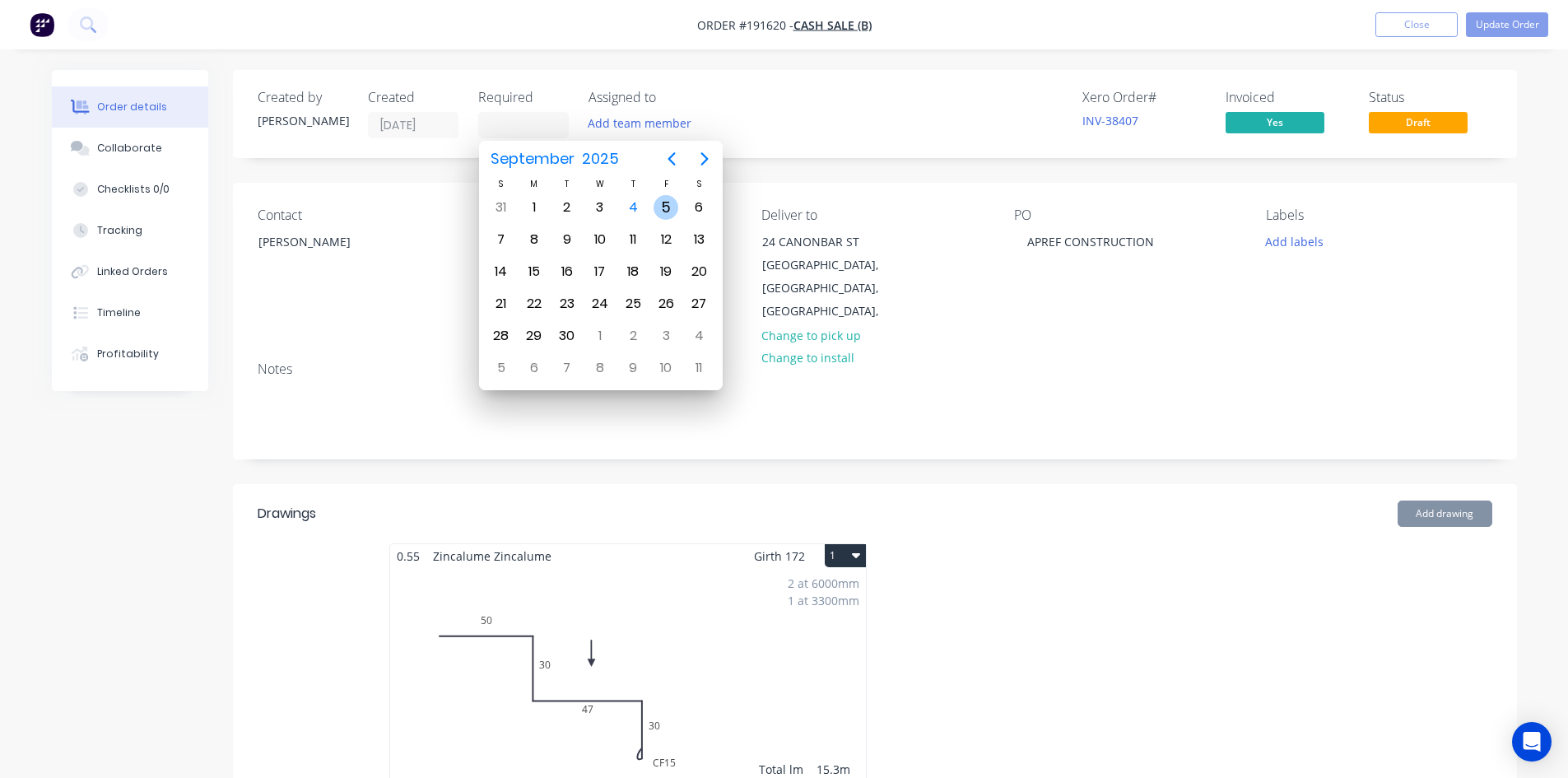
click at [664, 205] on div "5" at bounding box center [666, 207] width 25 height 25
type input "05/09/25"
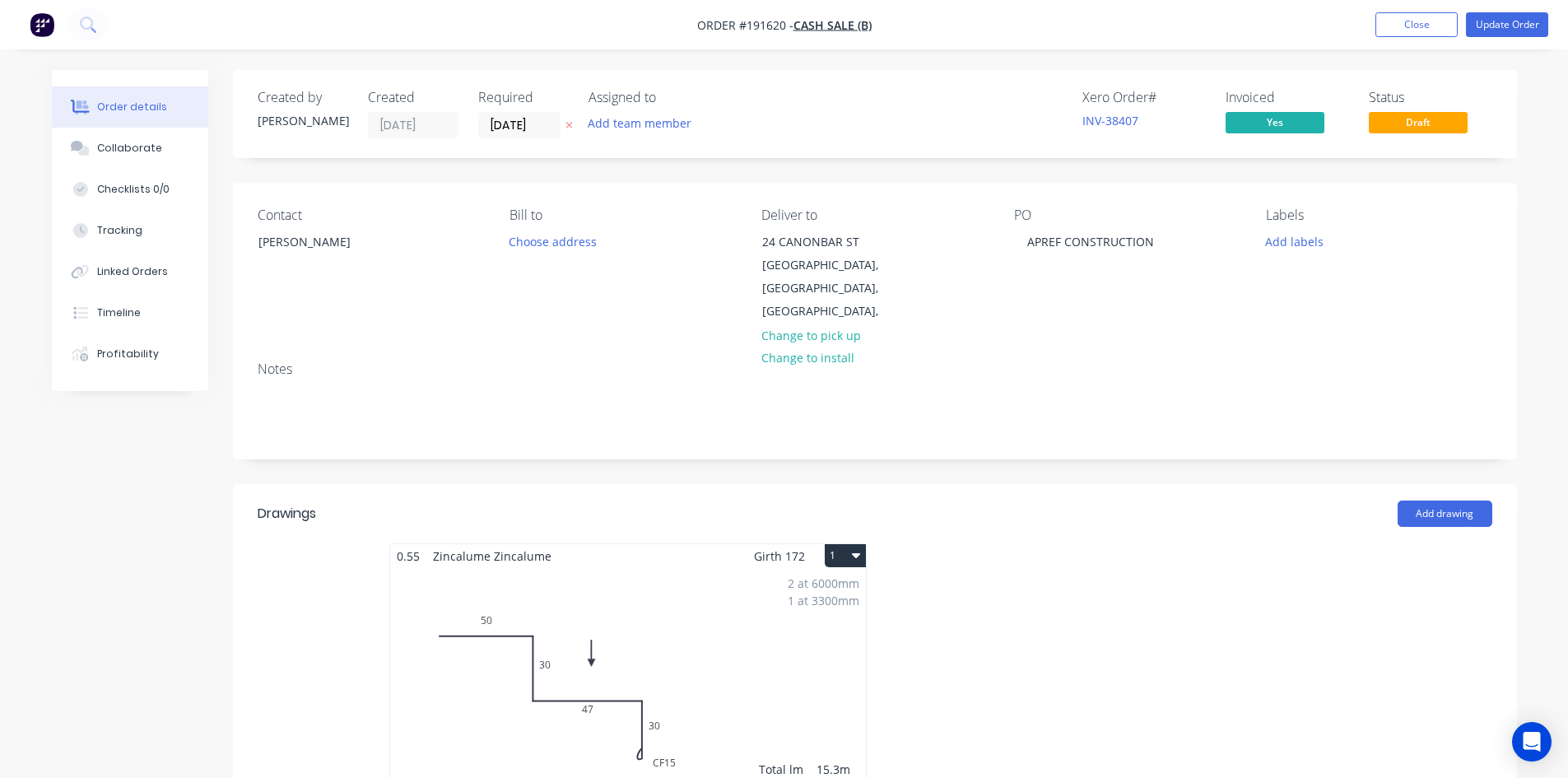
click at [572, 130] on icon at bounding box center [569, 125] width 7 height 10
click at [477, 125] on div "Created by Hayden Created 04/09/25 Required Assigned to Add team member" at bounding box center [506, 113] width 496 height 48
click at [505, 125] on input at bounding box center [523, 125] width 89 height 25
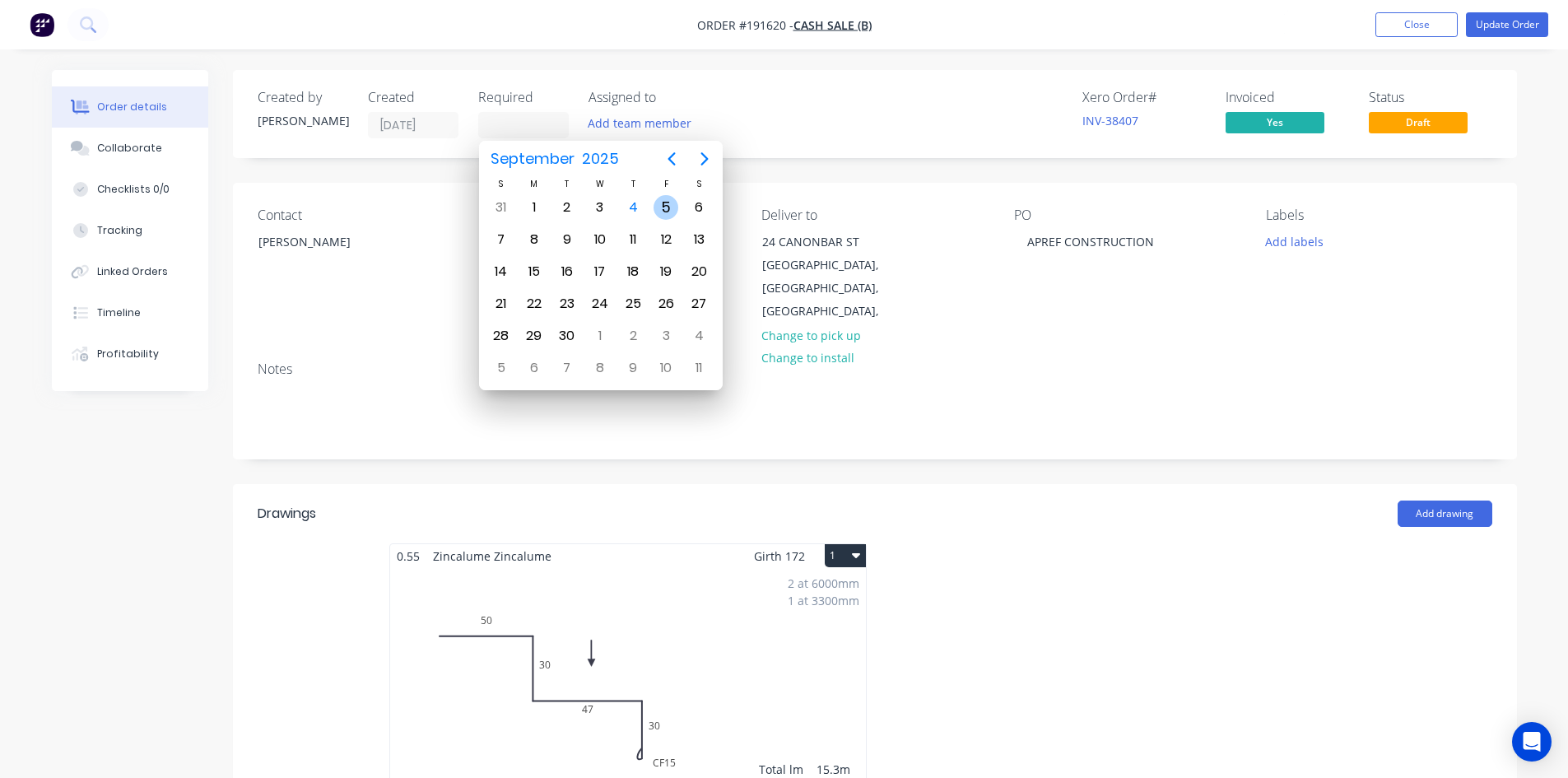
click at [668, 207] on div "5" at bounding box center [666, 207] width 25 height 25
type input "05/09/25"
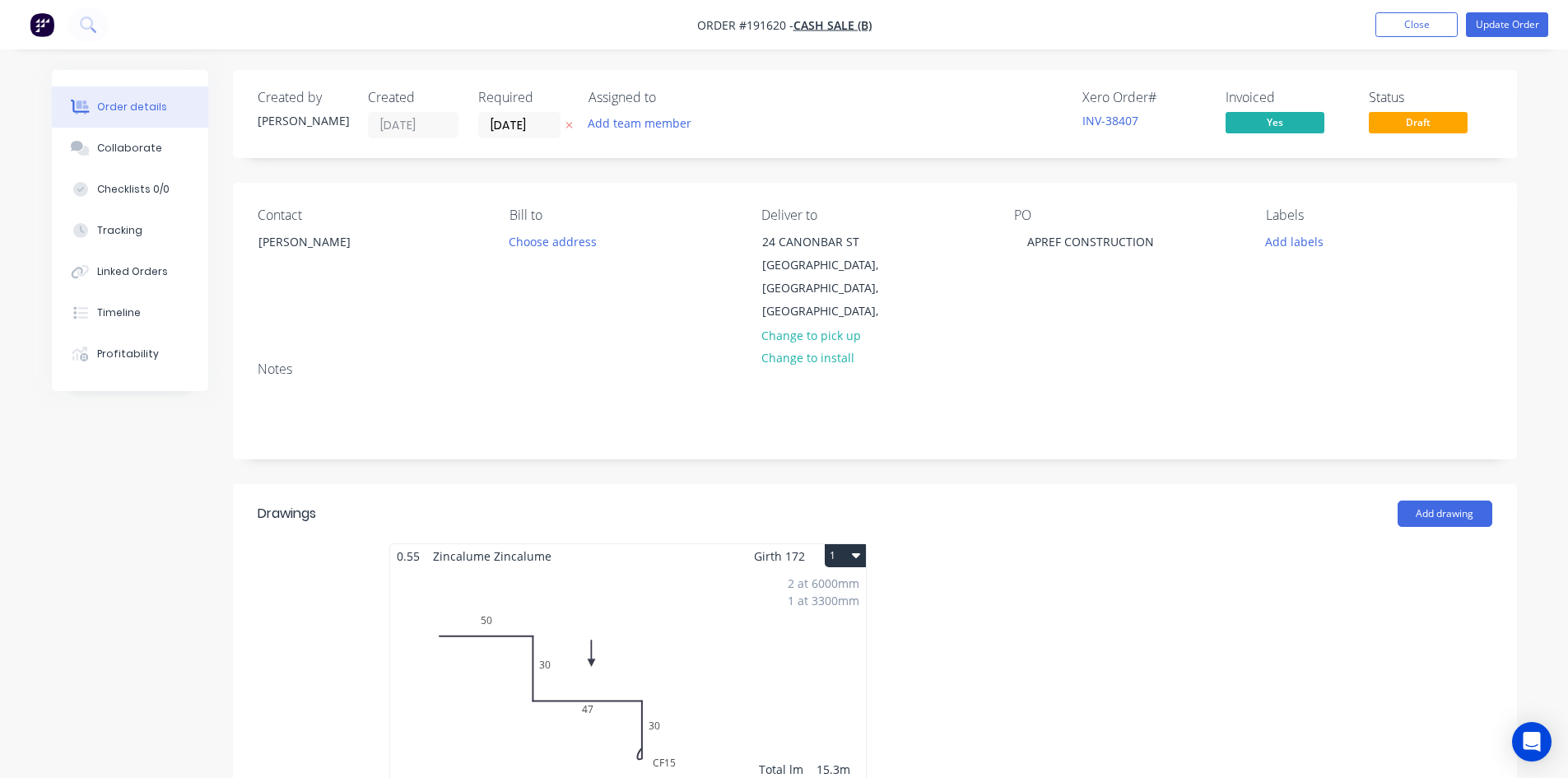
click at [782, 152] on div "Created by Hayden Created 04/09/25 Required 05/09/25 Assigned to Add team membe…" at bounding box center [874, 114] width 1284 height 88
click at [1545, 27] on button "Update Order" at bounding box center [1507, 25] width 83 height 25
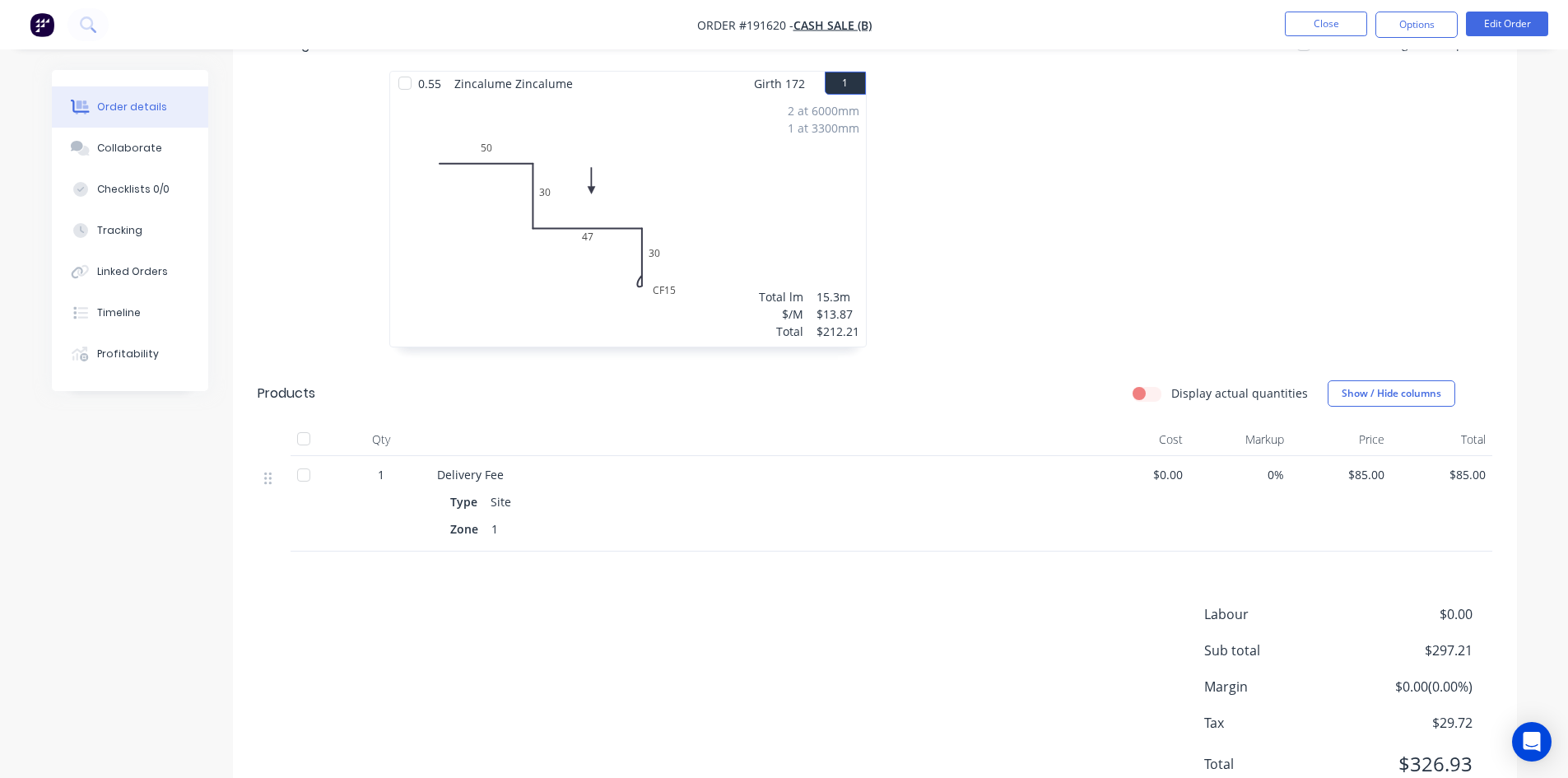
scroll to position [490, 0]
